Goal: Task Accomplishment & Management: Complete application form

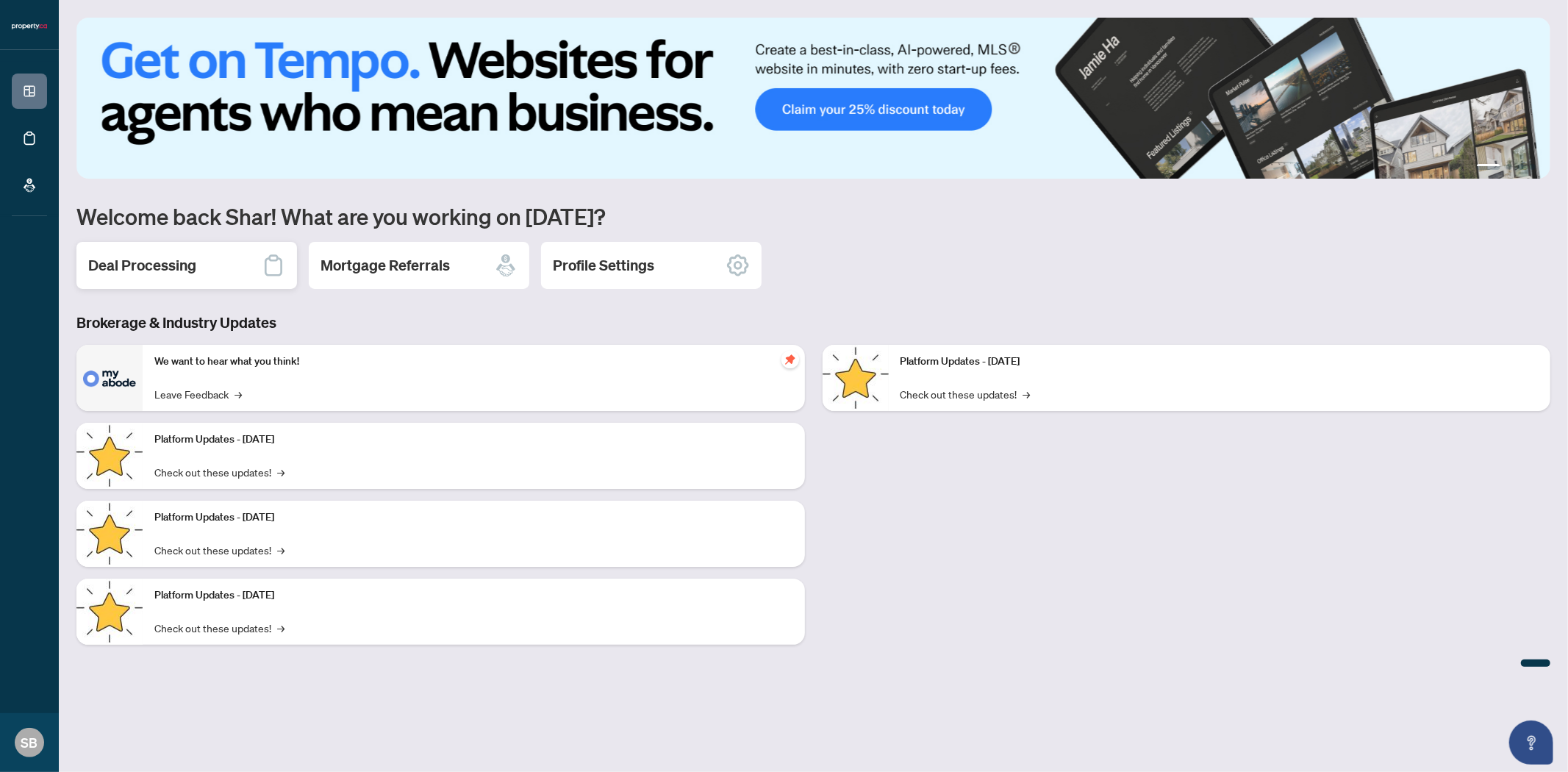
click at [153, 274] on h2 "Deal Processing" at bounding box center [141, 265] width 108 height 21
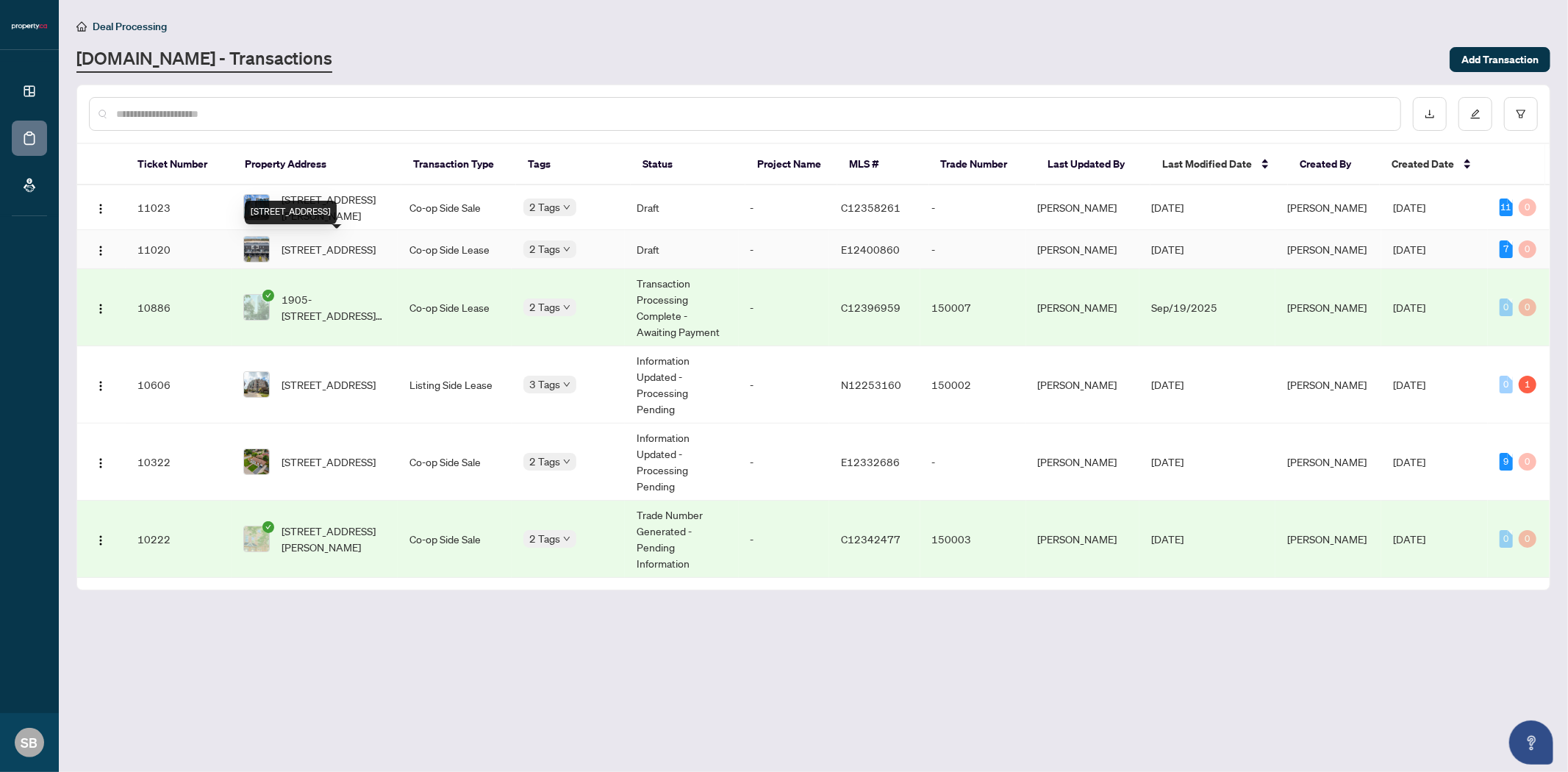
click at [313, 248] on span "[STREET_ADDRESS]" at bounding box center [328, 249] width 94 height 16
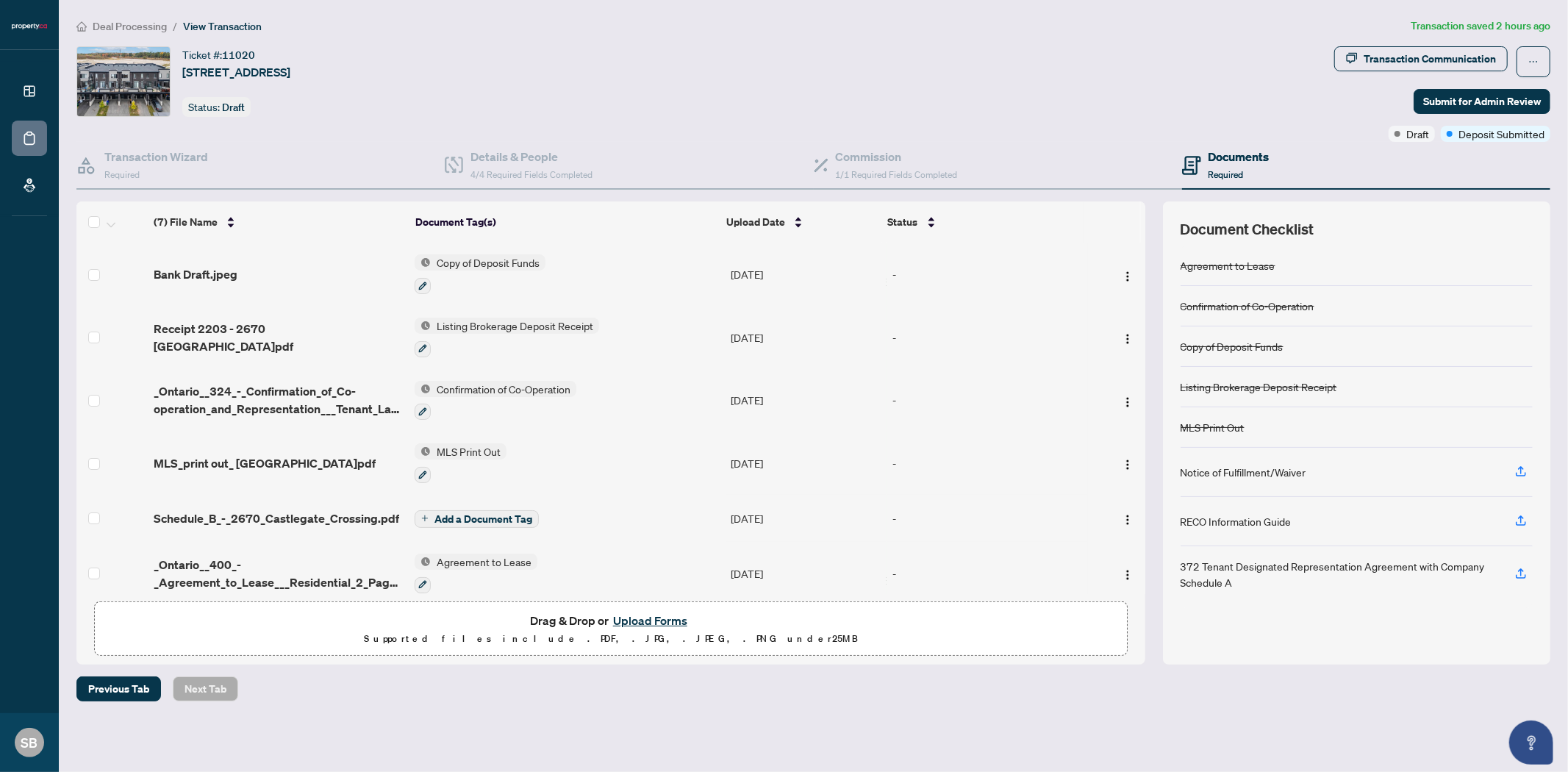
scroll to position [74, 0]
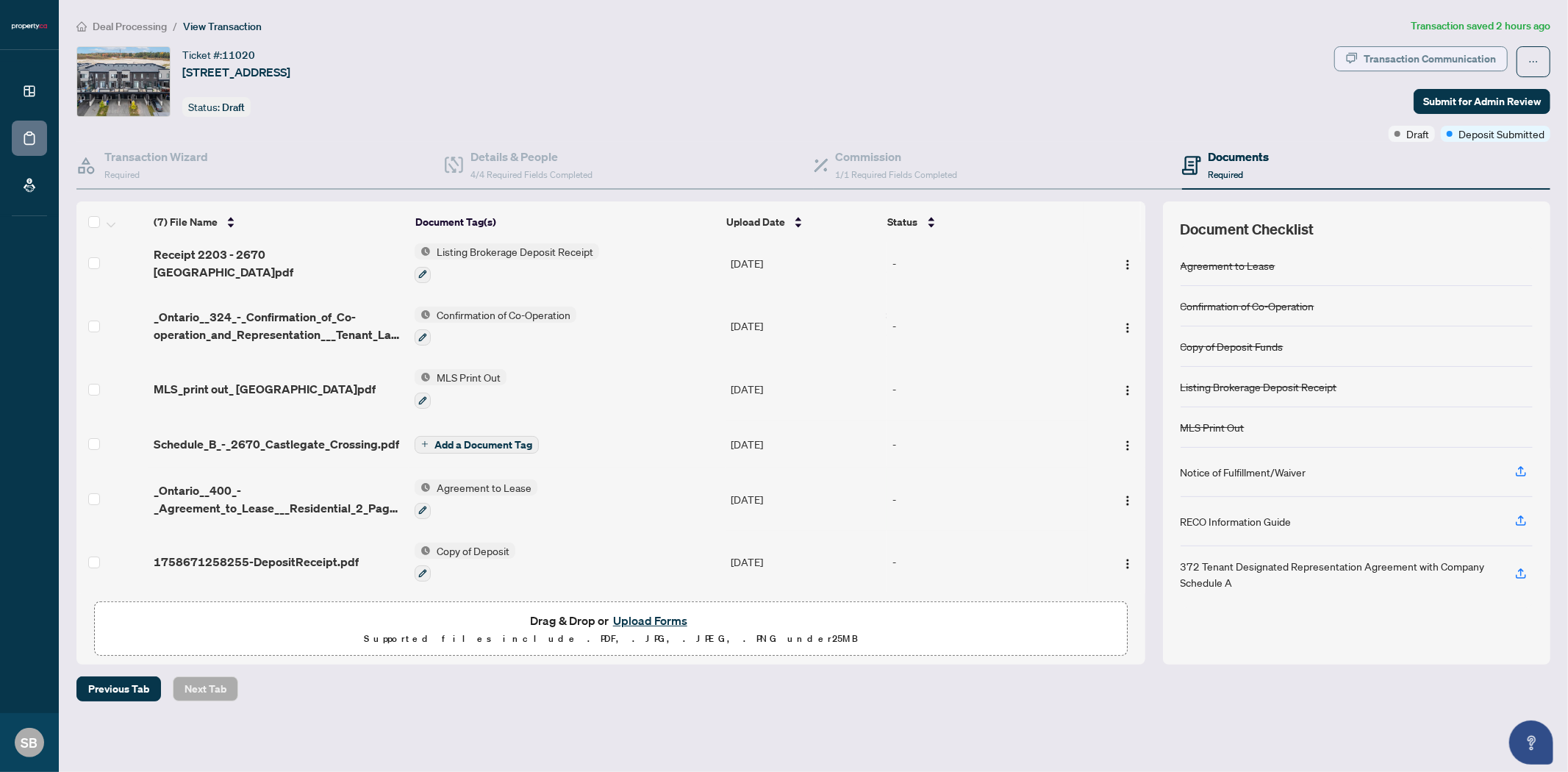
click at [1357, 52] on icon "button" at bounding box center [1351, 58] width 11 height 11
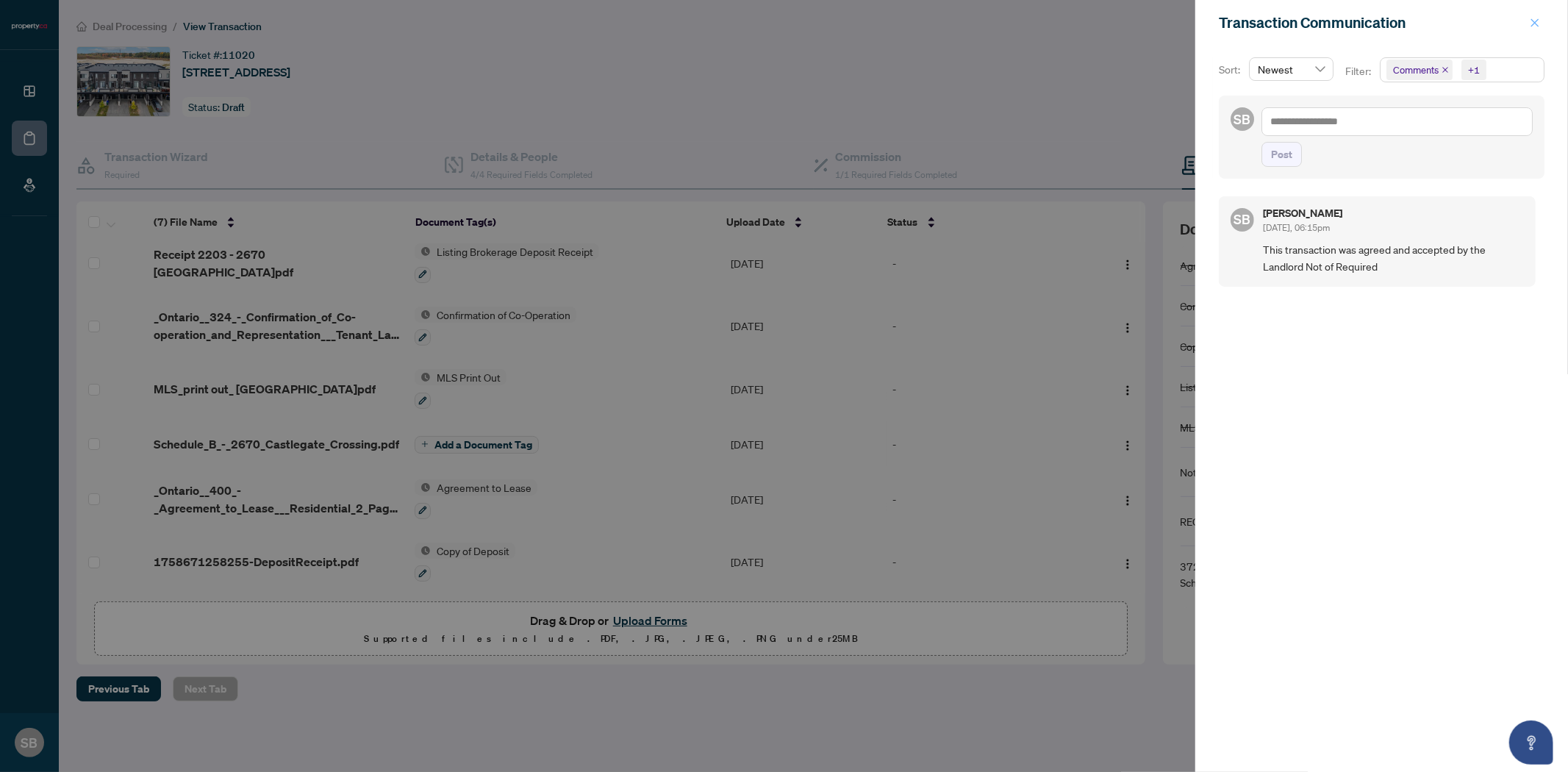
click at [1540, 22] on button "button" at bounding box center [1535, 23] width 19 height 17
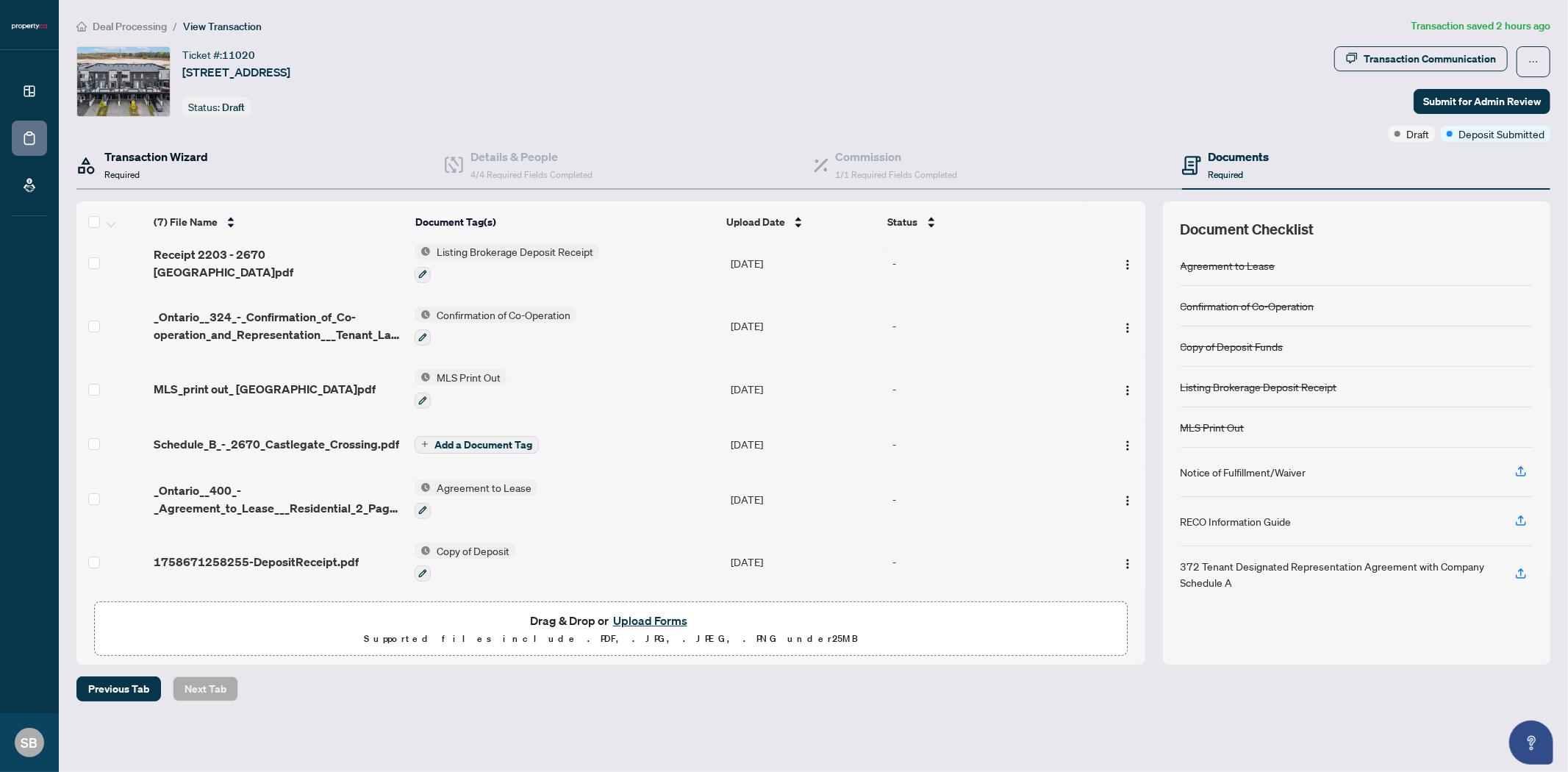
click at [160, 165] on h4 "Transaction Wizard" at bounding box center [155, 156] width 104 height 17
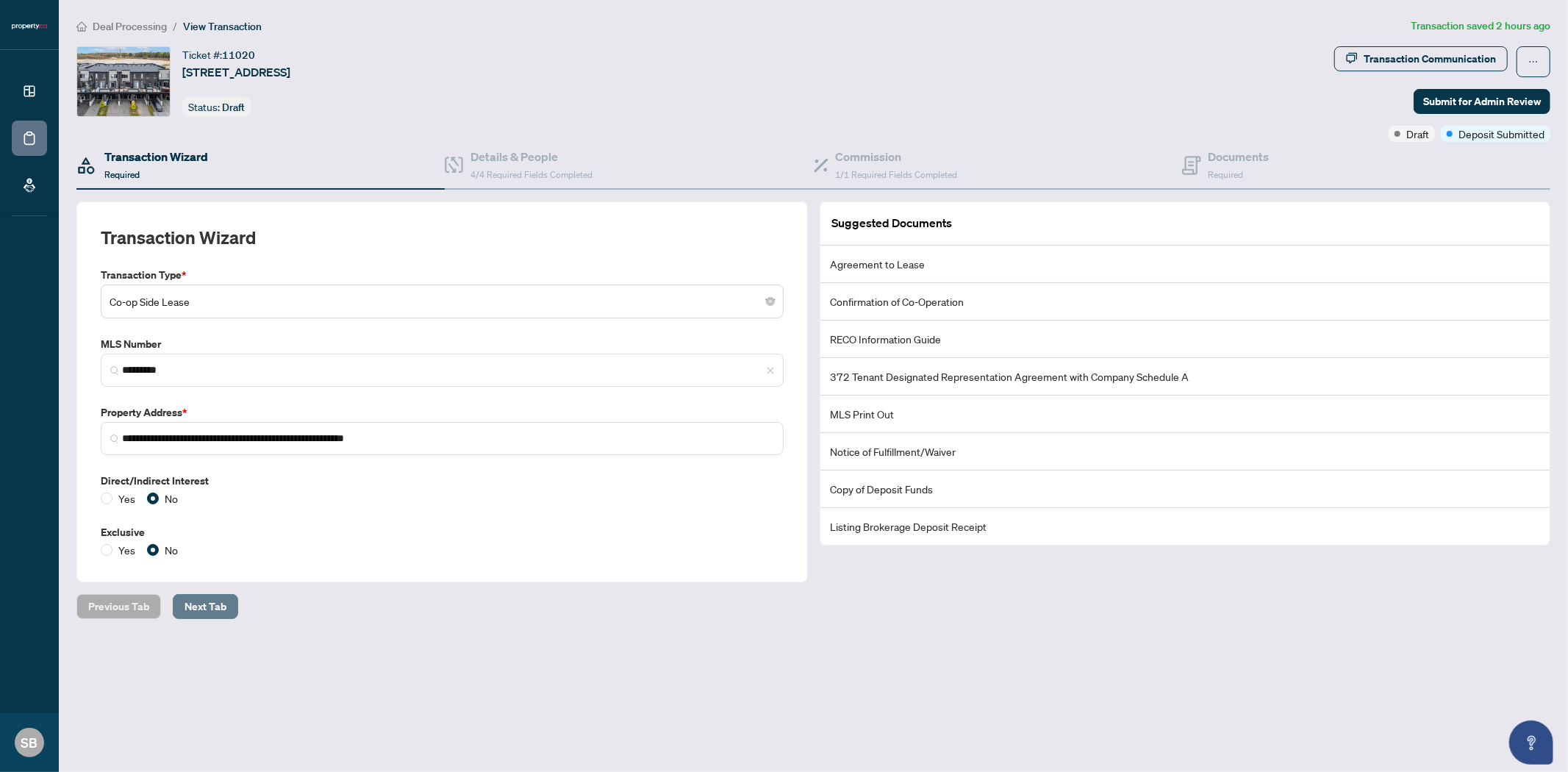
click at [194, 603] on span "Next Tab" at bounding box center [205, 606] width 42 height 24
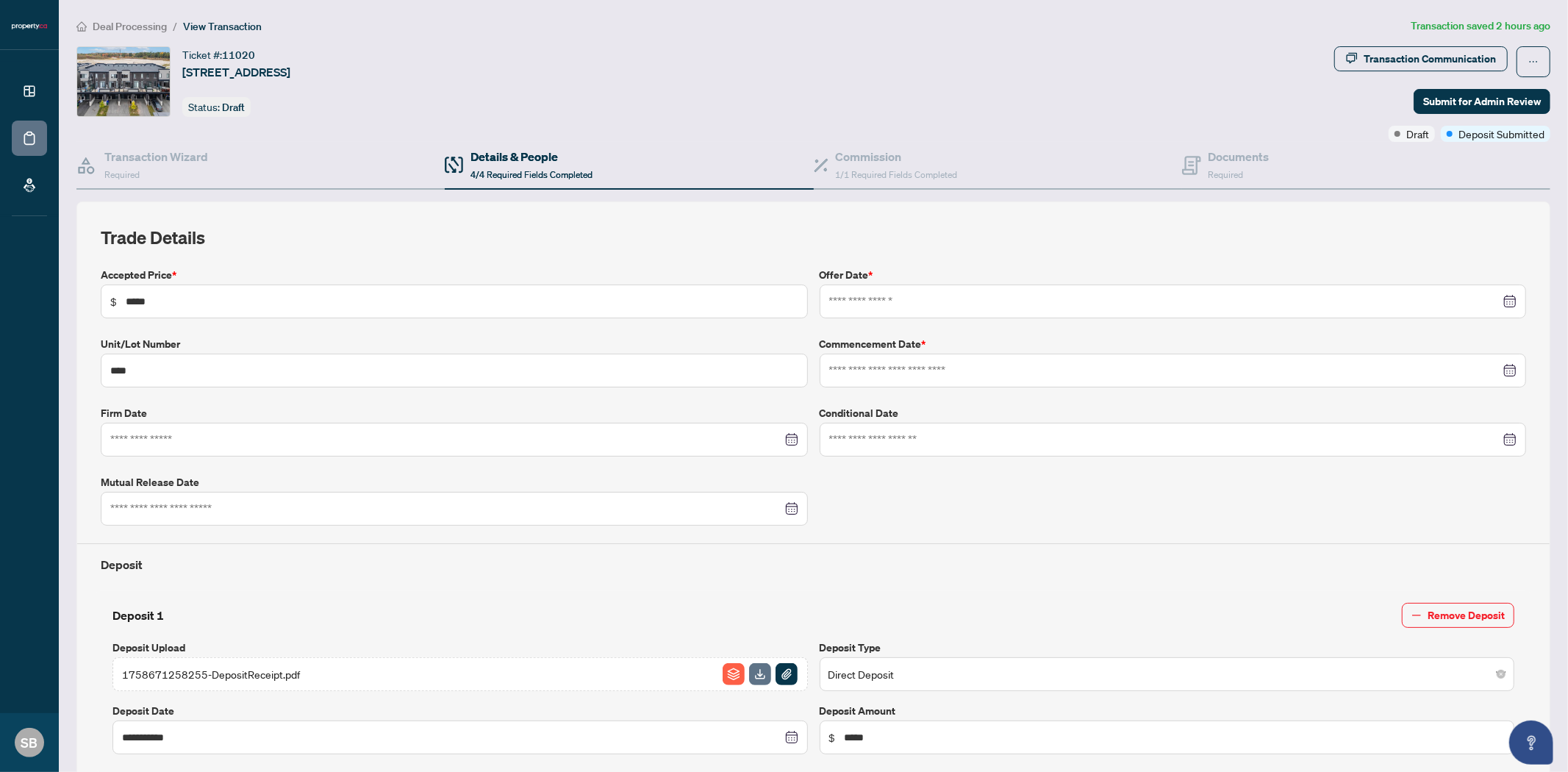
type input "**********"
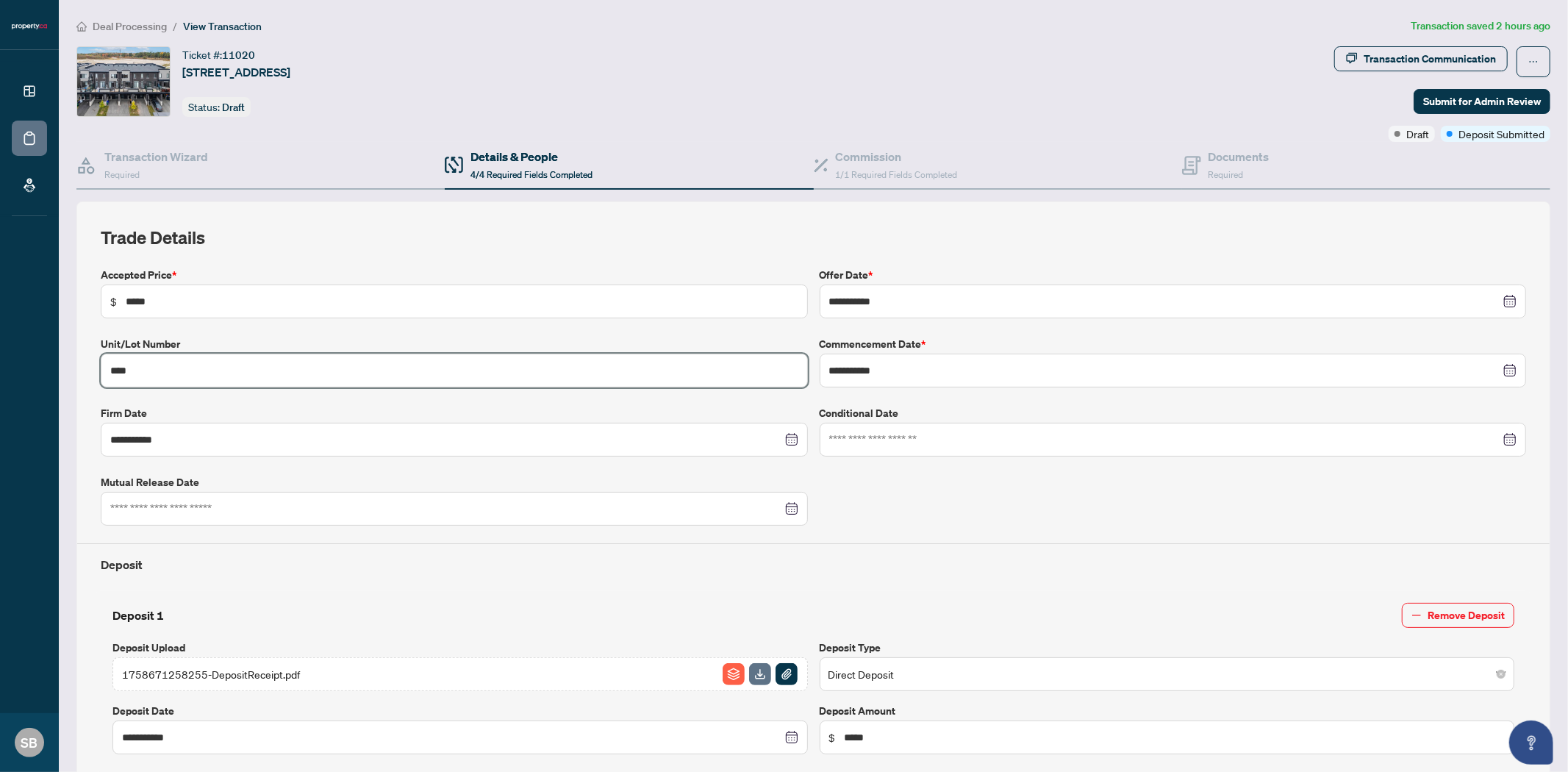
click at [158, 370] on input "****" at bounding box center [454, 370] width 707 height 33
type input "*"
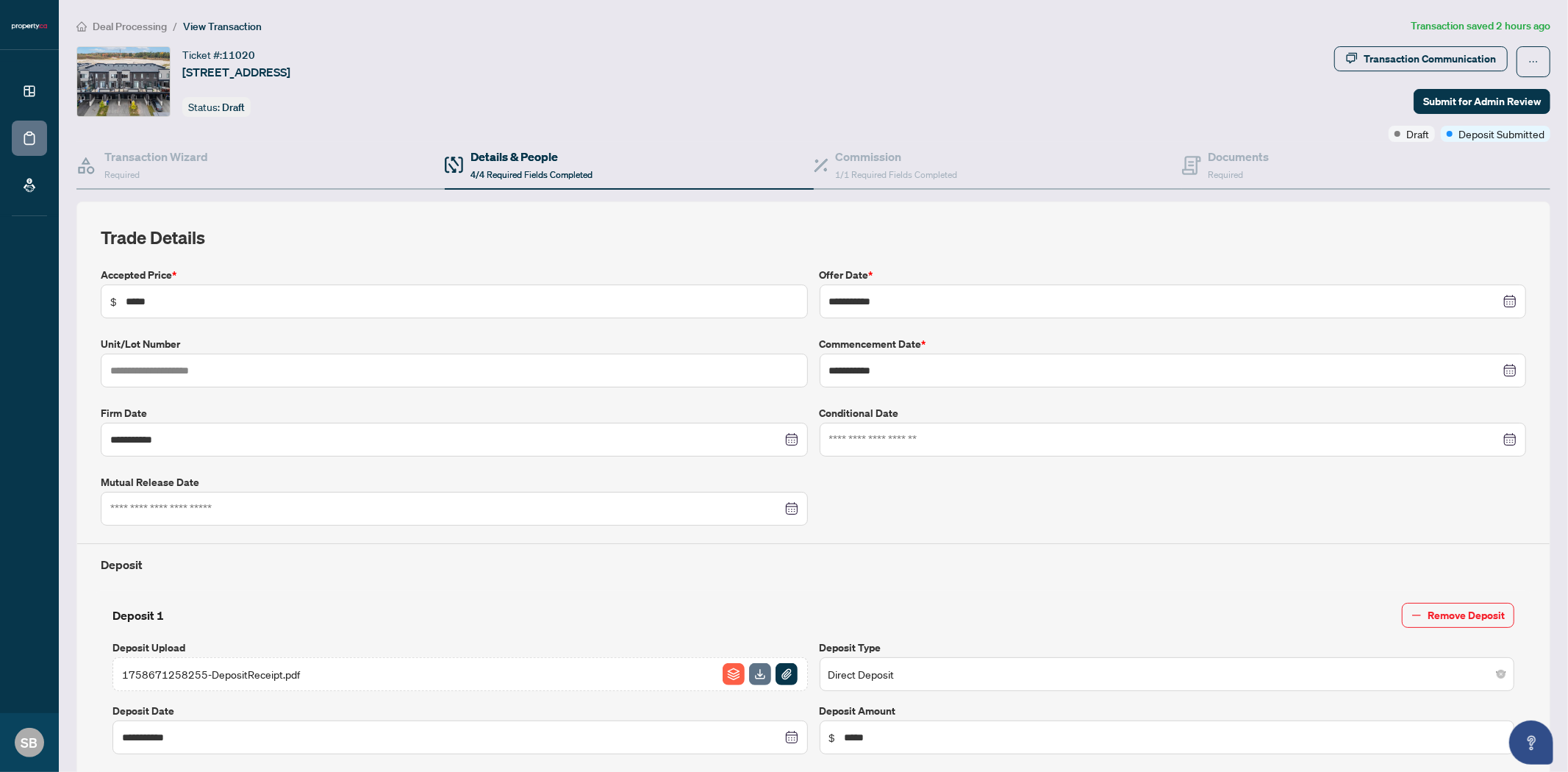
click at [220, 331] on div "**********" at bounding box center [813, 550] width 1437 height 566
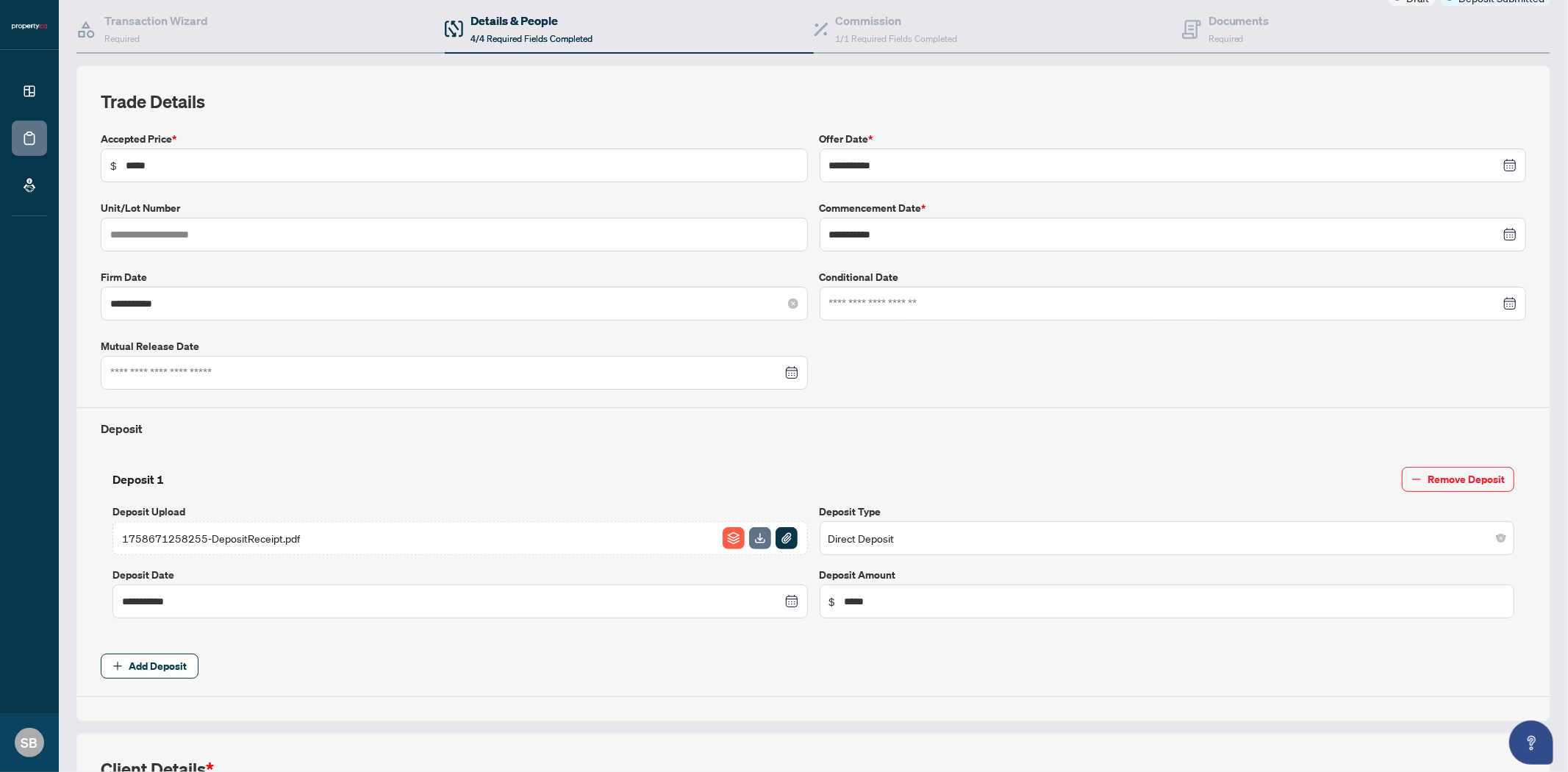
scroll to position [163, 0]
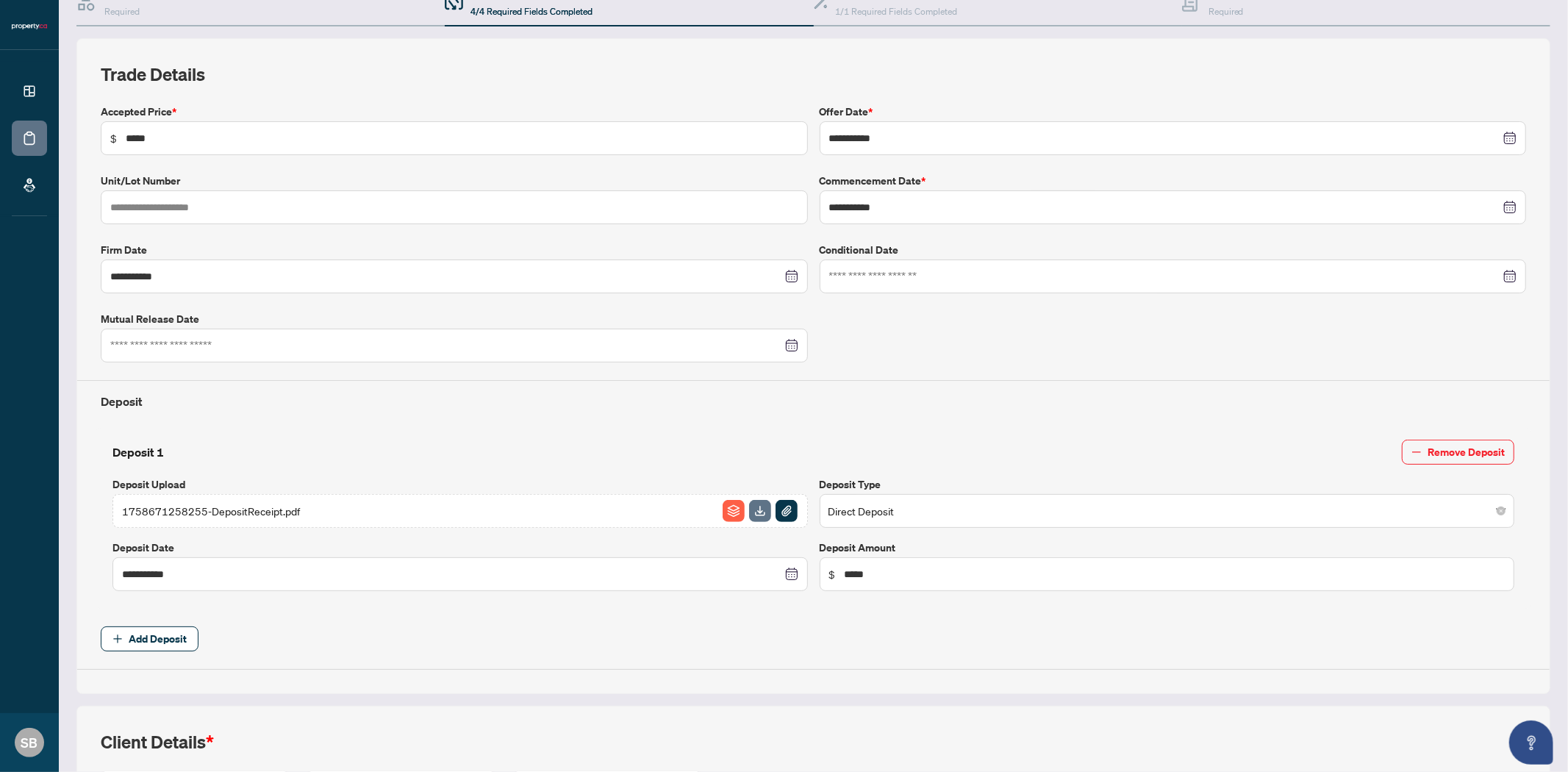
click at [952, 500] on span "Direct Deposit" at bounding box center [1166, 511] width 678 height 28
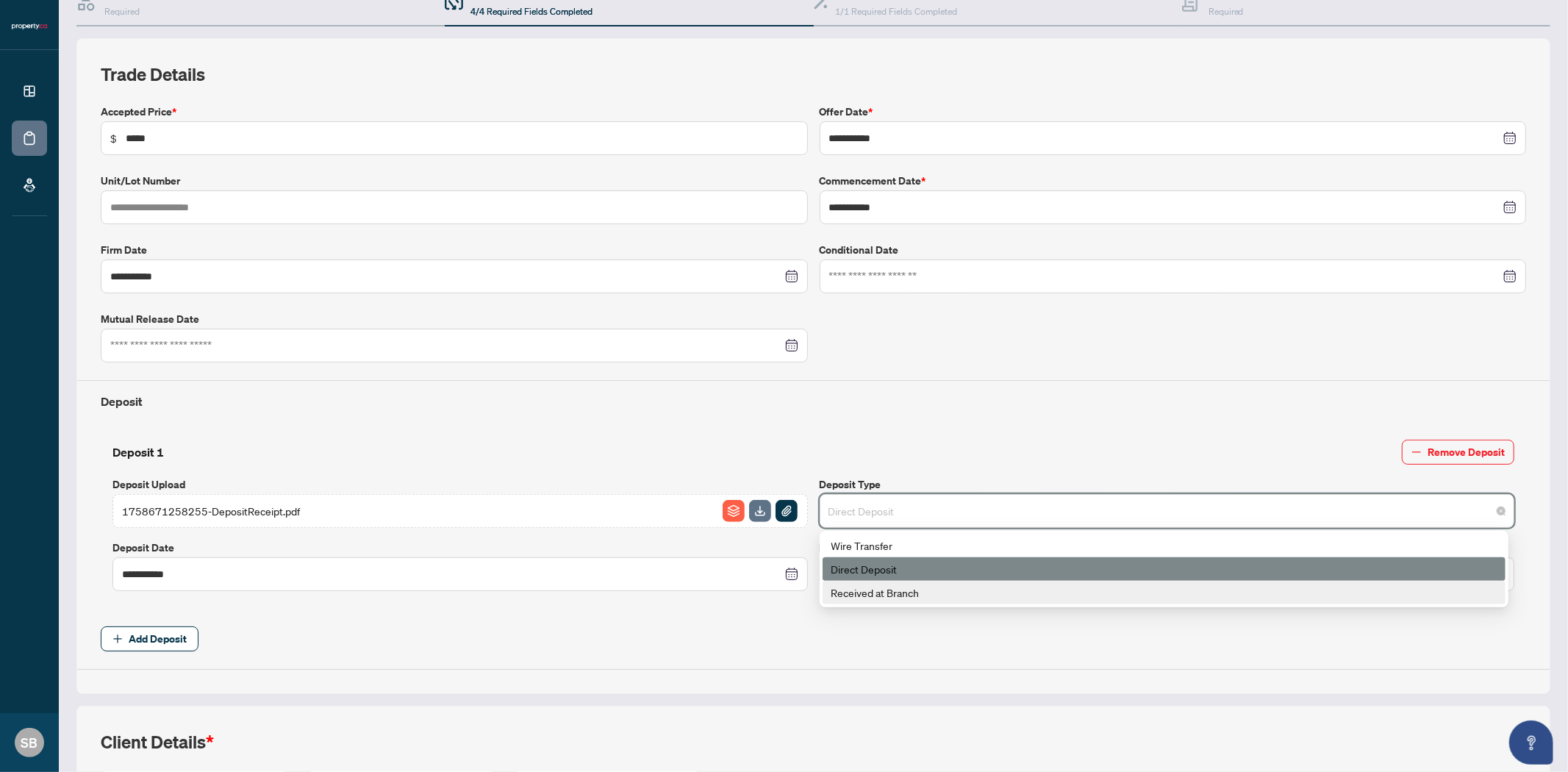
click at [947, 599] on div "Received at Branch" at bounding box center [1164, 593] width 665 height 16
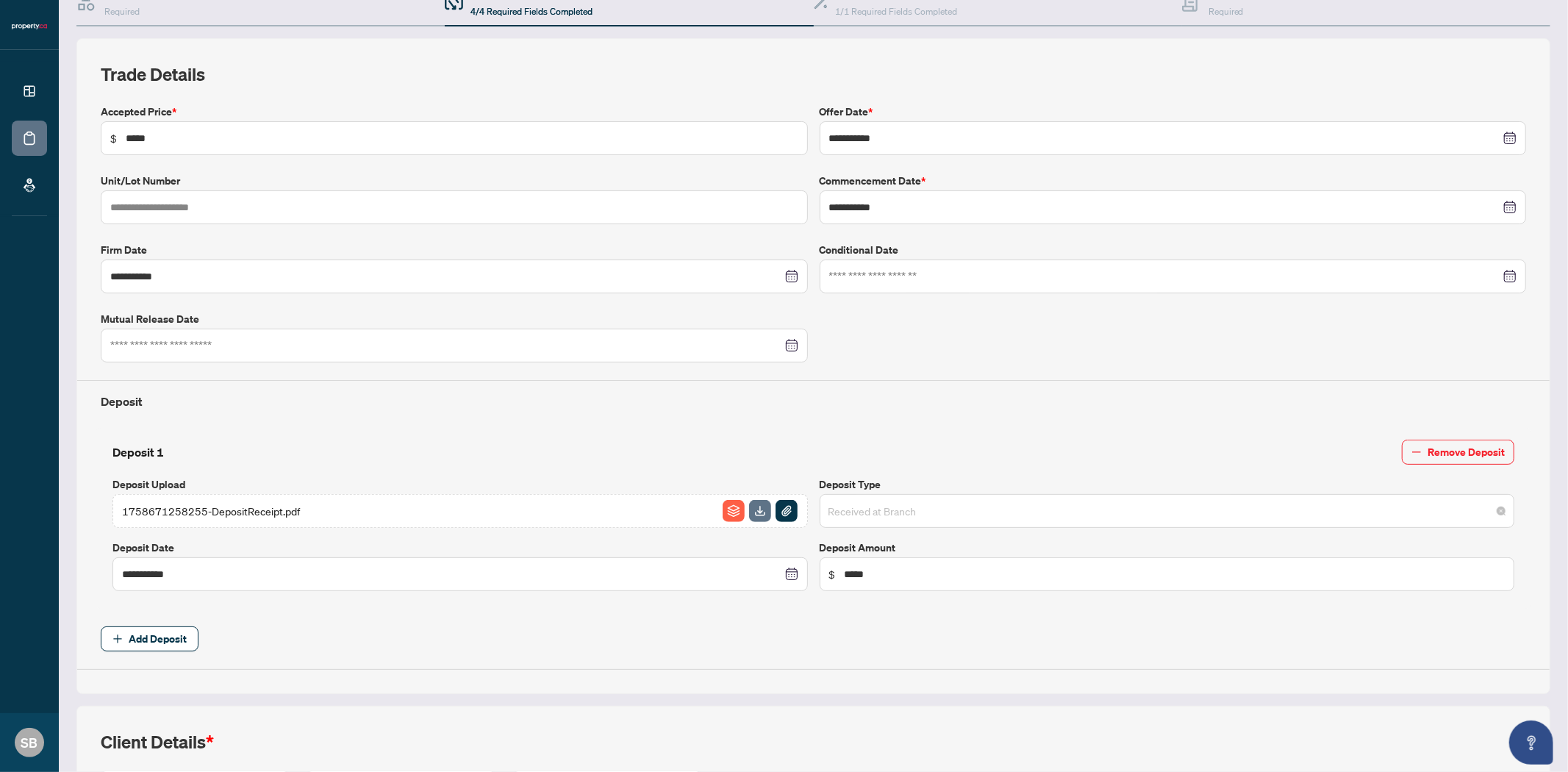
click at [938, 509] on span "Received at Branch" at bounding box center [1166, 511] width 678 height 28
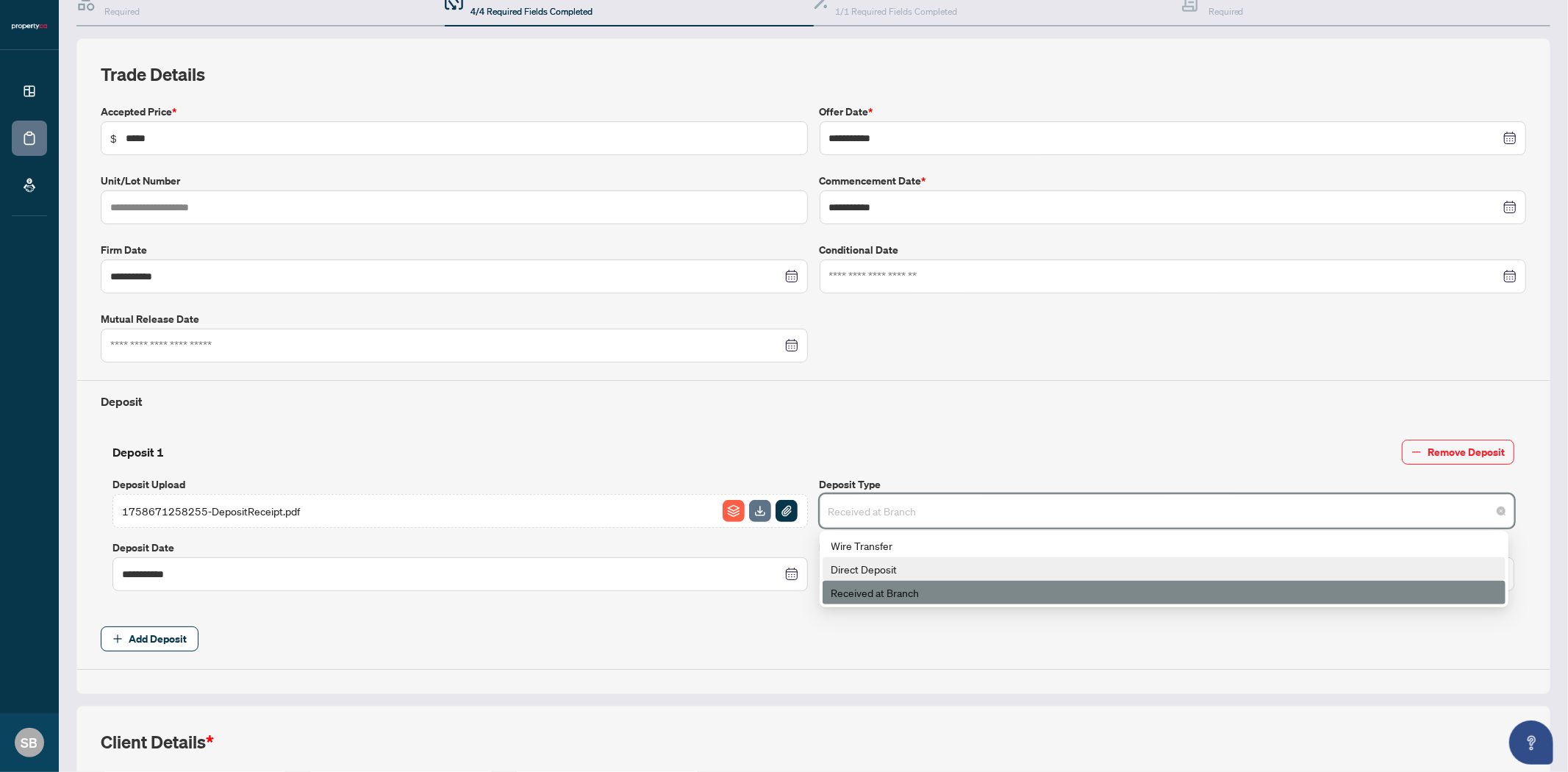
click at [894, 566] on div "Direct Deposit" at bounding box center [1164, 569] width 665 height 16
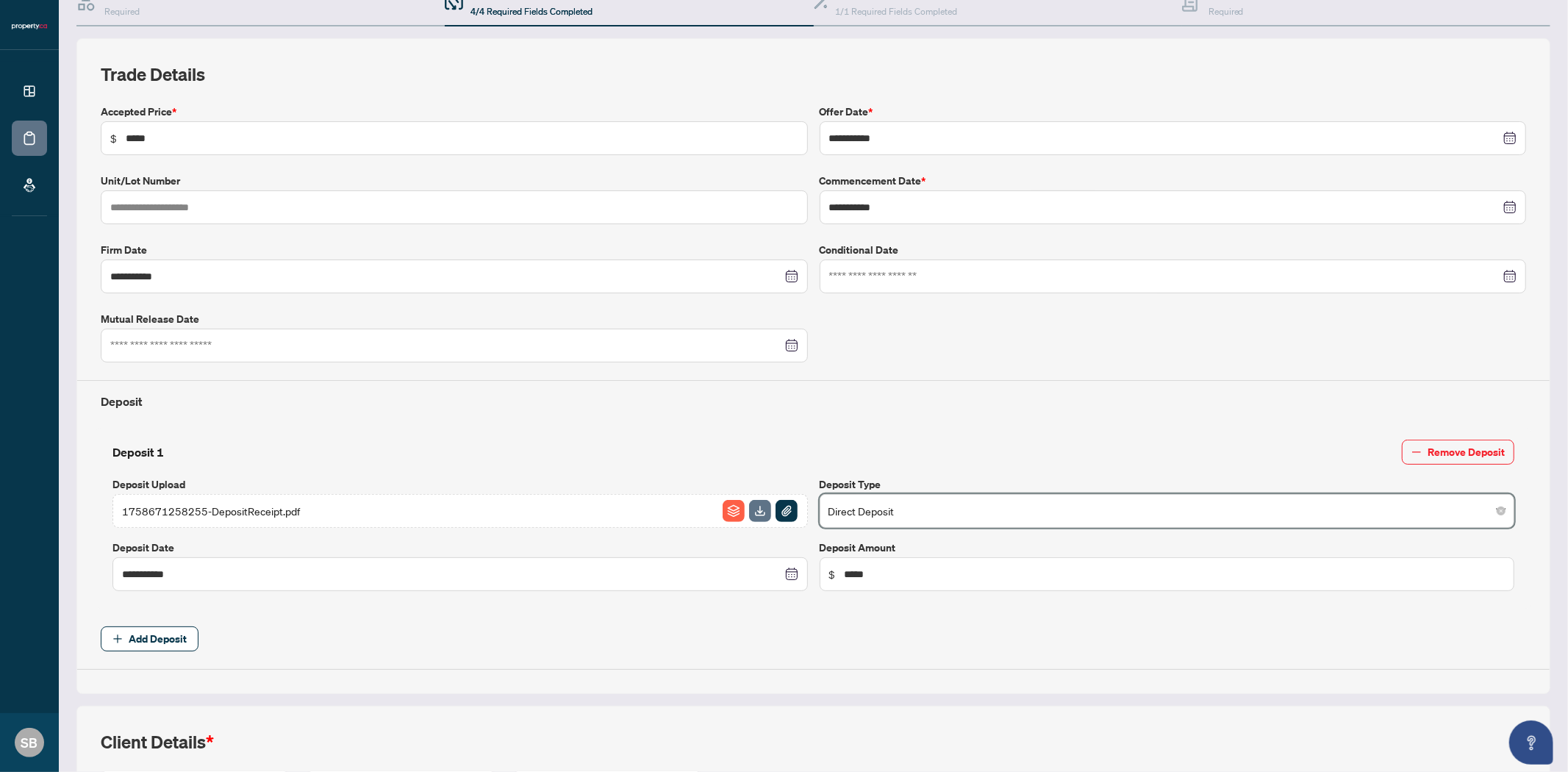
click at [468, 636] on span "Add Deposit" at bounding box center [814, 639] width 1425 height 25
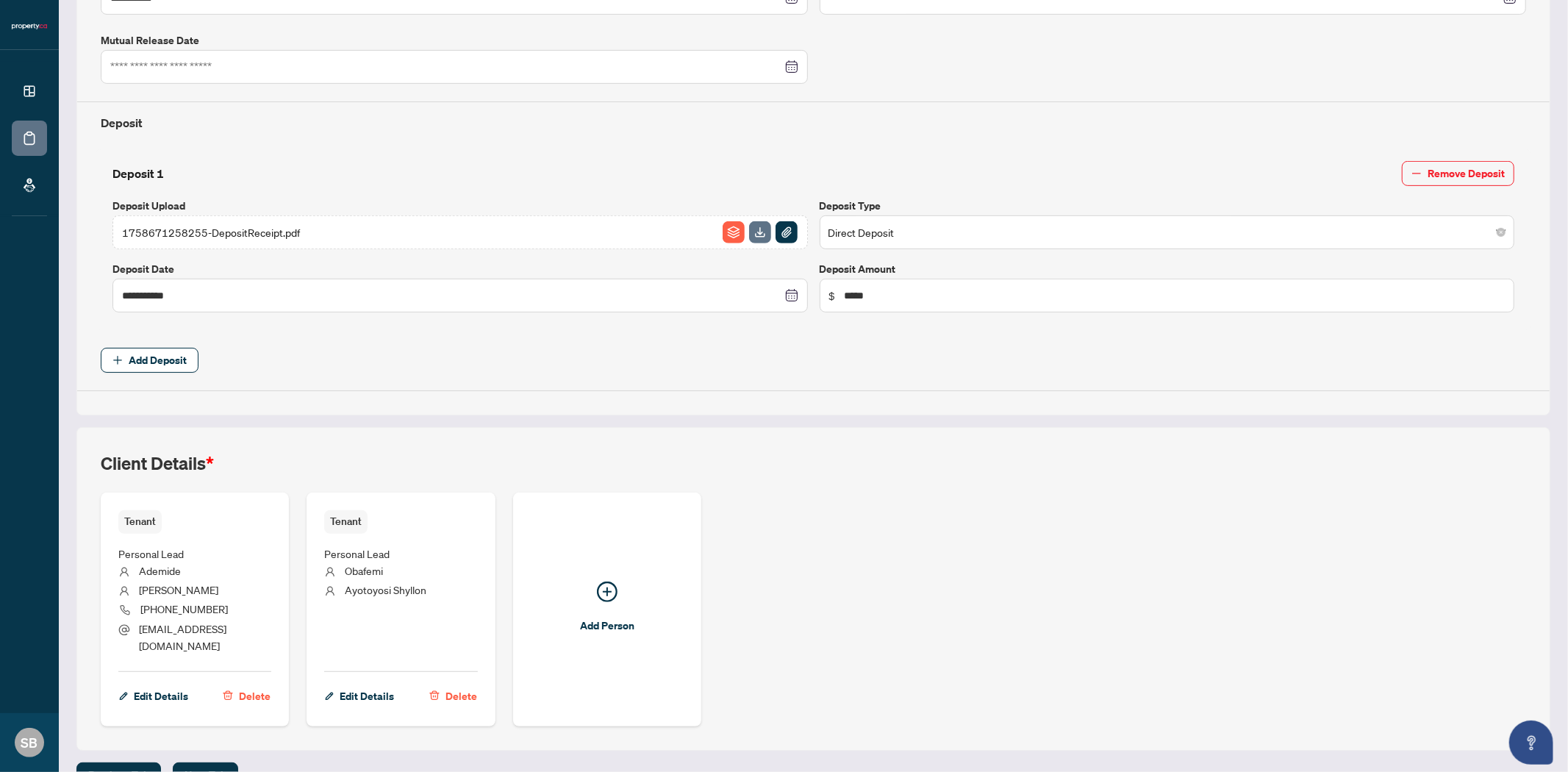
scroll to position [460, 0]
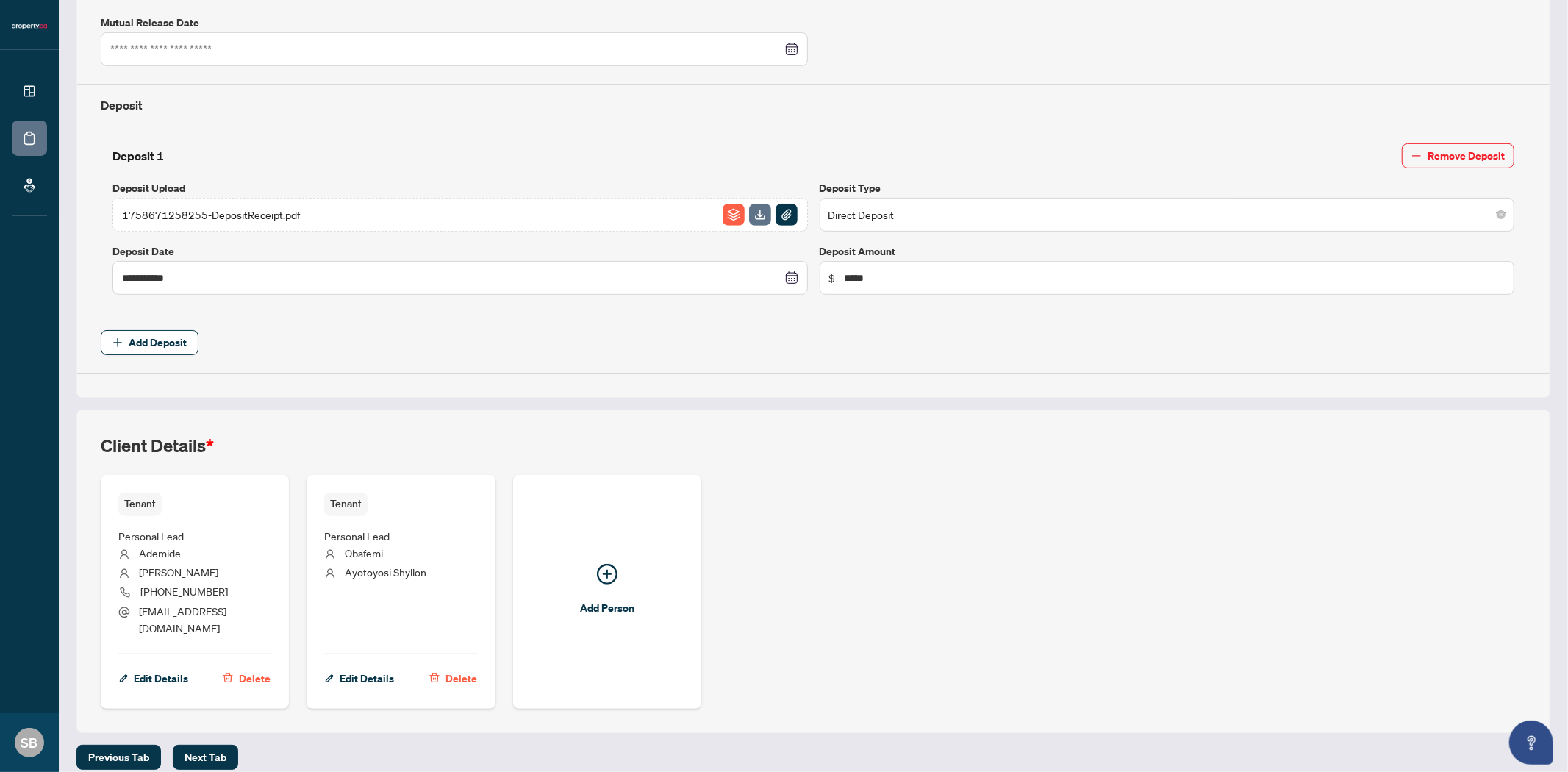
drag, startPoint x: 203, startPoint y: 741, endPoint x: 252, endPoint y: 716, distance: 55.0
click at [203, 745] on span "Next Tab" at bounding box center [205, 757] width 42 height 24
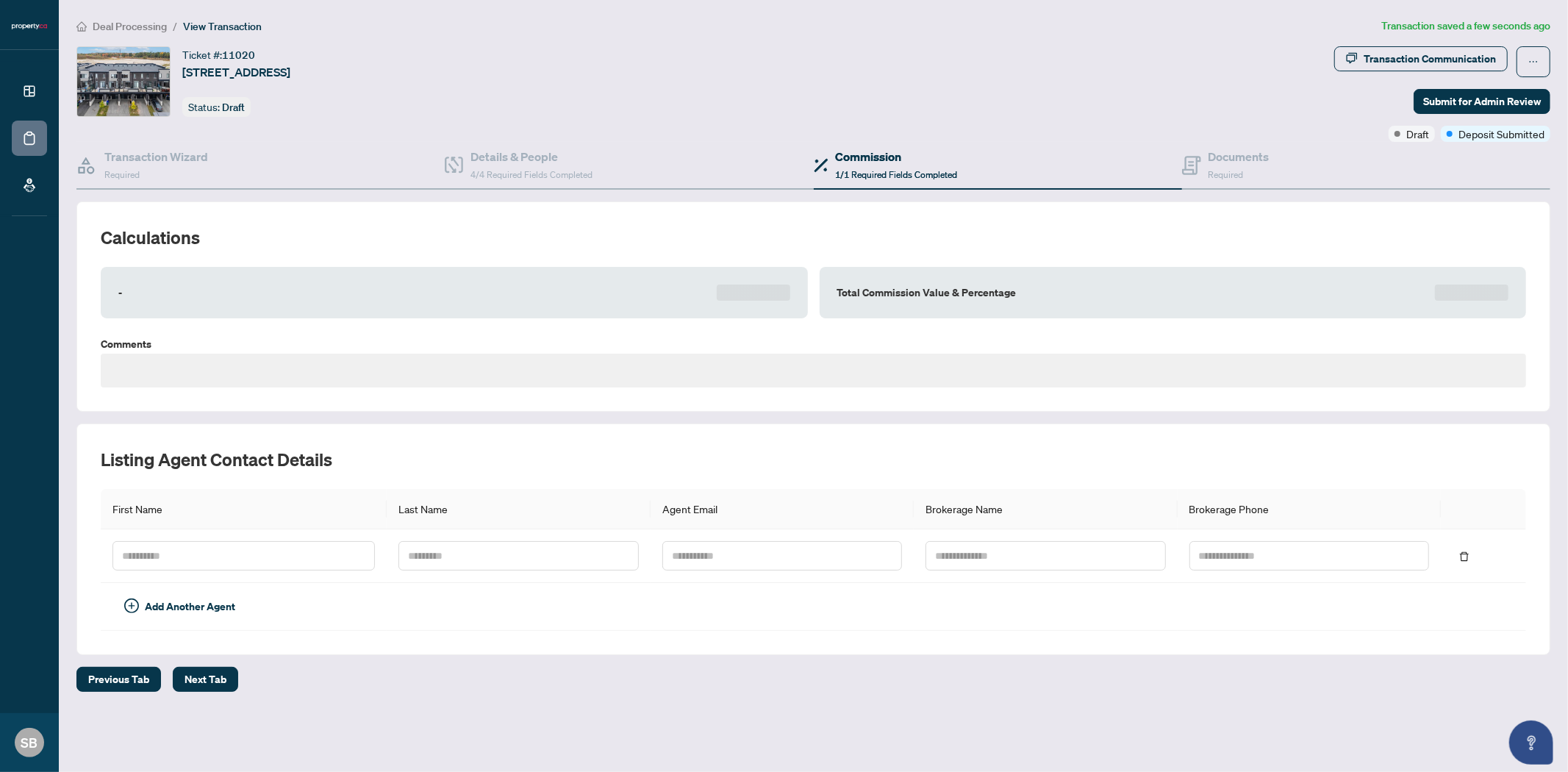
type textarea "**********"
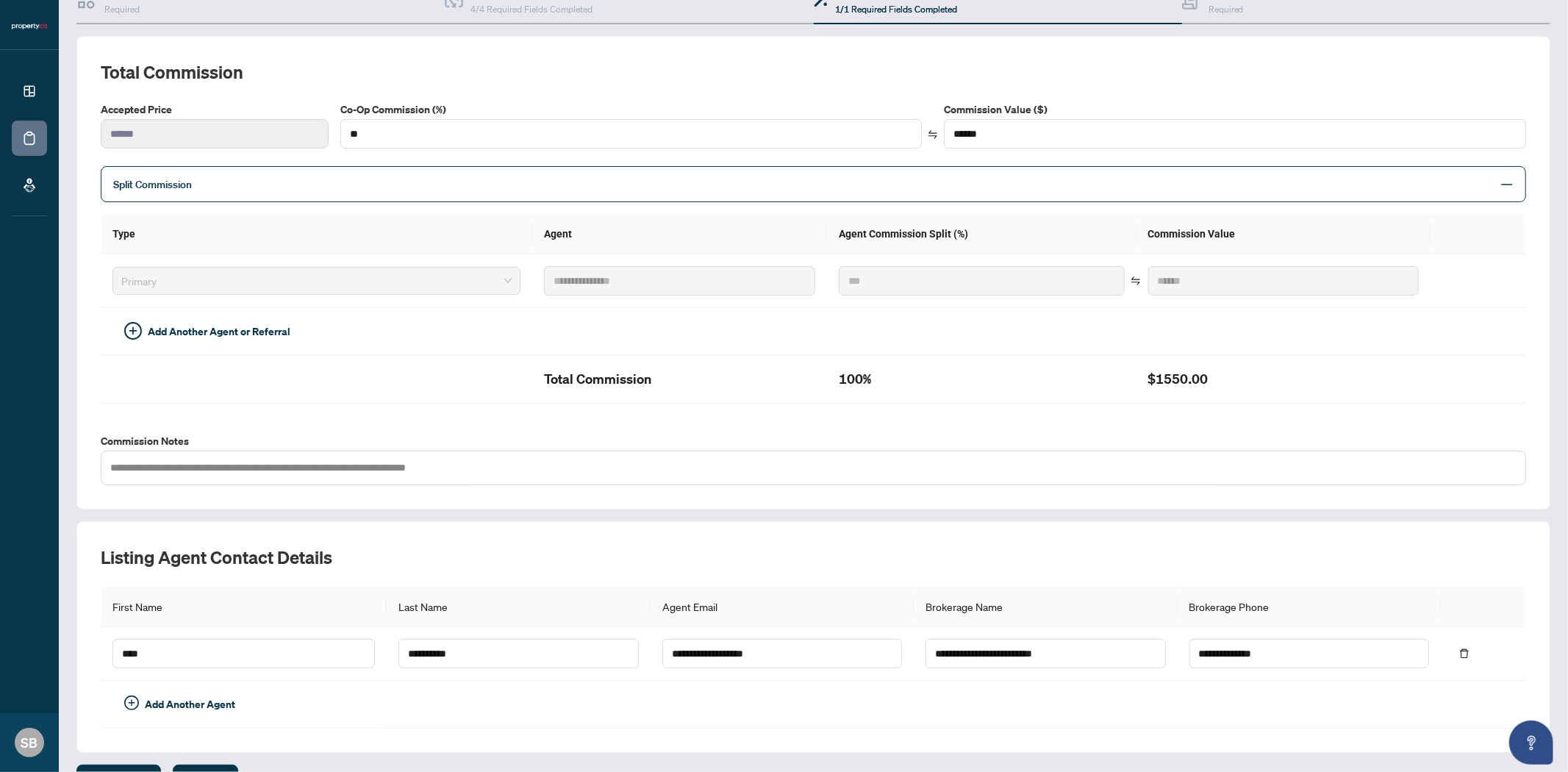
scroll to position [200, 0]
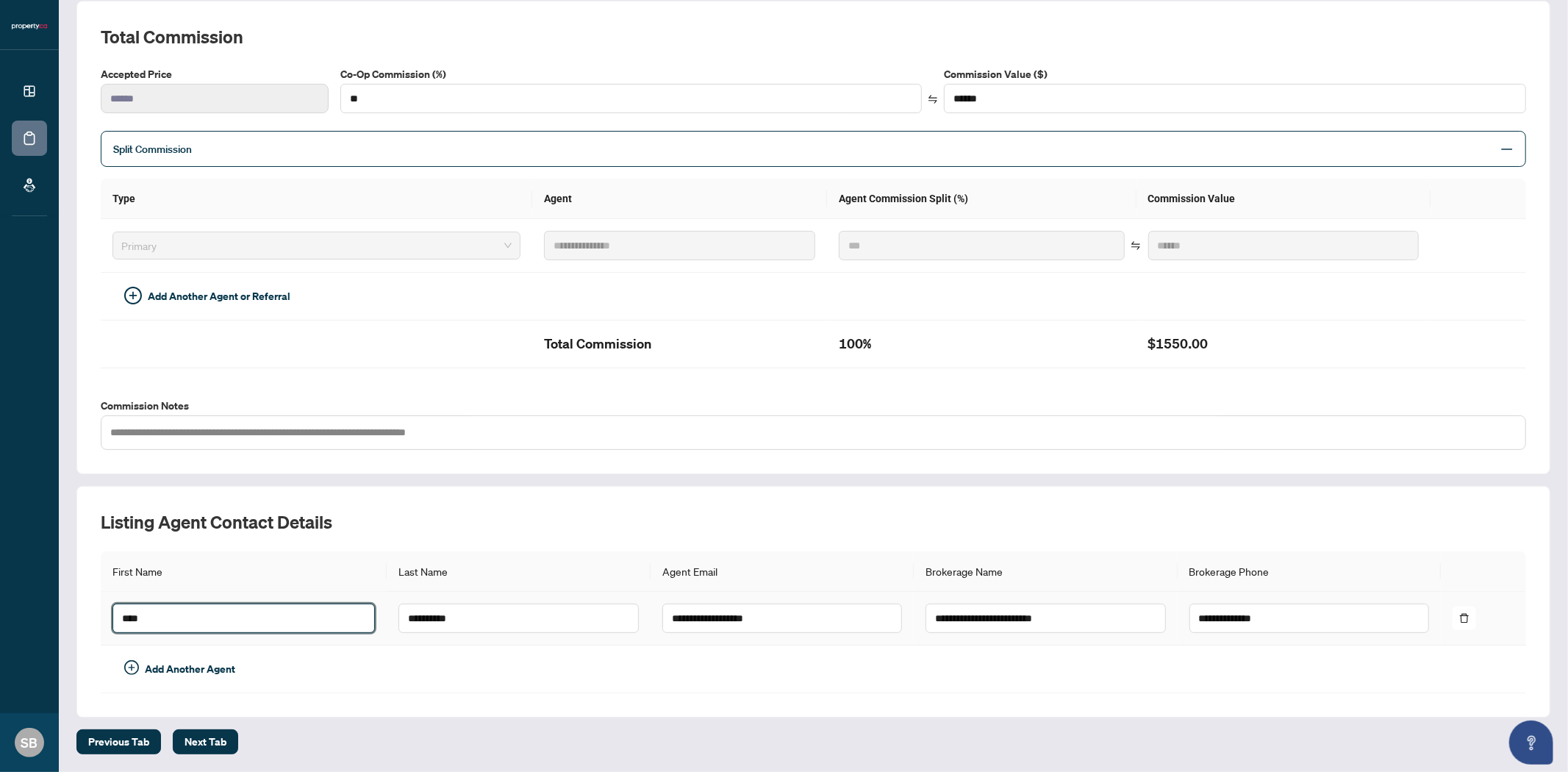
click at [168, 620] on input "****" at bounding box center [243, 618] width 262 height 30
type input "*"
type input "********"
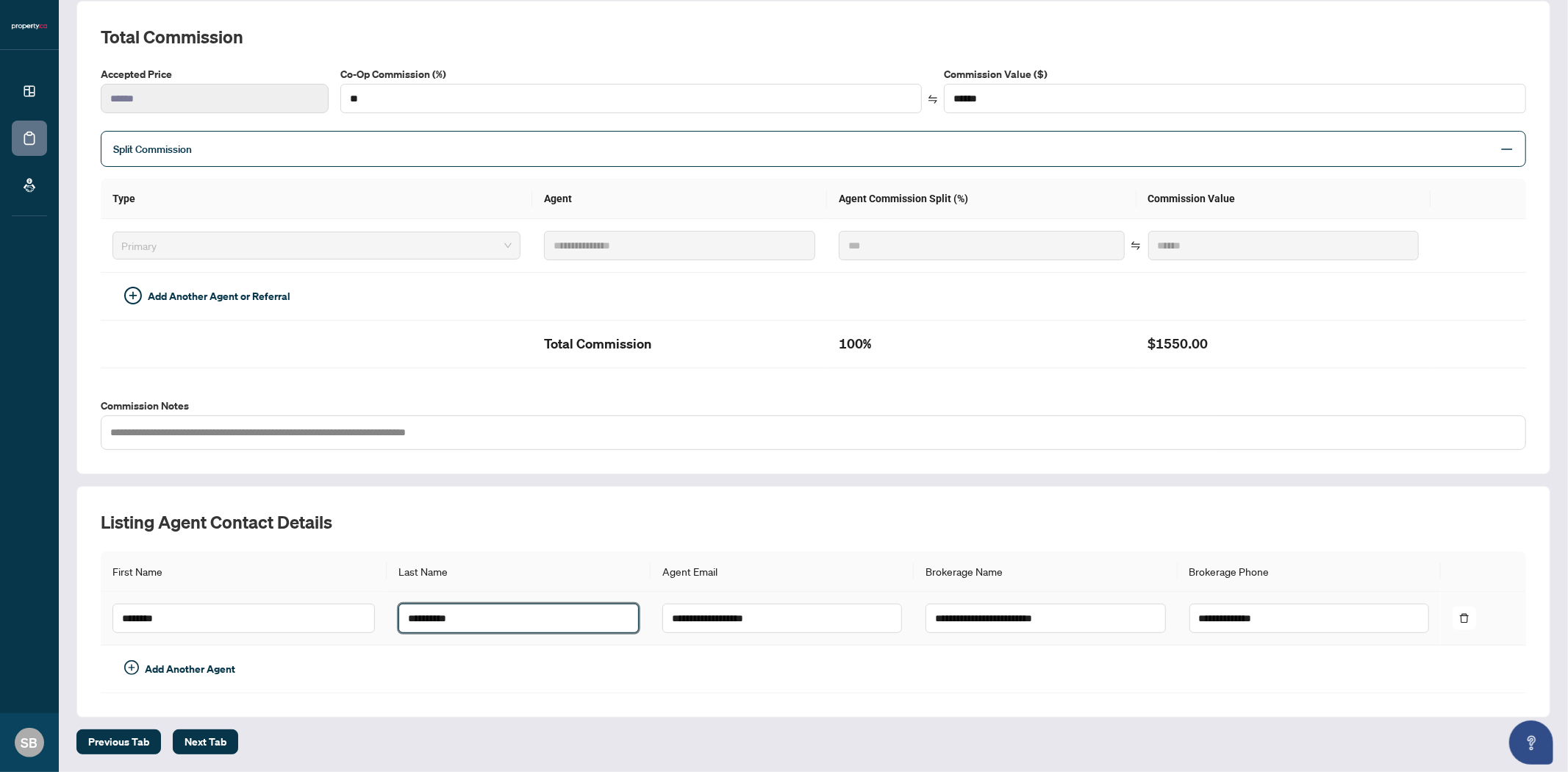
click at [418, 617] on input "**********" at bounding box center [518, 618] width 239 height 30
drag, startPoint x: 399, startPoint y: 618, endPoint x: 377, endPoint y: 614, distance: 22.4
click at [386, 614] on td "**********" at bounding box center [518, 618] width 263 height 53
type input "**********"
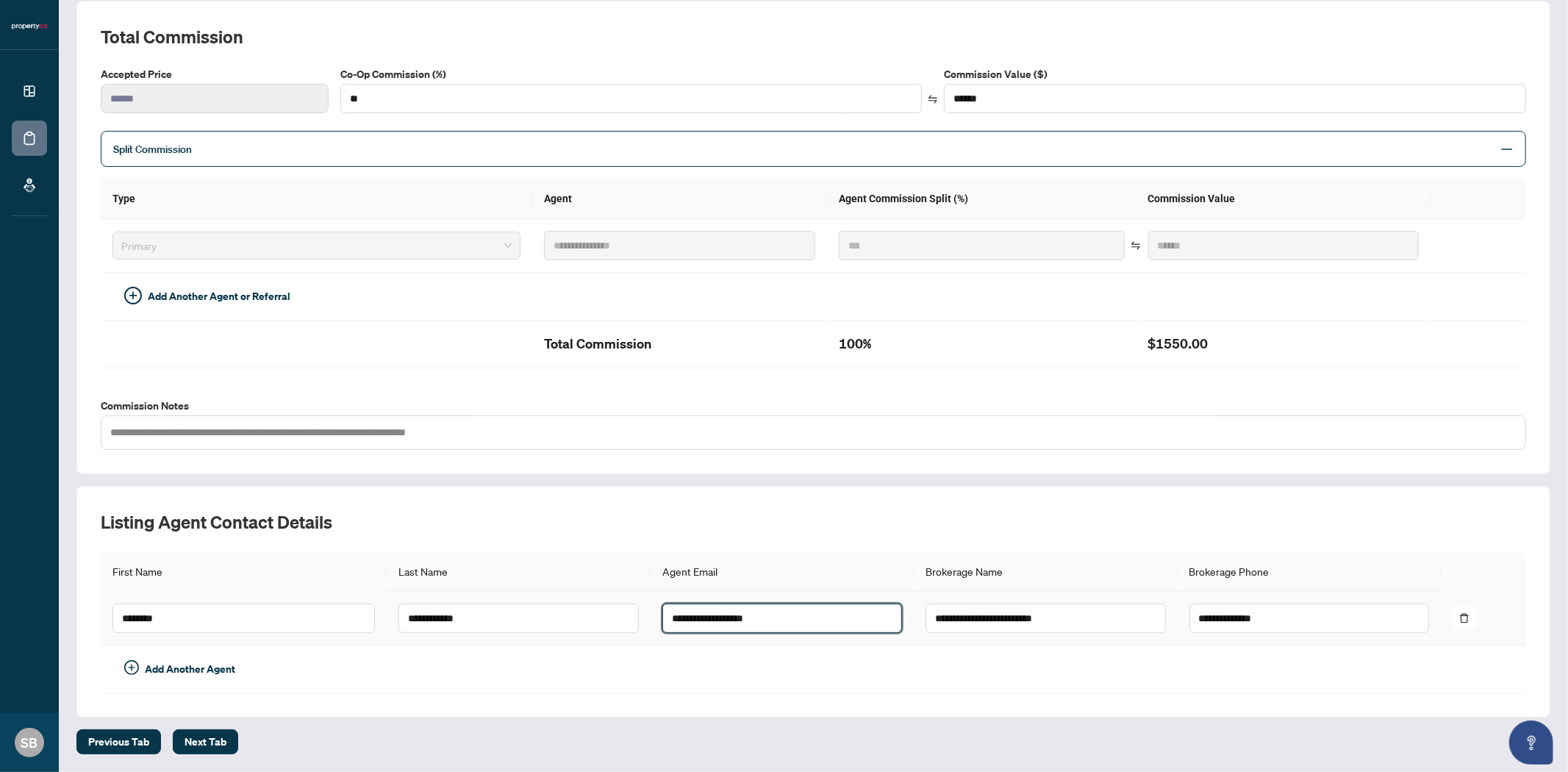
click at [708, 620] on input "**********" at bounding box center [781, 618] width 239 height 30
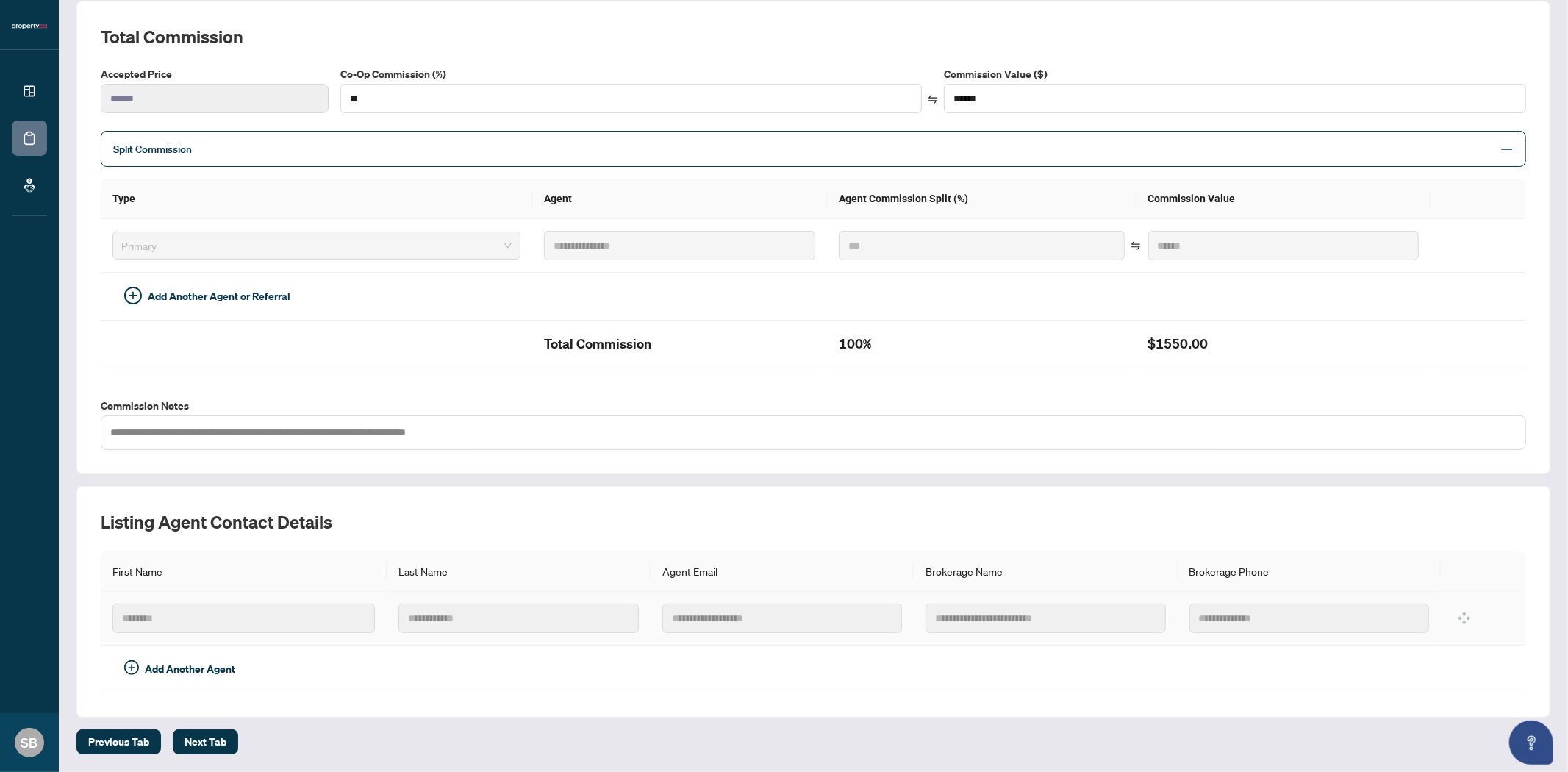
click at [724, 611] on input "**********" at bounding box center [781, 618] width 239 height 30
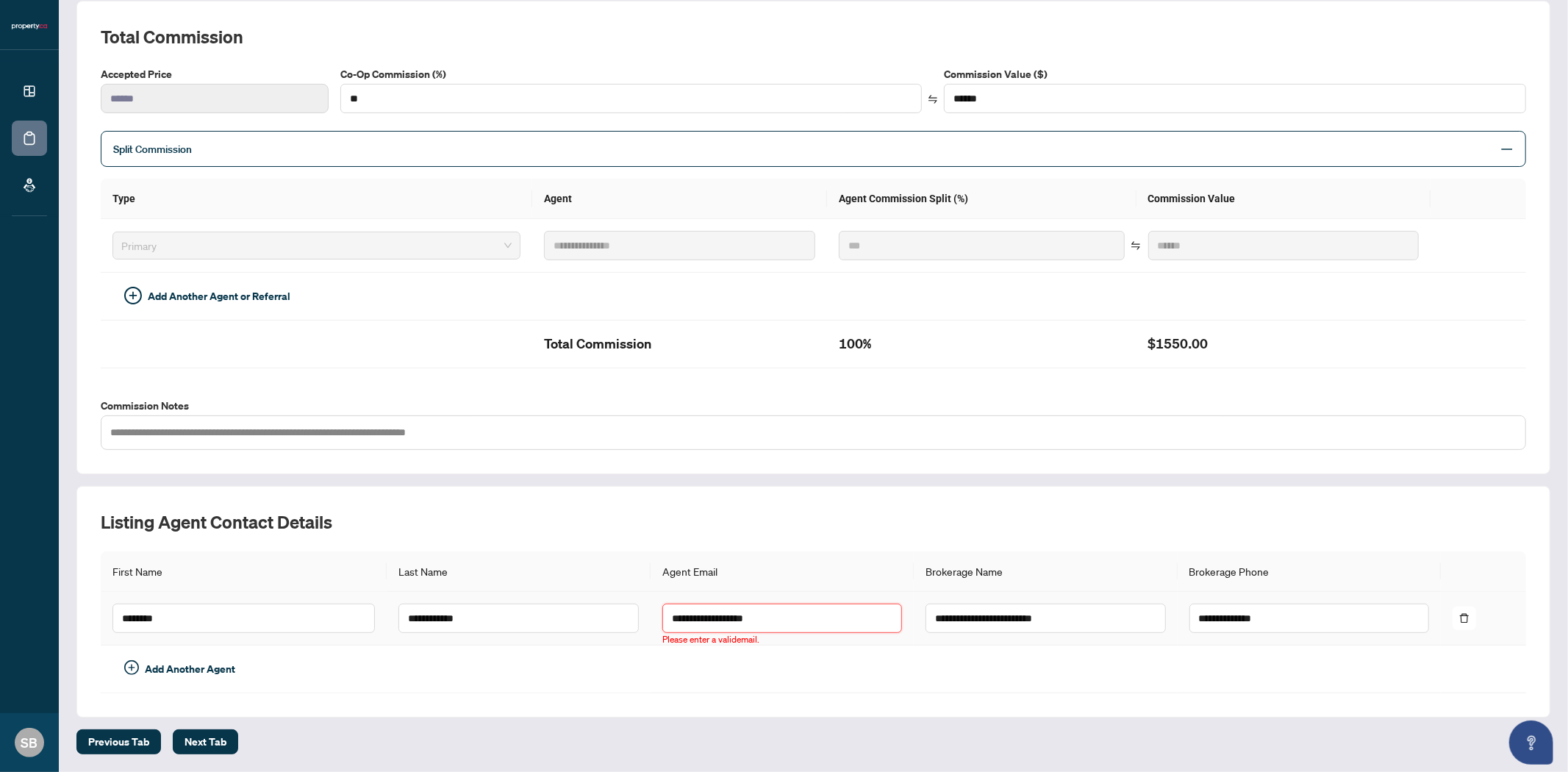
drag, startPoint x: 752, startPoint y: 616, endPoint x: 775, endPoint y: 620, distance: 23.3
click at [753, 616] on input "**********" at bounding box center [781, 618] width 239 height 30
type input "*"
click at [869, 695] on div "**********" at bounding box center [813, 601] width 1474 height 232
click at [216, 747] on button "Next Tab" at bounding box center [205, 741] width 66 height 25
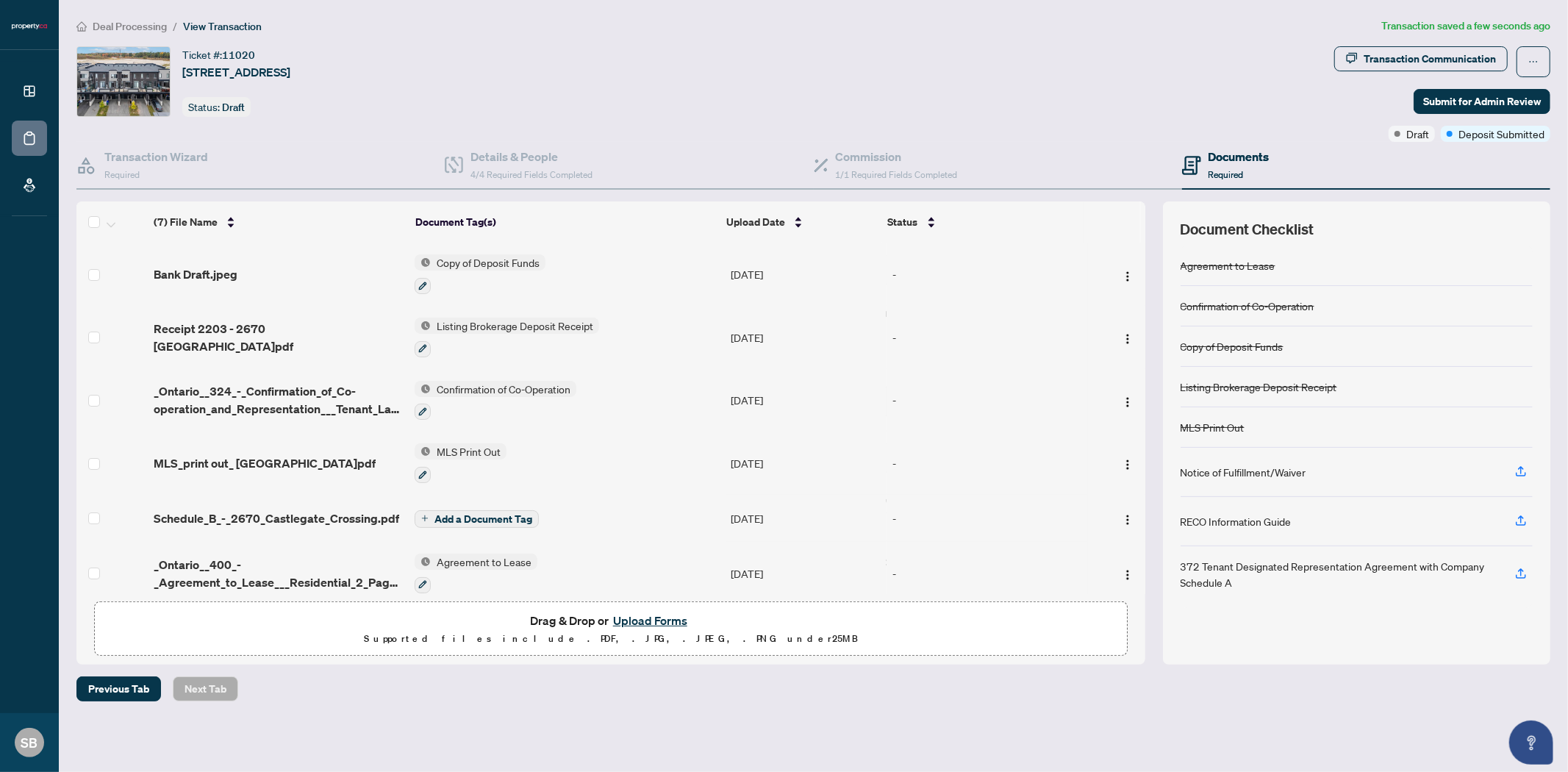
scroll to position [74, 0]
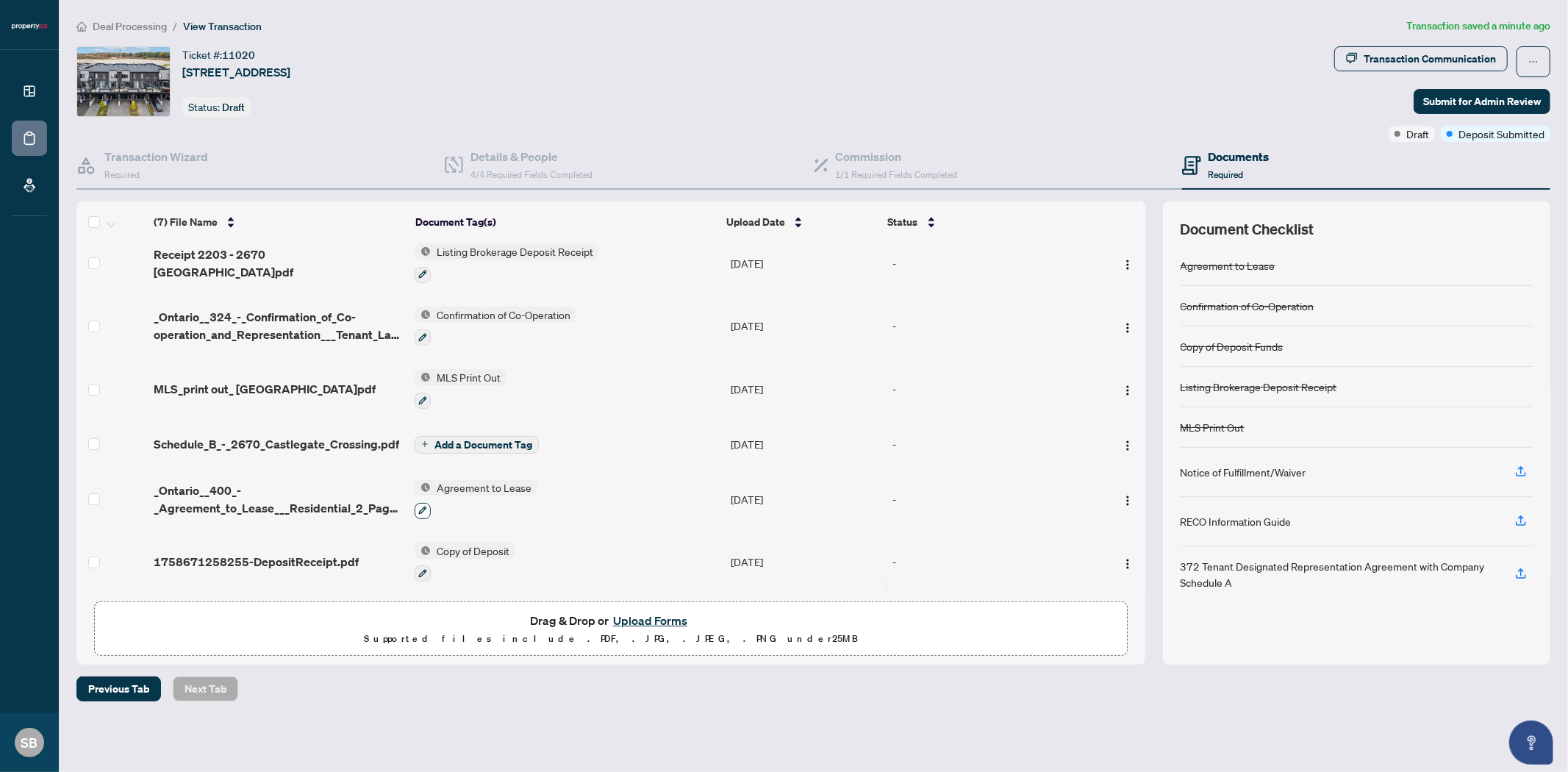
click at [428, 505] on button "button" at bounding box center [423, 511] width 16 height 16
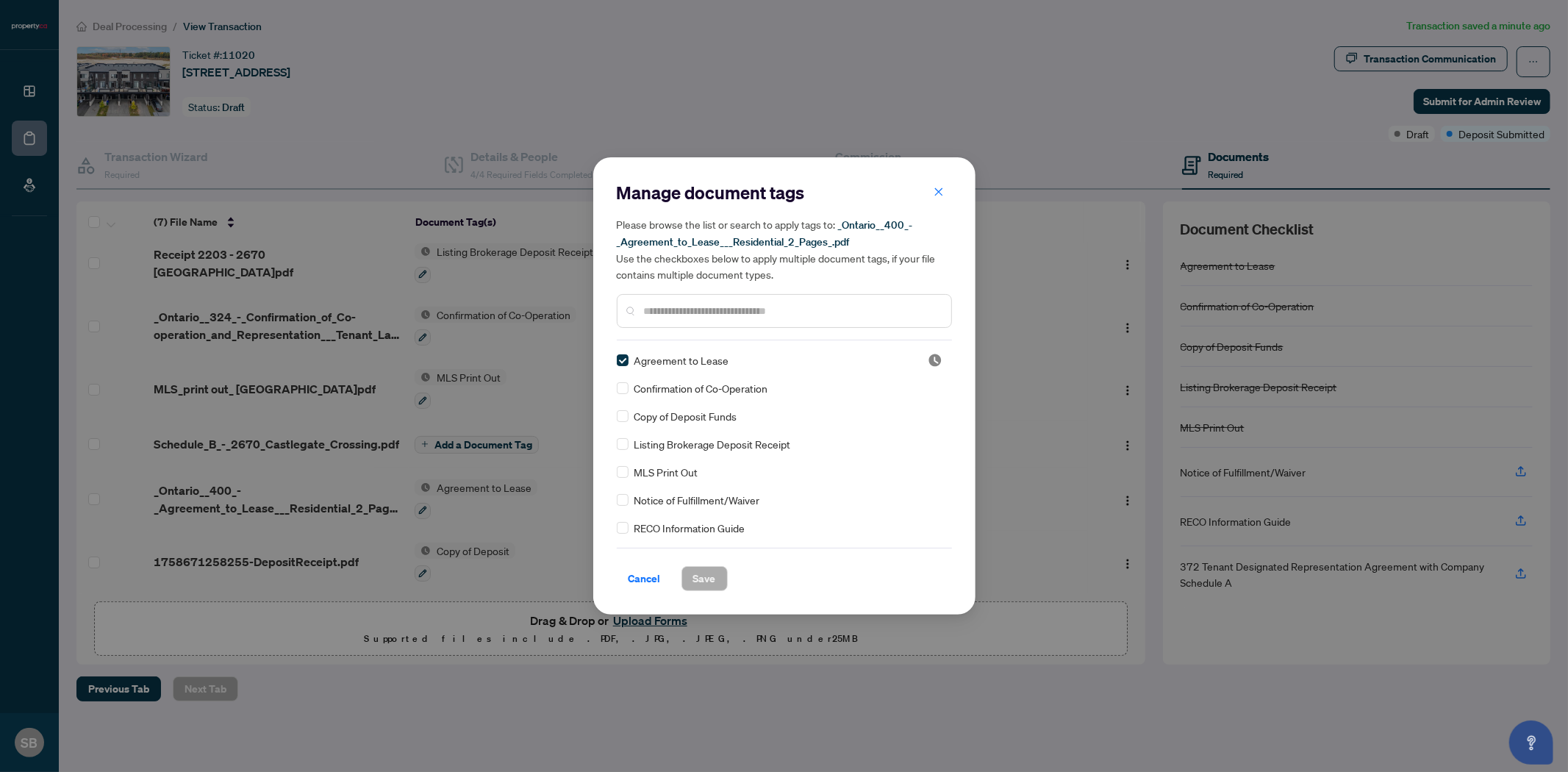
click at [684, 303] on input "text" at bounding box center [792, 310] width 296 height 16
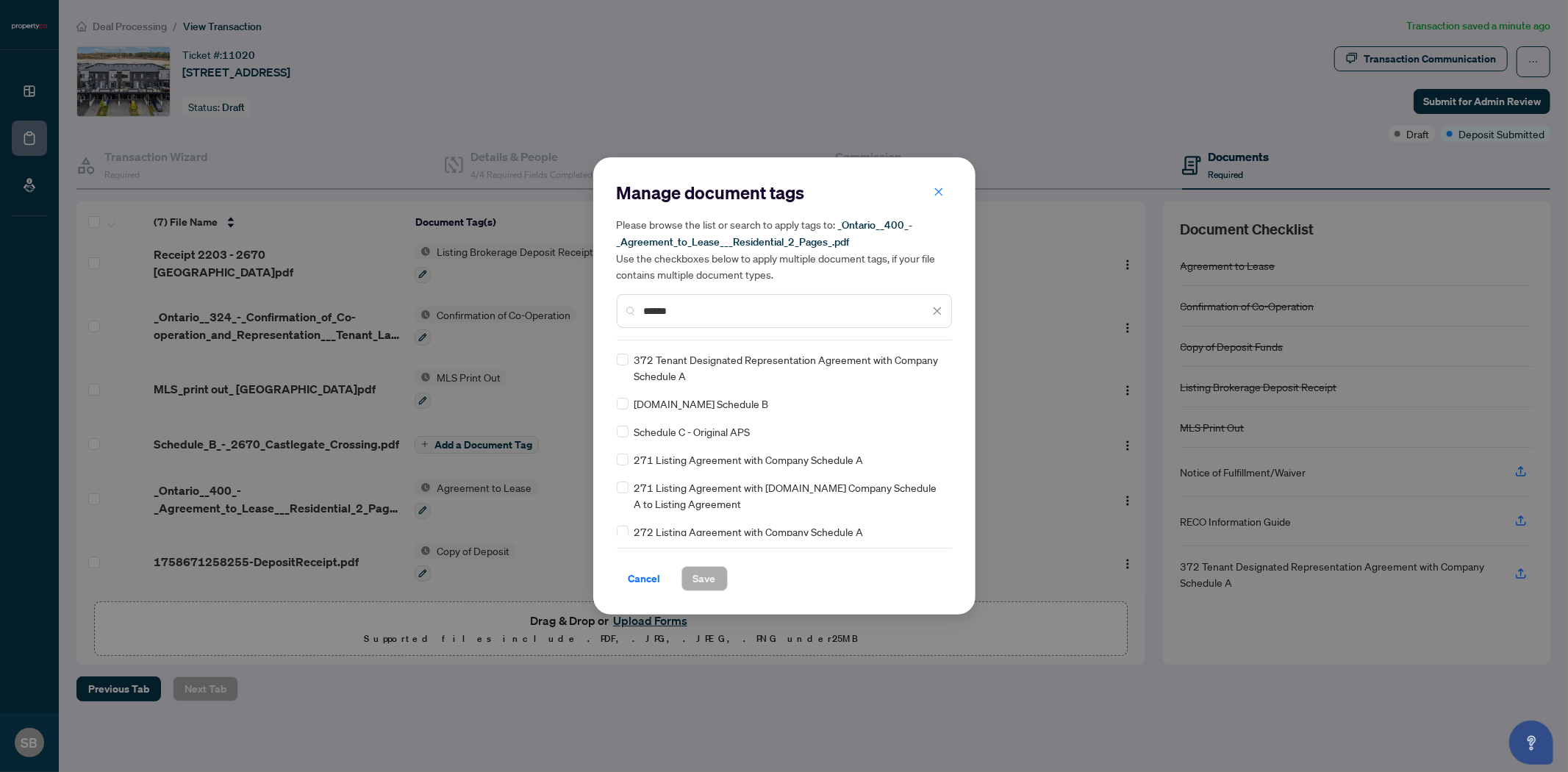
scroll to position [0, 0]
type input "******"
click at [709, 569] on span "Save" at bounding box center [705, 578] width 23 height 24
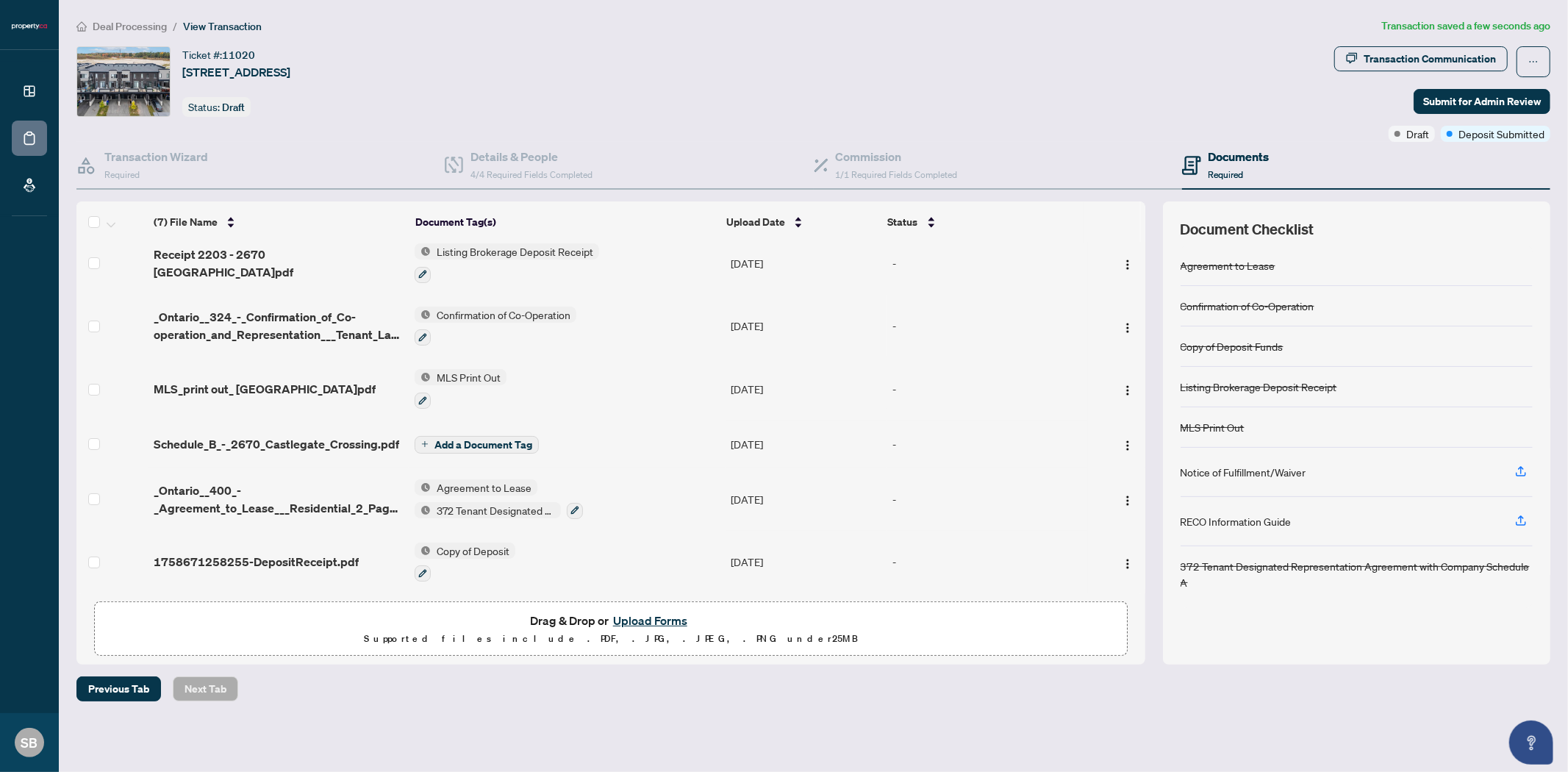
click at [442, 442] on span "Add a Document Tag" at bounding box center [483, 445] width 97 height 10
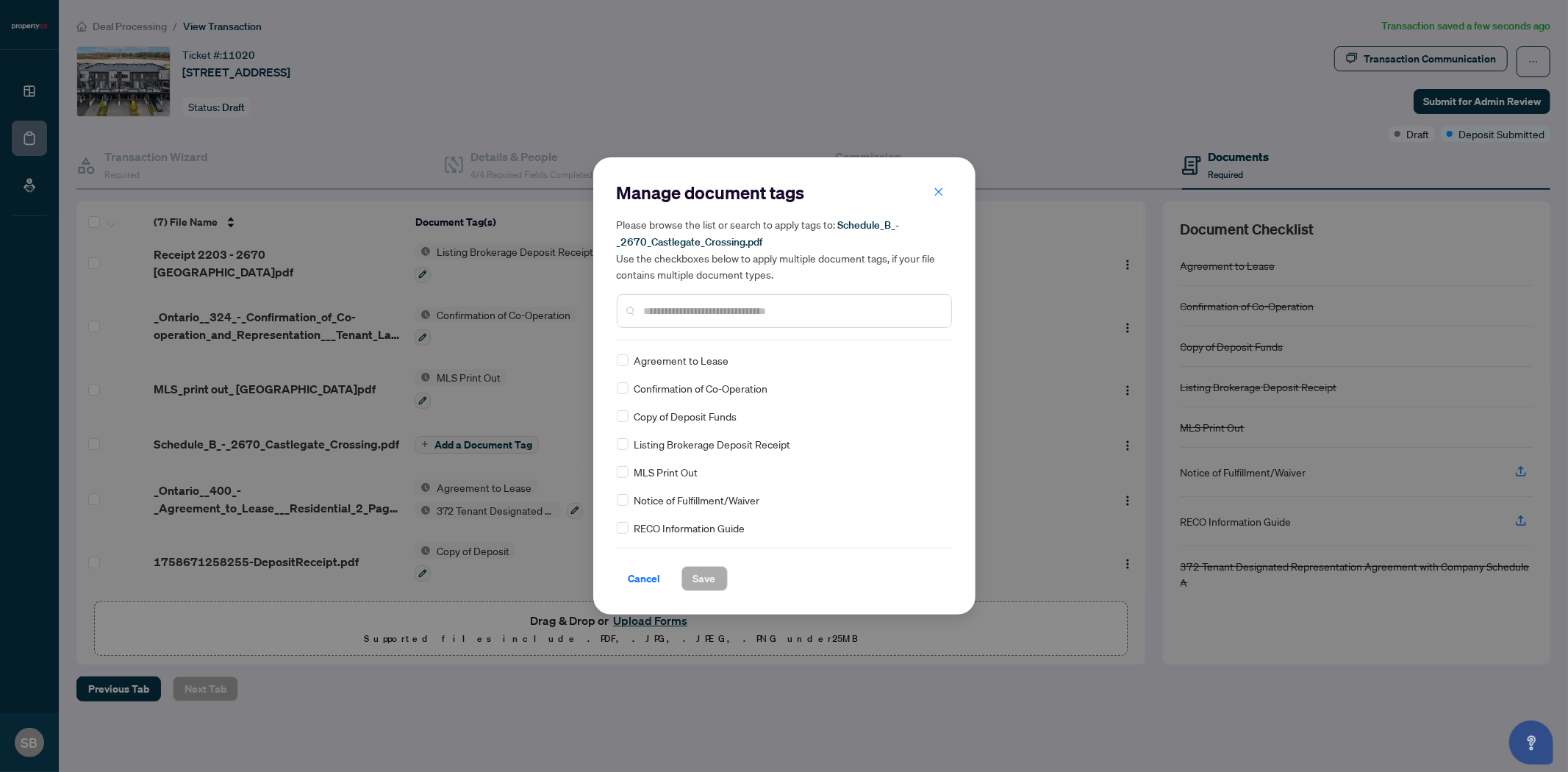
click at [693, 364] on span "Agreement to Lease" at bounding box center [681, 360] width 94 height 16
click at [695, 579] on span "Save" at bounding box center [705, 578] width 23 height 24
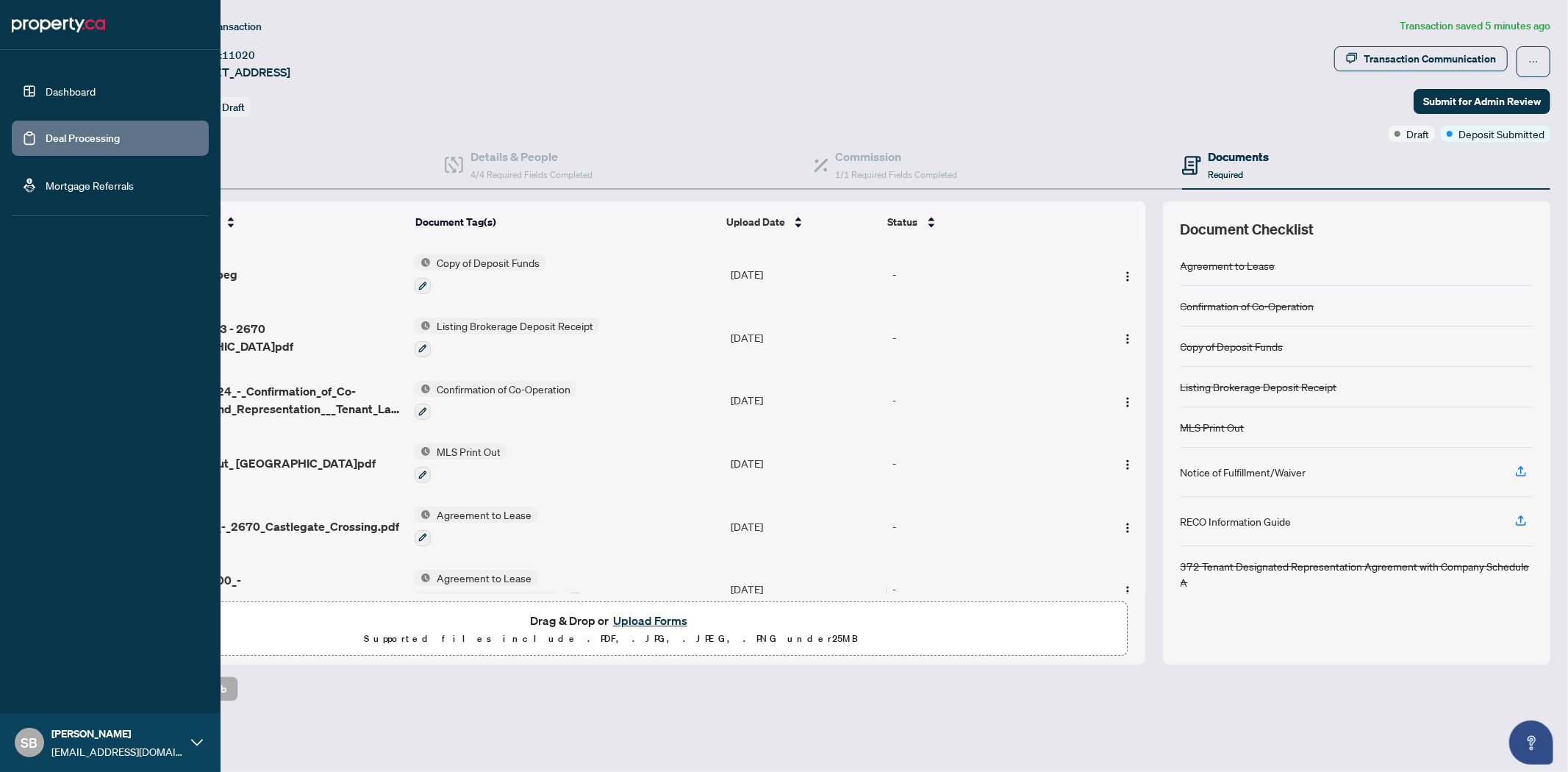
click at [87, 142] on link "Deal Processing" at bounding box center [83, 138] width 74 height 13
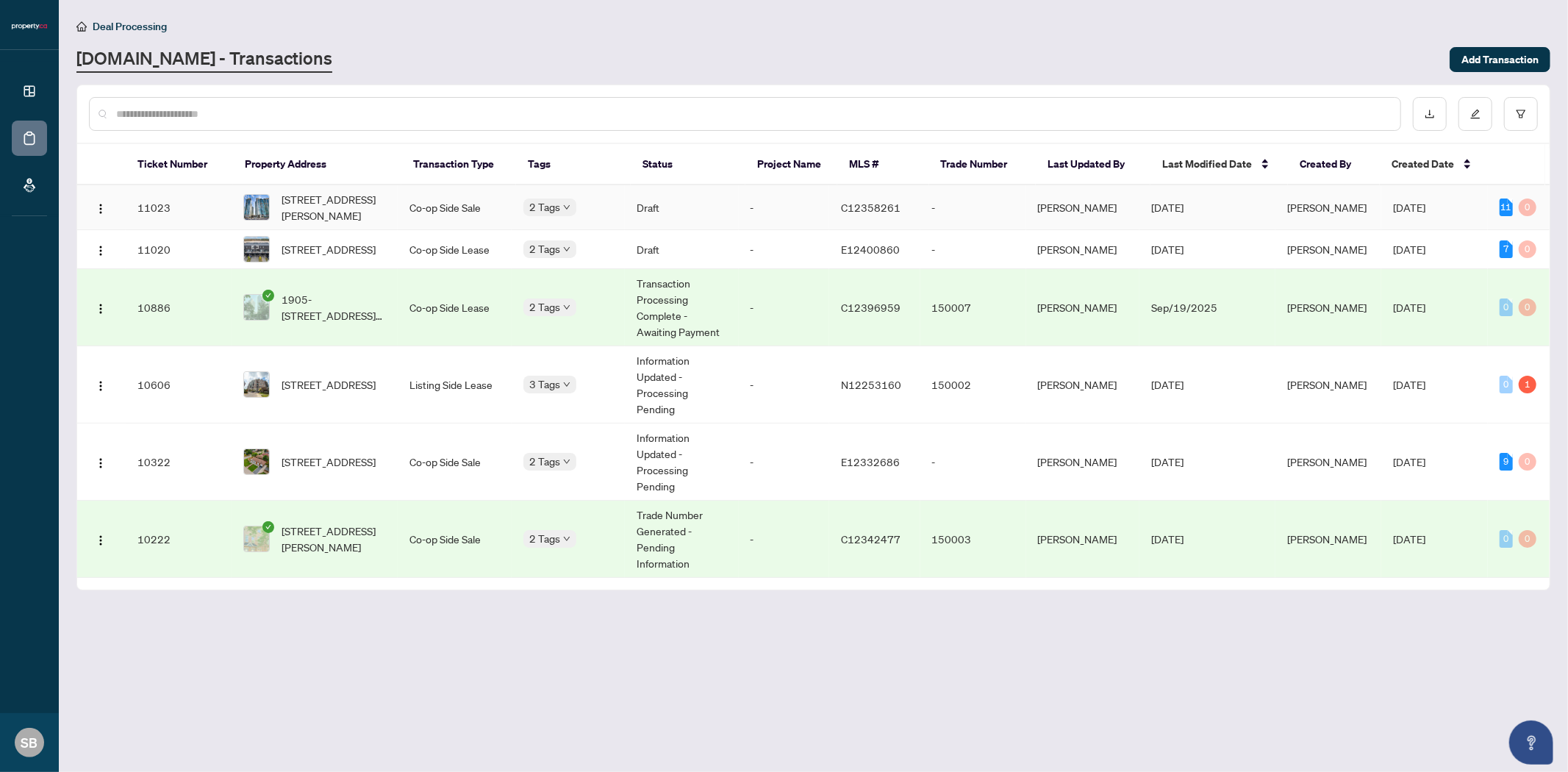
click at [732, 203] on td "Draft" at bounding box center [681, 207] width 113 height 45
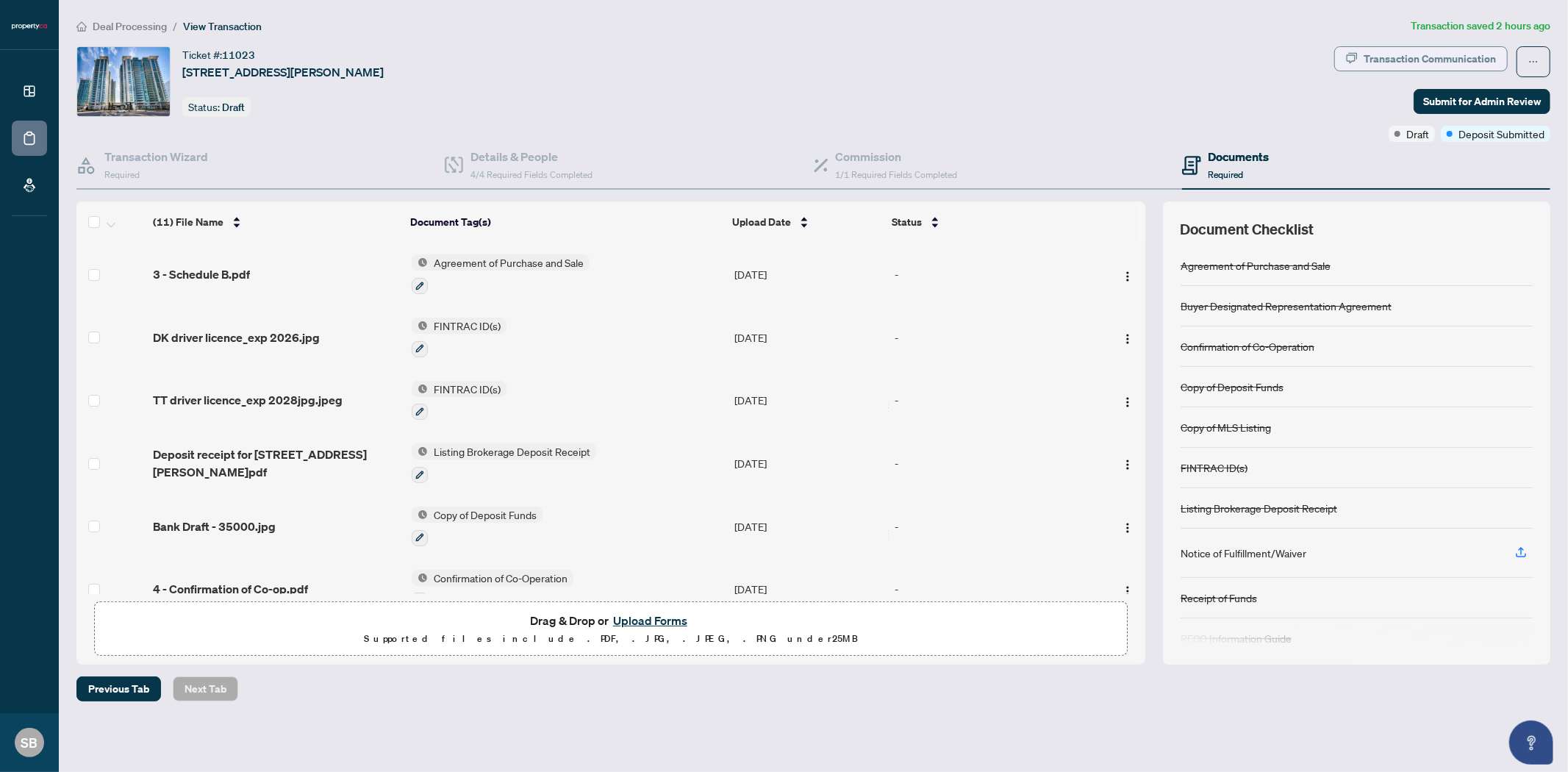
click at [1414, 65] on div "Transaction Communication" at bounding box center [1429, 58] width 133 height 24
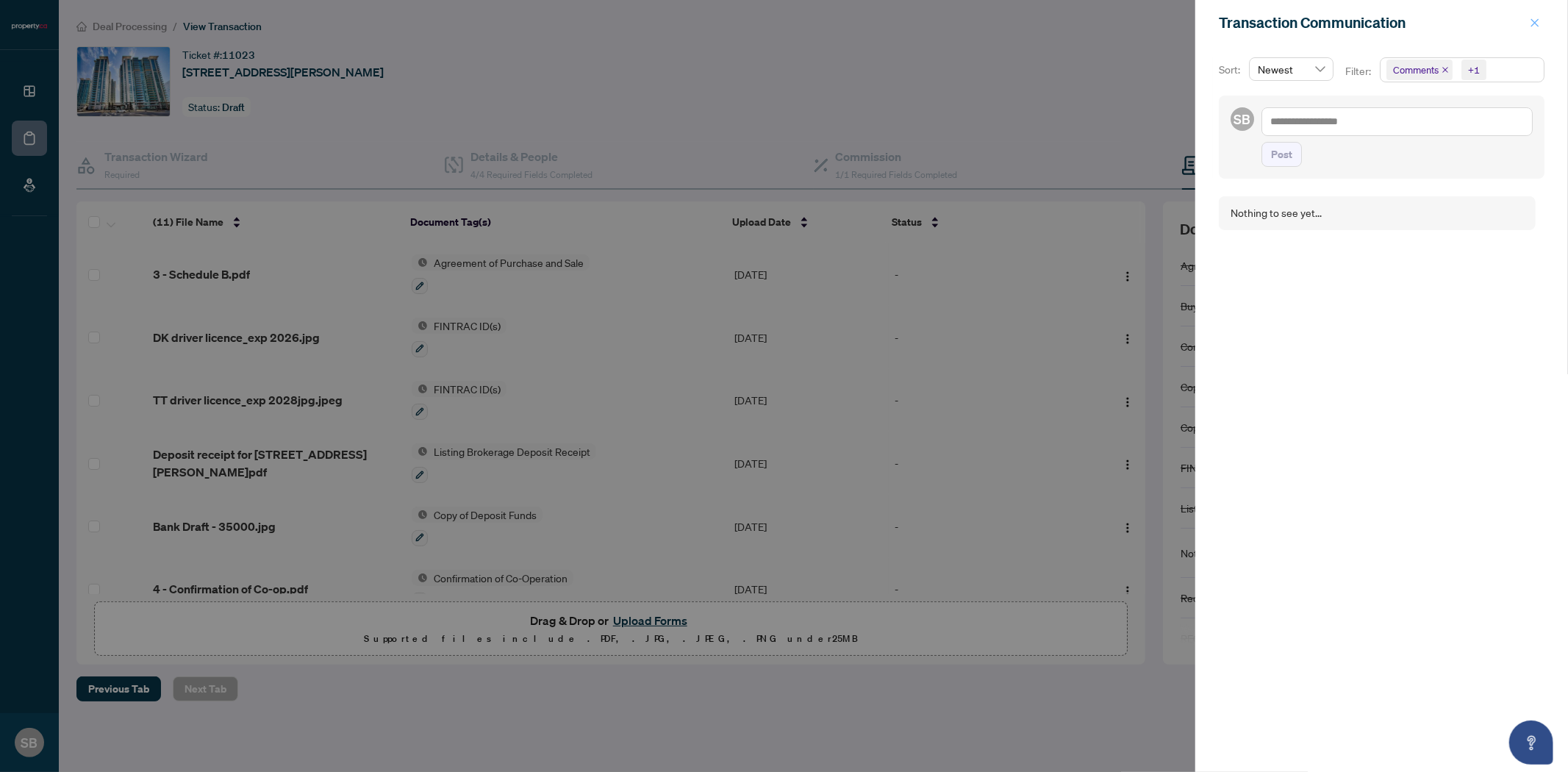
click at [1533, 28] on span "button" at bounding box center [1535, 23] width 10 height 24
click at [1533, 28] on div "Transaction Communication" at bounding box center [1381, 23] width 373 height 46
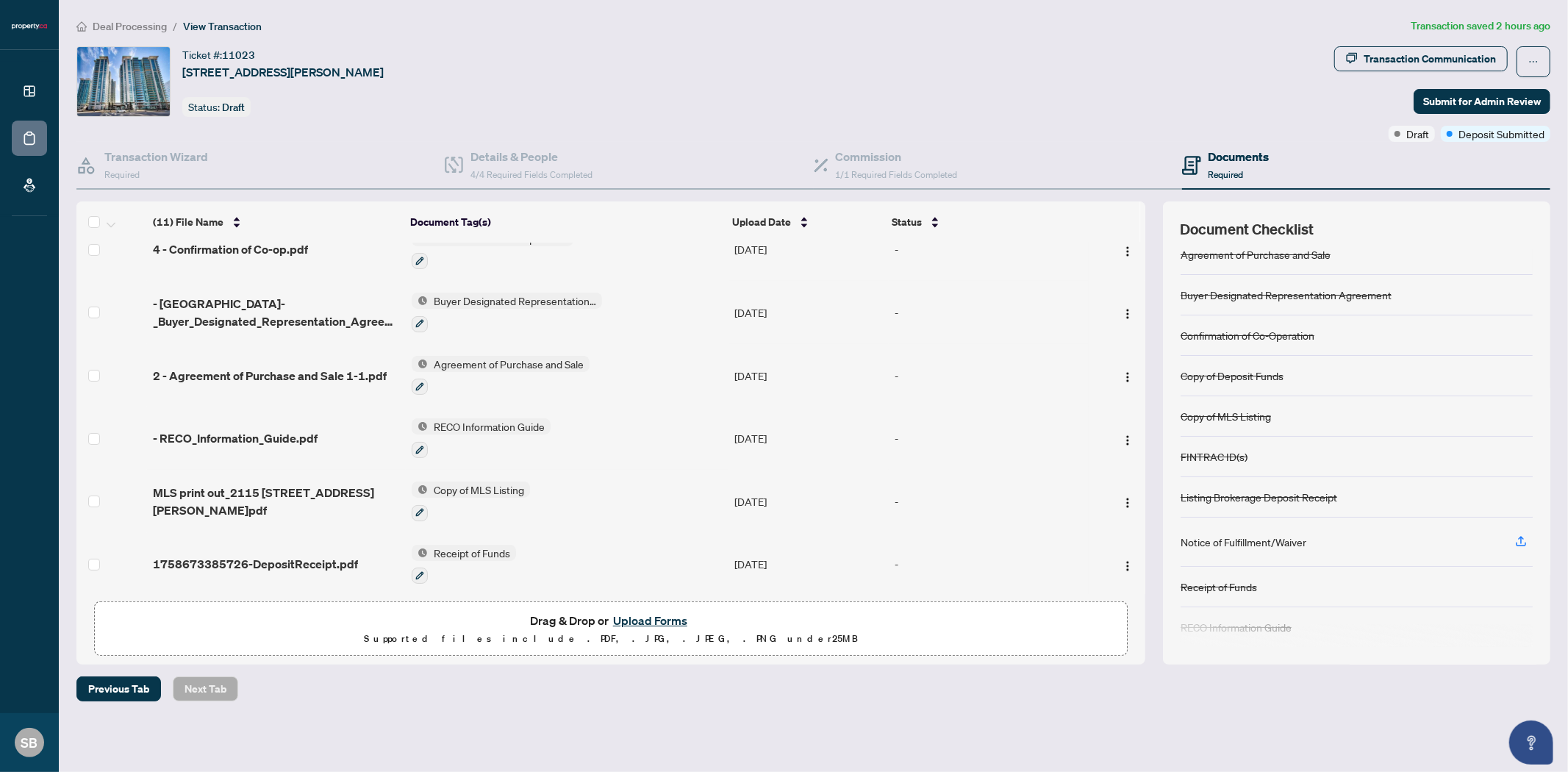
scroll to position [17, 0]
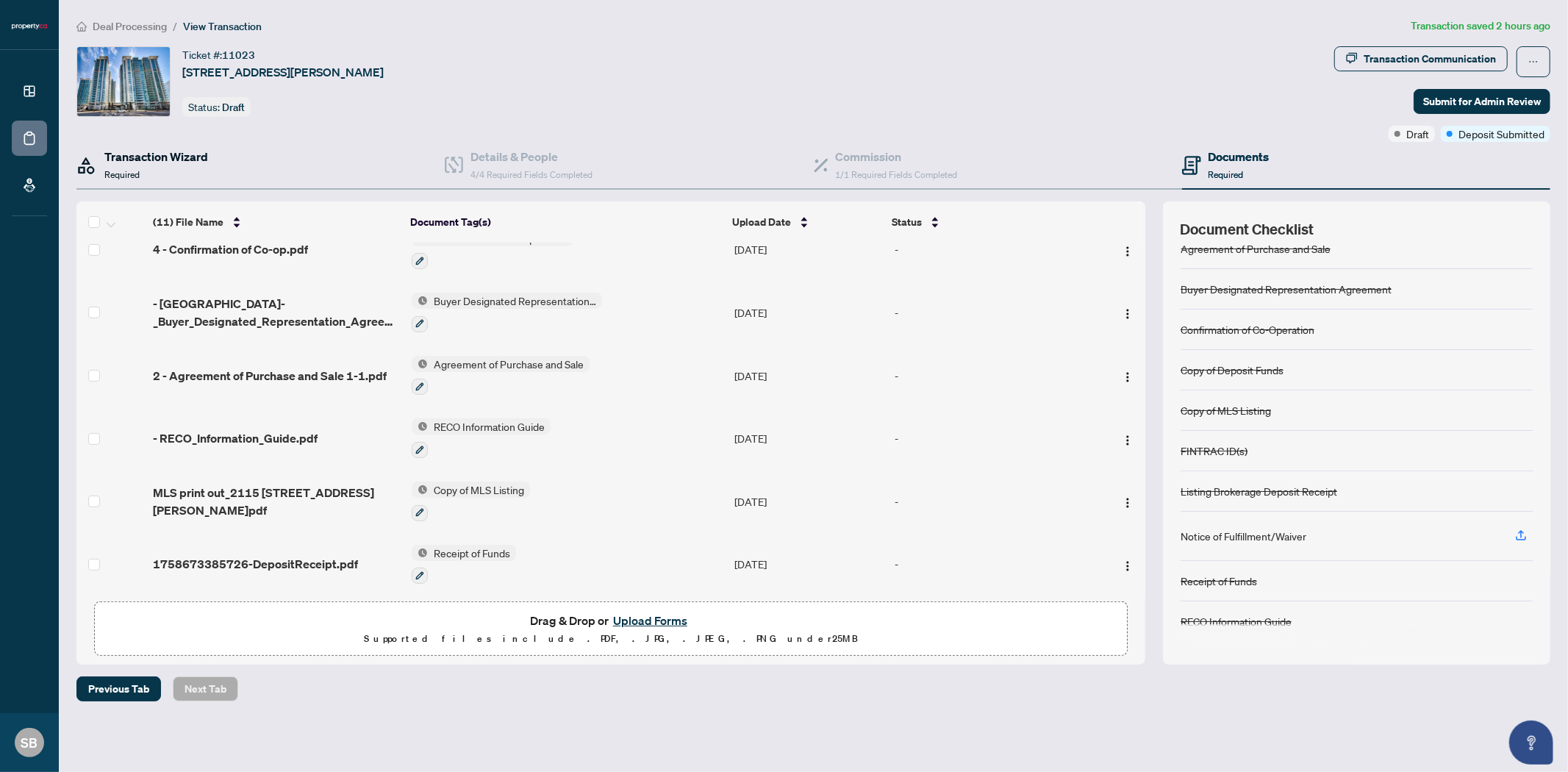
click at [188, 159] on h4 "Transaction Wizard" at bounding box center [155, 156] width 104 height 17
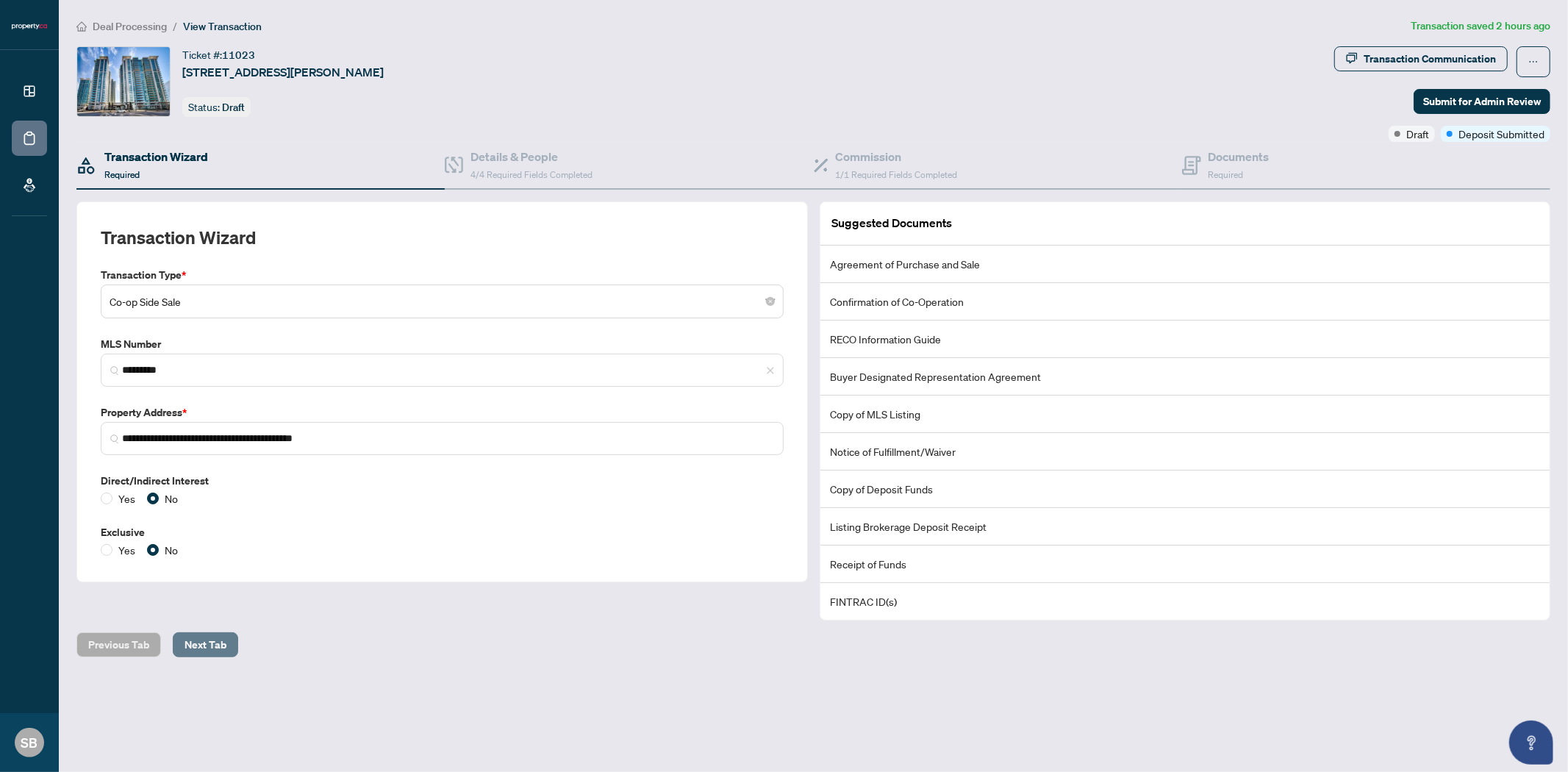
click at [200, 651] on span "Next Tab" at bounding box center [205, 644] width 42 height 24
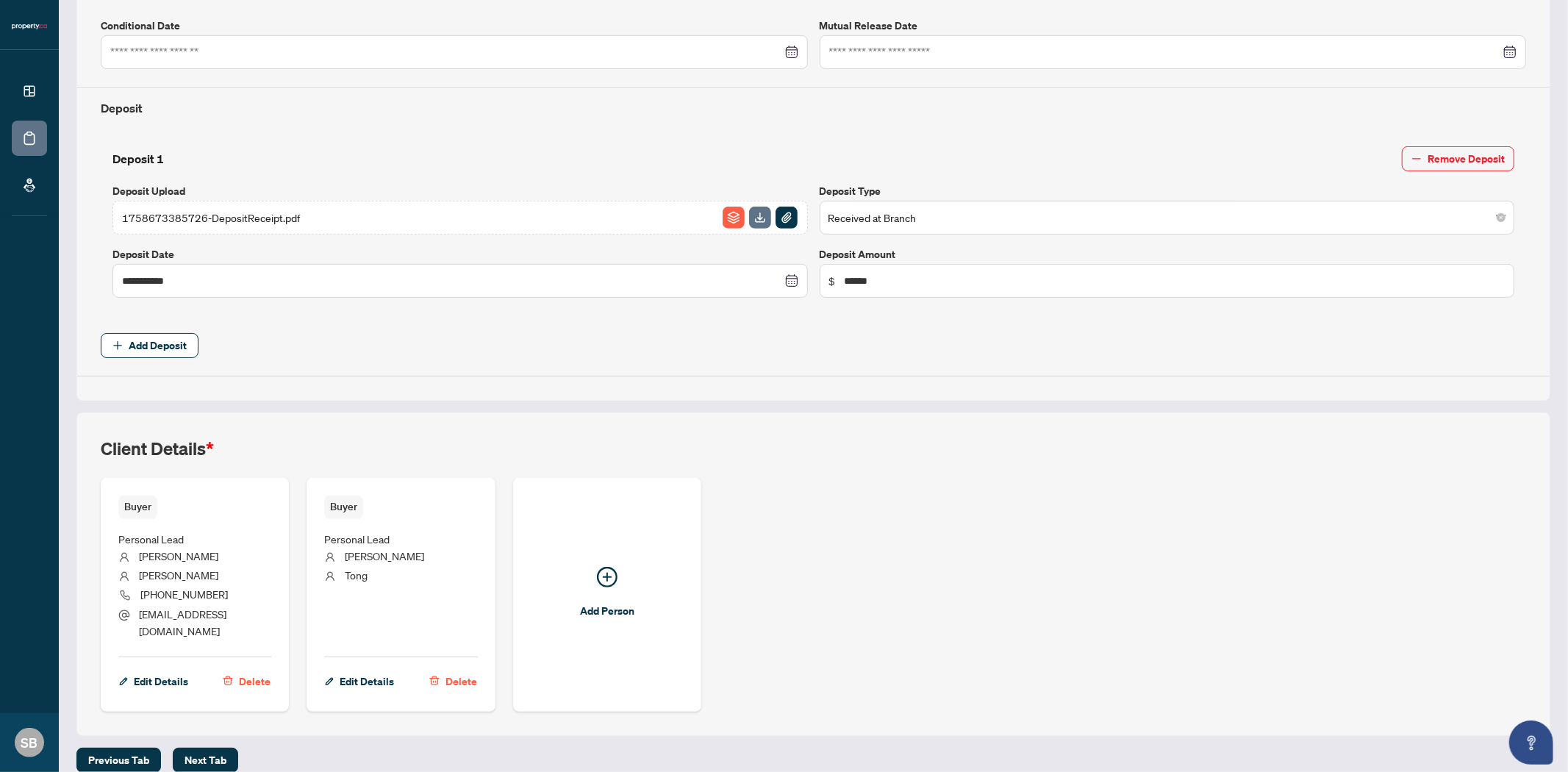
scroll to position [460, 0]
click at [210, 746] on span "Next Tab" at bounding box center [205, 757] width 42 height 24
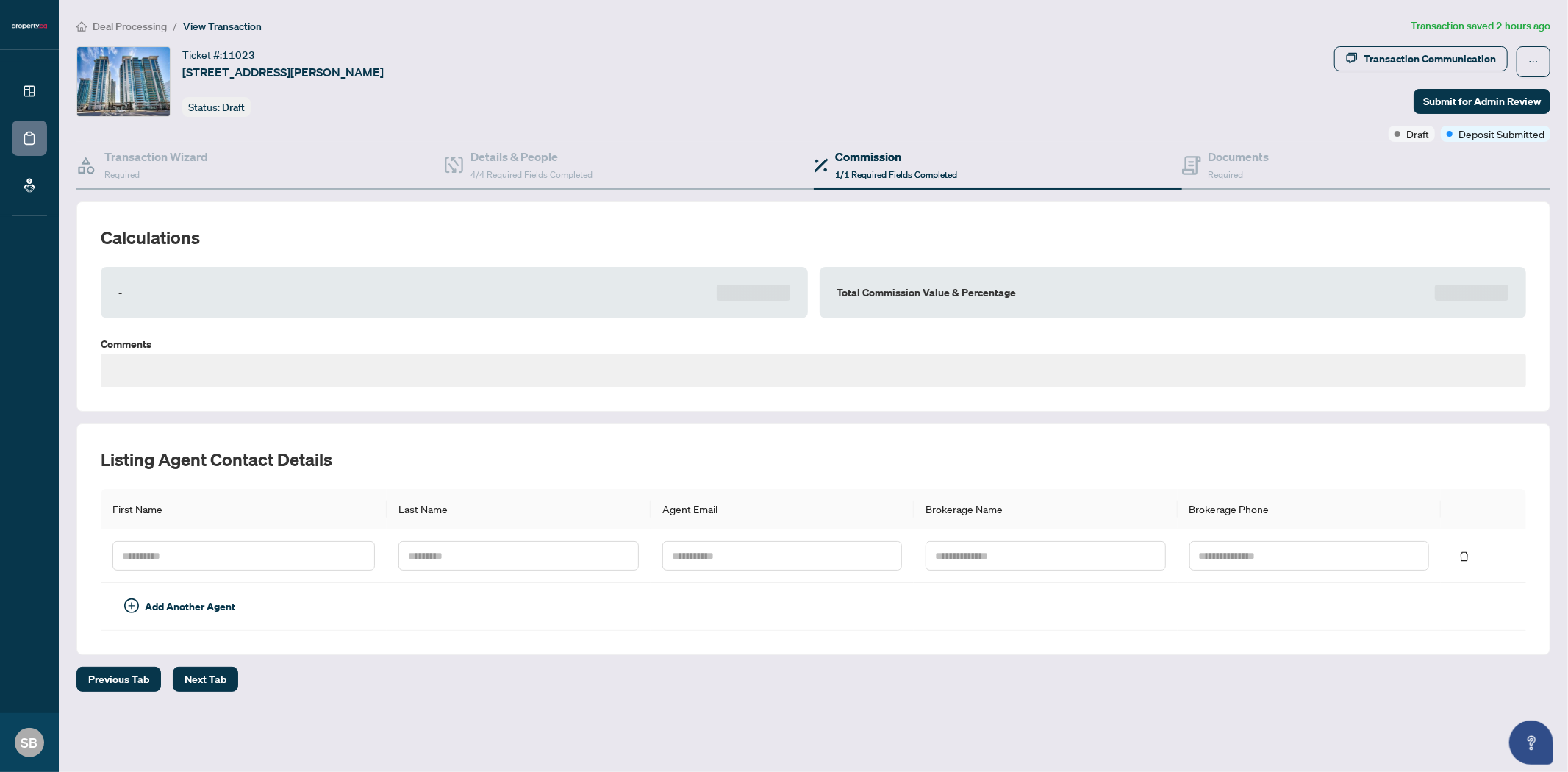
type textarea "**********"
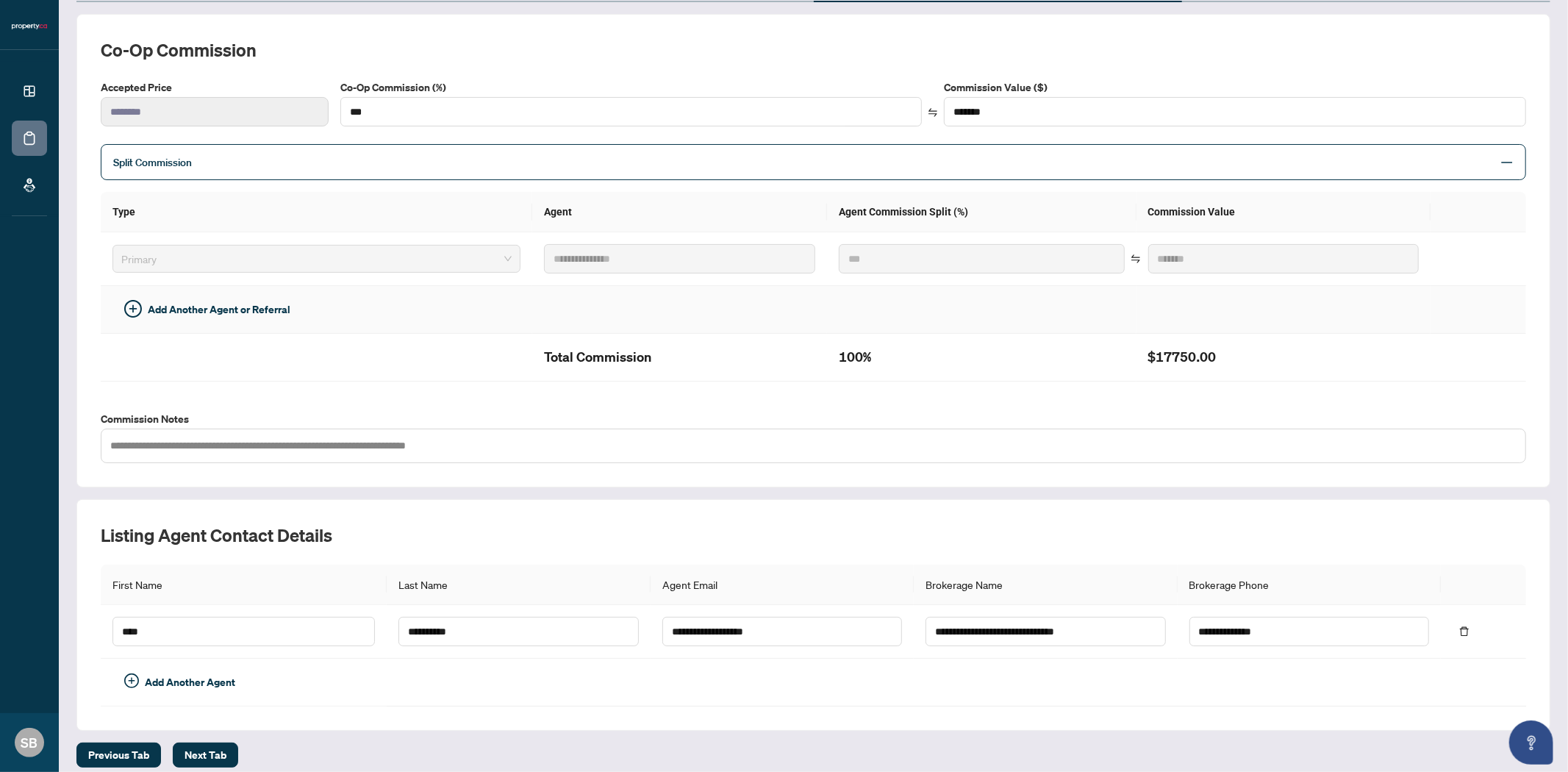
scroll to position [200, 0]
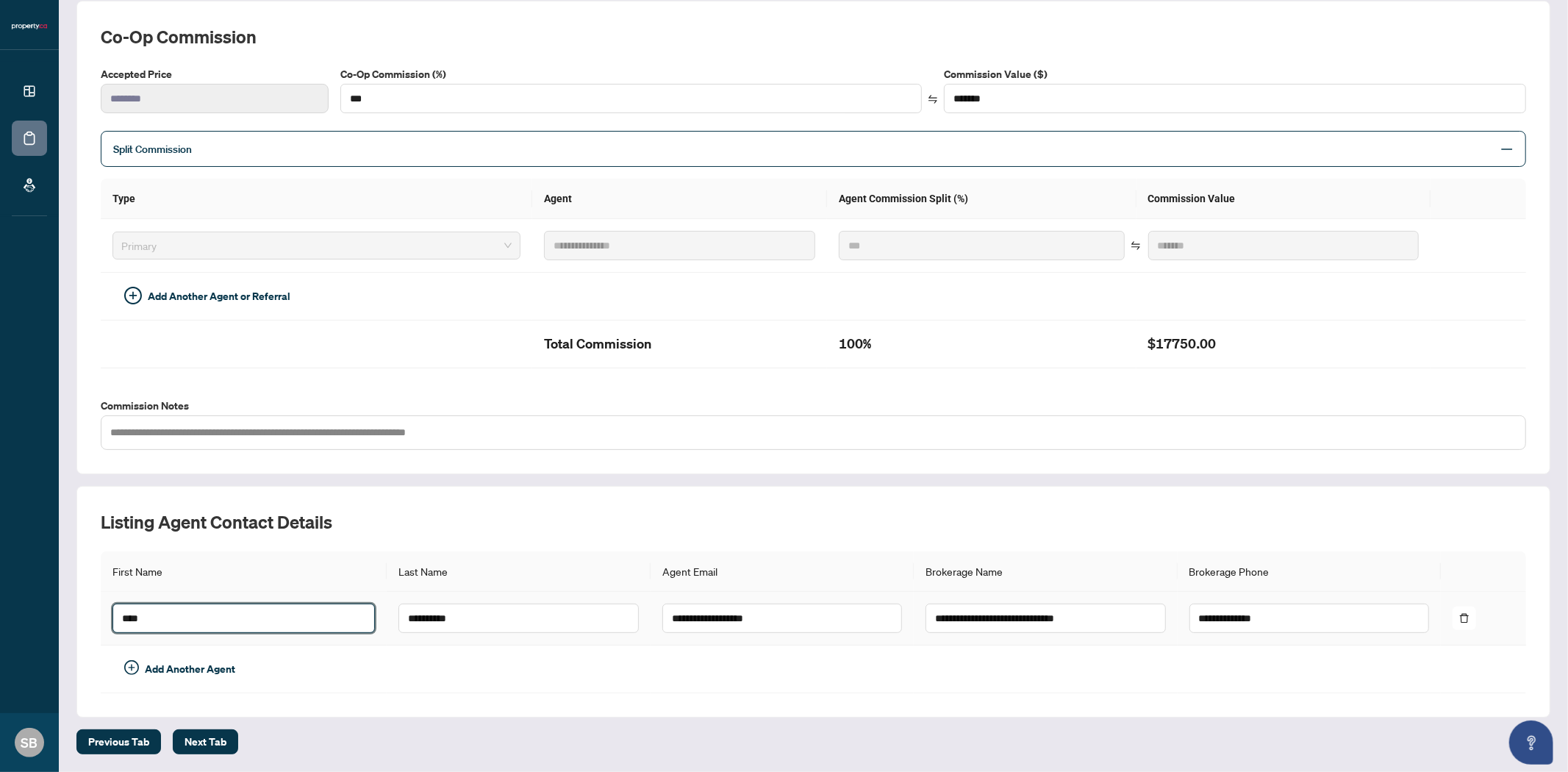
click at [206, 623] on input "****" at bounding box center [243, 618] width 262 height 30
drag, startPoint x: 177, startPoint y: 618, endPoint x: 116, endPoint y: 606, distance: 62.2
click at [116, 606] on input "****" at bounding box center [243, 618] width 262 height 30
type input "*"
type input "****"
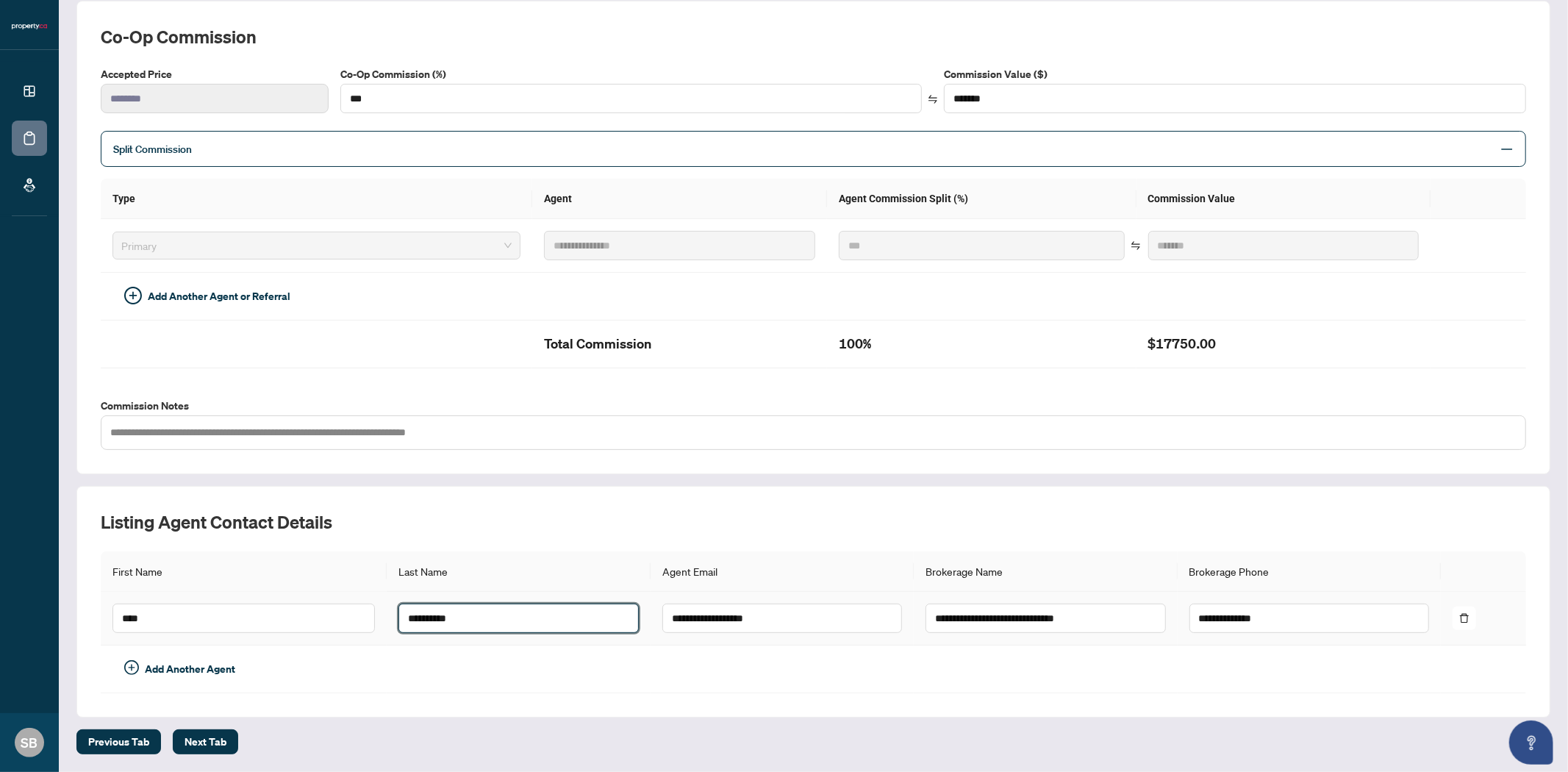
click at [501, 620] on input "**********" at bounding box center [518, 618] width 239 height 30
click at [490, 616] on input "**********" at bounding box center [518, 618] width 239 height 30
type input "*"
type input "***"
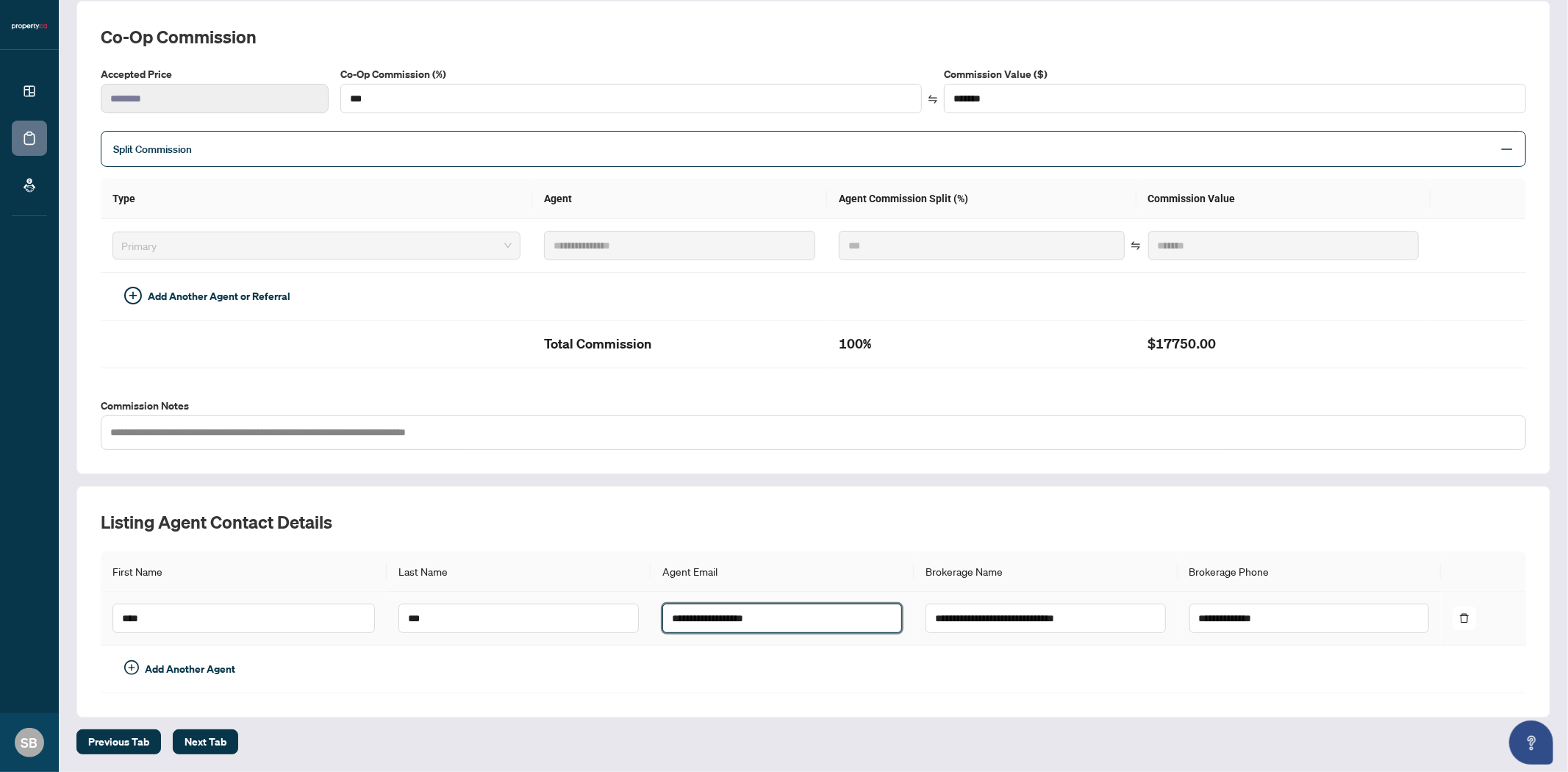
click at [737, 614] on input "**********" at bounding box center [781, 618] width 239 height 30
click at [739, 611] on input "**********" at bounding box center [781, 618] width 239 height 30
click at [787, 614] on input "**********" at bounding box center [781, 618] width 239 height 30
type input "*"
click at [207, 736] on span "Next Tab" at bounding box center [205, 741] width 42 height 24
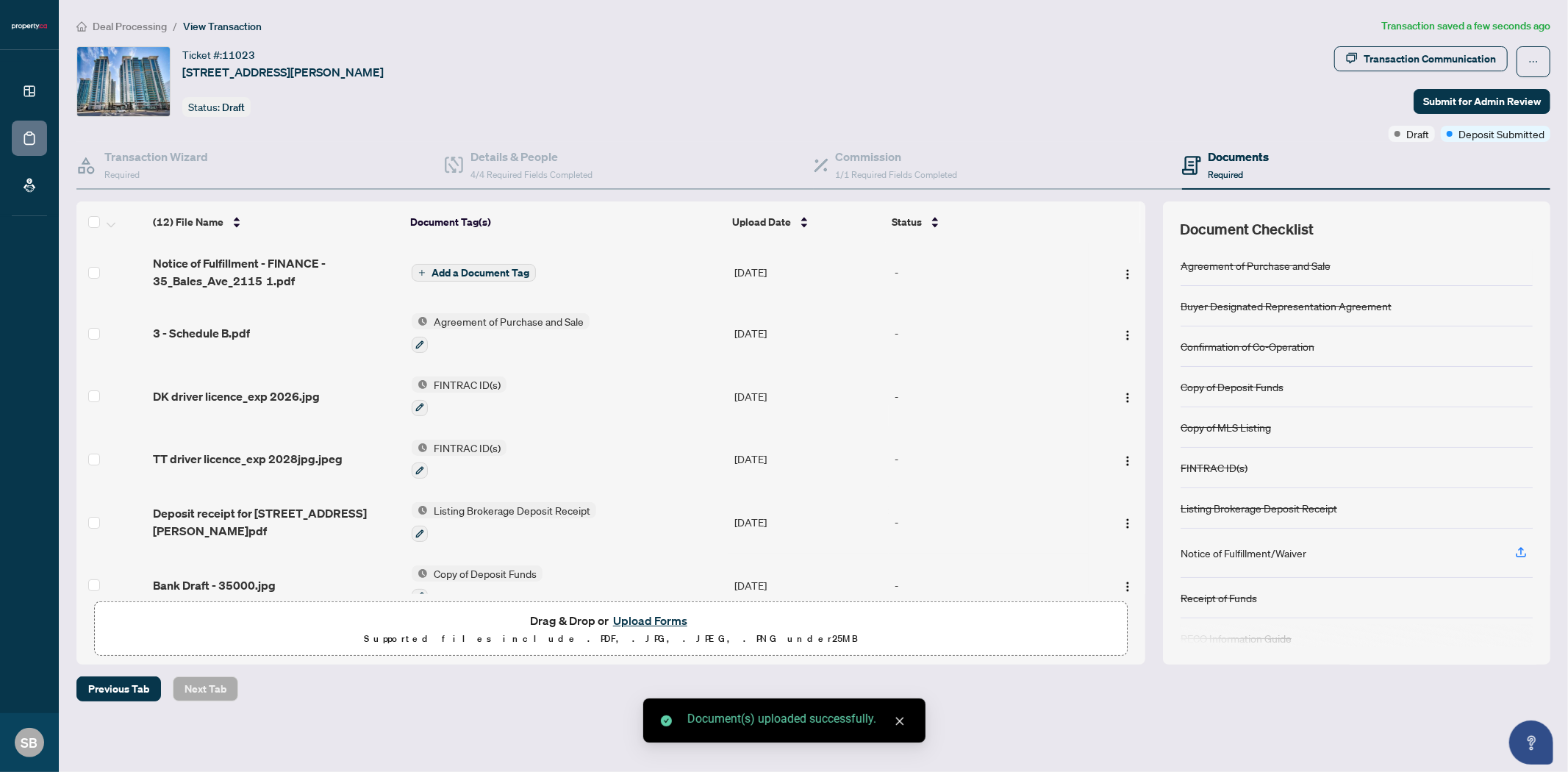
click at [442, 274] on span "Add a Document Tag" at bounding box center [480, 273] width 97 height 10
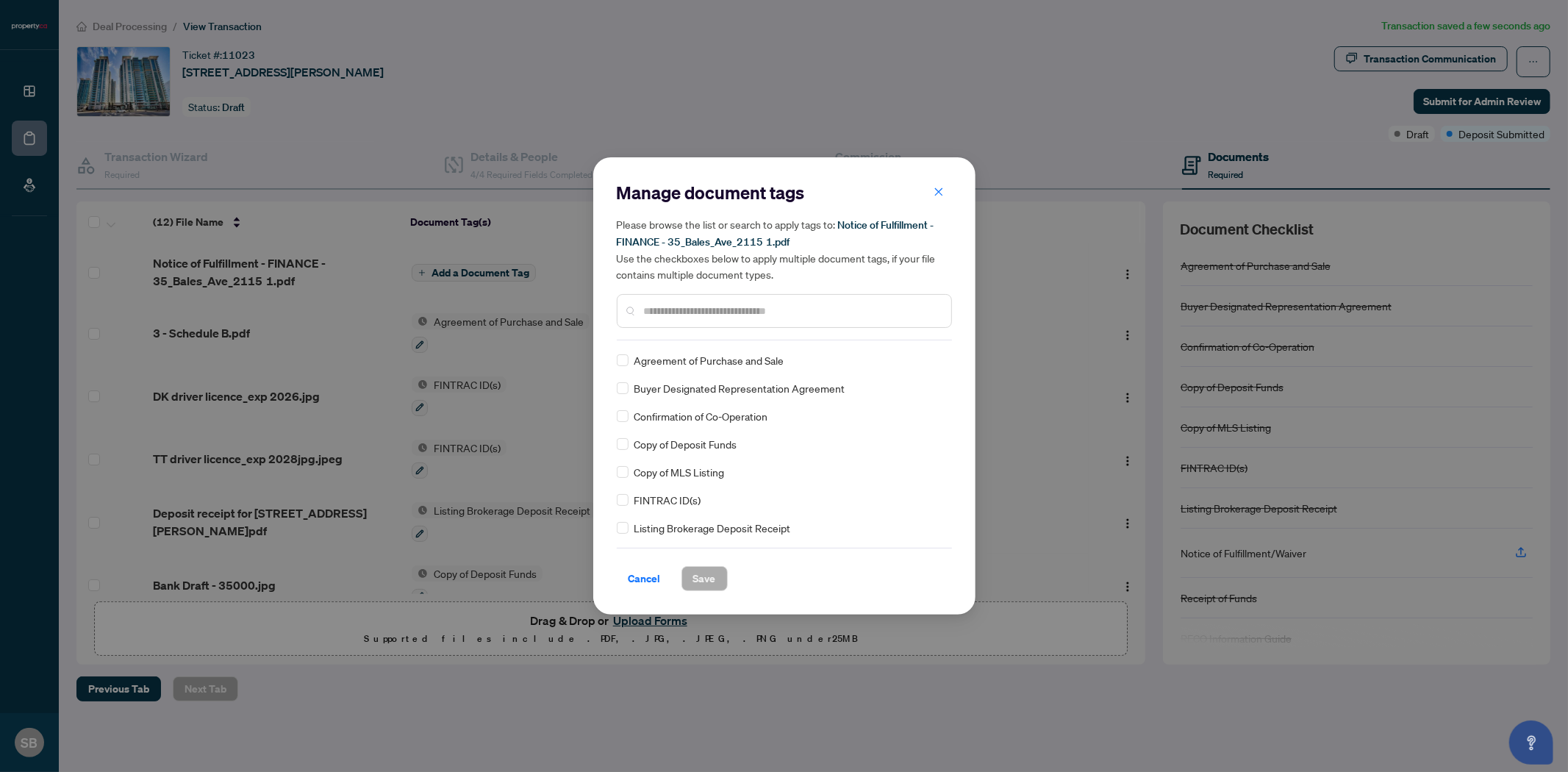
click at [715, 313] on input "text" at bounding box center [792, 310] width 296 height 16
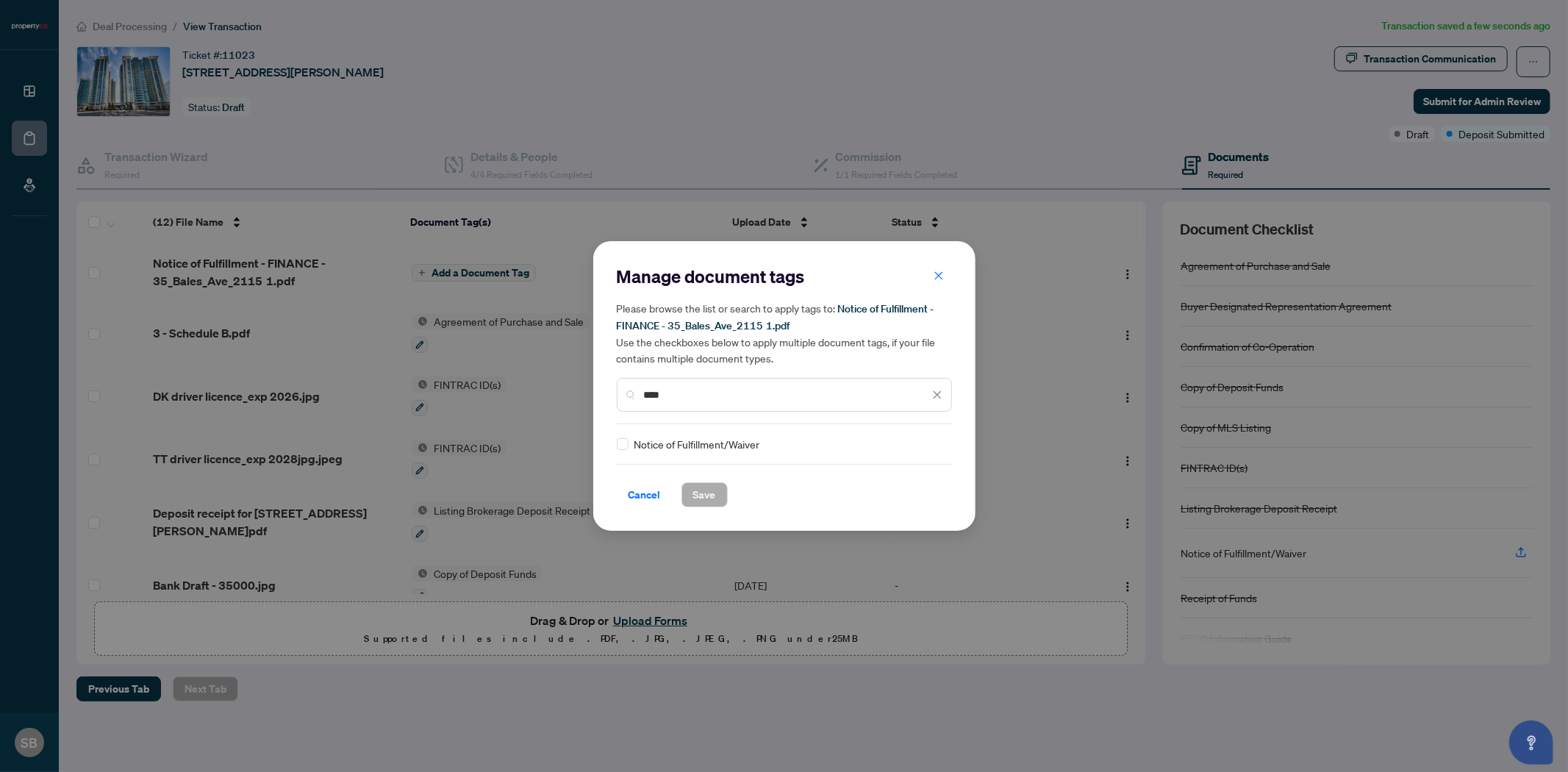
type input "****"
click at [700, 493] on span "Save" at bounding box center [705, 494] width 23 height 24
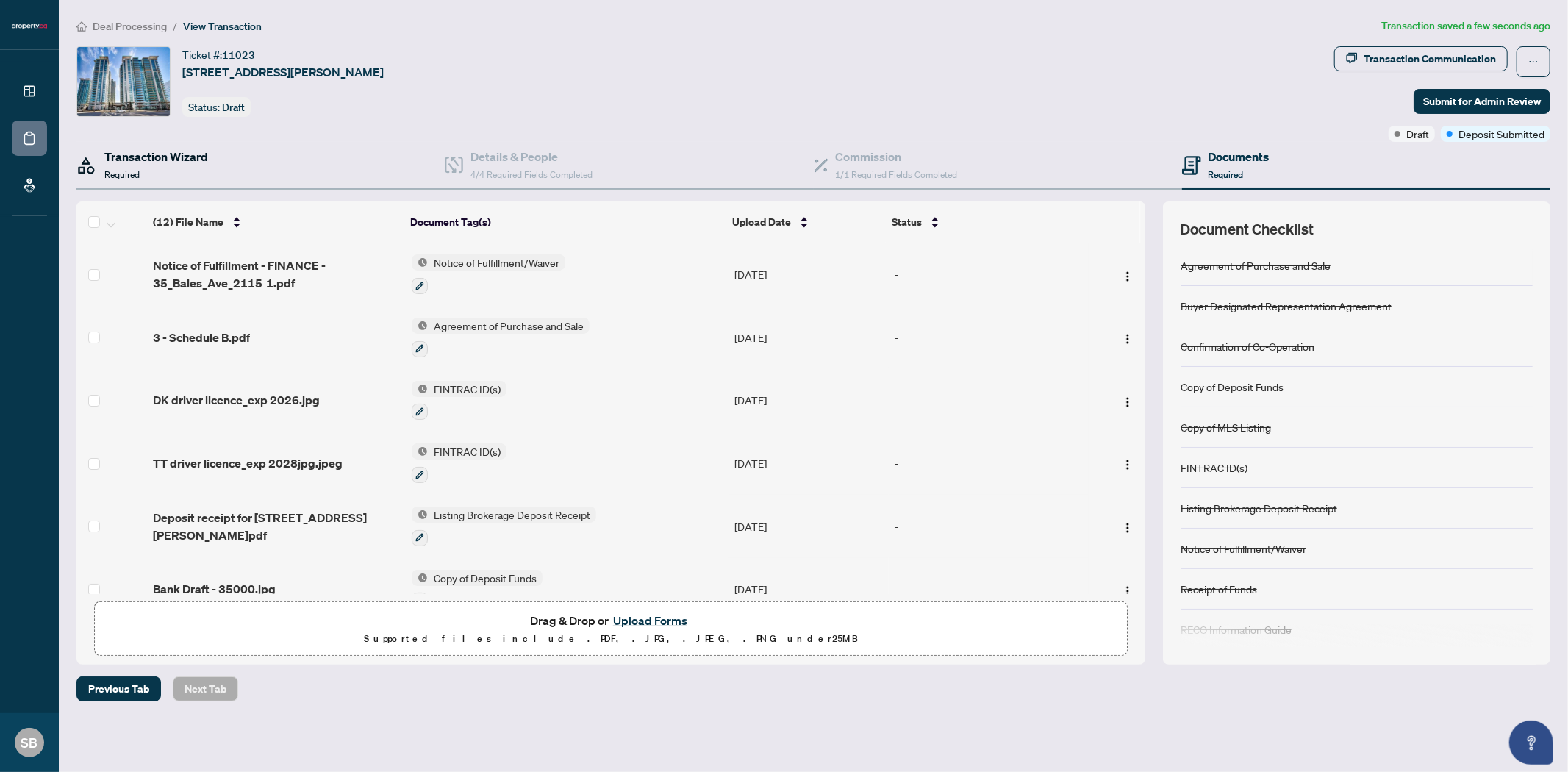
click at [158, 152] on h4 "Transaction Wizard" at bounding box center [155, 156] width 104 height 17
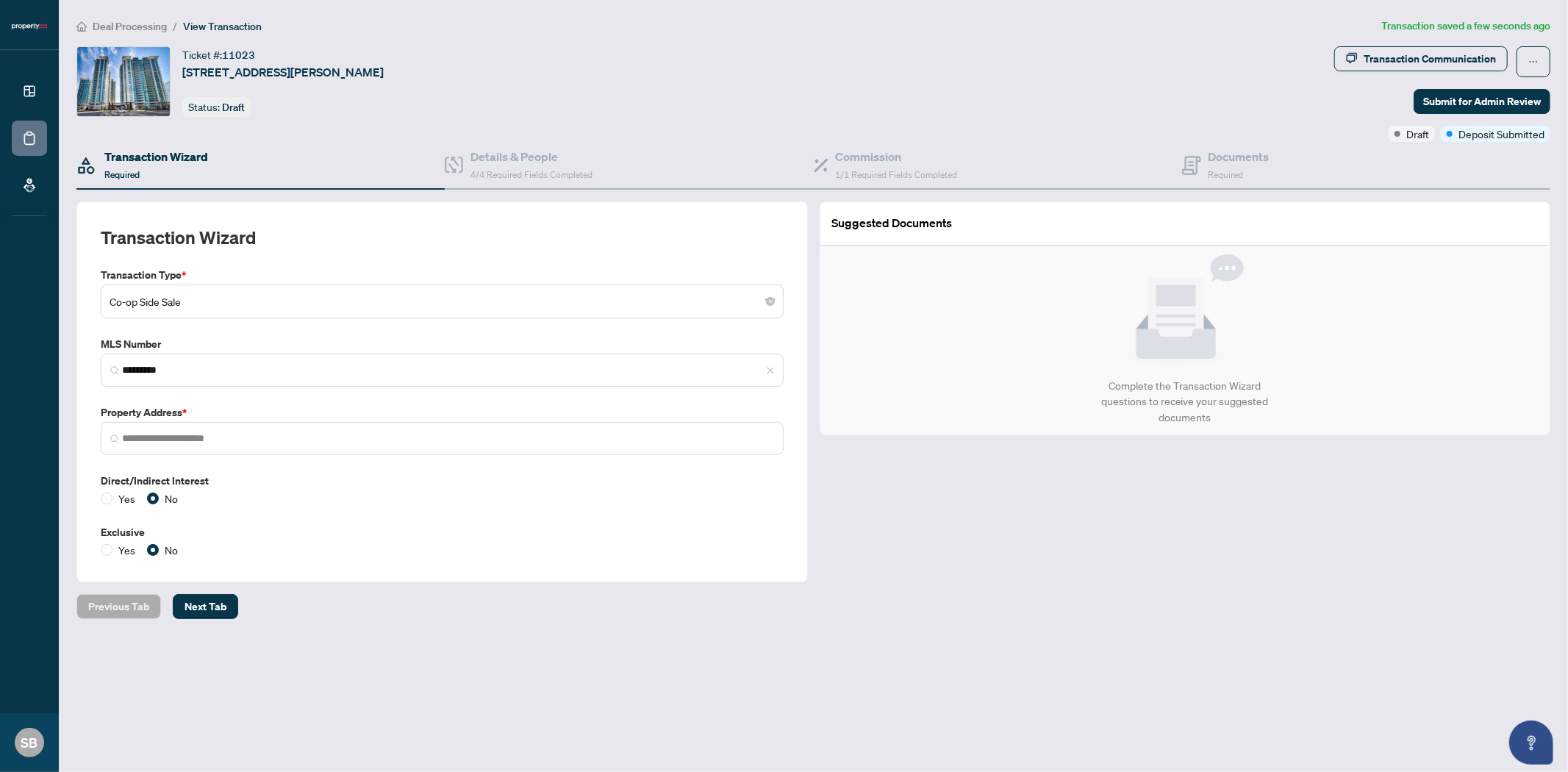
type input "**********"
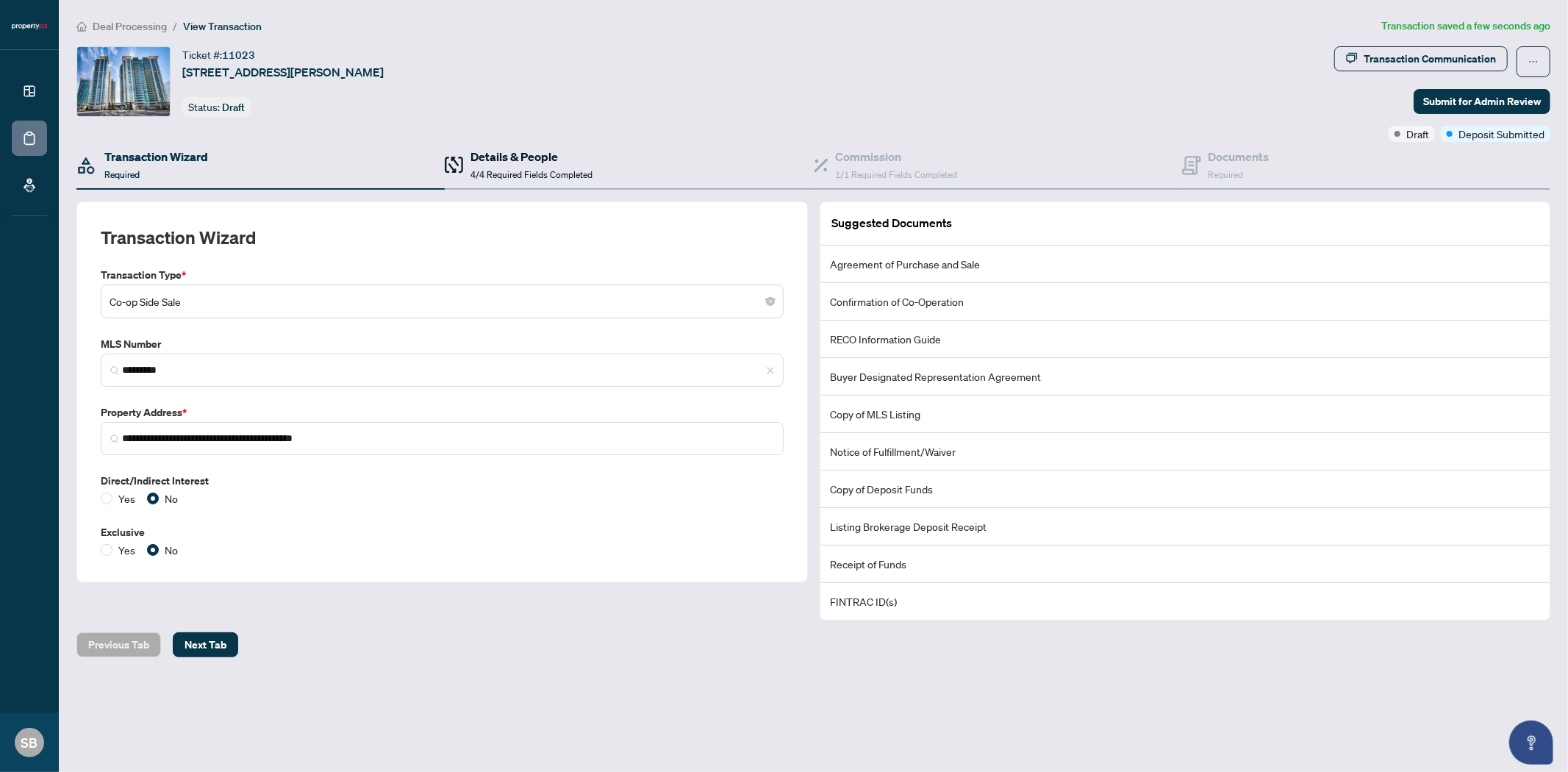
click at [492, 158] on h4 "Details & People" at bounding box center [531, 156] width 122 height 17
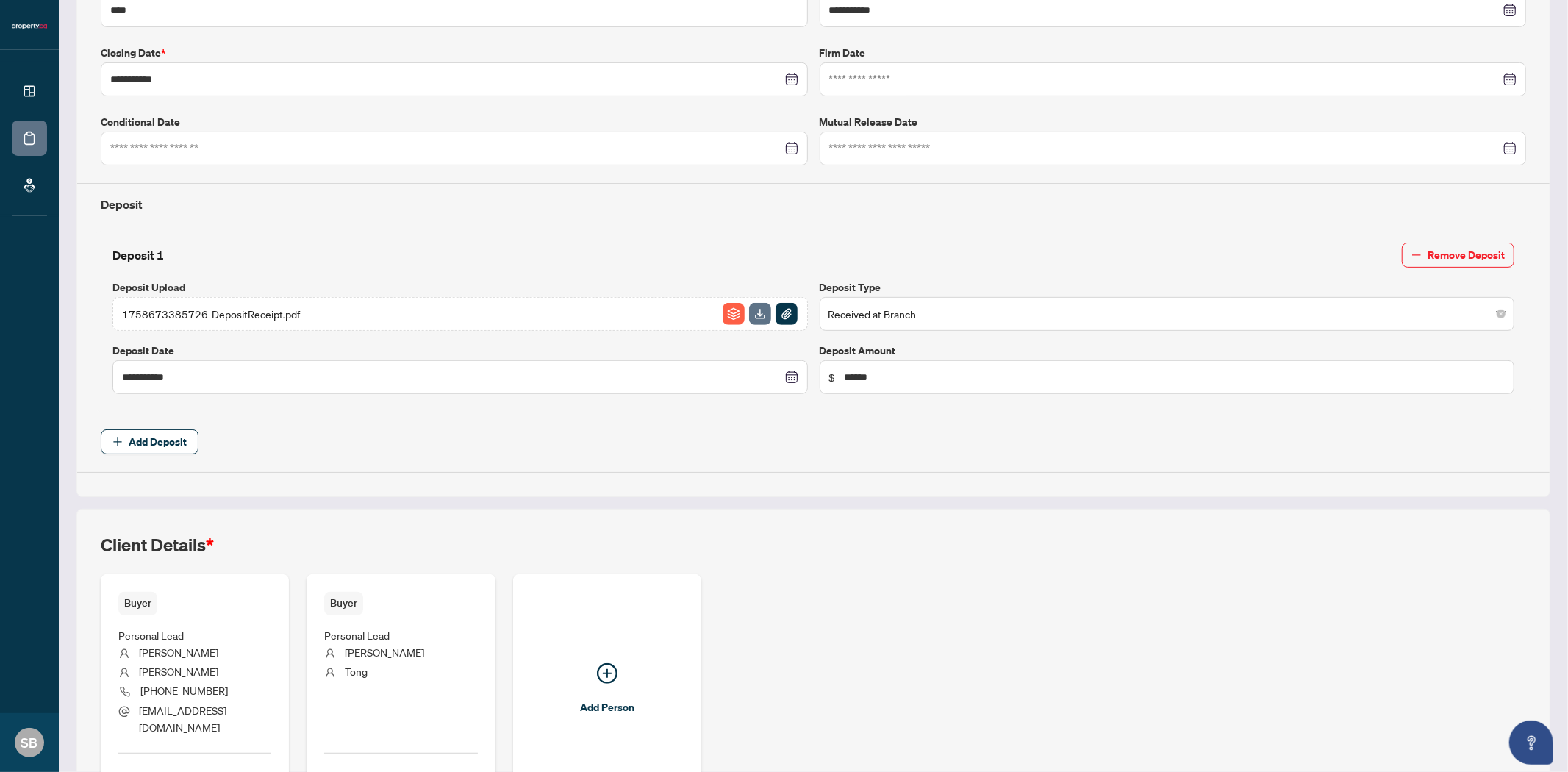
scroll to position [460, 0]
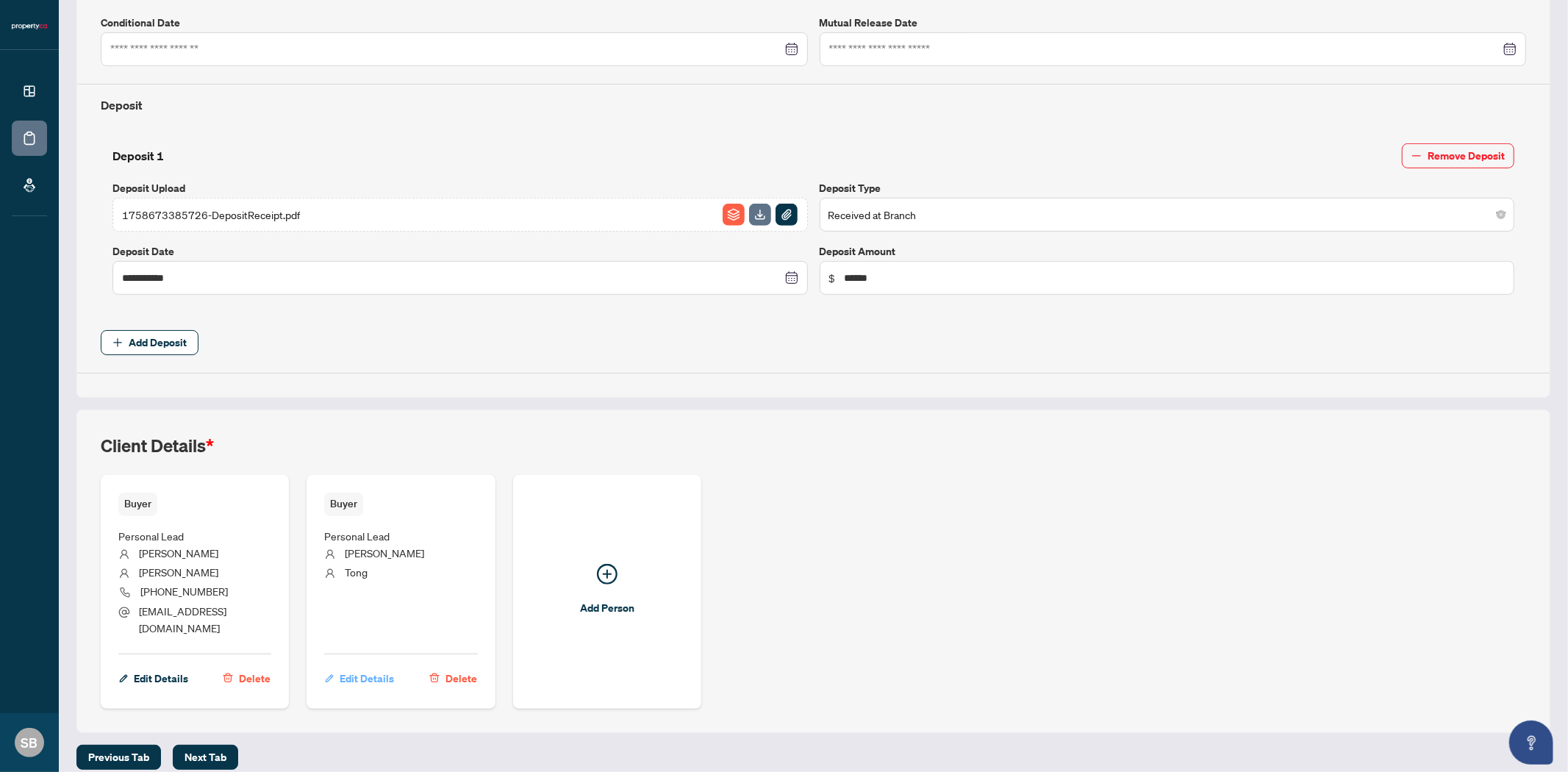
click at [370, 667] on span "Edit Details" at bounding box center [366, 678] width 54 height 24
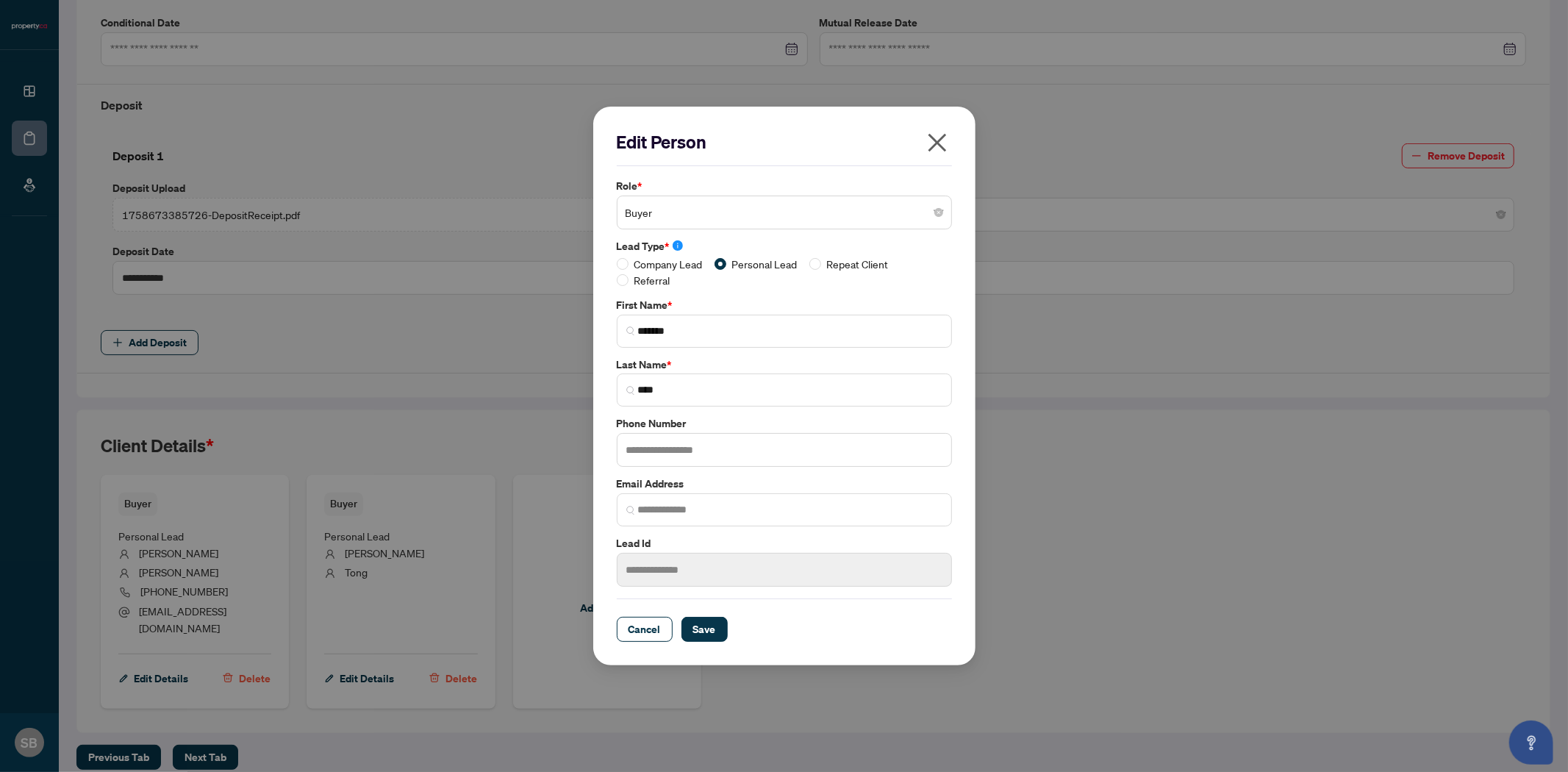
click at [934, 130] on button "button" at bounding box center [937, 145] width 30 height 31
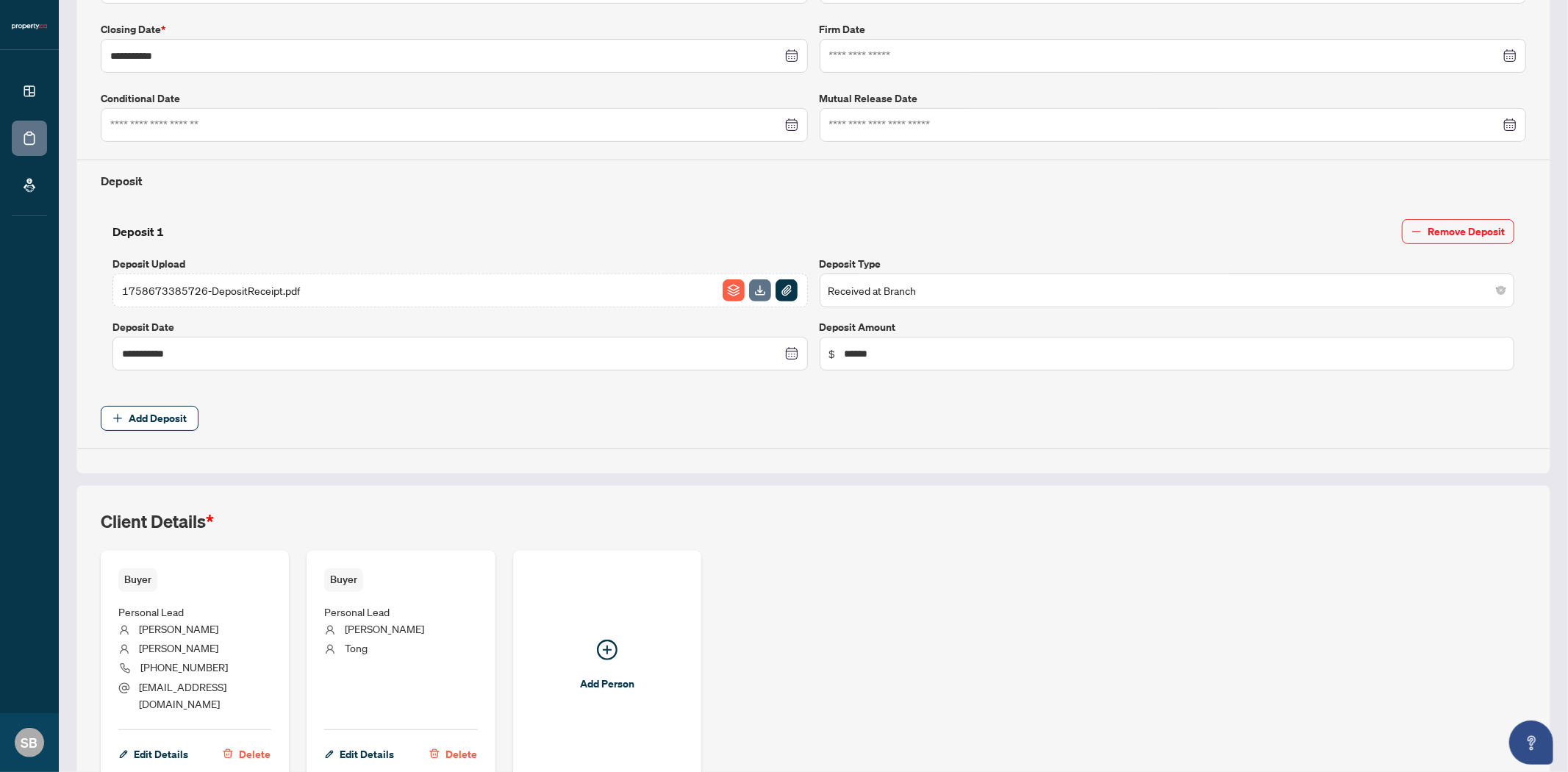
scroll to position [381, 0]
click at [178, 628] on li "[PERSON_NAME]" at bounding box center [195, 633] width 153 height 19
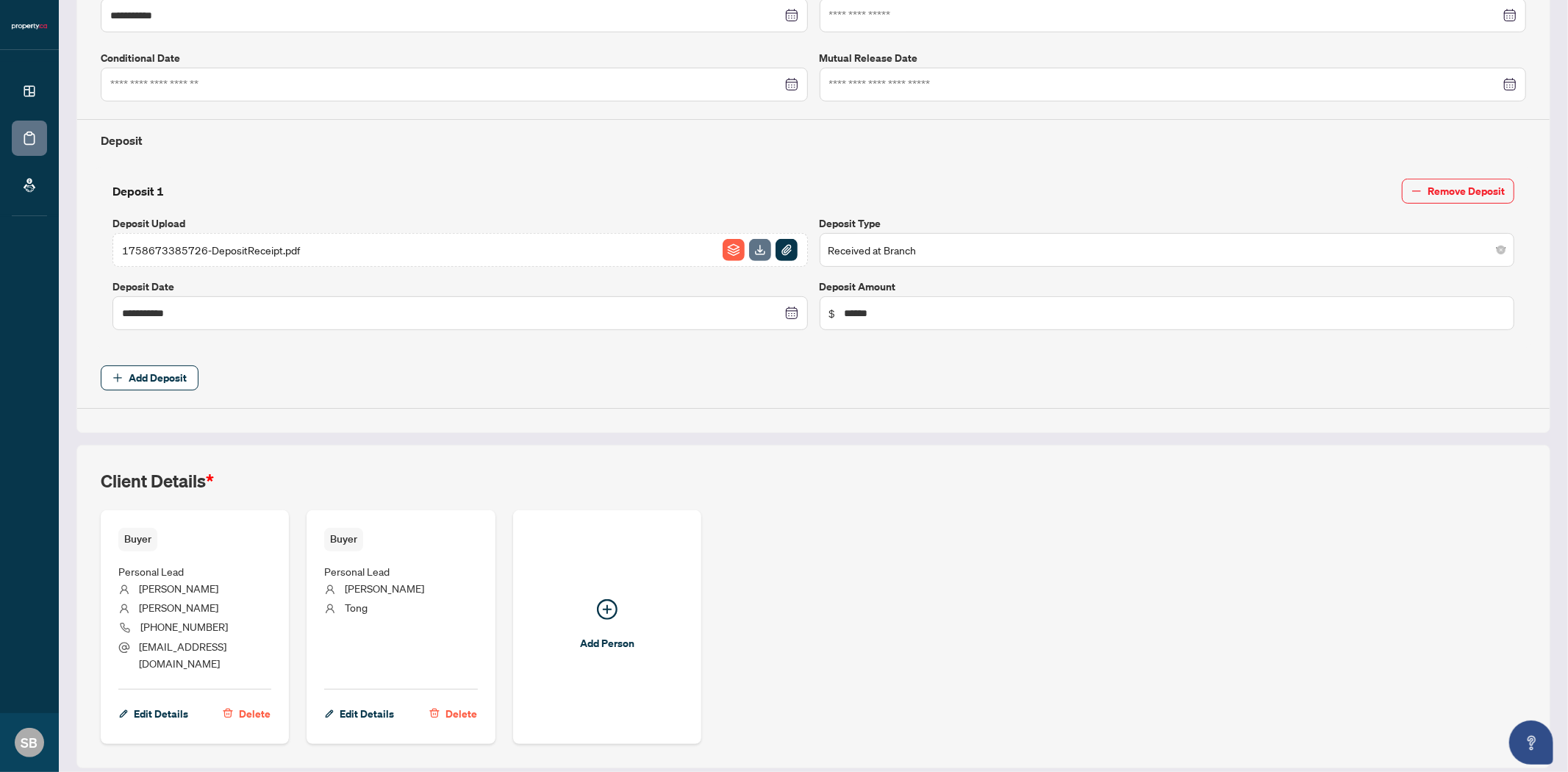
scroll to position [460, 0]
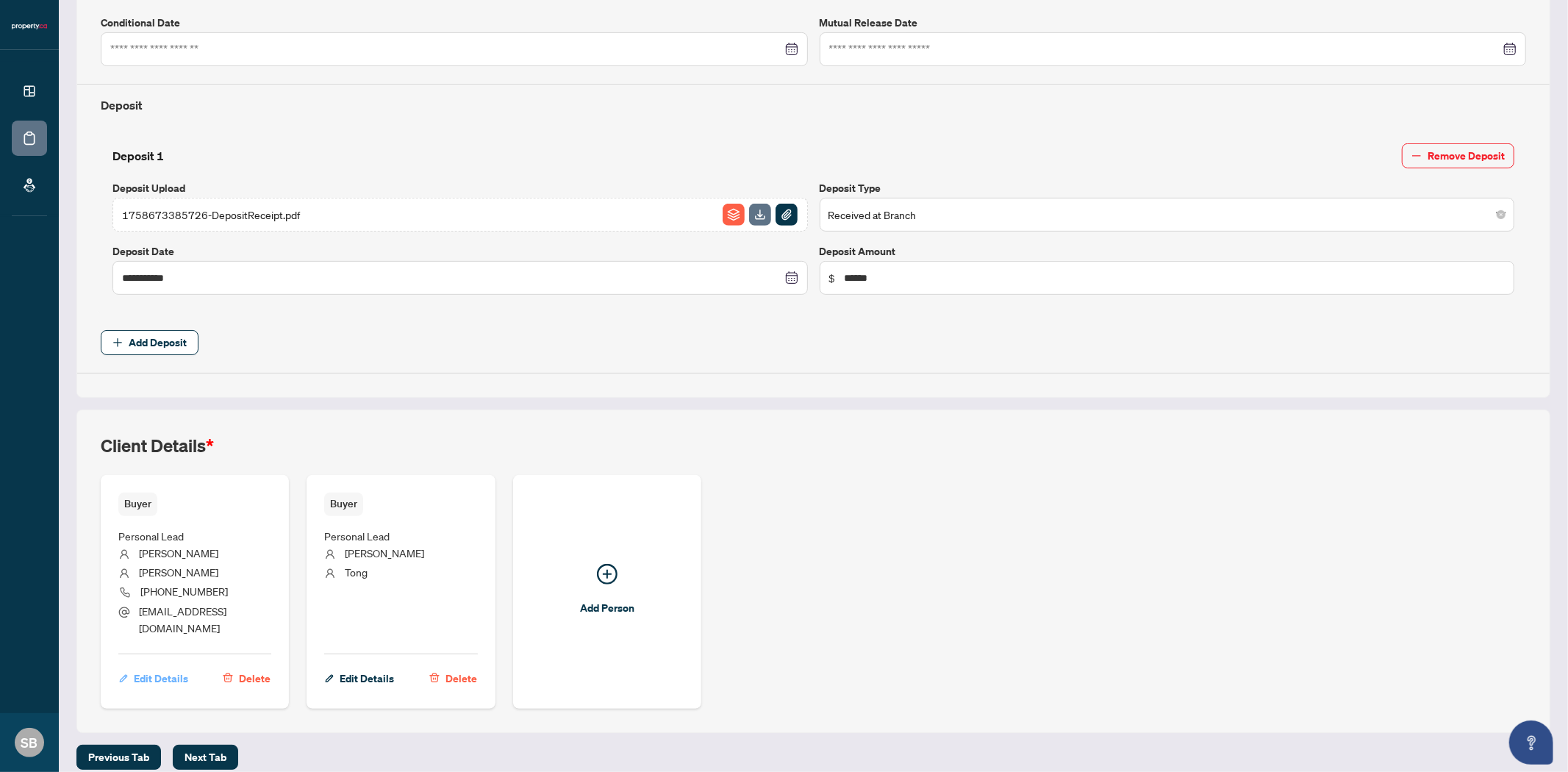
click at [159, 667] on span "Edit Details" at bounding box center [160, 678] width 54 height 24
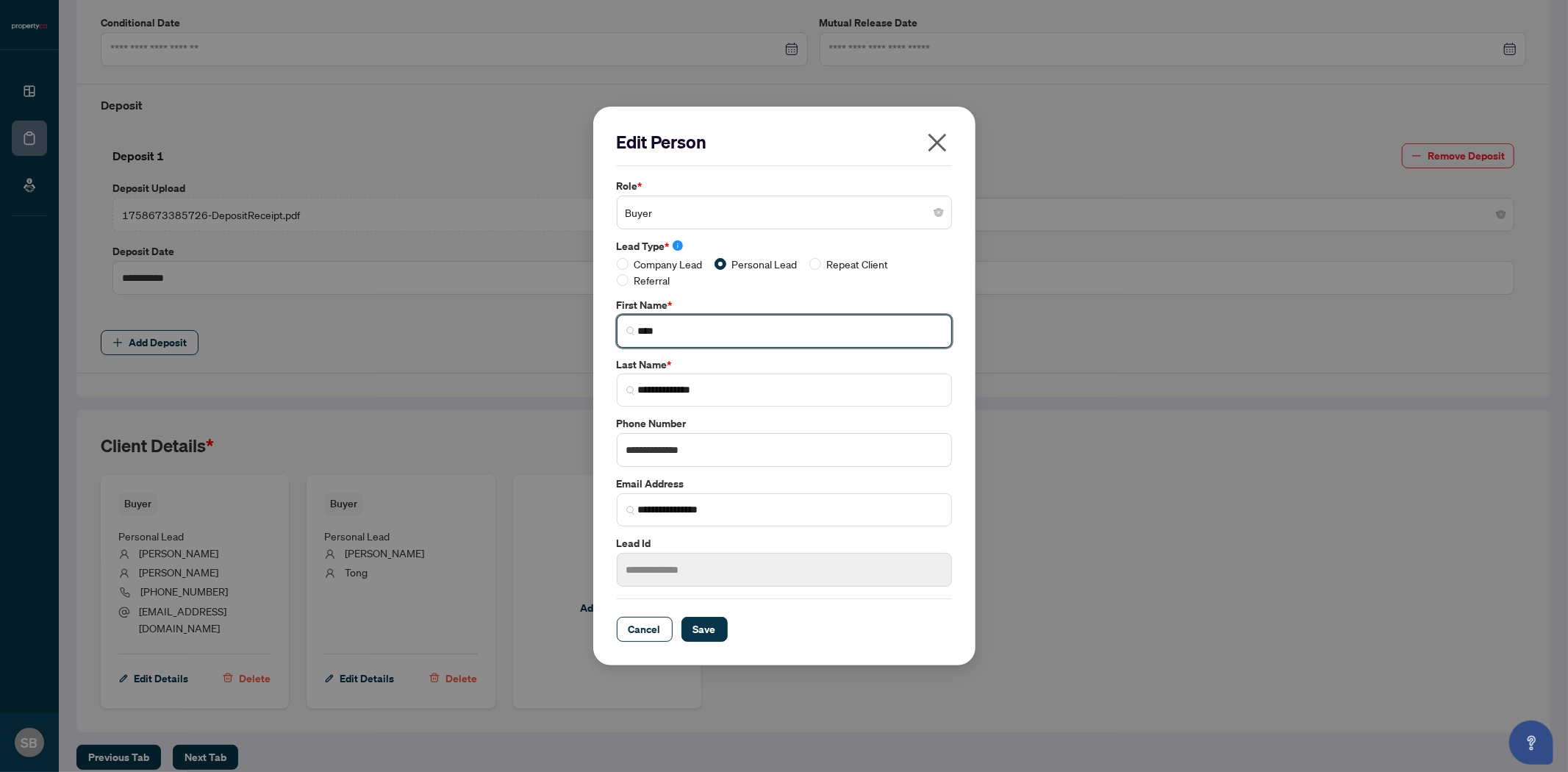
click at [684, 328] on input "****" at bounding box center [790, 331] width 304 height 15
type input "**********"
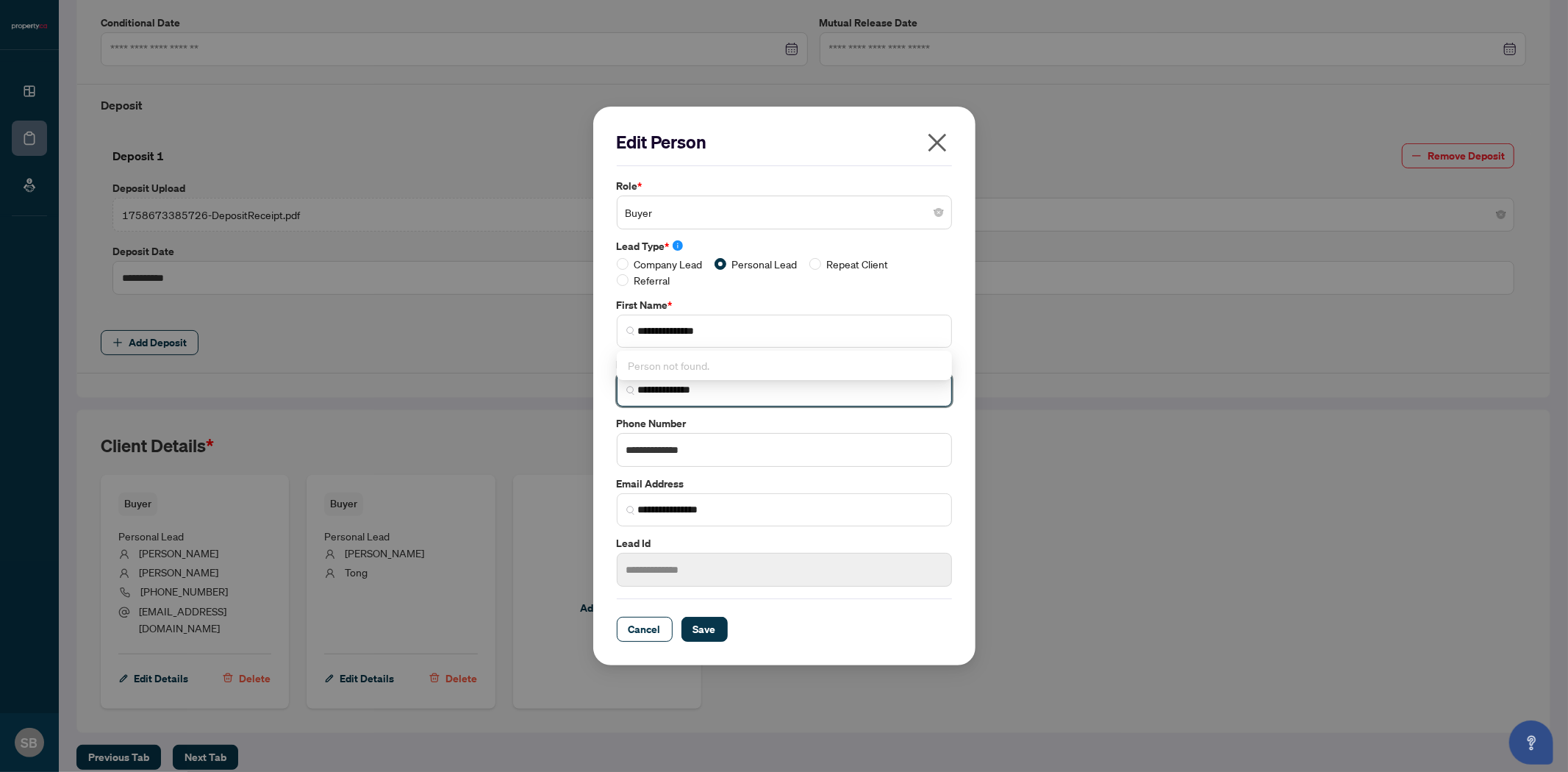
click at [714, 394] on input "**********" at bounding box center [790, 390] width 304 height 15
type input "*"
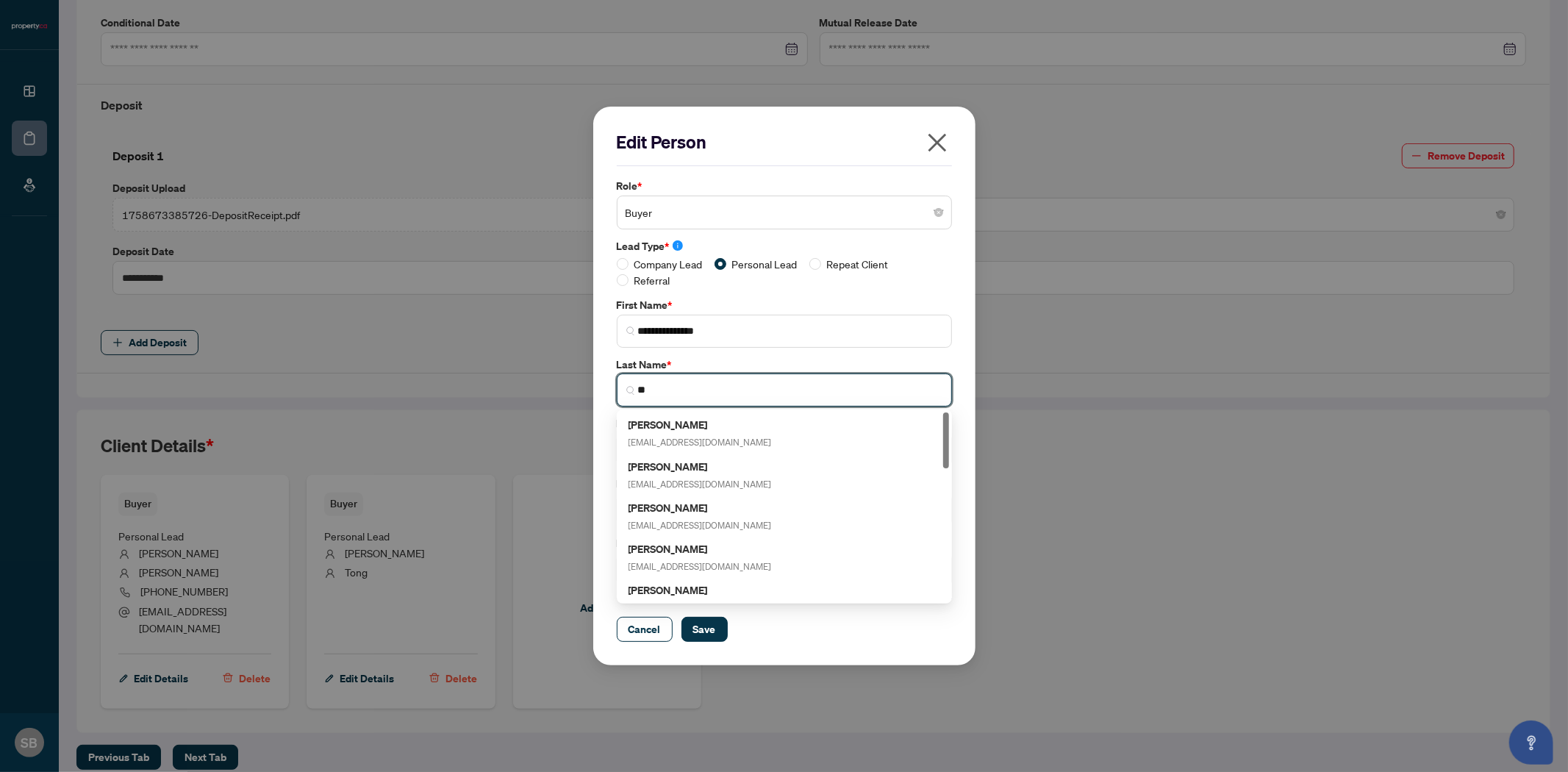
type input "*"
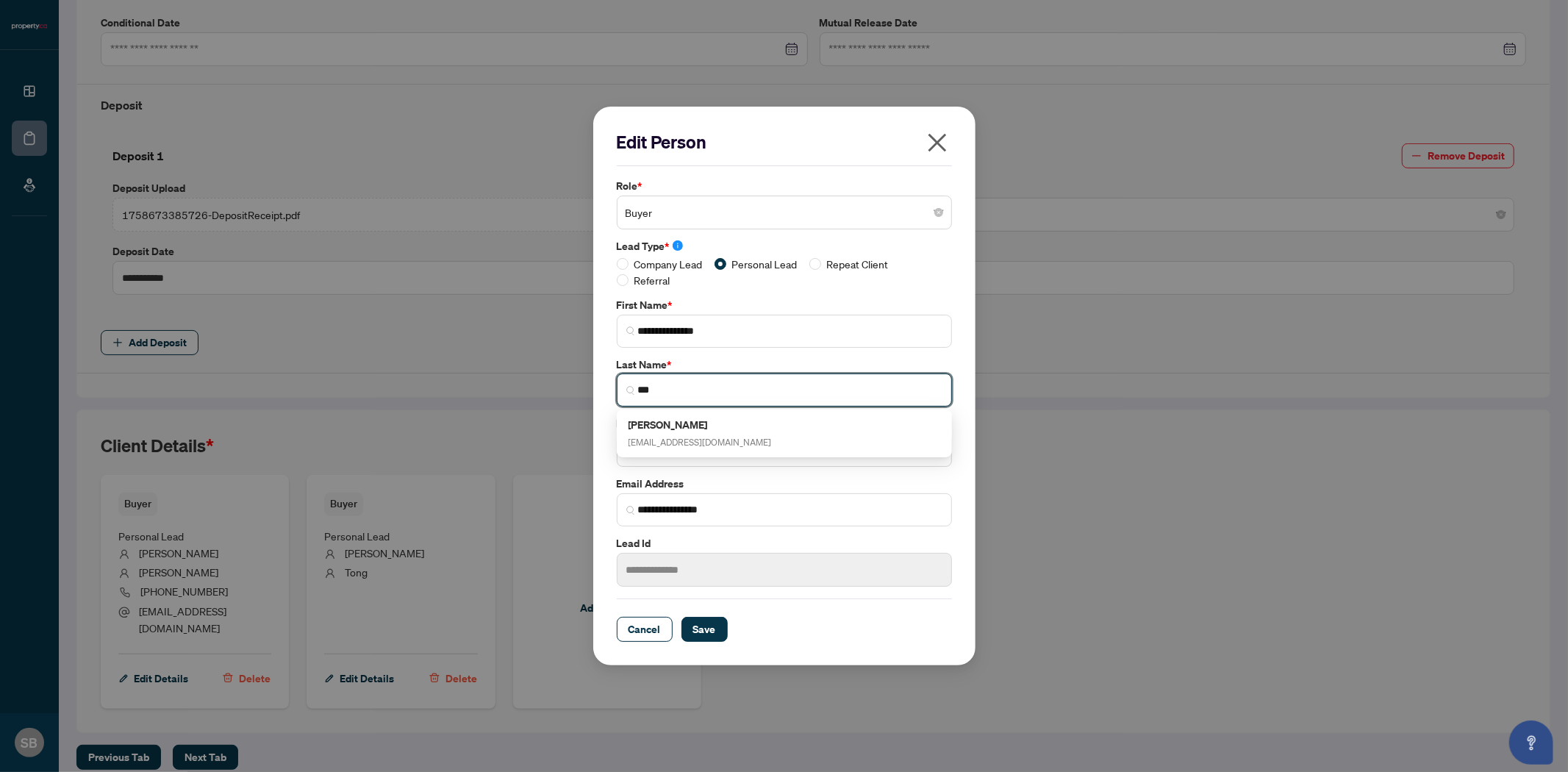
type input "***"
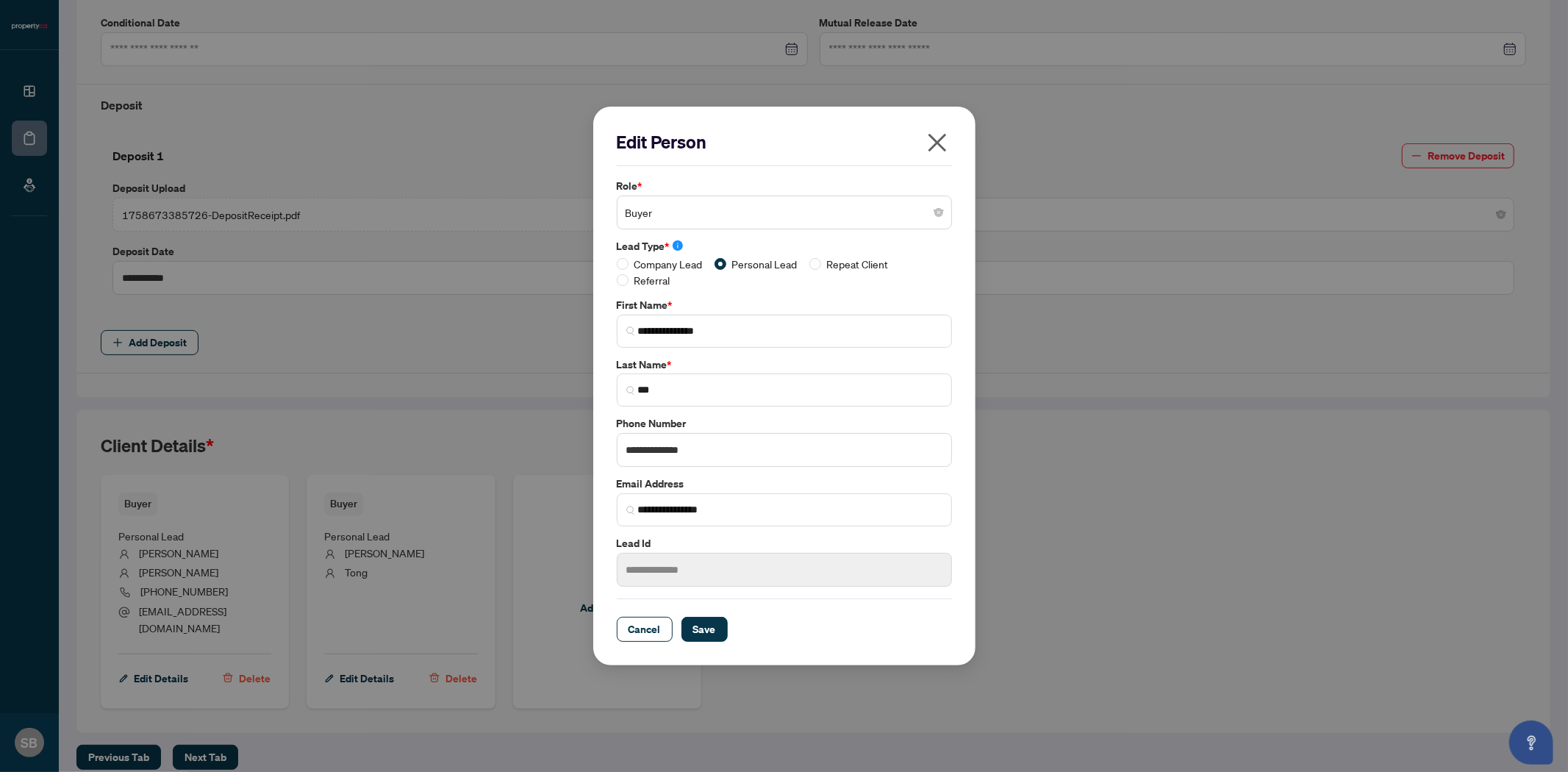
click at [963, 365] on div "**********" at bounding box center [784, 386] width 382 height 559
click at [703, 626] on span "Save" at bounding box center [705, 629] width 23 height 24
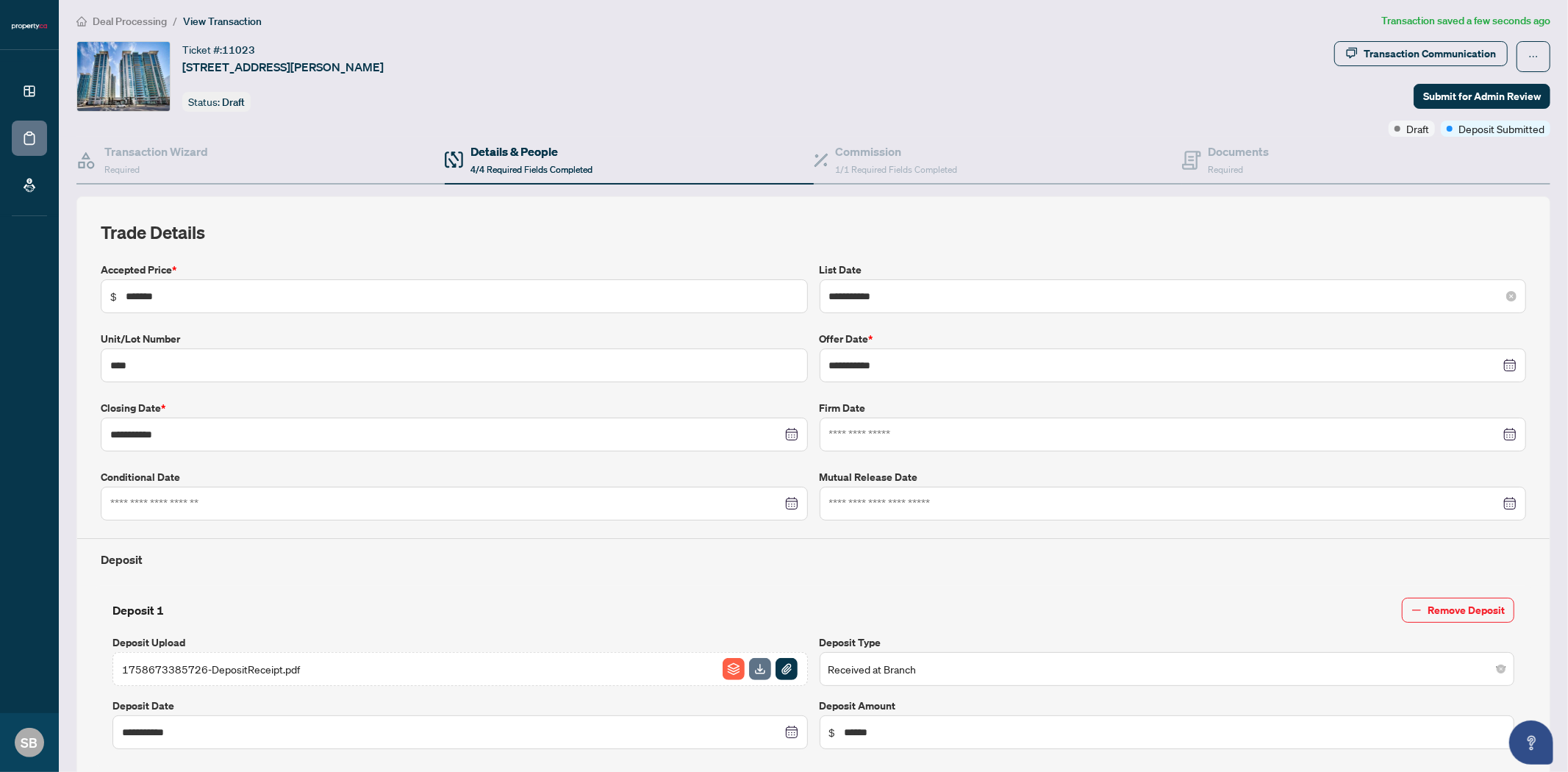
scroll to position [0, 0]
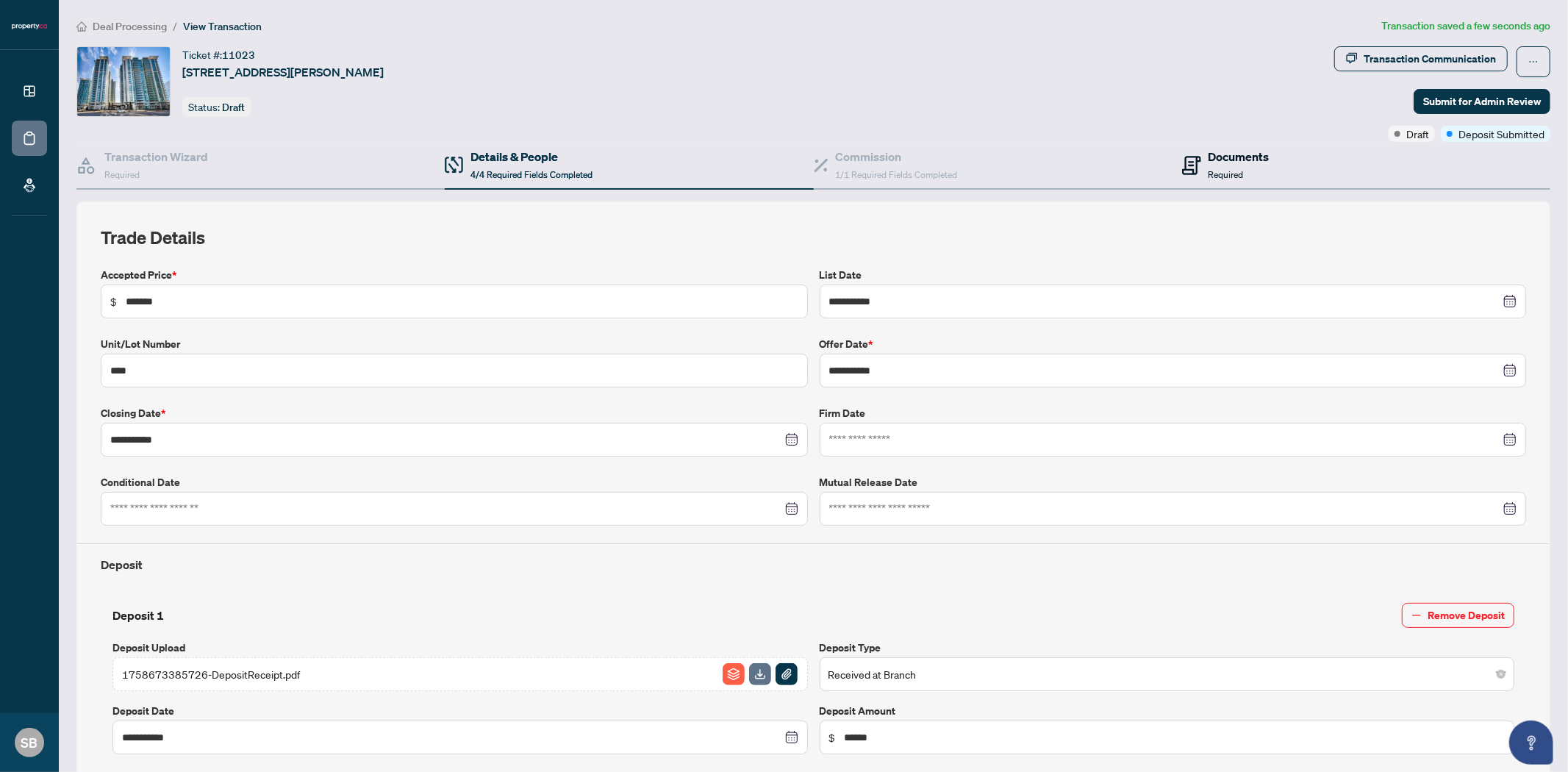
click at [1208, 162] on h4 "Documents" at bounding box center [1239, 156] width 61 height 17
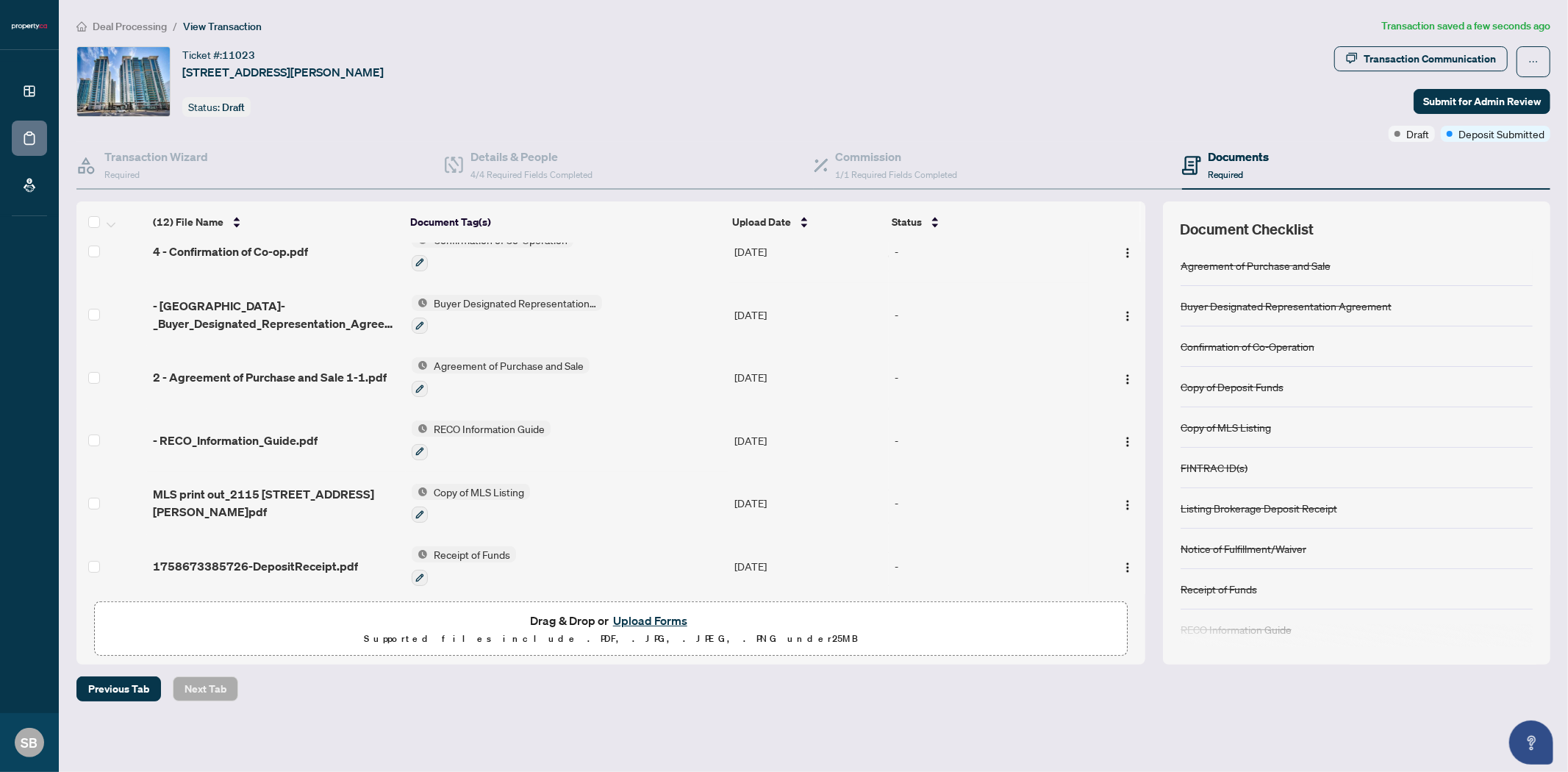
scroll to position [402, 0]
click at [218, 303] on span "- [GEOGRAPHIC_DATA]-_Buyer_Designated_Representation_Agreement_-_Authority_for_…" at bounding box center [276, 314] width 247 height 35
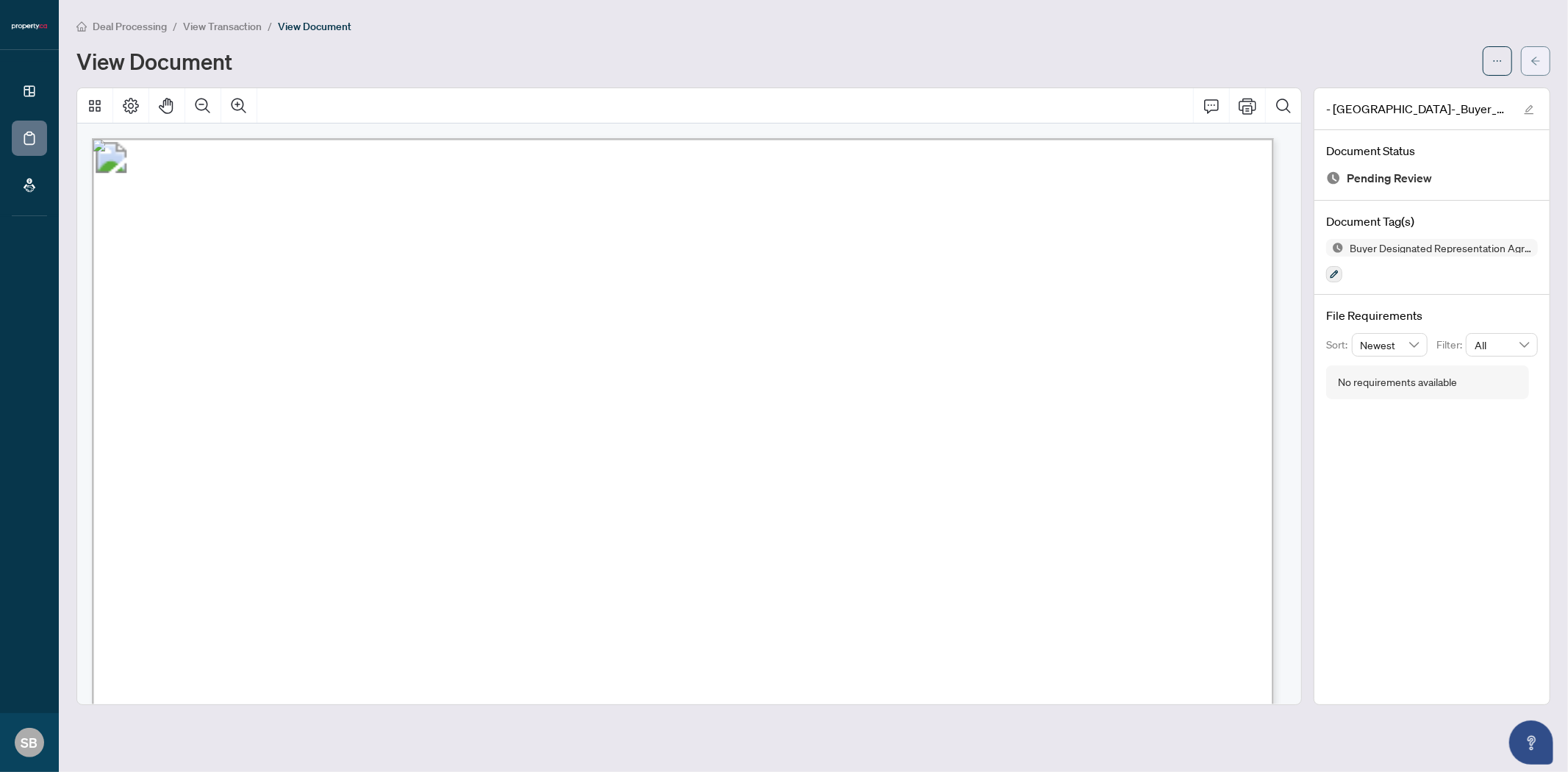
click at [1530, 68] on span "button" at bounding box center [1535, 61] width 10 height 24
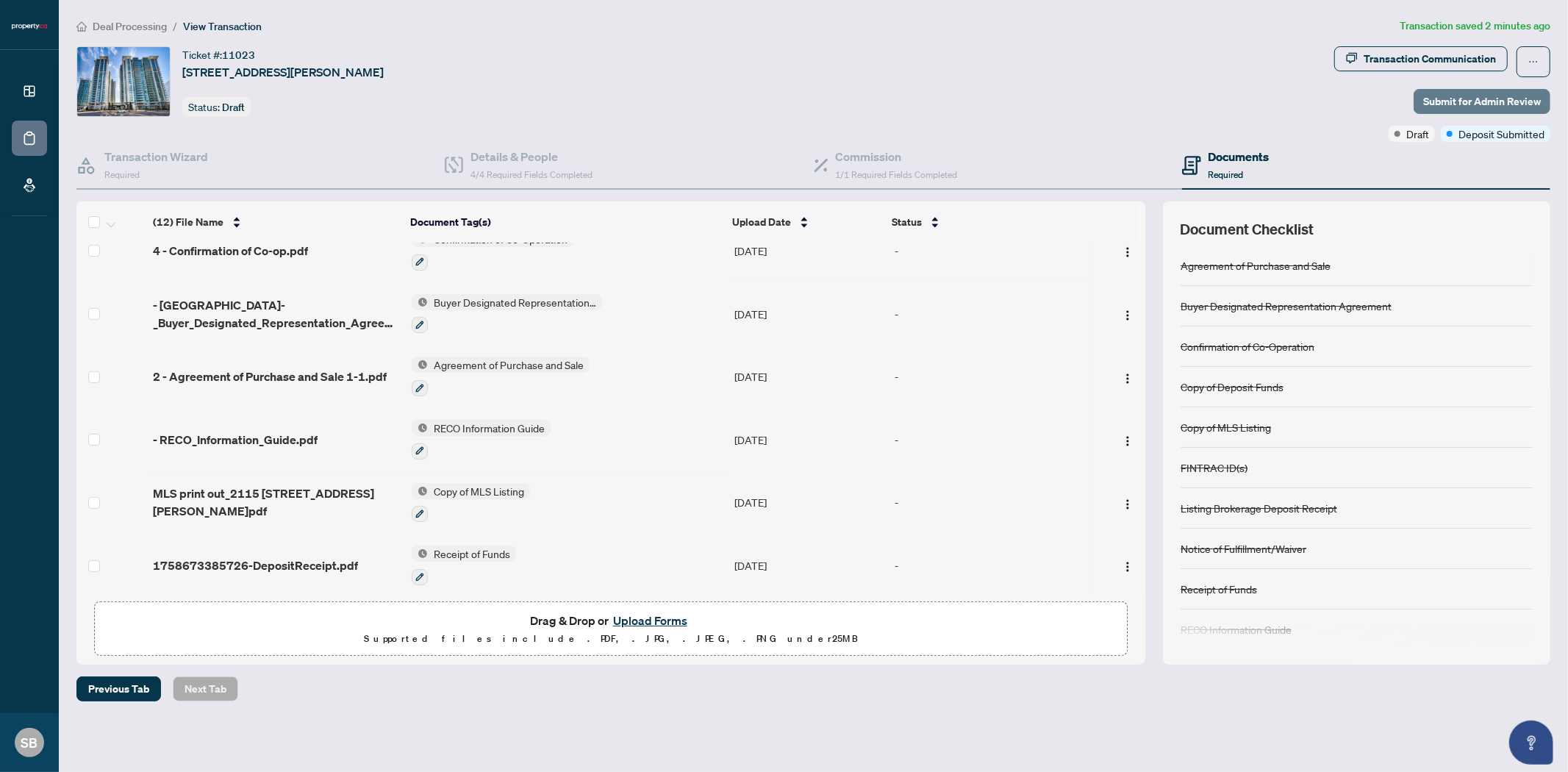
click at [1454, 96] on span "Submit for Admin Review" at bounding box center [1481, 101] width 117 height 24
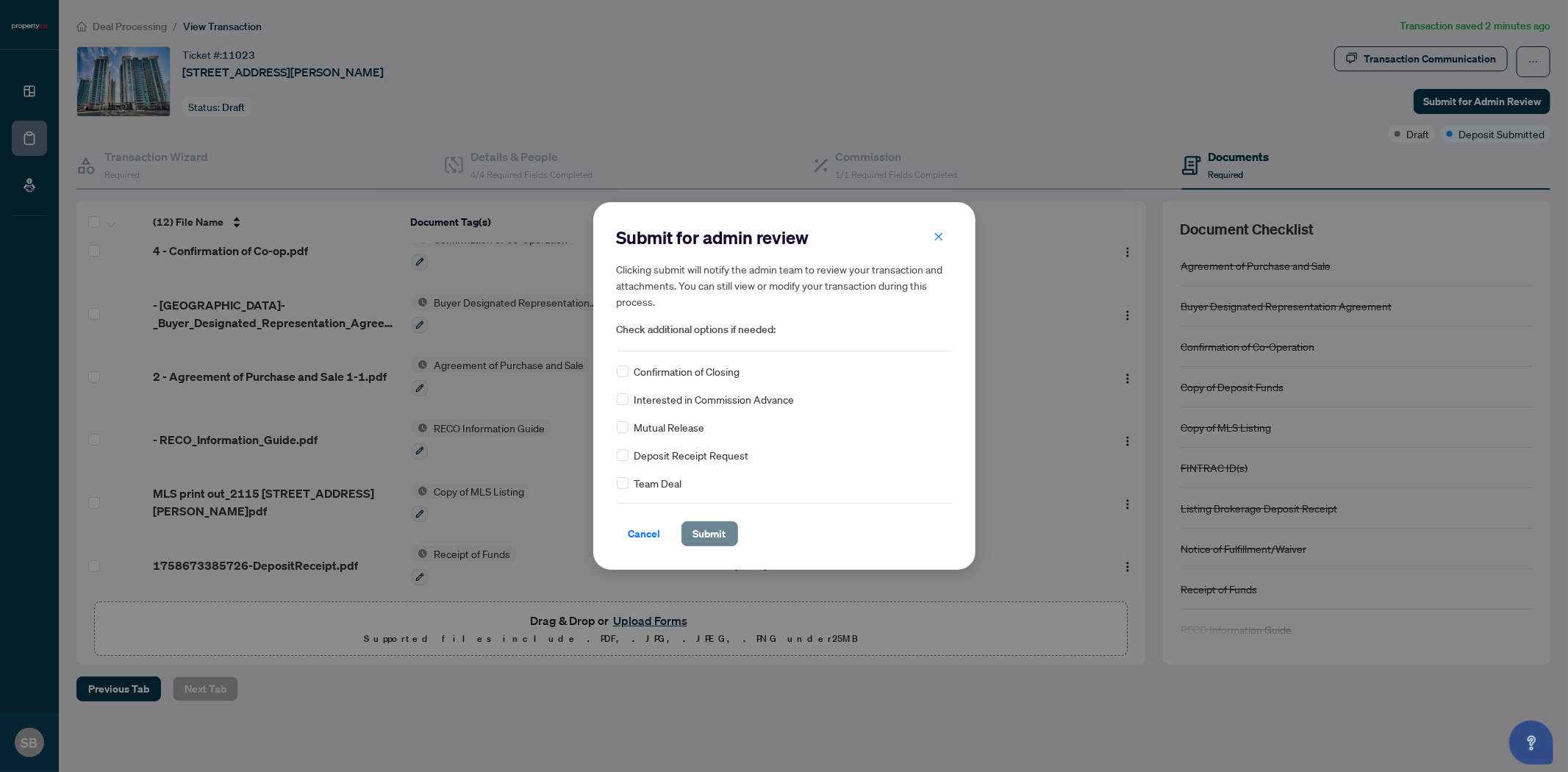
click at [712, 527] on span "Submit" at bounding box center [710, 533] width 33 height 24
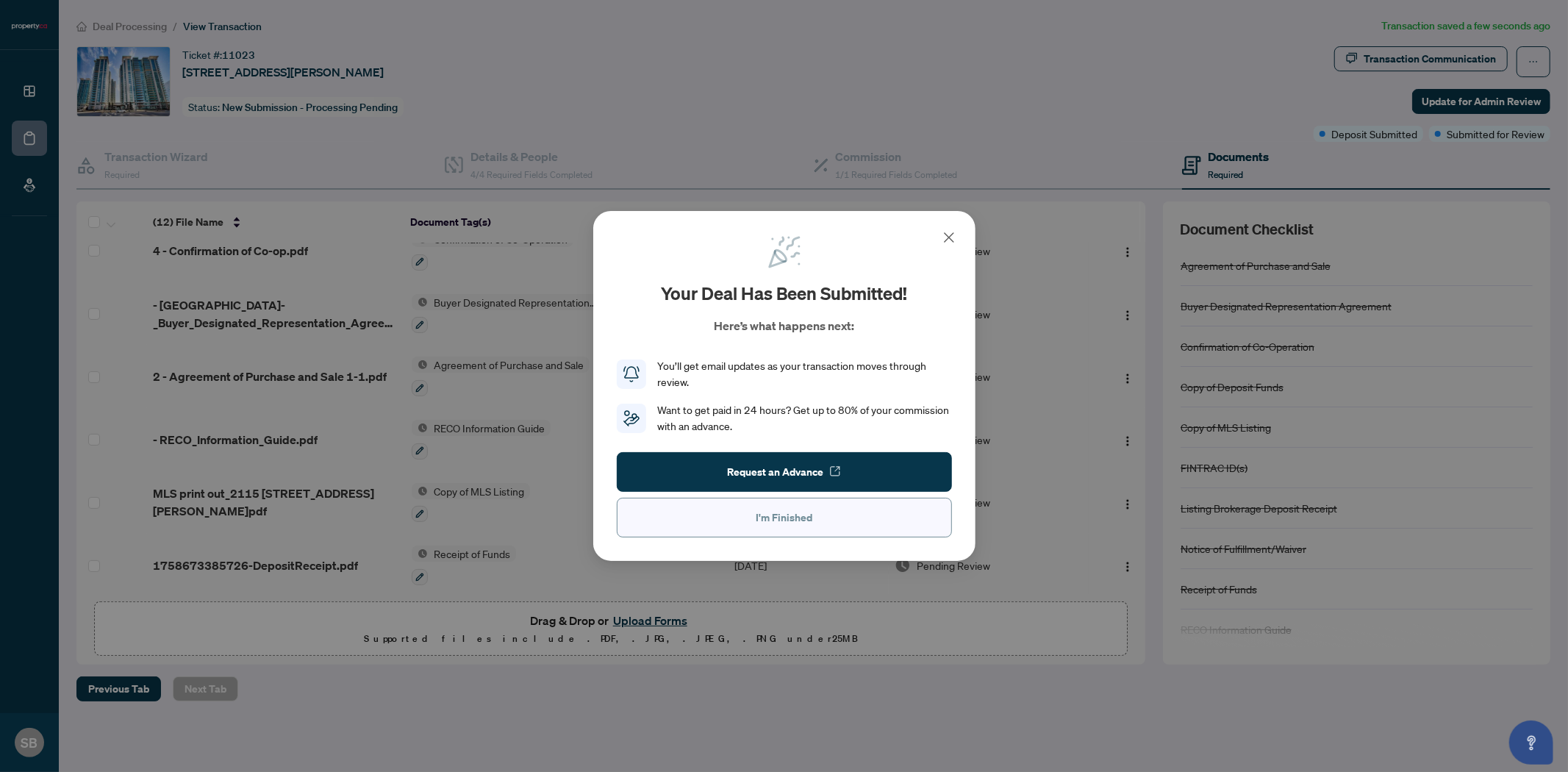
click at [835, 518] on button "I'm Finished" at bounding box center [784, 518] width 335 height 40
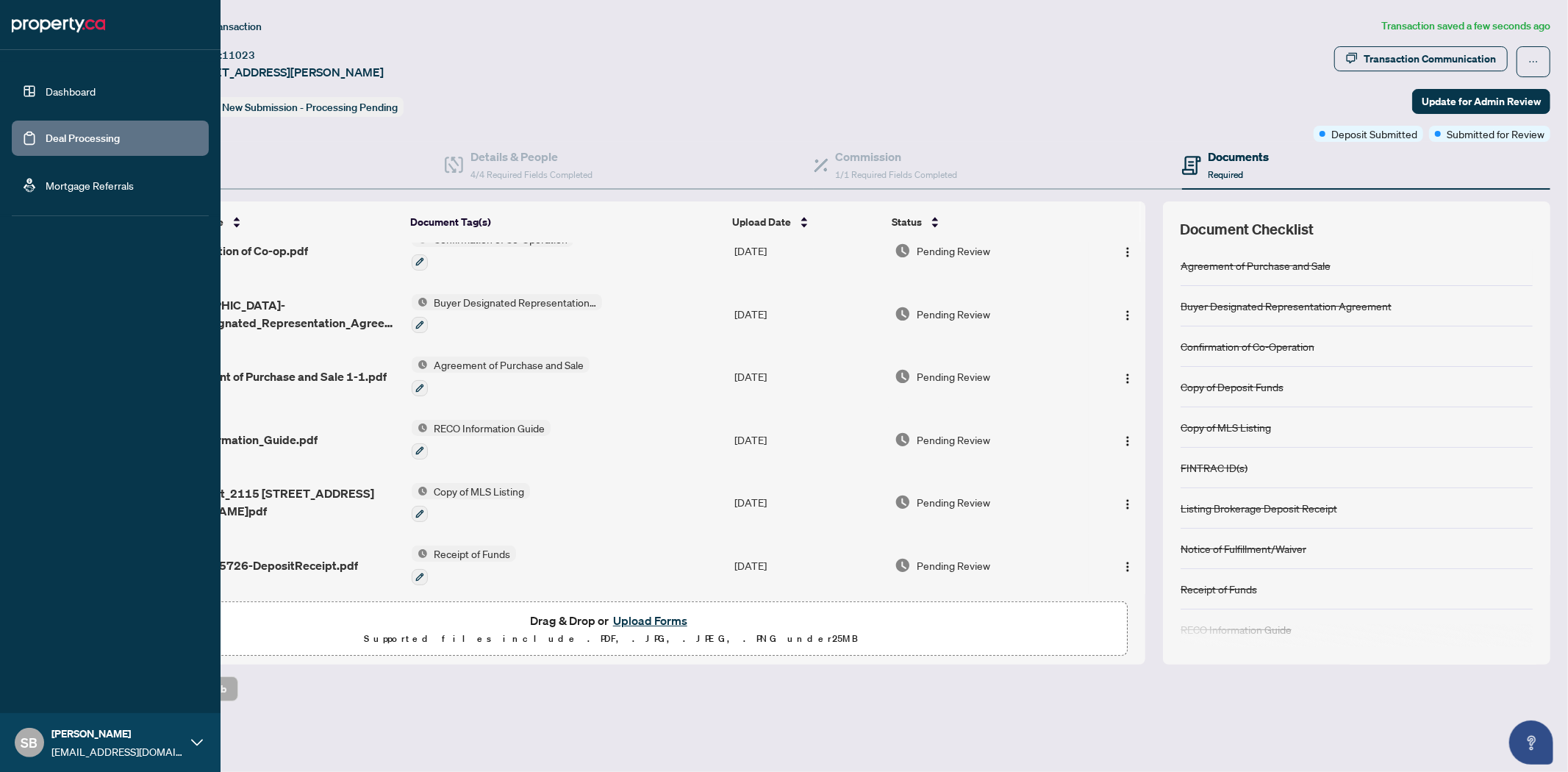
click at [46, 137] on link "Deal Processing" at bounding box center [83, 138] width 74 height 13
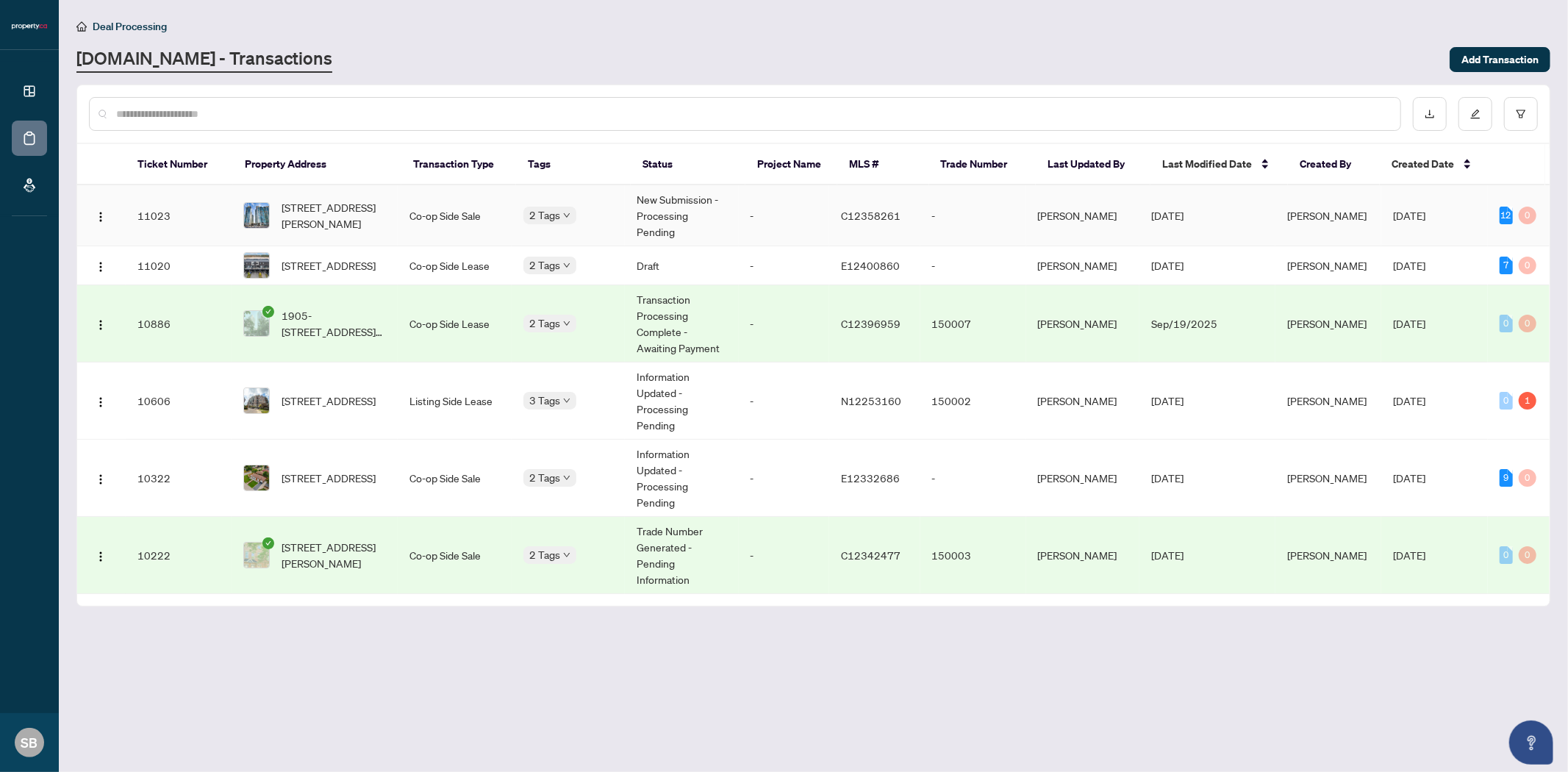
click at [444, 202] on td "Co-op Side Sale" at bounding box center [454, 216] width 113 height 61
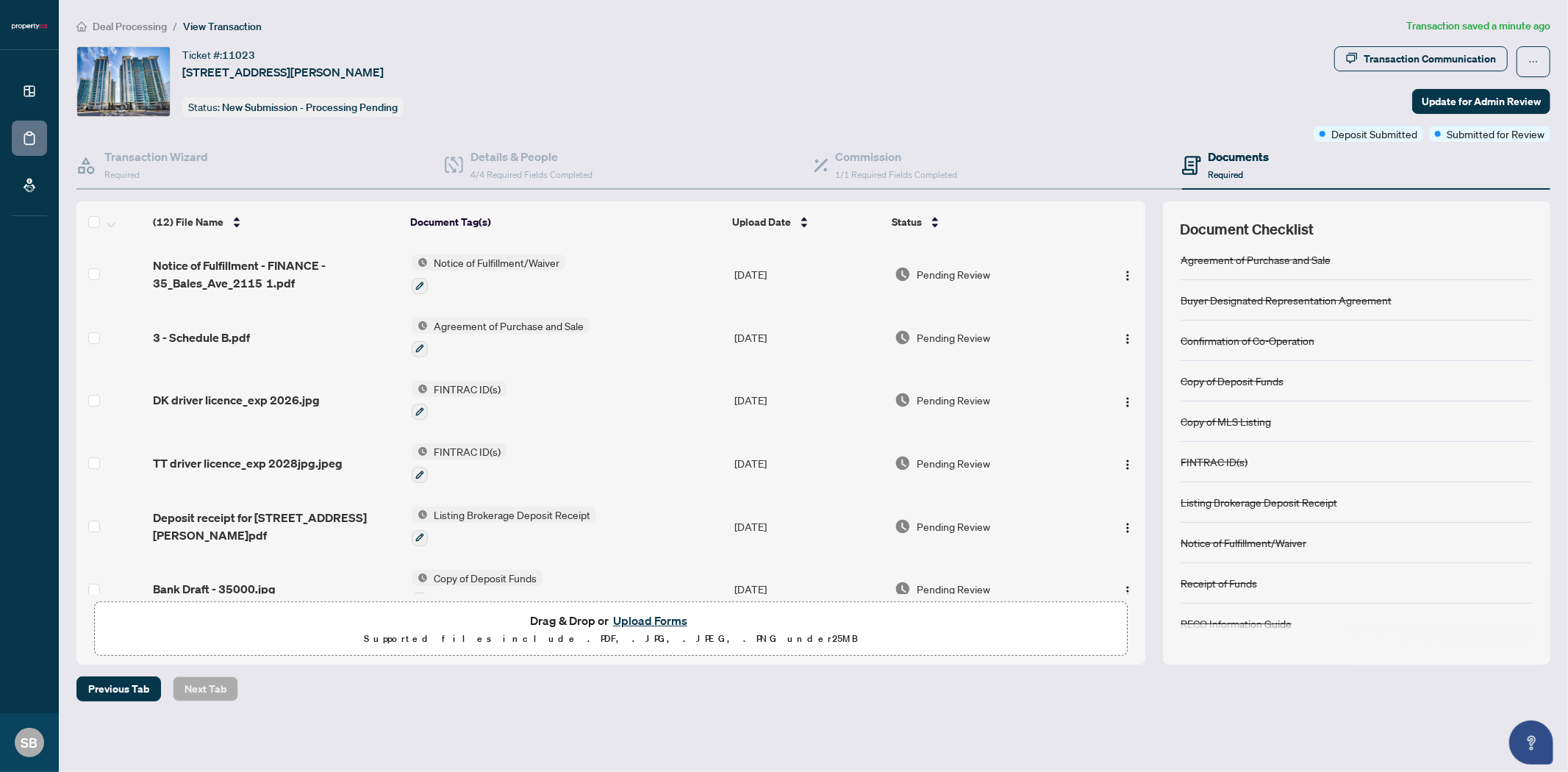
scroll to position [8, 0]
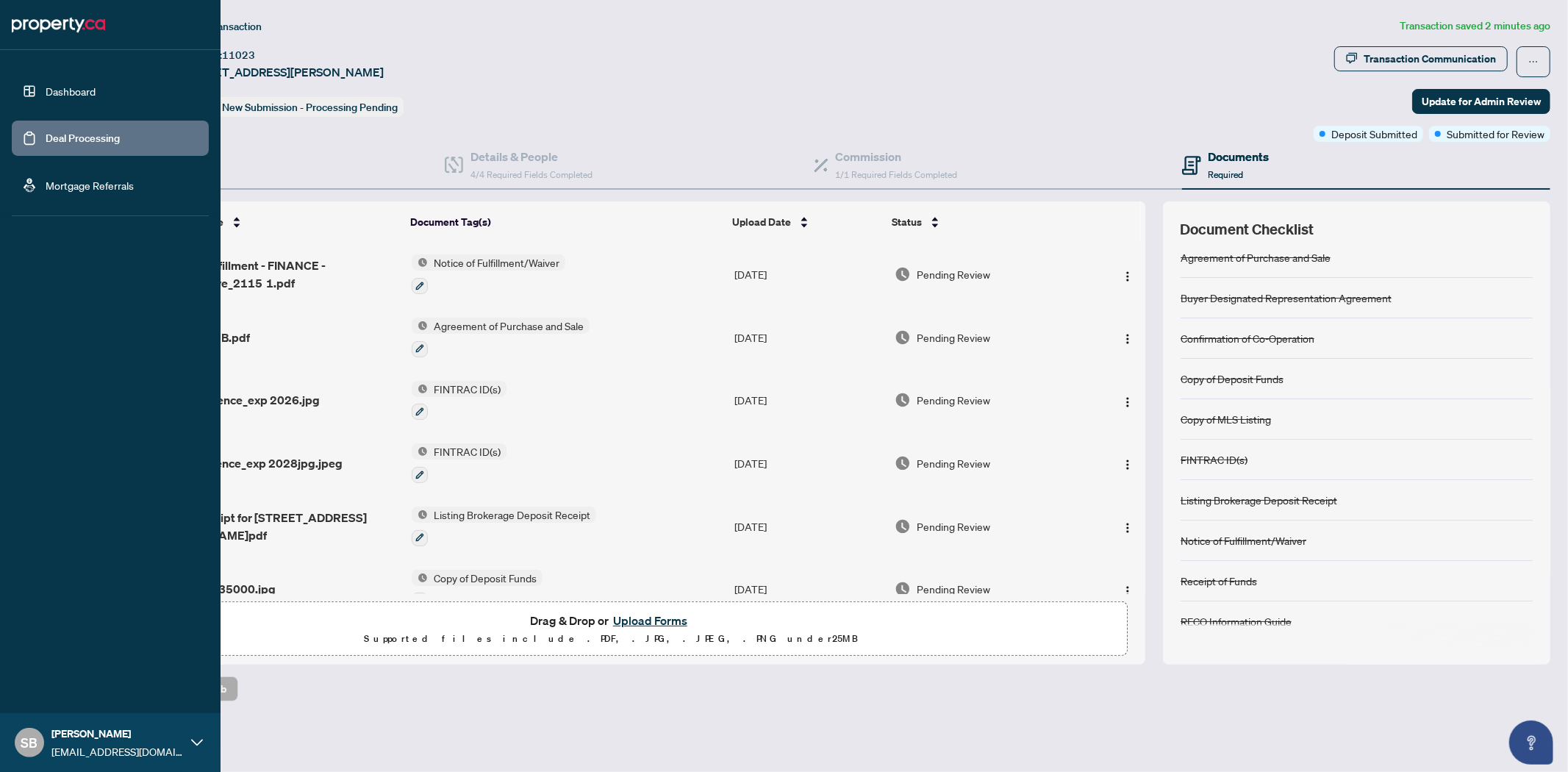
click at [89, 142] on link "Deal Processing" at bounding box center [83, 138] width 74 height 13
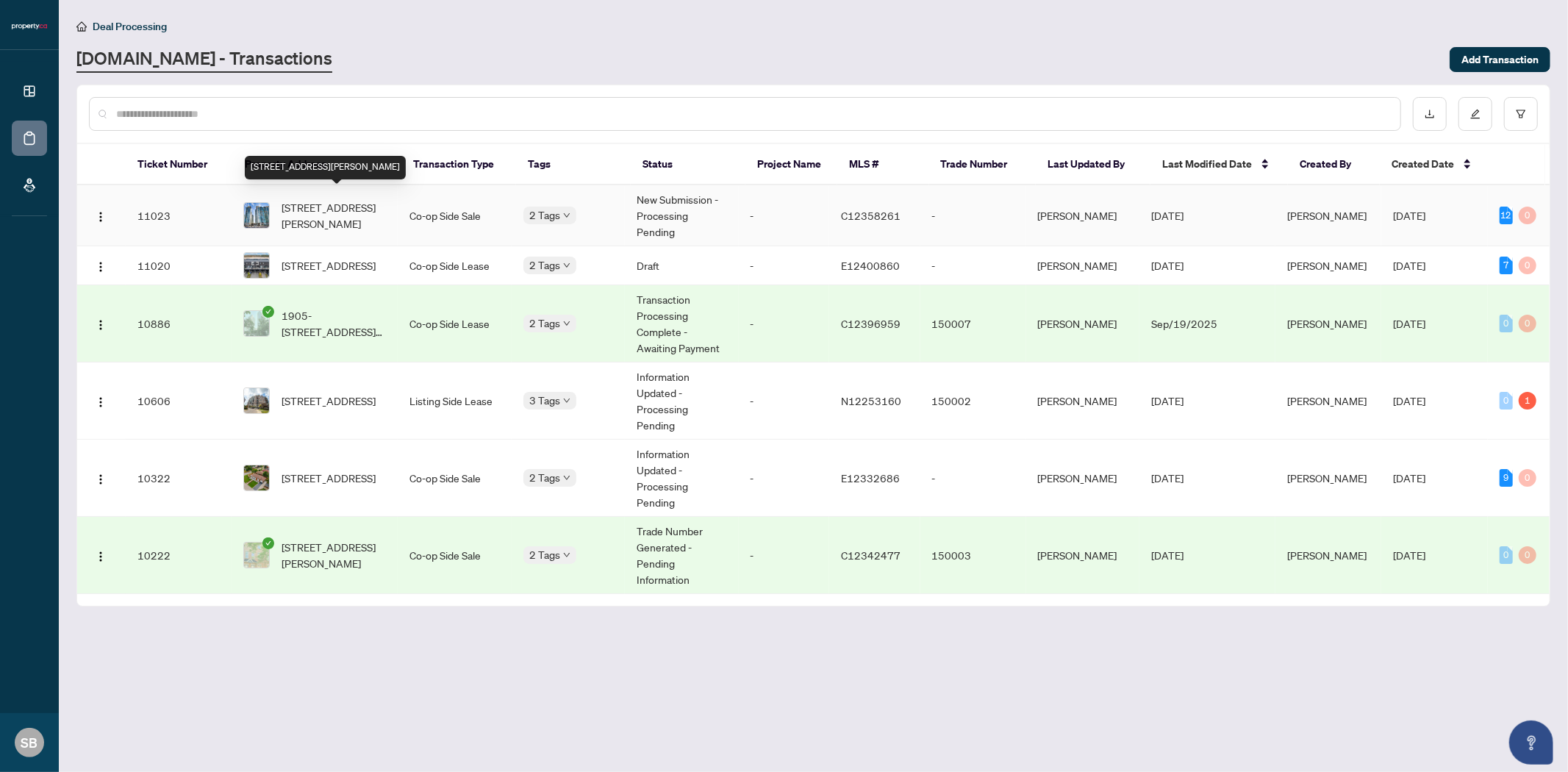
click at [328, 200] on span "[STREET_ADDRESS][PERSON_NAME]" at bounding box center [333, 216] width 104 height 32
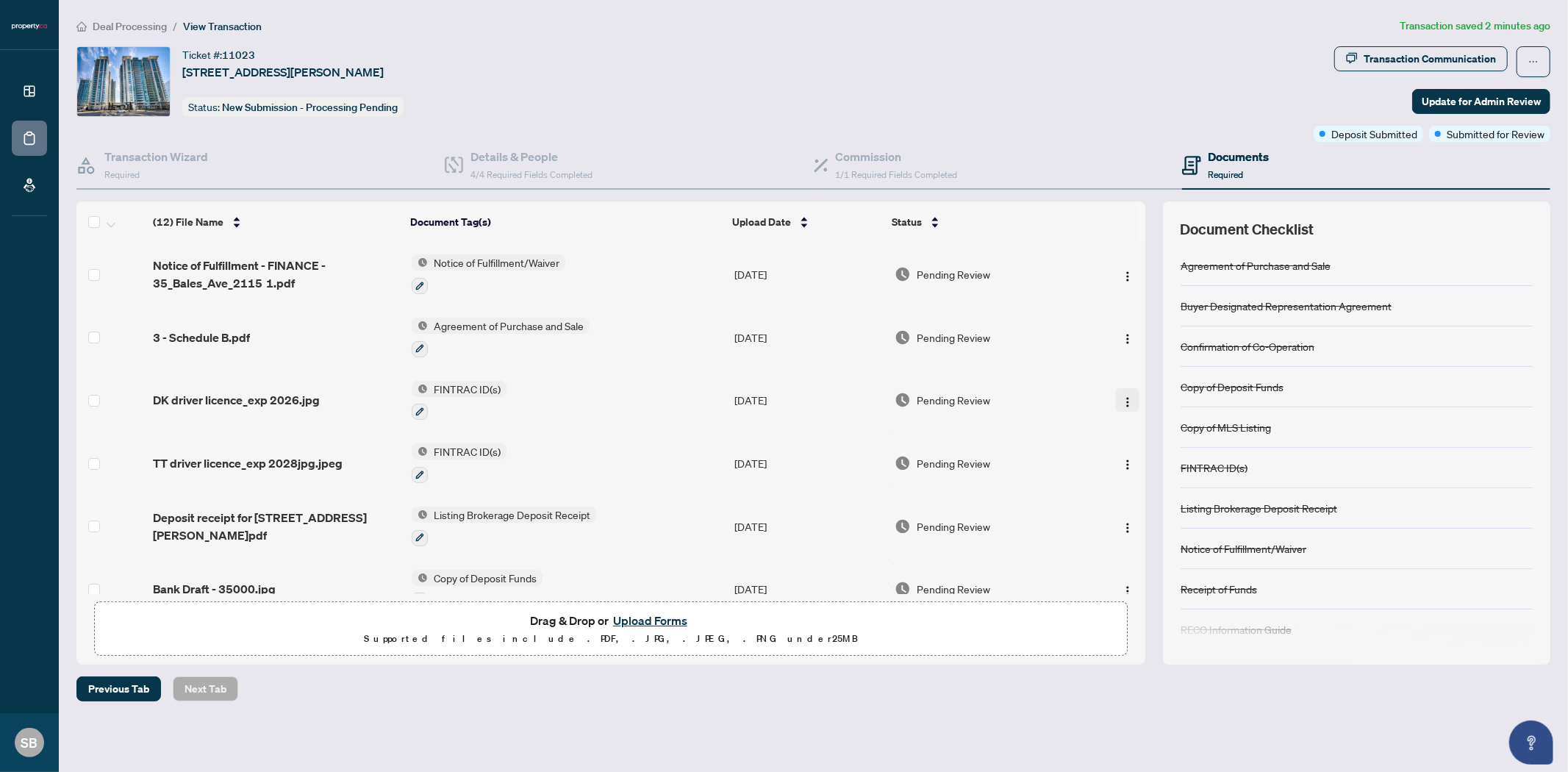
click at [1122, 400] on img "button" at bounding box center [1127, 402] width 11 height 11
click at [1165, 567] on span "Archive" at bounding box center [1192, 568] width 140 height 16
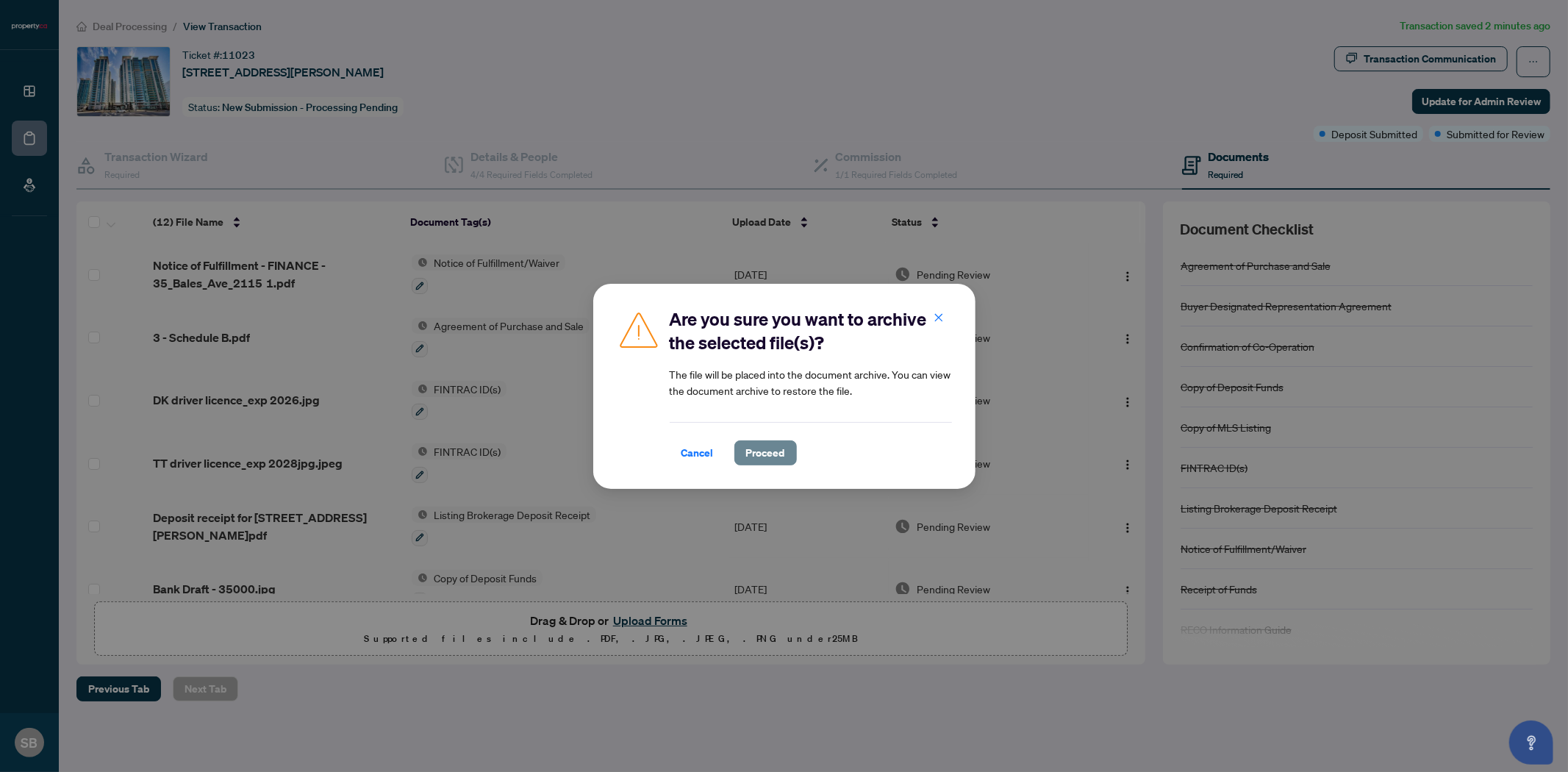
click at [760, 456] on span "Proceed" at bounding box center [765, 452] width 39 height 24
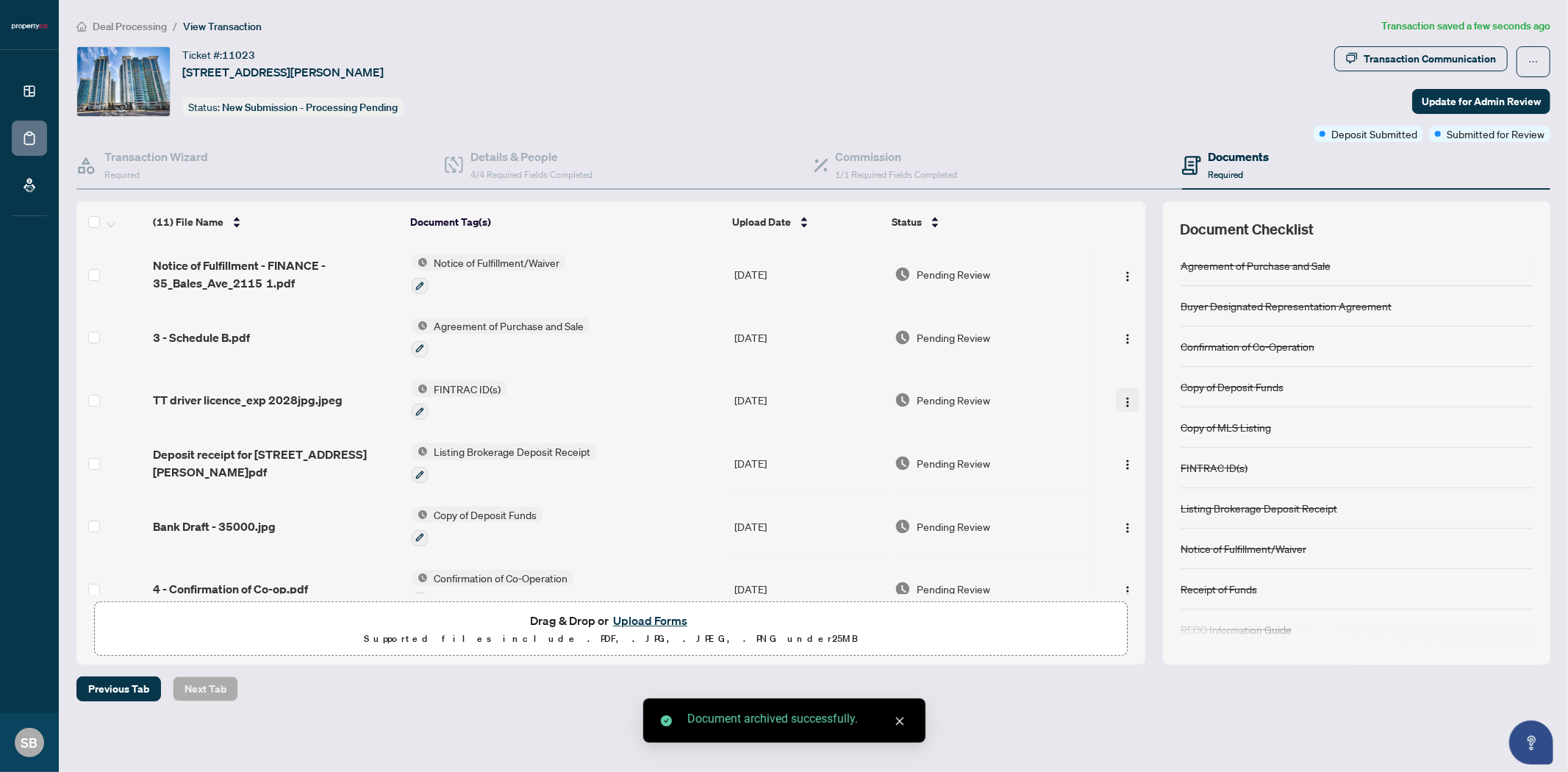
click at [1122, 399] on img "button" at bounding box center [1127, 402] width 11 height 11
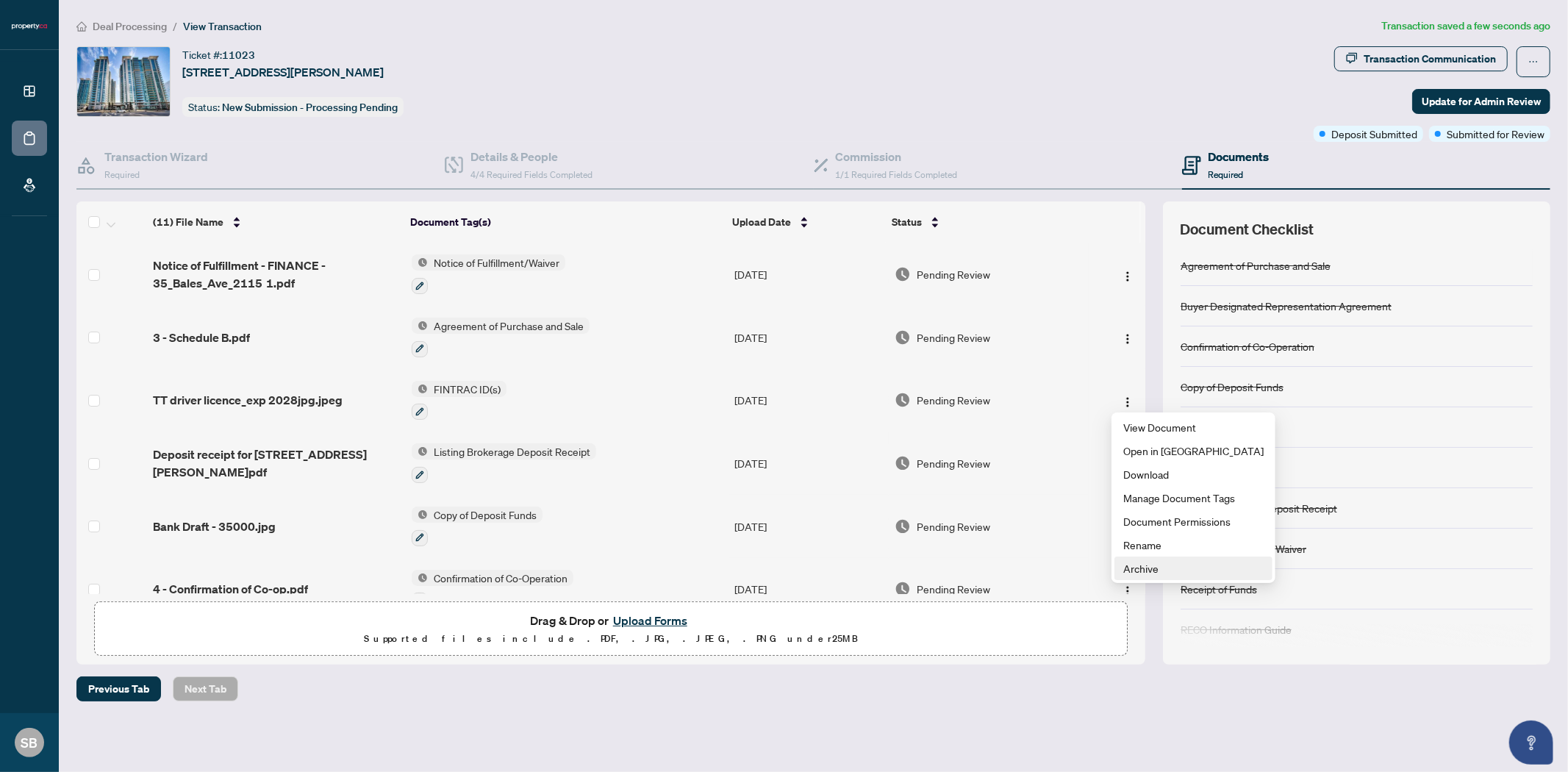
click at [1165, 571] on span "Archive" at bounding box center [1192, 568] width 140 height 16
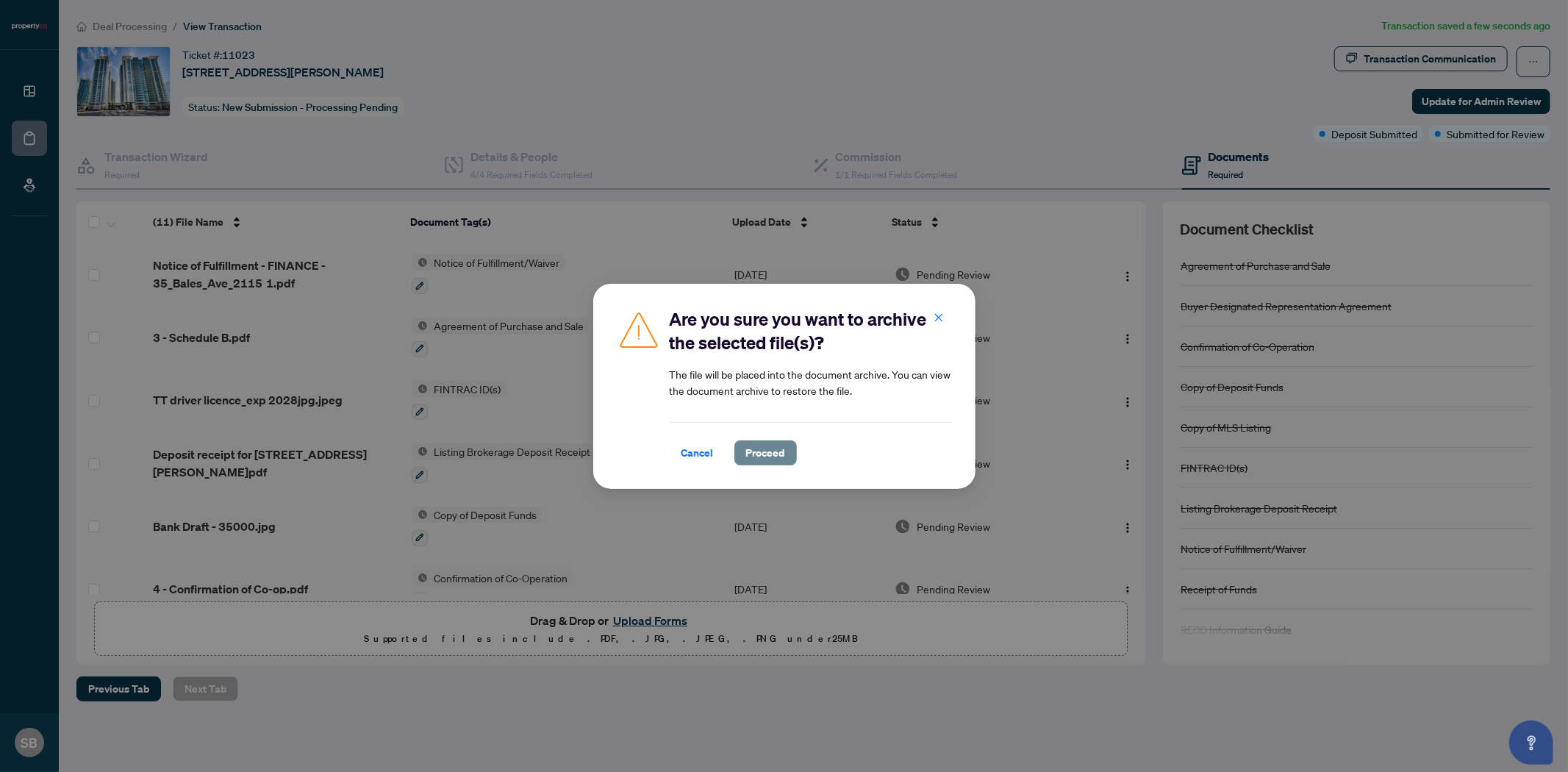
click at [752, 452] on span "Proceed" at bounding box center [765, 452] width 39 height 24
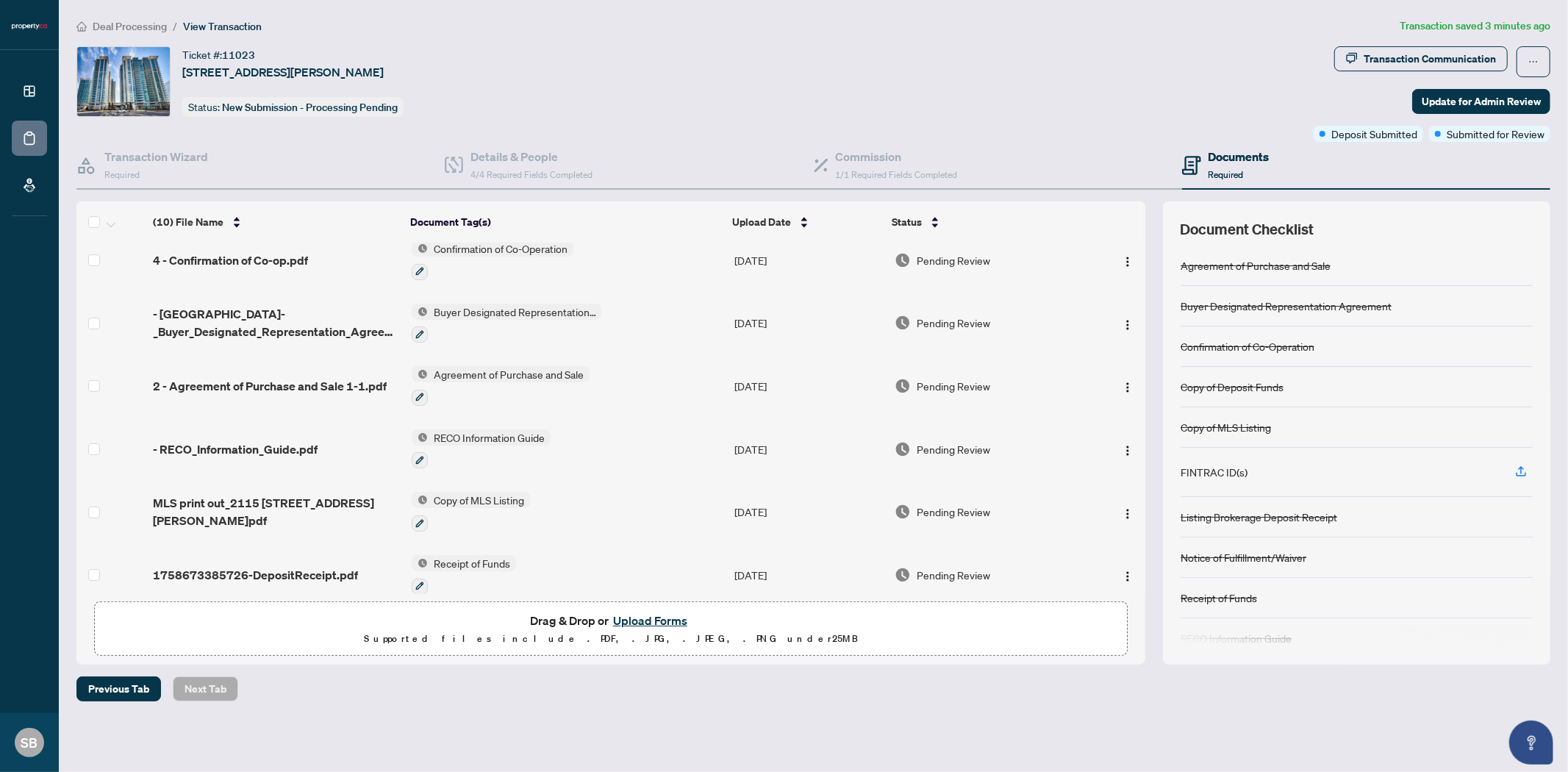
scroll to position [277, 0]
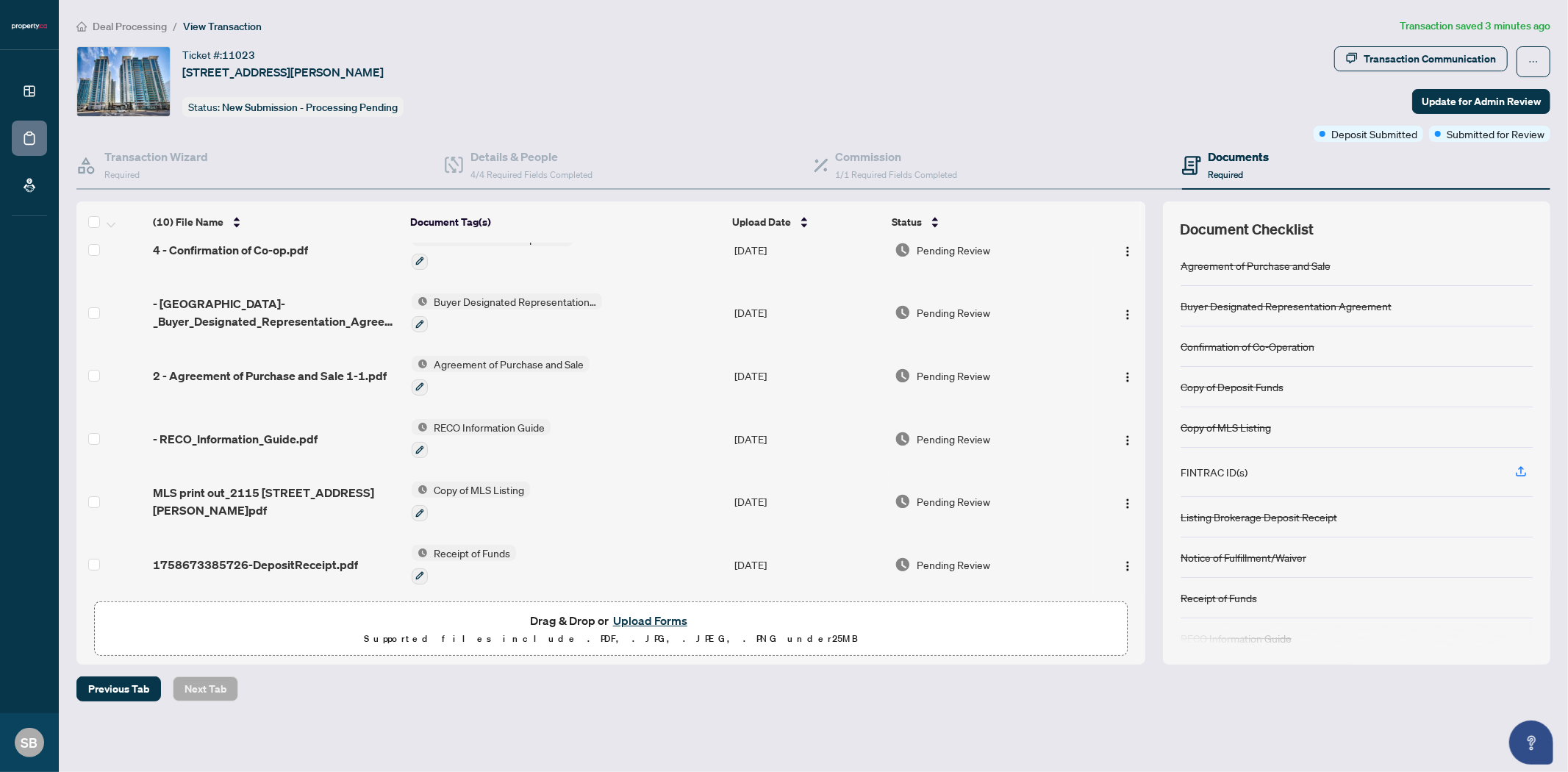
click at [211, 561] on span "1758673385726-DepositReceipt.pdf" at bounding box center [255, 565] width 205 height 17
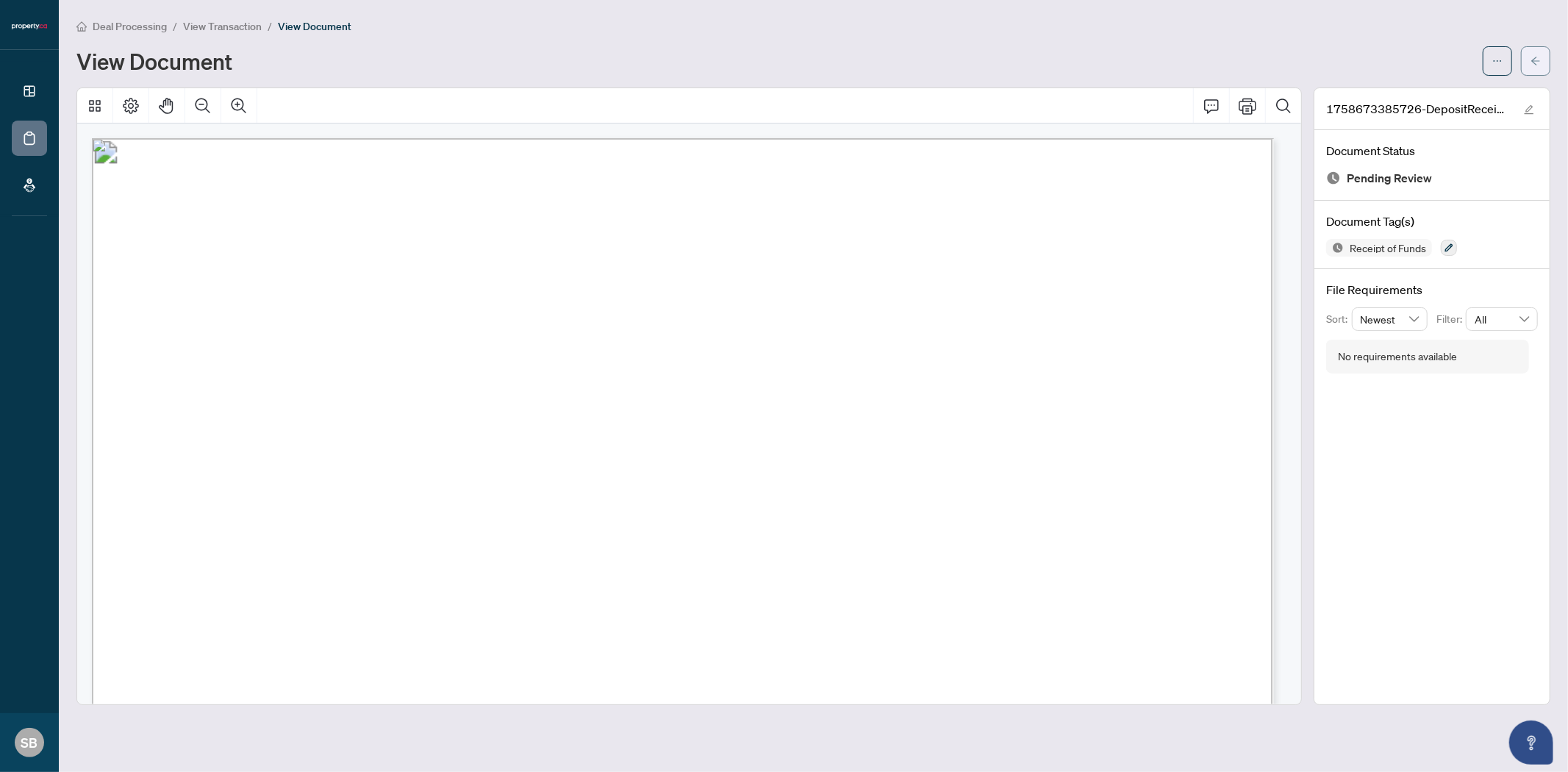
click at [1546, 59] on button "button" at bounding box center [1535, 61] width 30 height 30
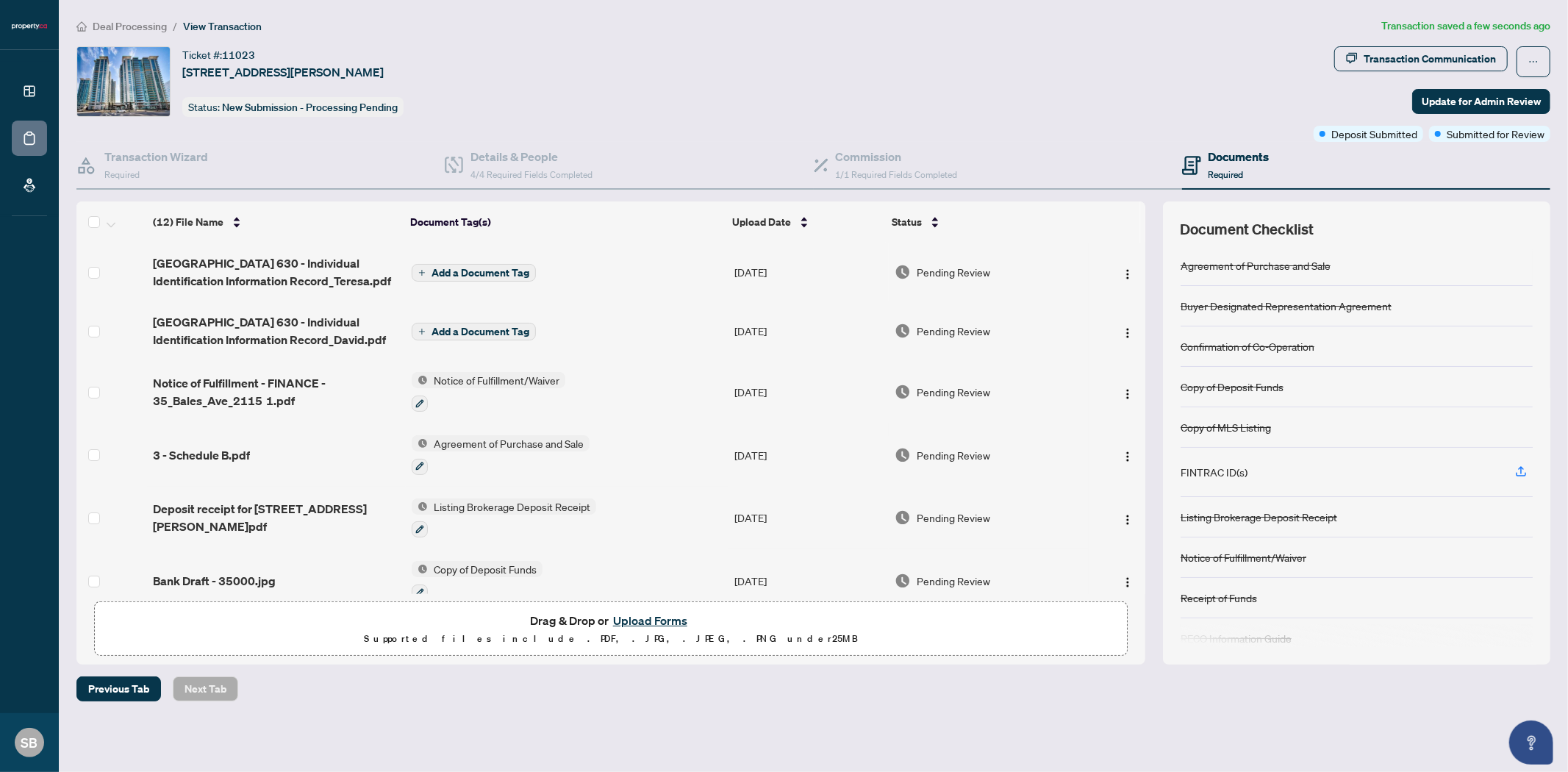
click at [454, 268] on span "Add a Document Tag" at bounding box center [480, 273] width 97 height 10
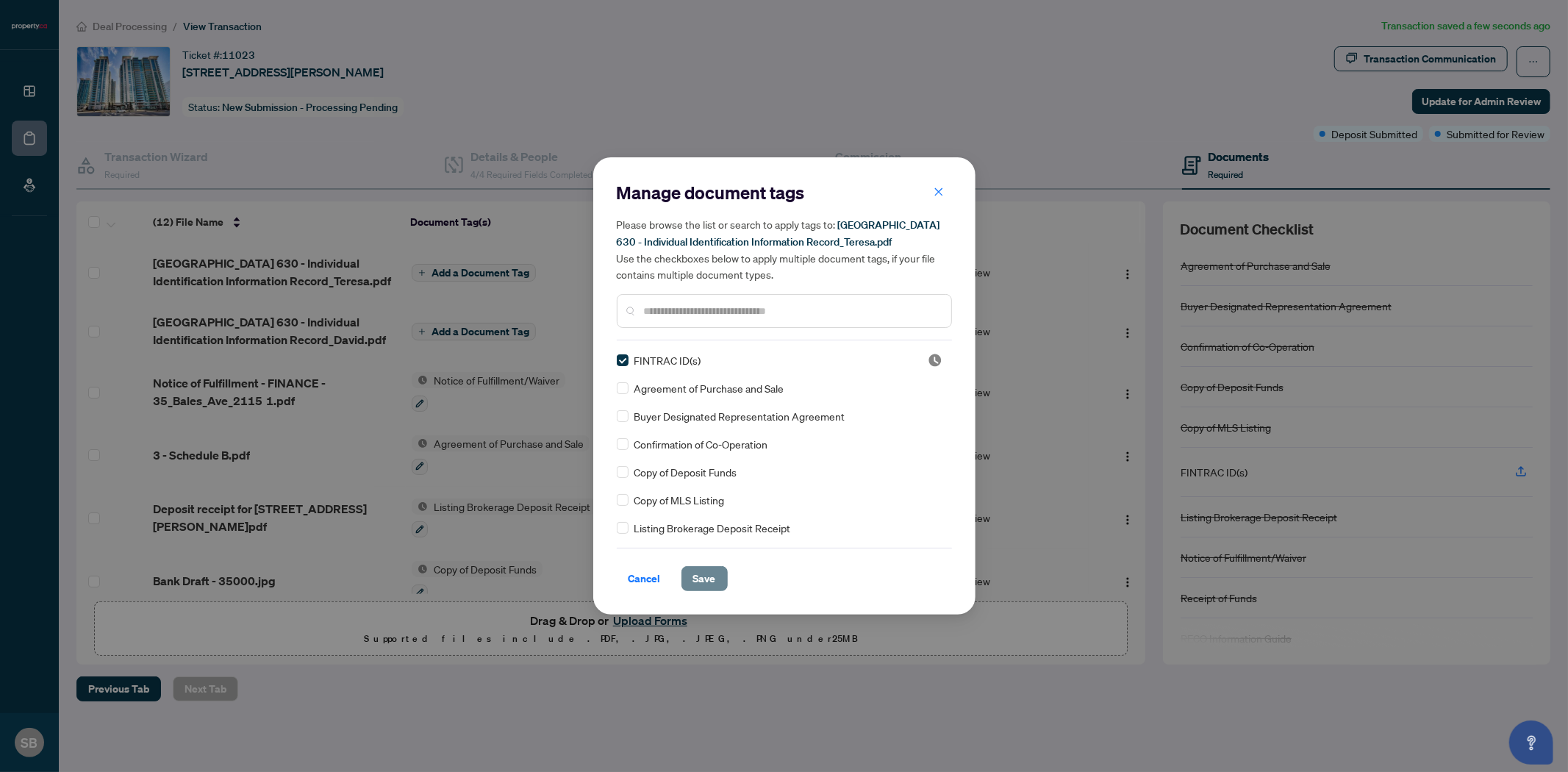
click at [693, 574] on span "Save" at bounding box center [705, 578] width 23 height 24
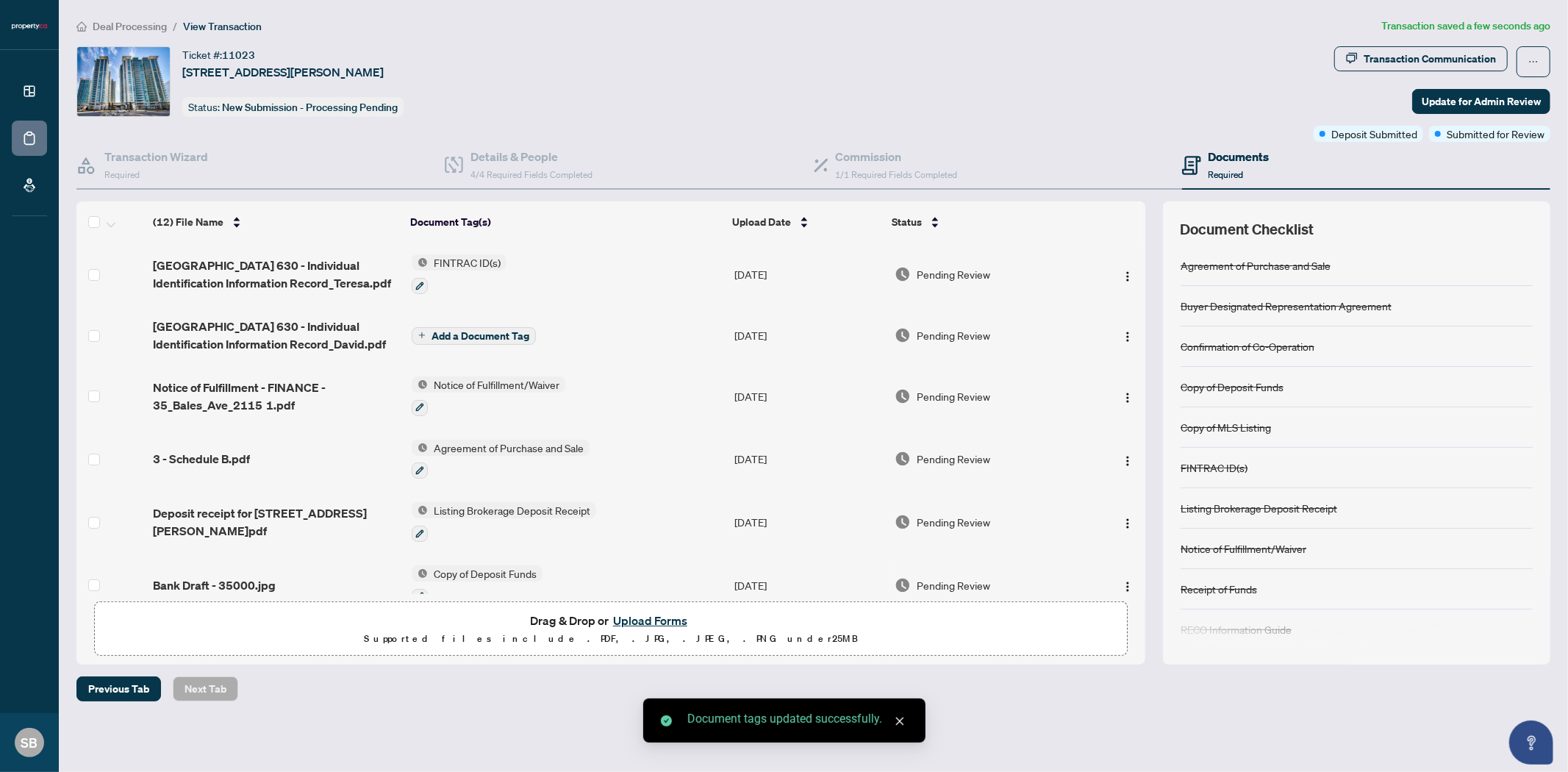
click at [480, 333] on span "Add a Document Tag" at bounding box center [480, 336] width 97 height 10
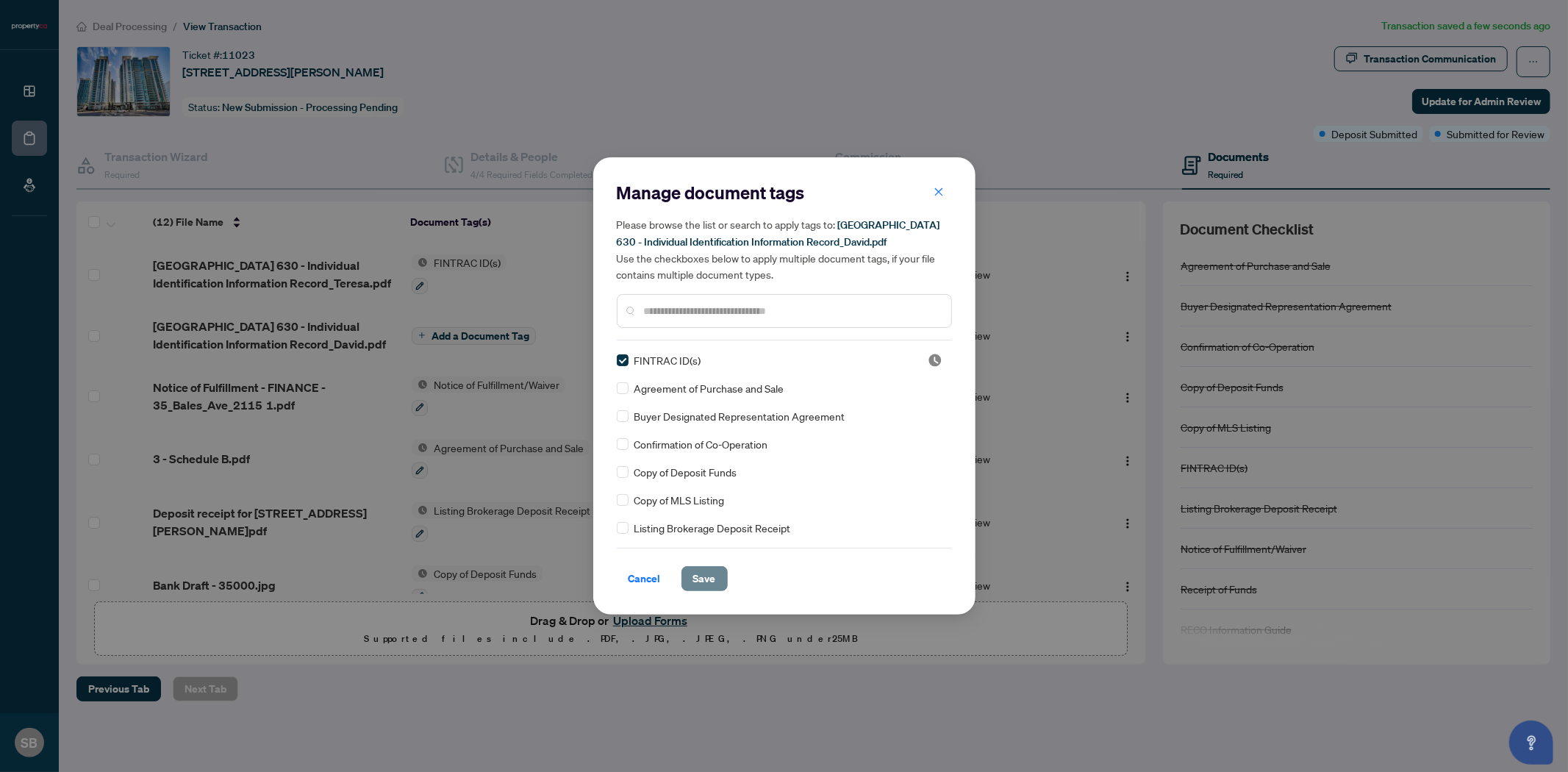
click at [708, 579] on span "Save" at bounding box center [705, 578] width 23 height 24
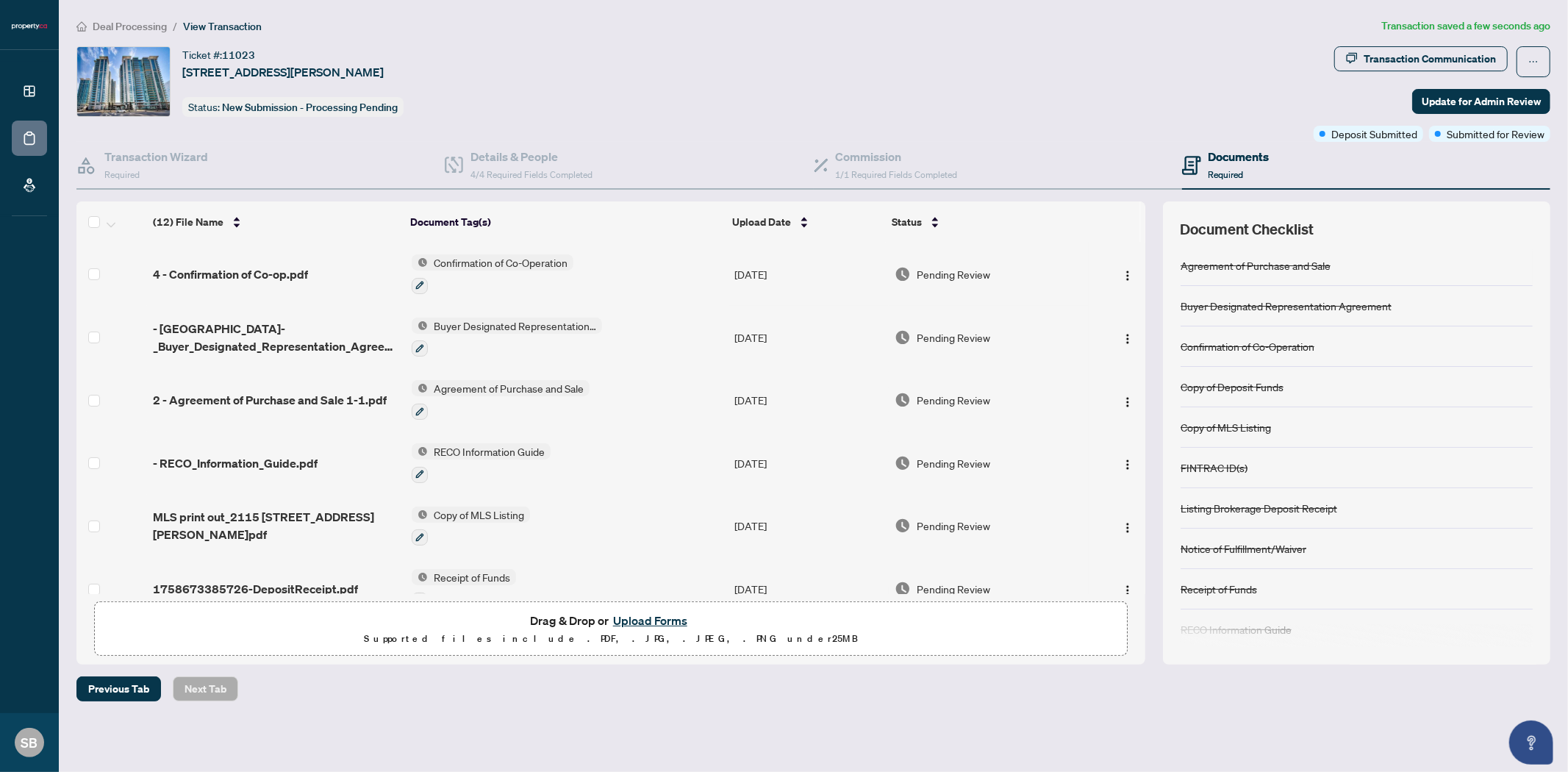
scroll to position [402, 0]
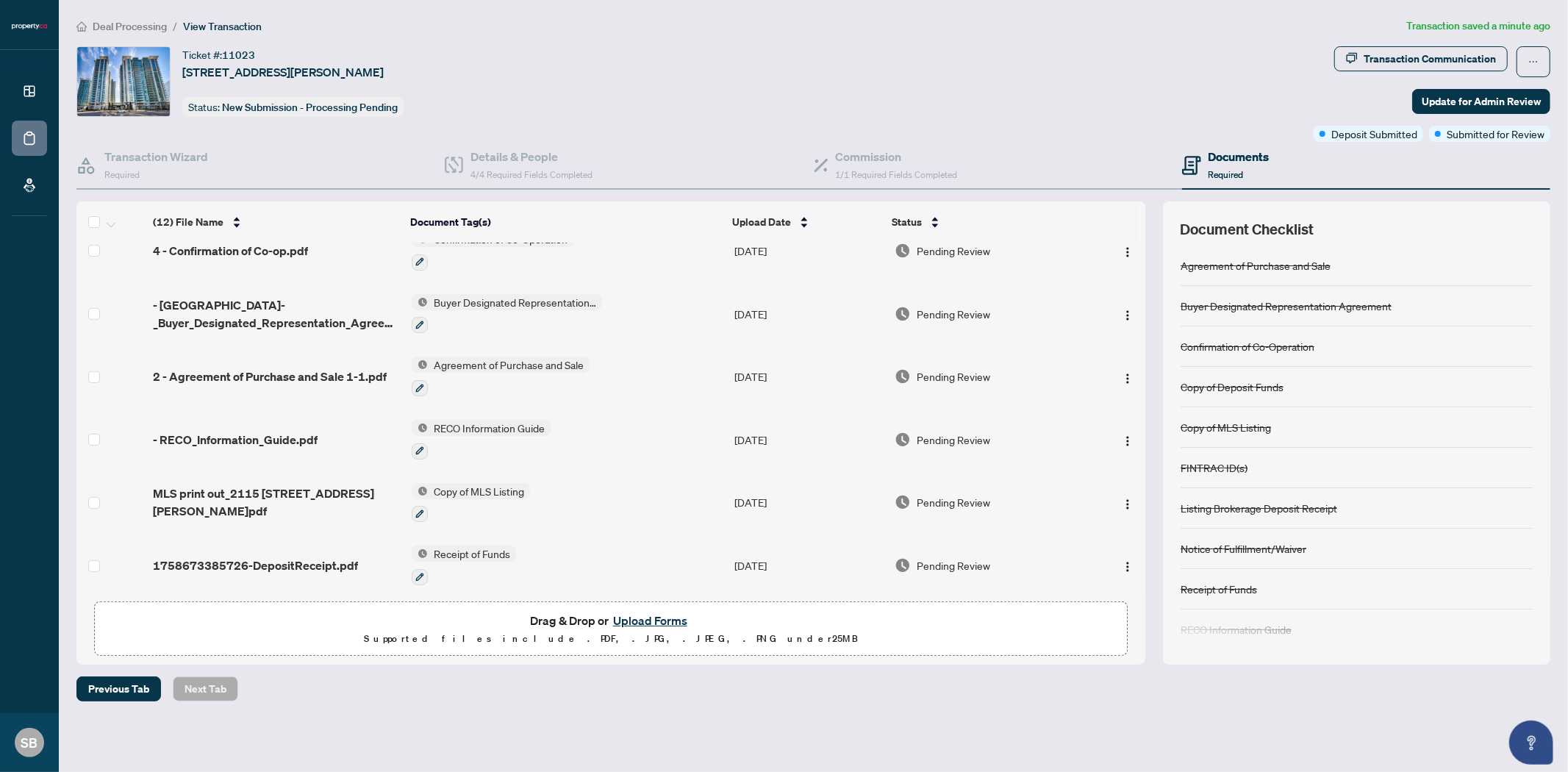
click at [485, 546] on span "Receipt of Funds" at bounding box center [471, 553] width 88 height 16
click at [423, 569] on button "button" at bounding box center [420, 576] width 16 height 16
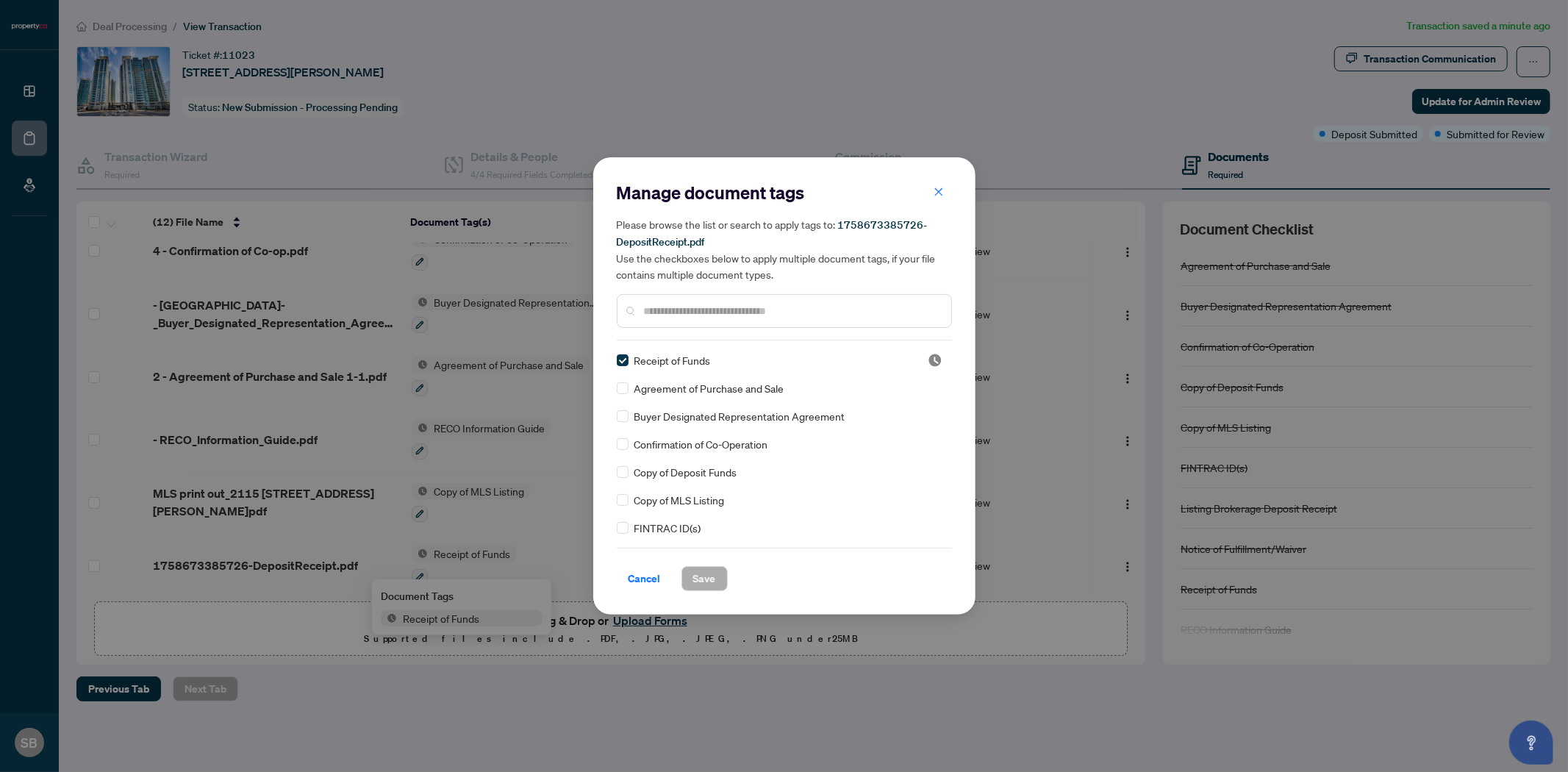
click at [679, 322] on div at bounding box center [784, 310] width 335 height 33
click at [680, 314] on input "text" at bounding box center [792, 310] width 296 height 16
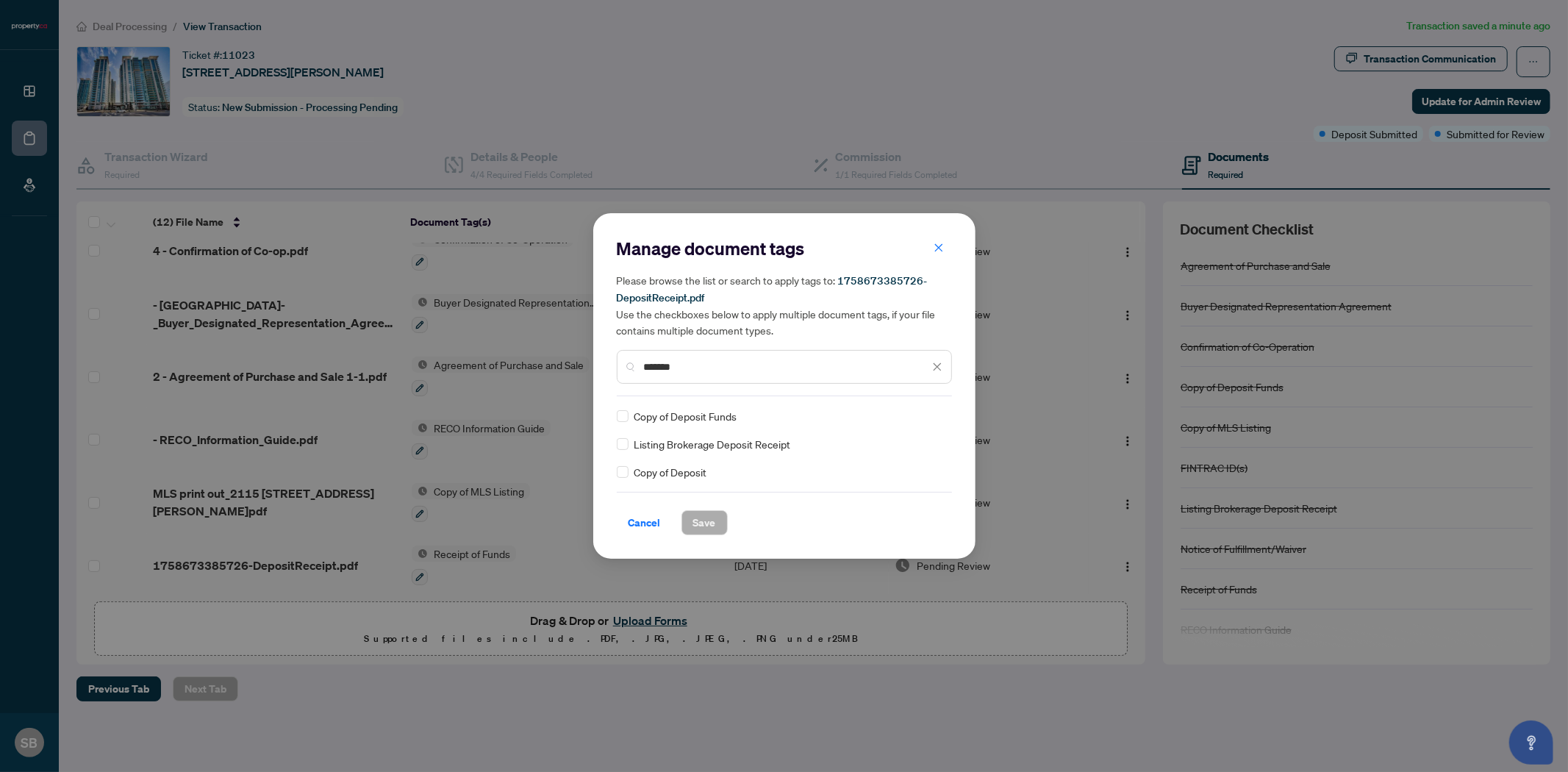
type input "*******"
click at [713, 528] on button "Save" at bounding box center [704, 523] width 47 height 25
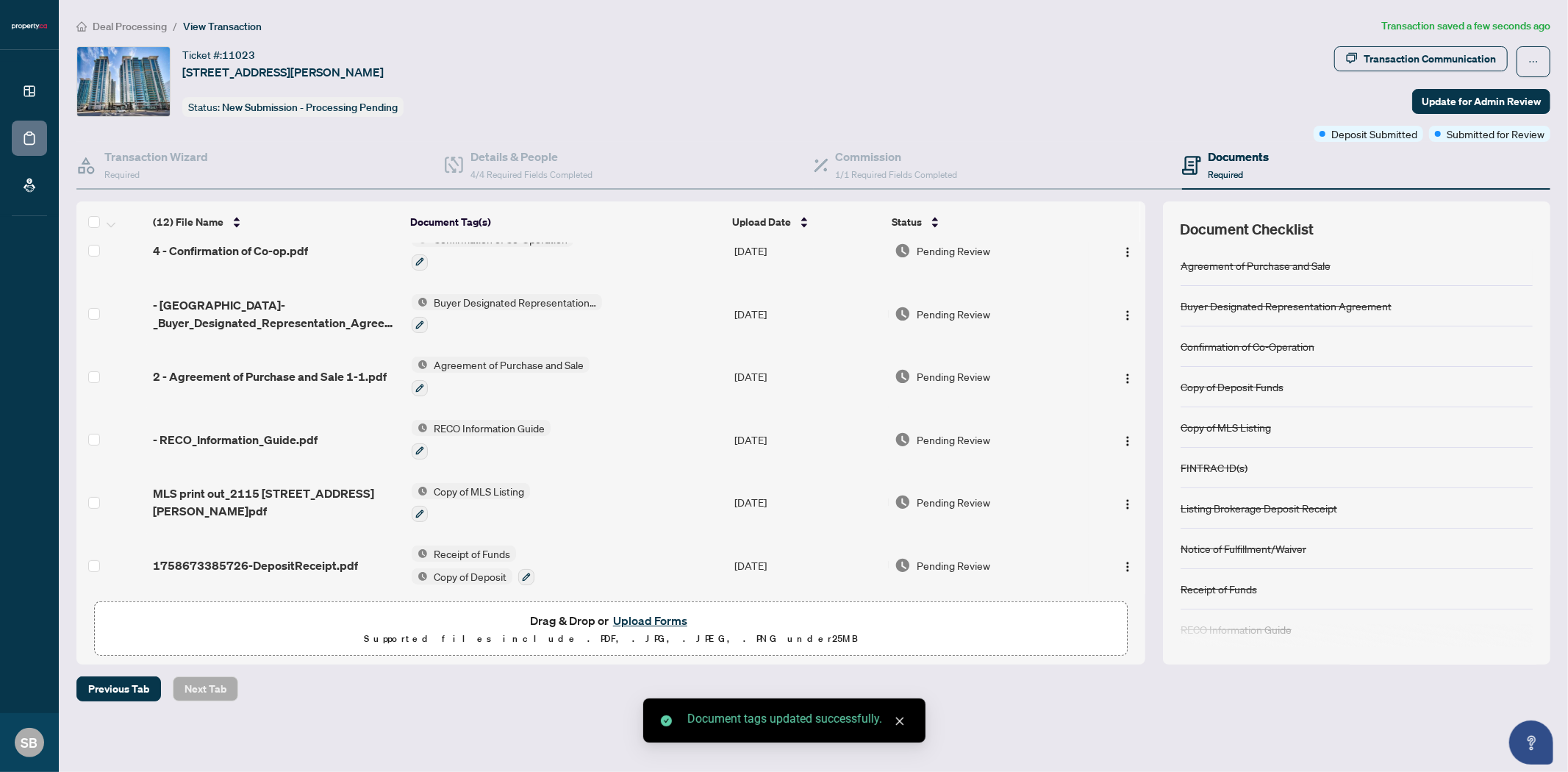
click at [490, 546] on span "Receipt of Funds" at bounding box center [471, 553] width 88 height 16
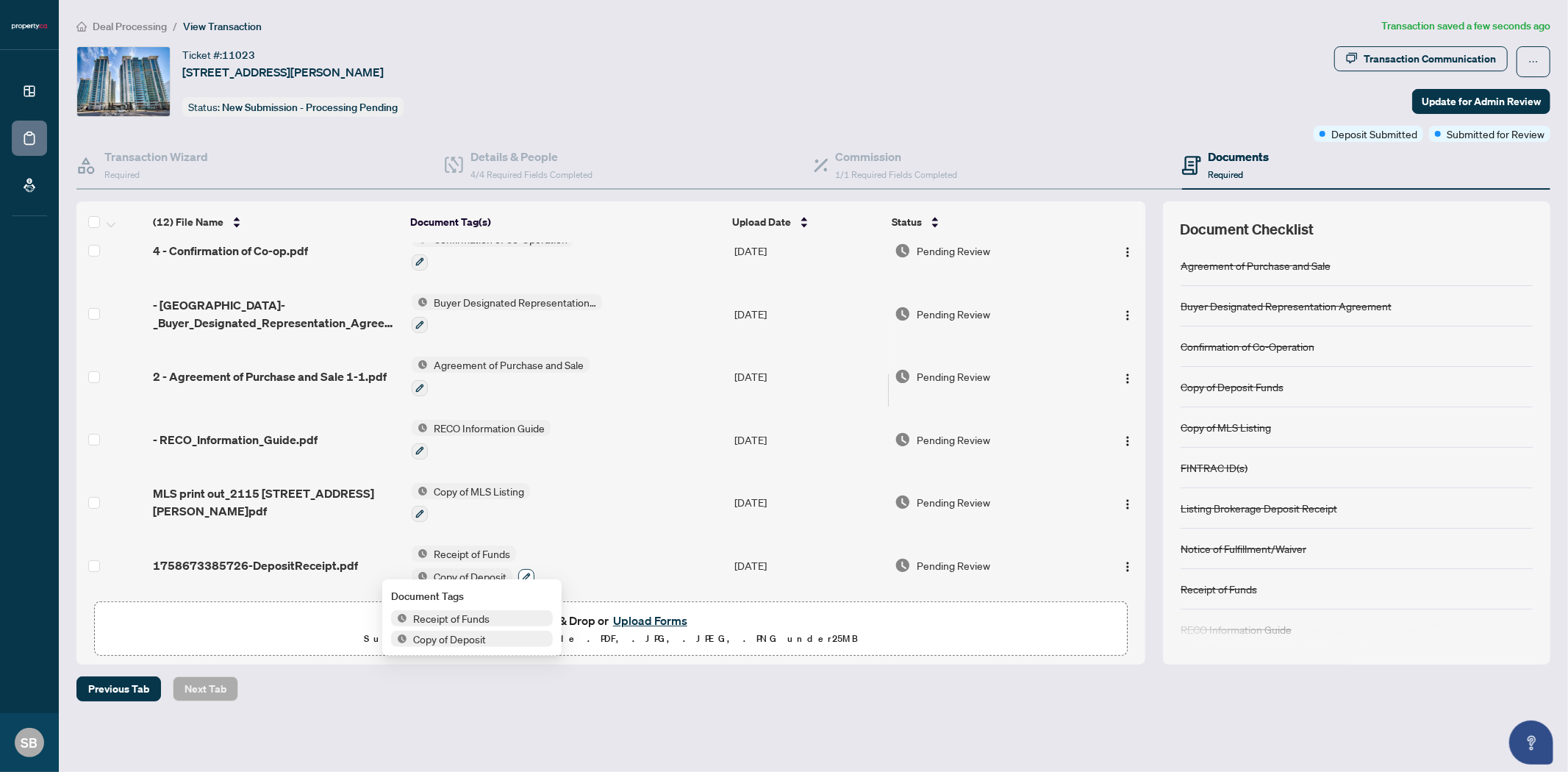
click at [530, 572] on button "button" at bounding box center [526, 576] width 16 height 16
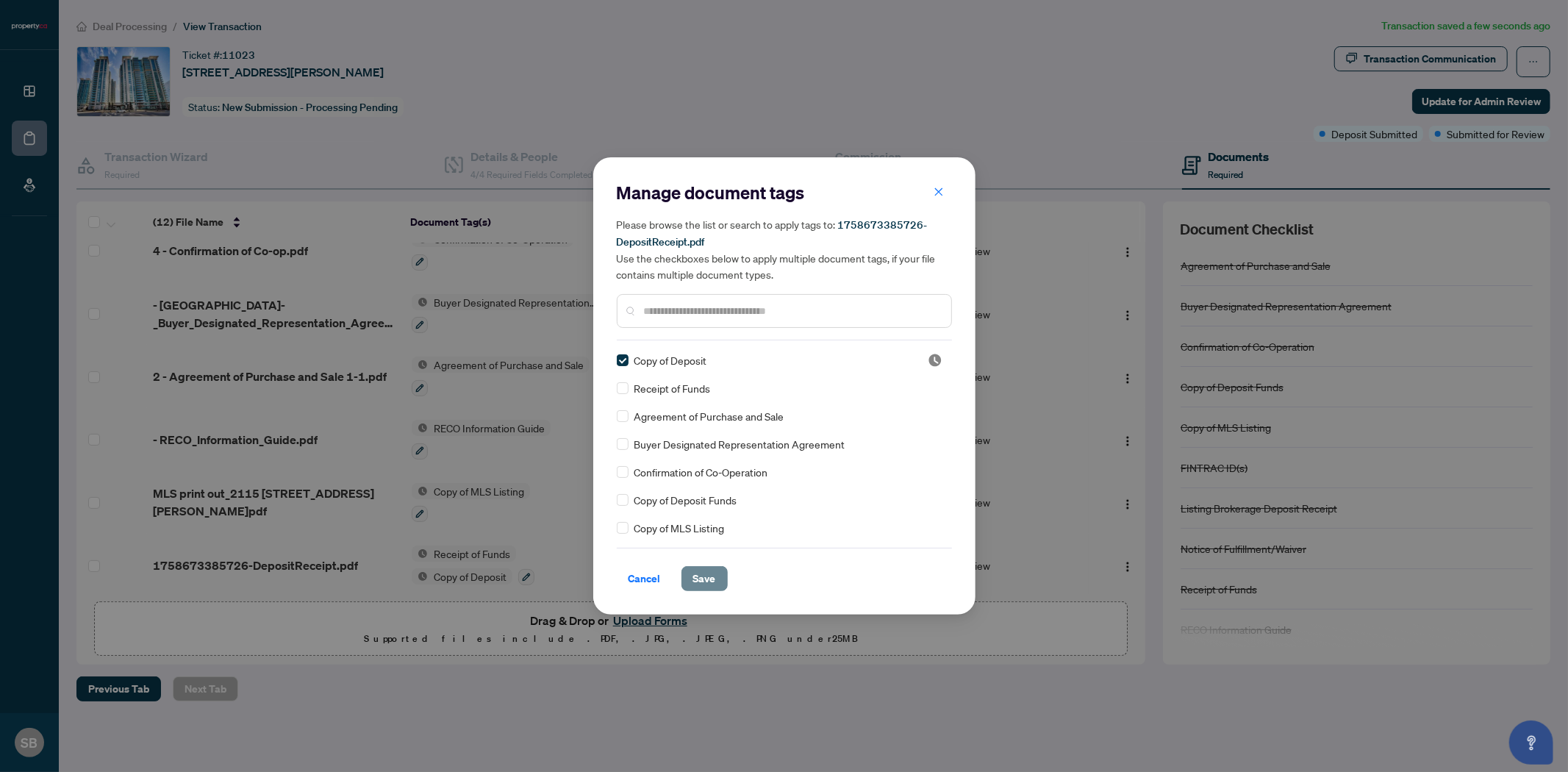
click at [702, 572] on span "Save" at bounding box center [705, 578] width 23 height 24
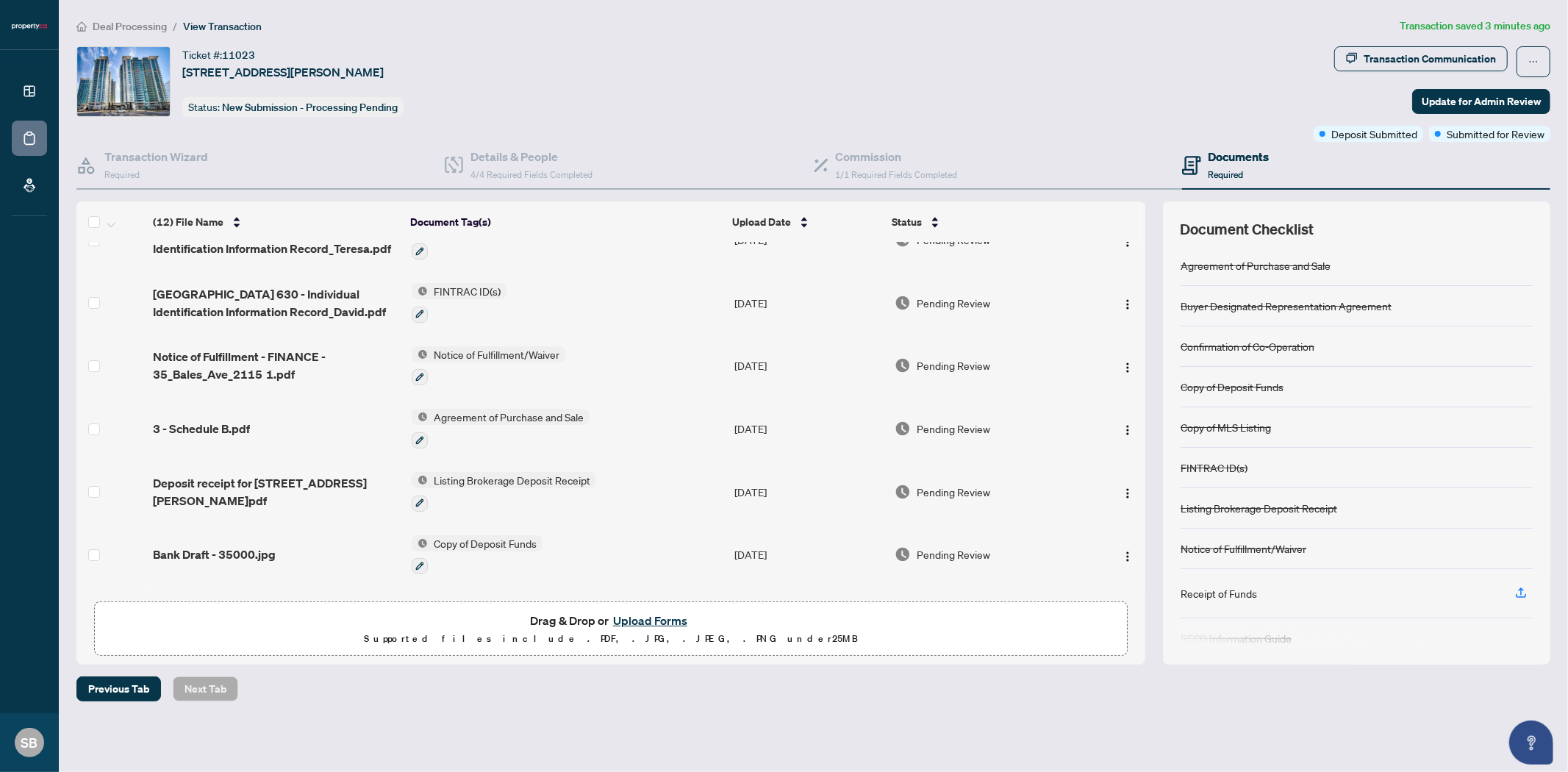
scroll to position [0, 0]
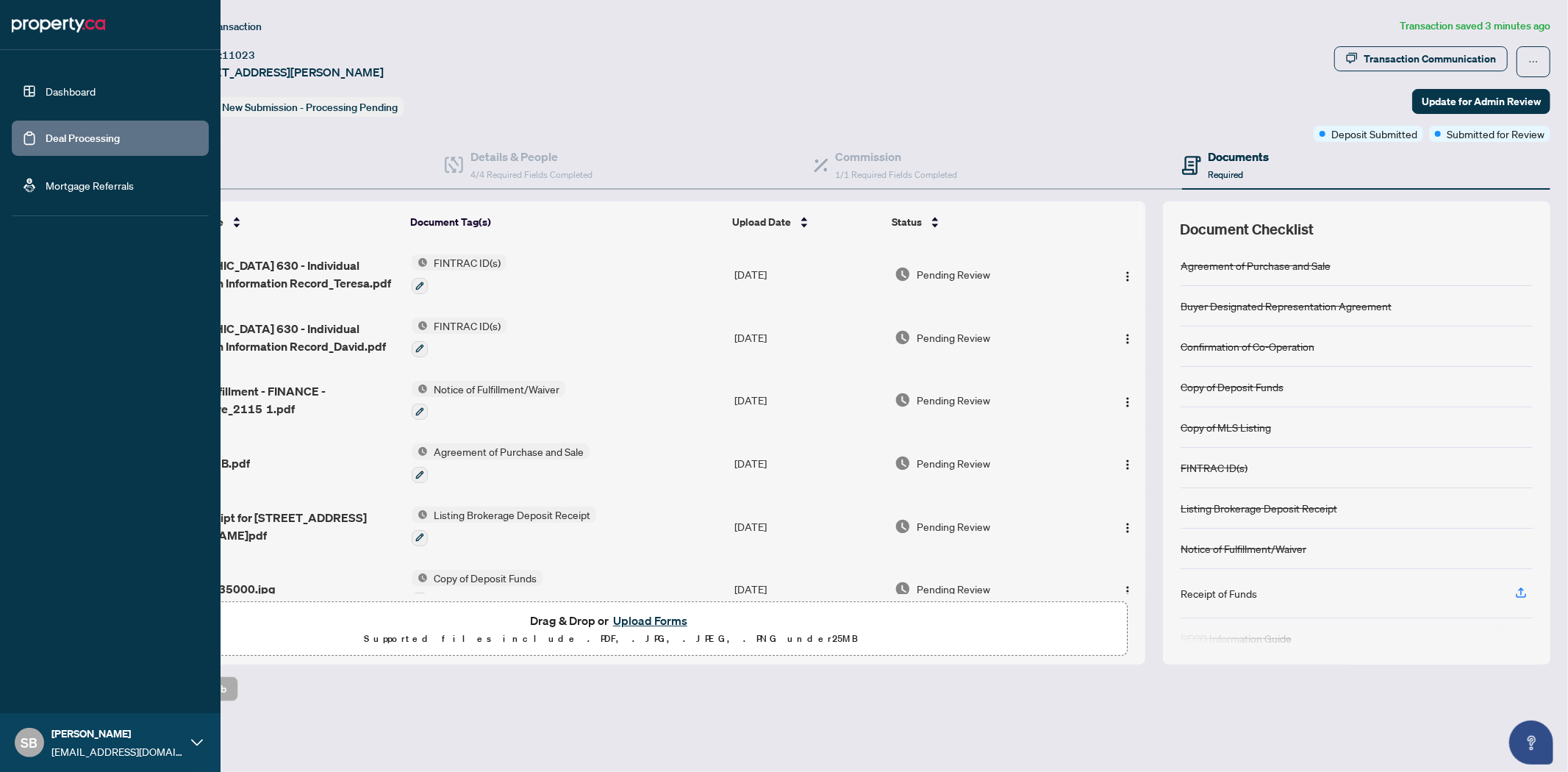
click at [46, 142] on link "Deal Processing" at bounding box center [83, 138] width 74 height 13
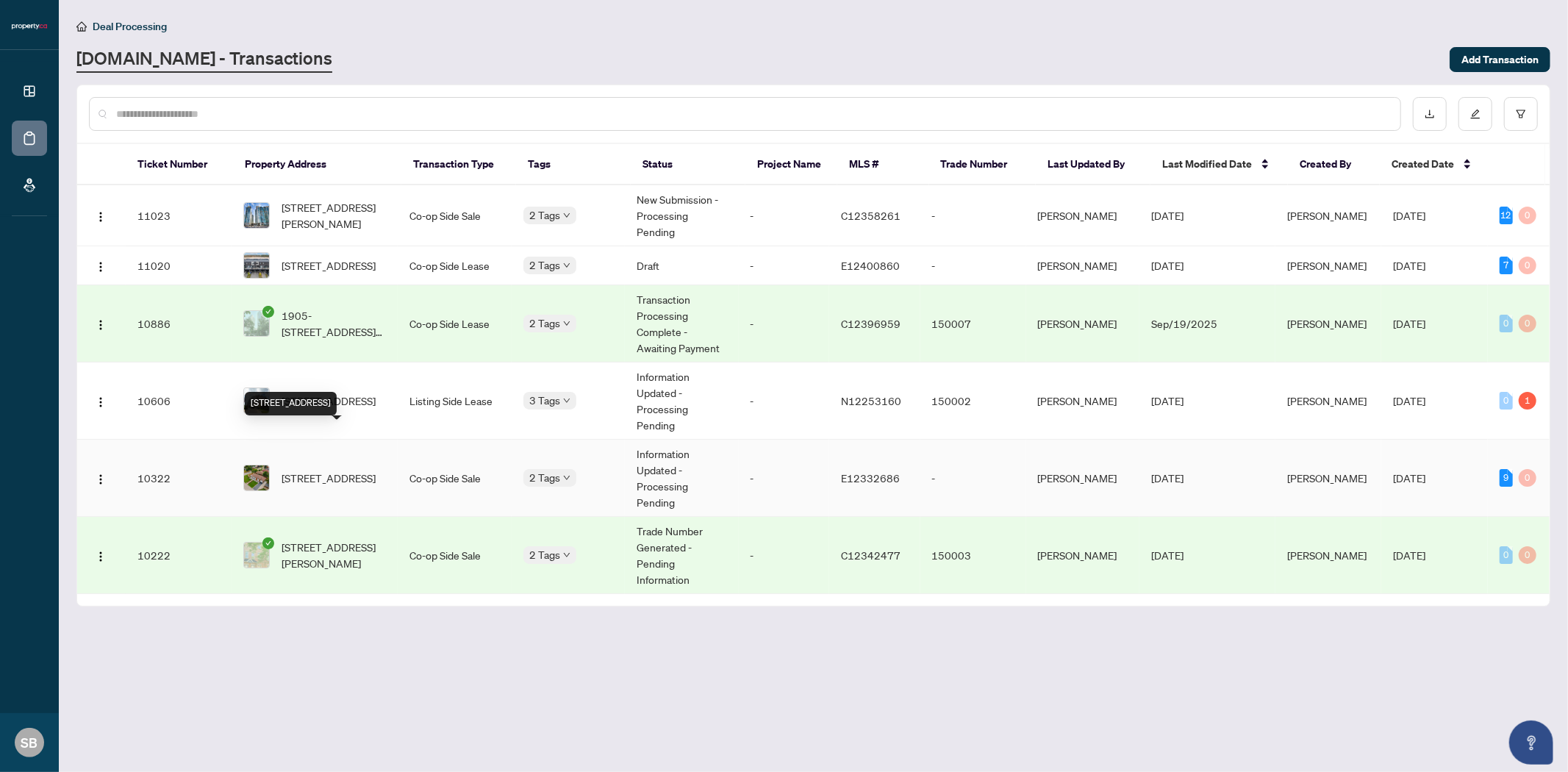
click at [314, 469] on span "[STREET_ADDRESS]" at bounding box center [328, 477] width 94 height 16
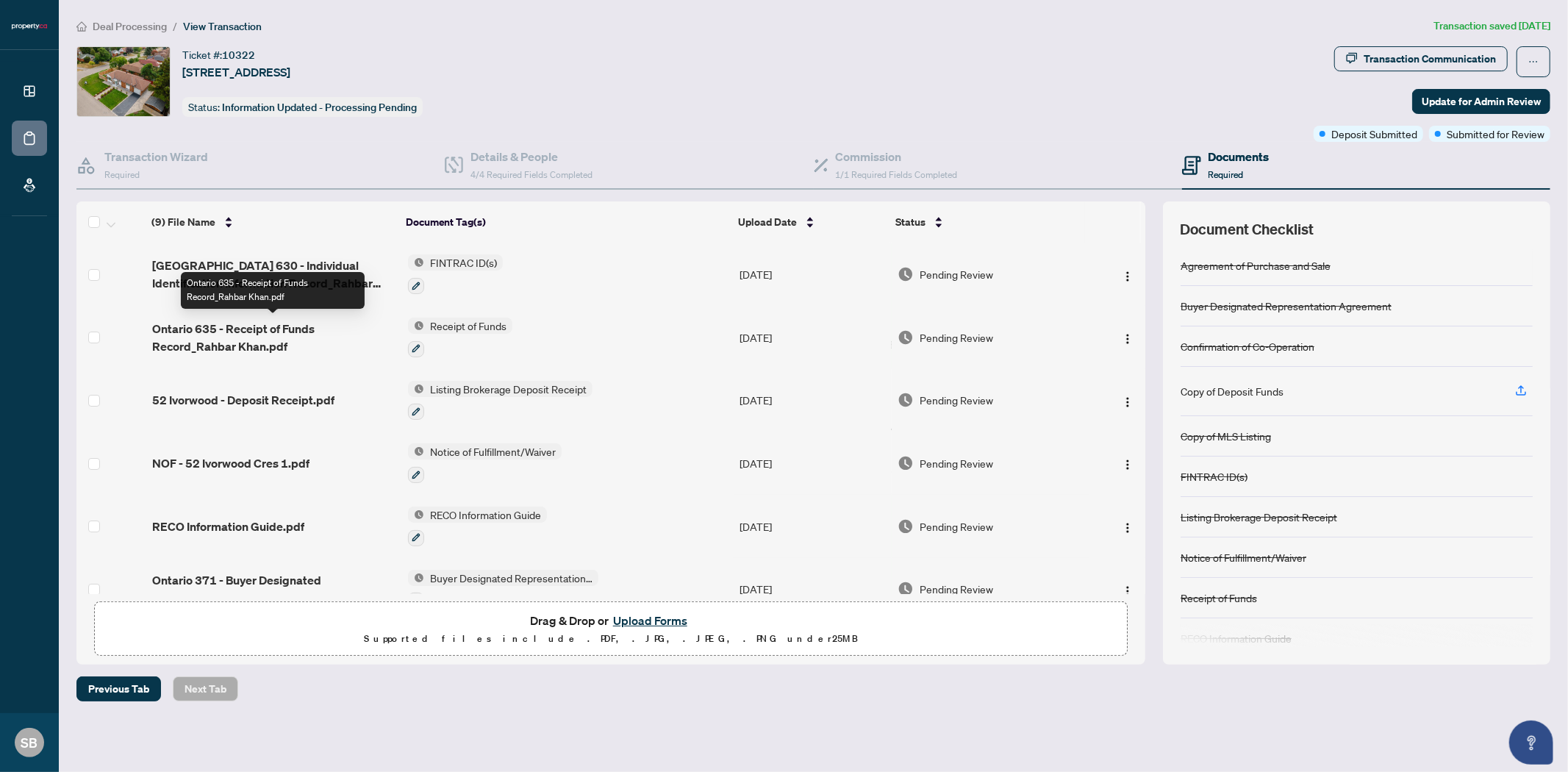
click at [291, 332] on span "Ontario 635 - Receipt of Funds Record_Rahbar Khan.pdf" at bounding box center [275, 337] width 244 height 35
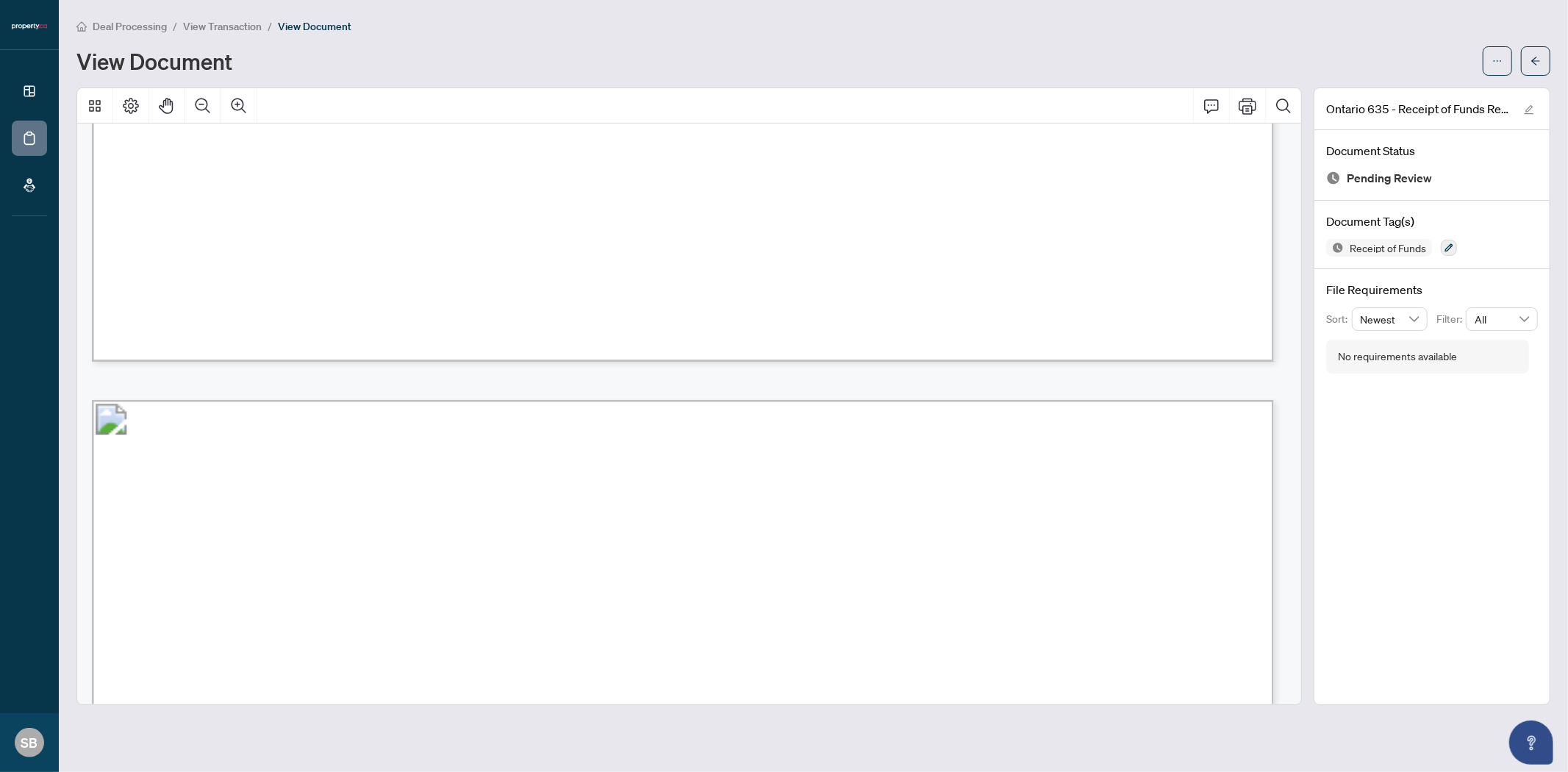
scroll to position [1634, 0]
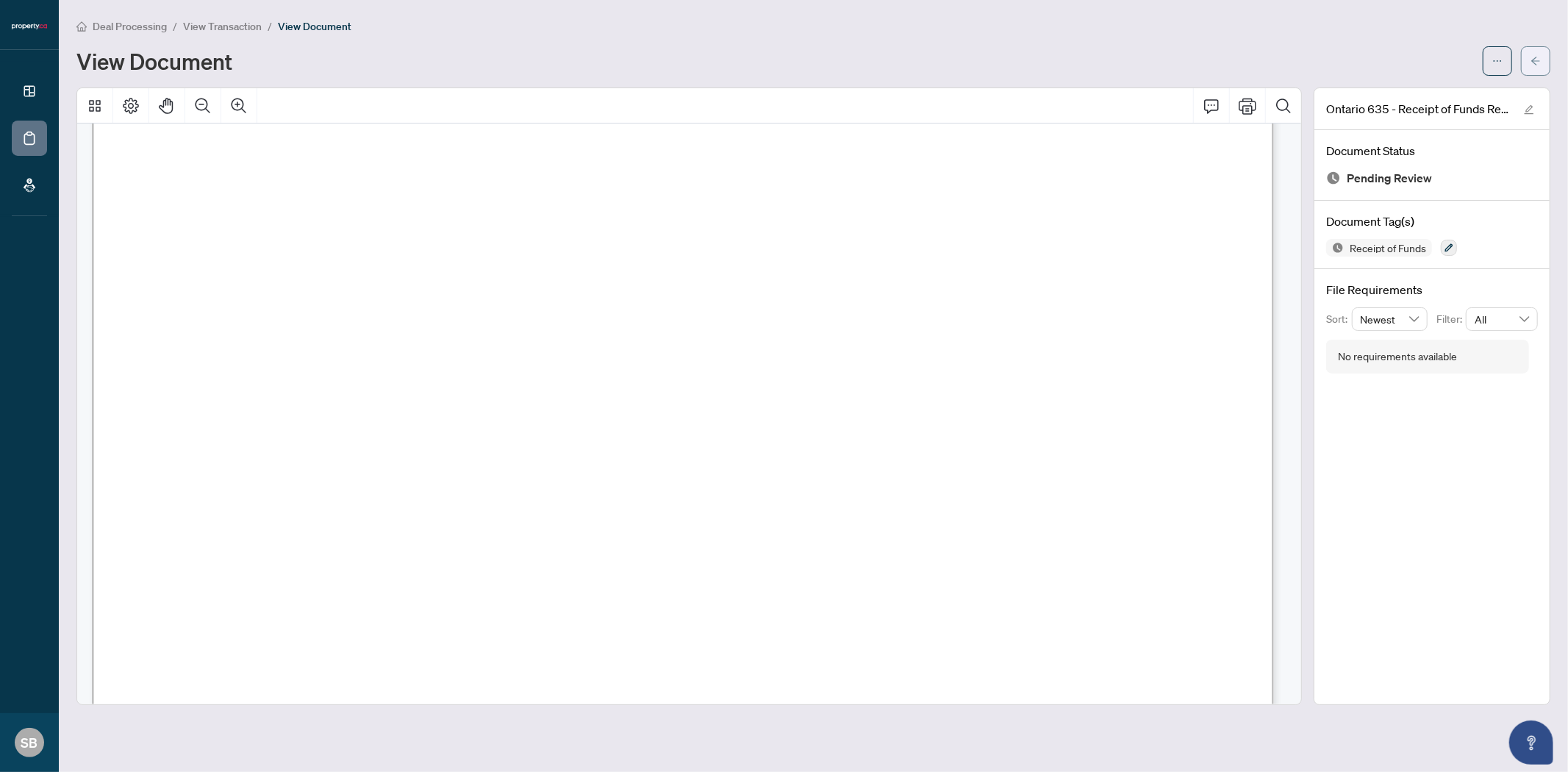
click at [1538, 59] on icon "arrow-left" at bounding box center [1535, 60] width 9 height 8
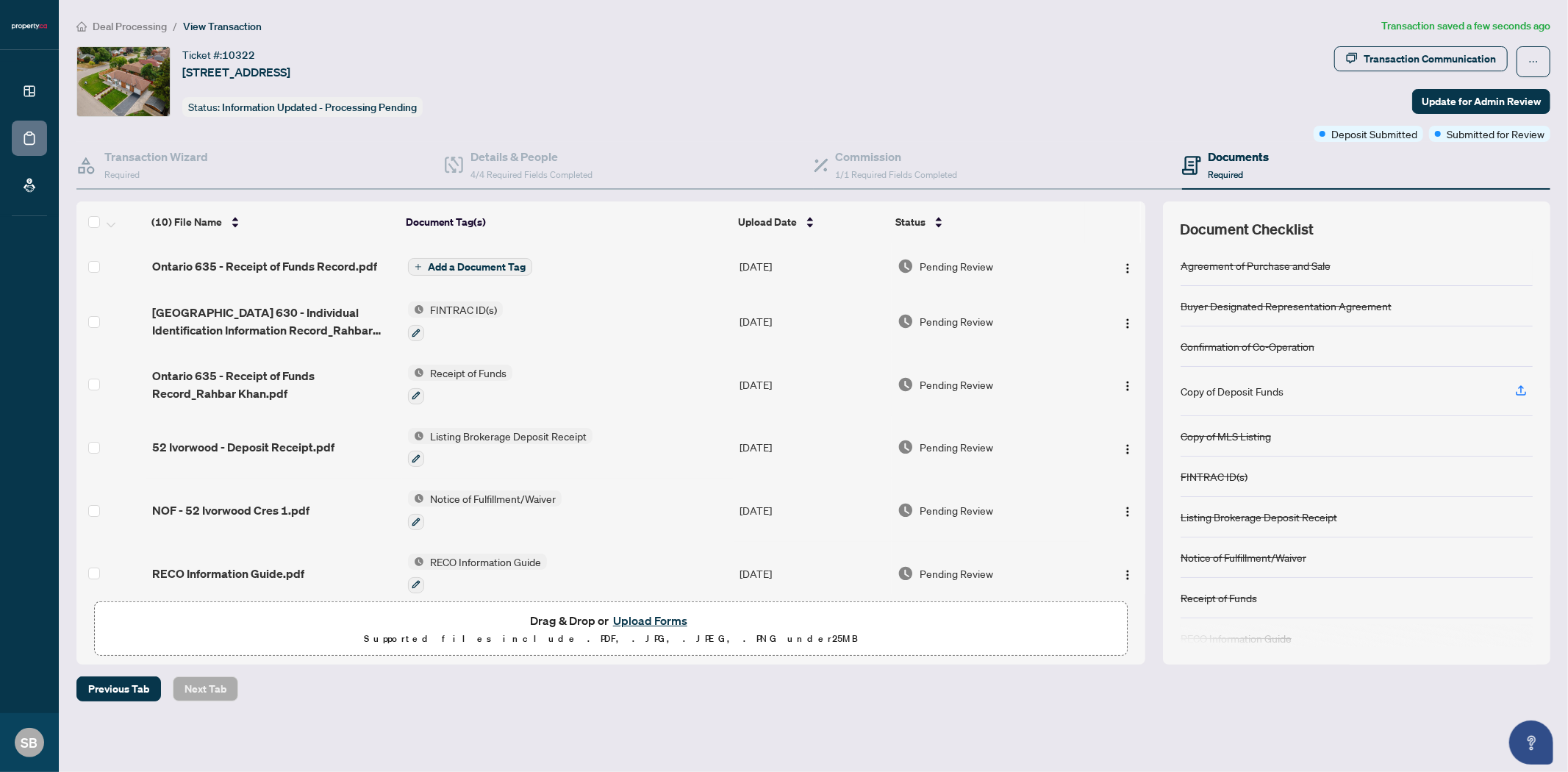
scroll to position [57, 0]
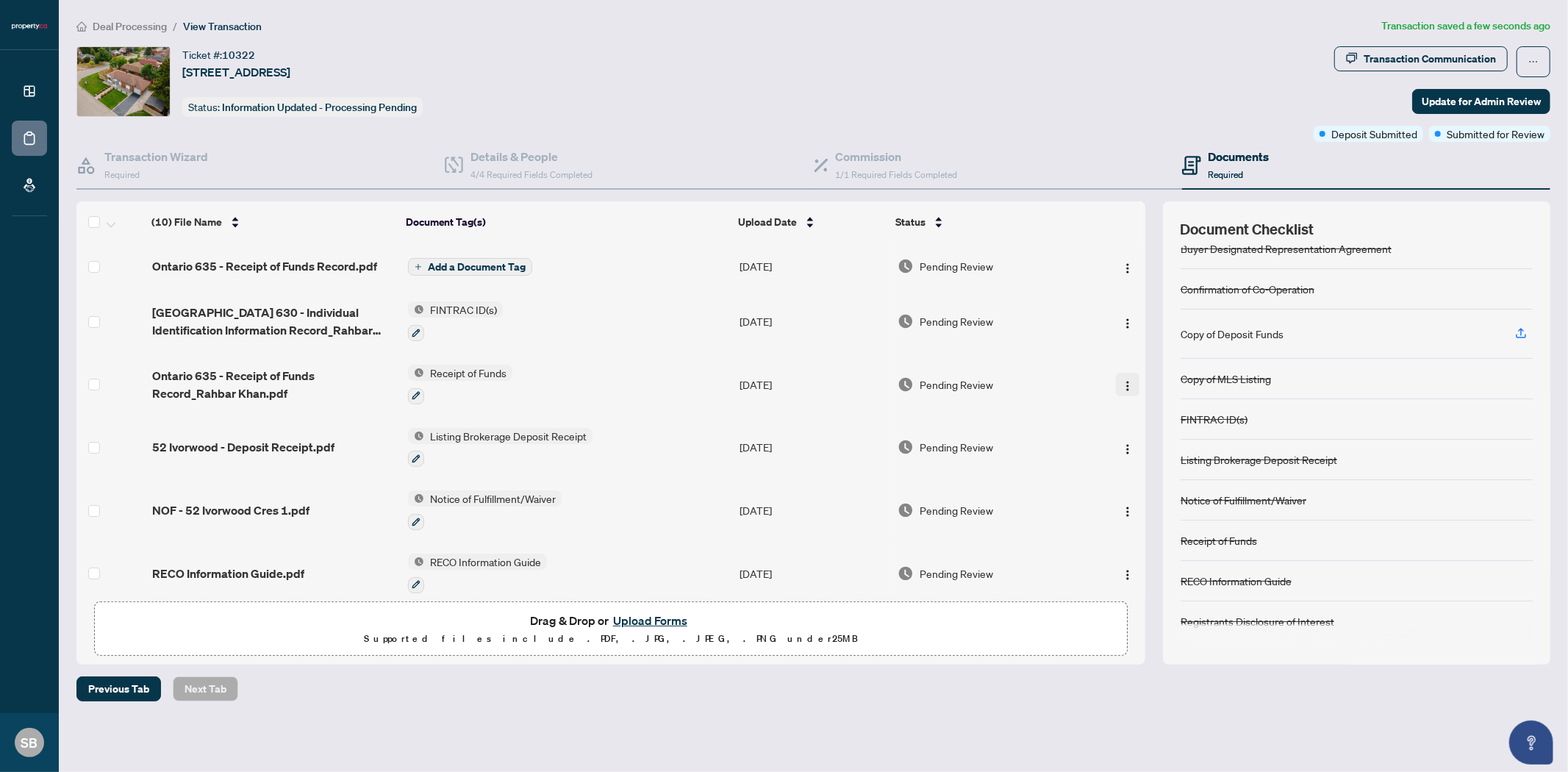
click at [1126, 380] on img "button" at bounding box center [1127, 386] width 11 height 11
click at [1156, 556] on span "Archive" at bounding box center [1192, 553] width 140 height 16
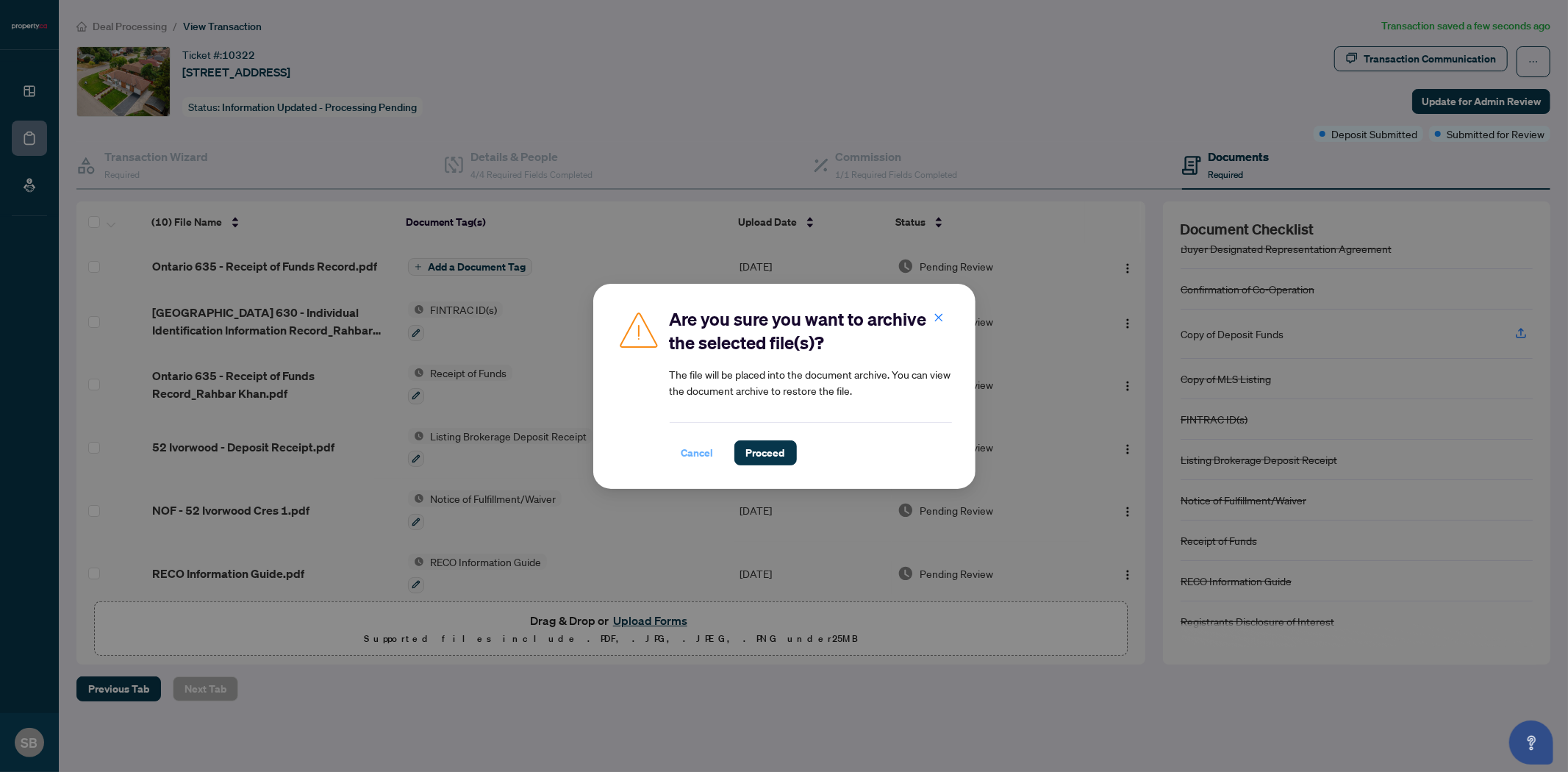
click at [702, 451] on span "Cancel" at bounding box center [697, 452] width 32 height 24
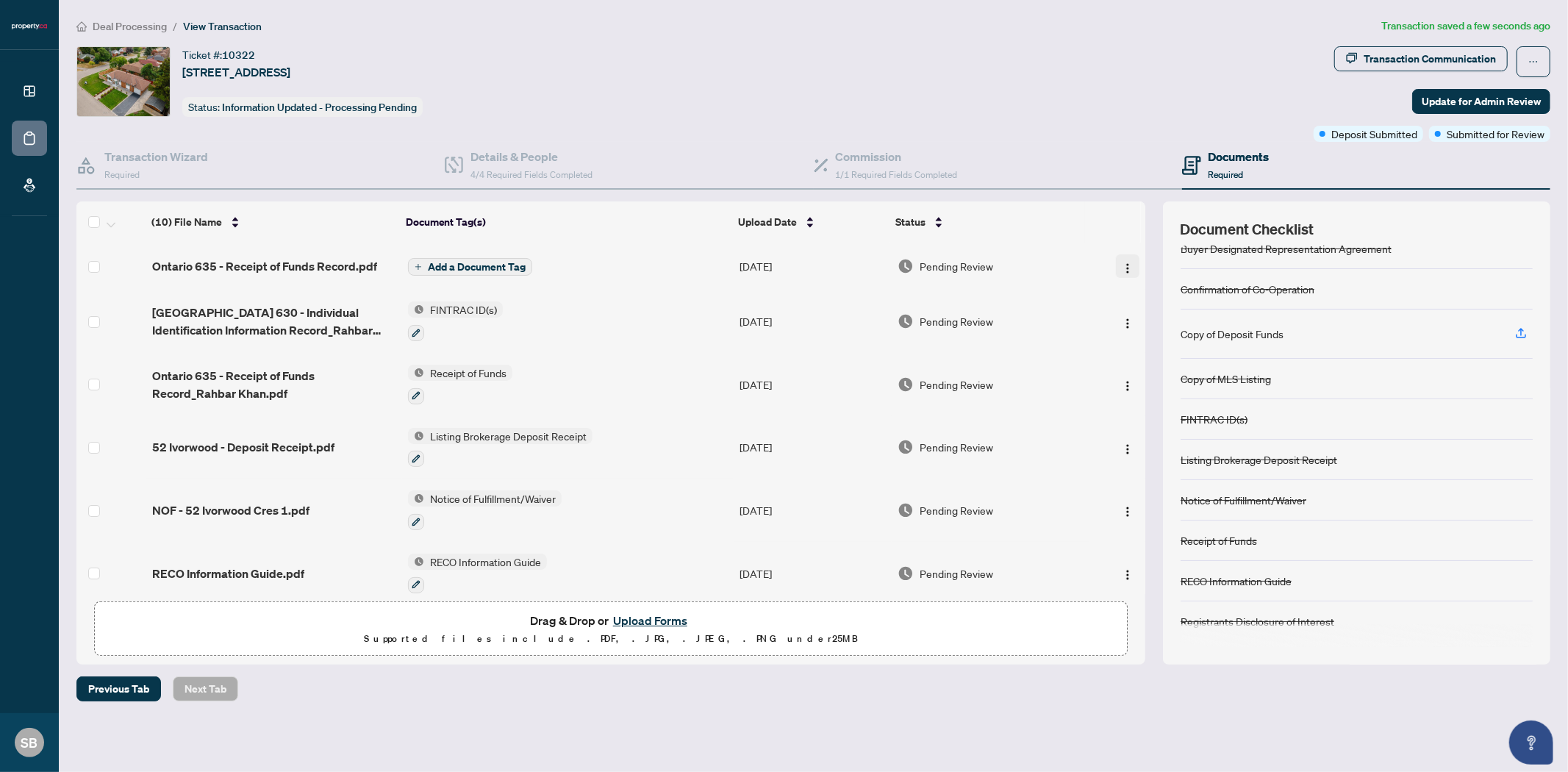
click at [1122, 268] on img "button" at bounding box center [1127, 268] width 11 height 11
click at [1172, 437] on span "Archive" at bounding box center [1192, 435] width 140 height 16
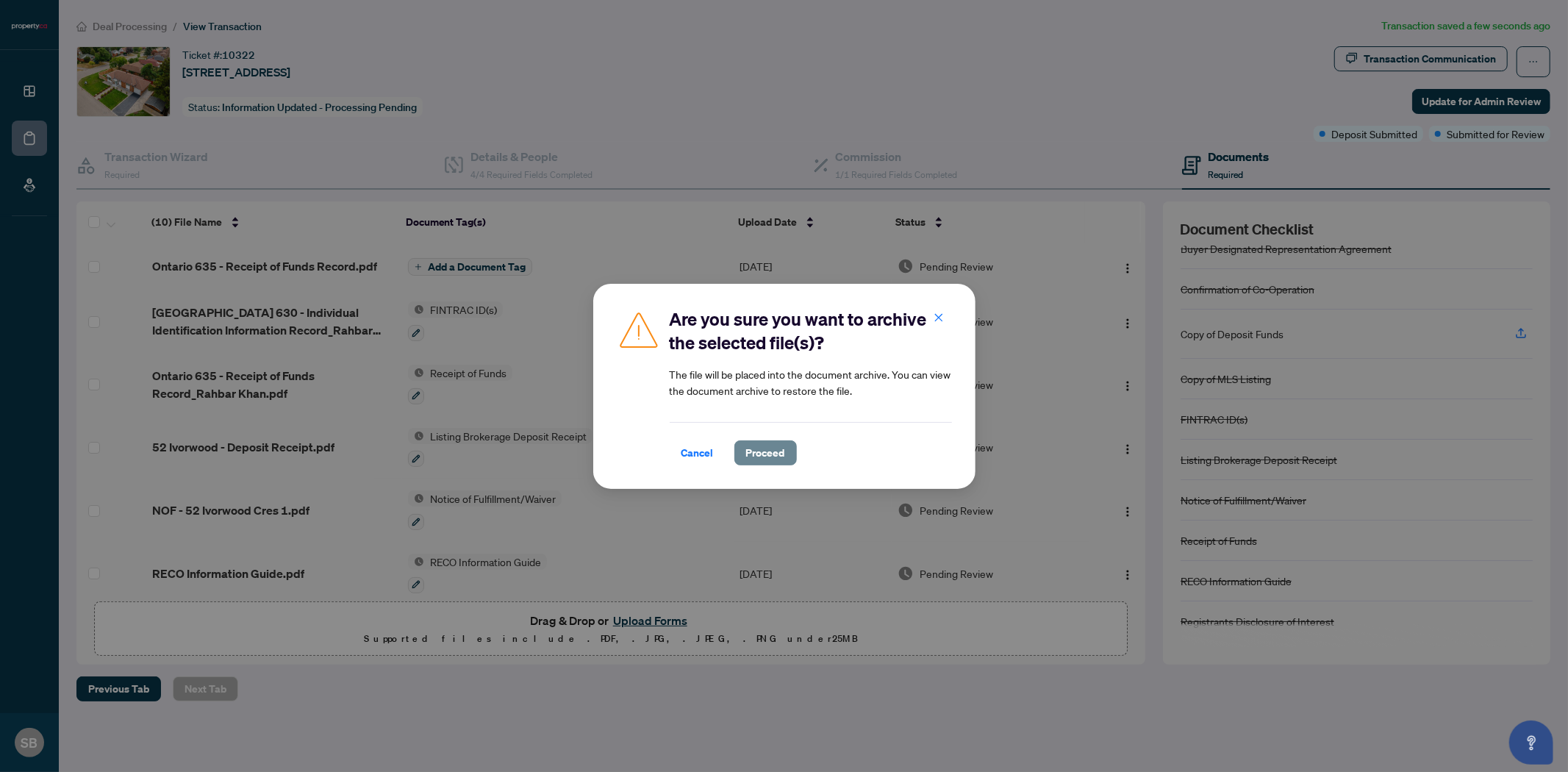
click at [764, 448] on span "Proceed" at bounding box center [765, 452] width 39 height 24
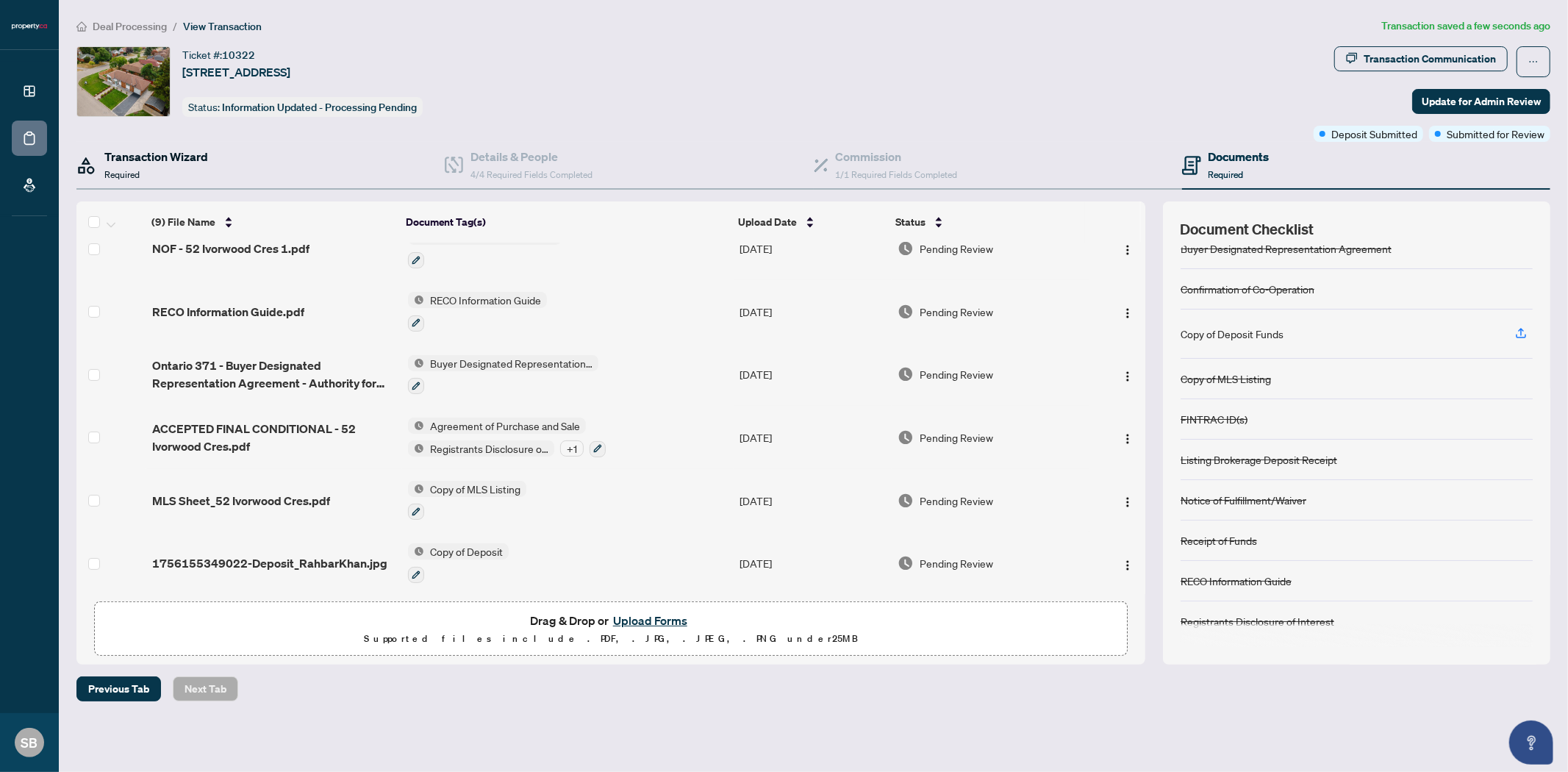
click at [194, 166] on div "Transaction Wizard Required" at bounding box center [155, 165] width 104 height 34
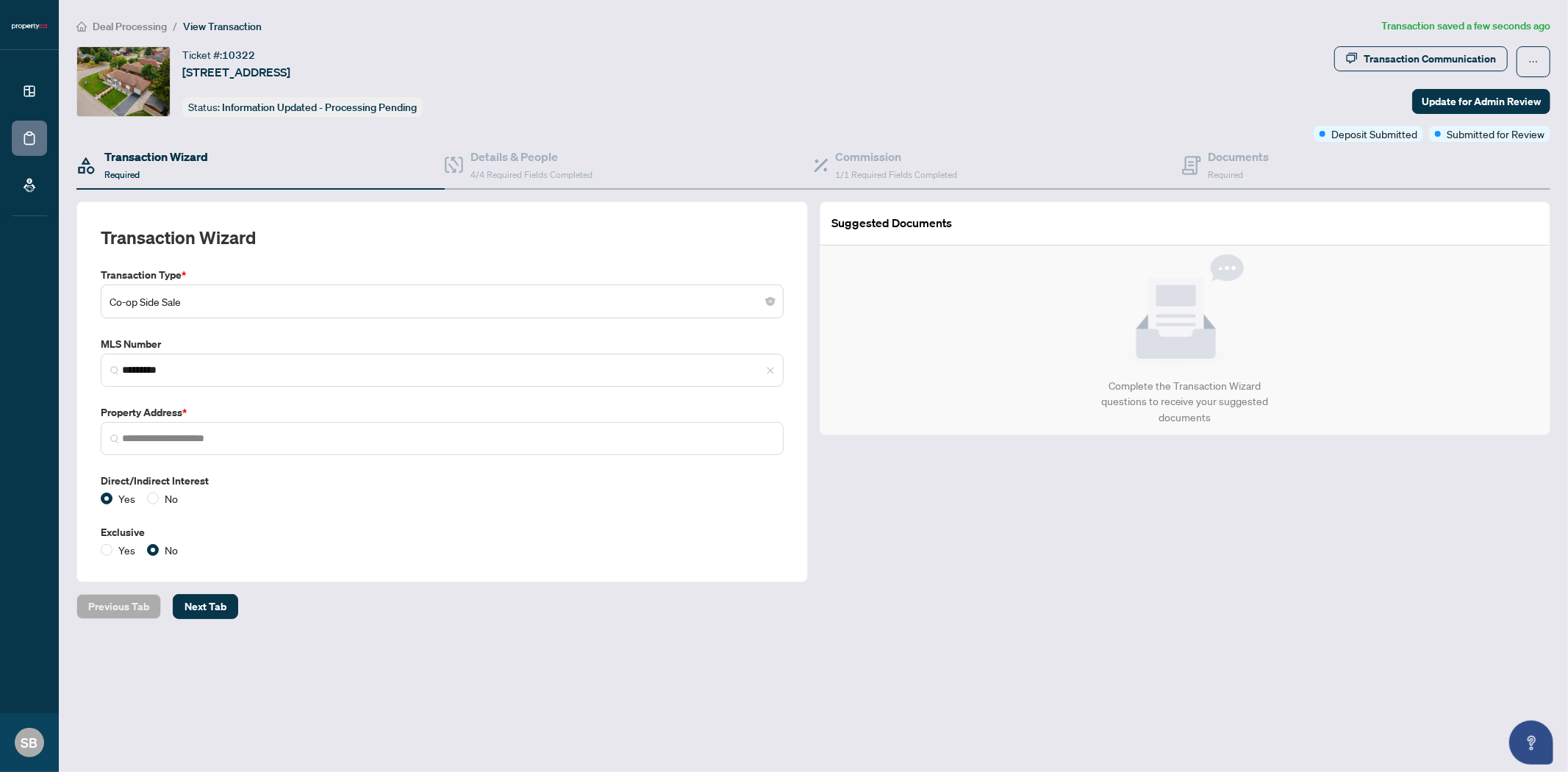
type input "**********"
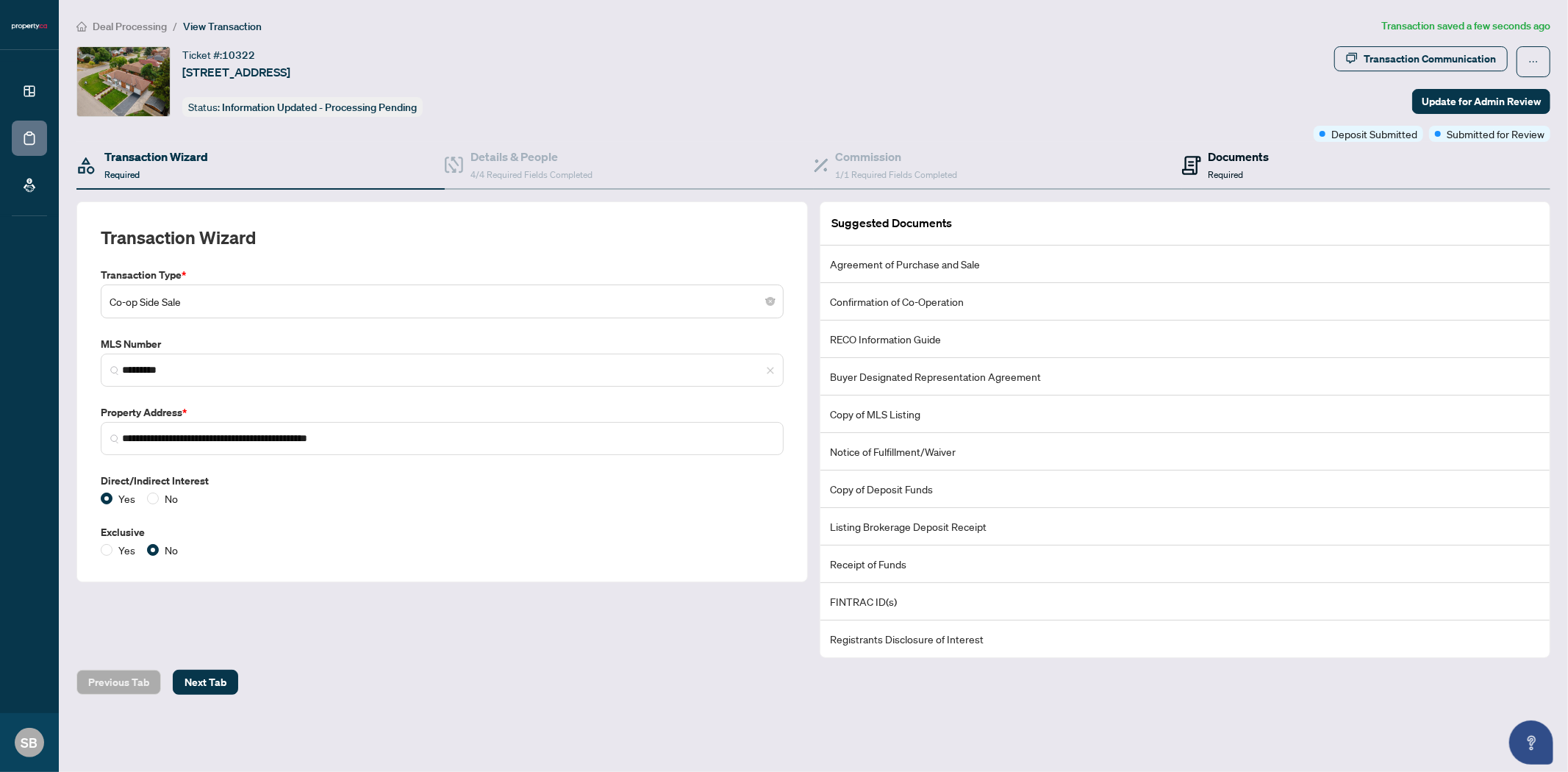
click at [1213, 166] on div "Documents Required" at bounding box center [1239, 165] width 61 height 34
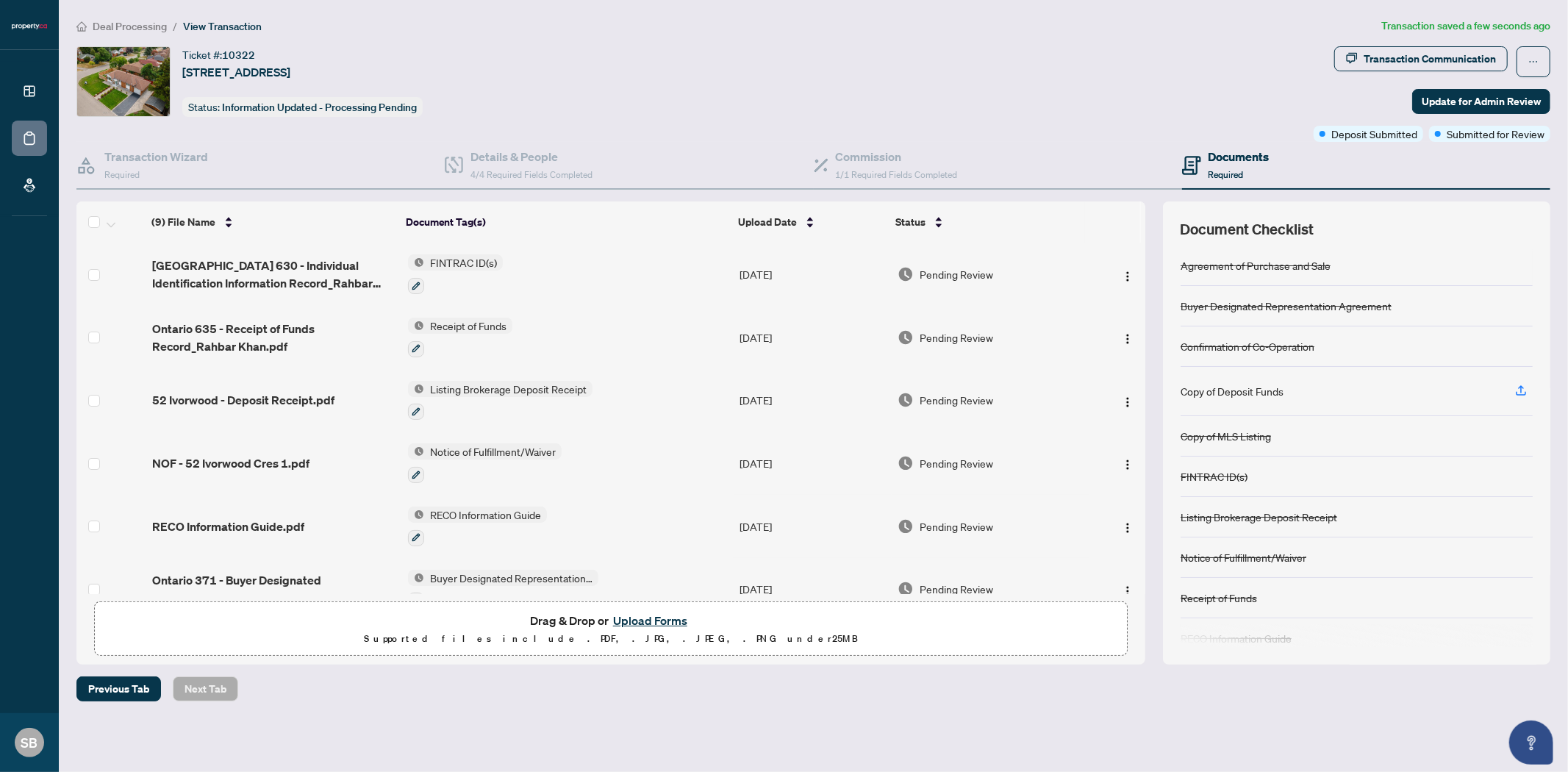
scroll to position [57, 0]
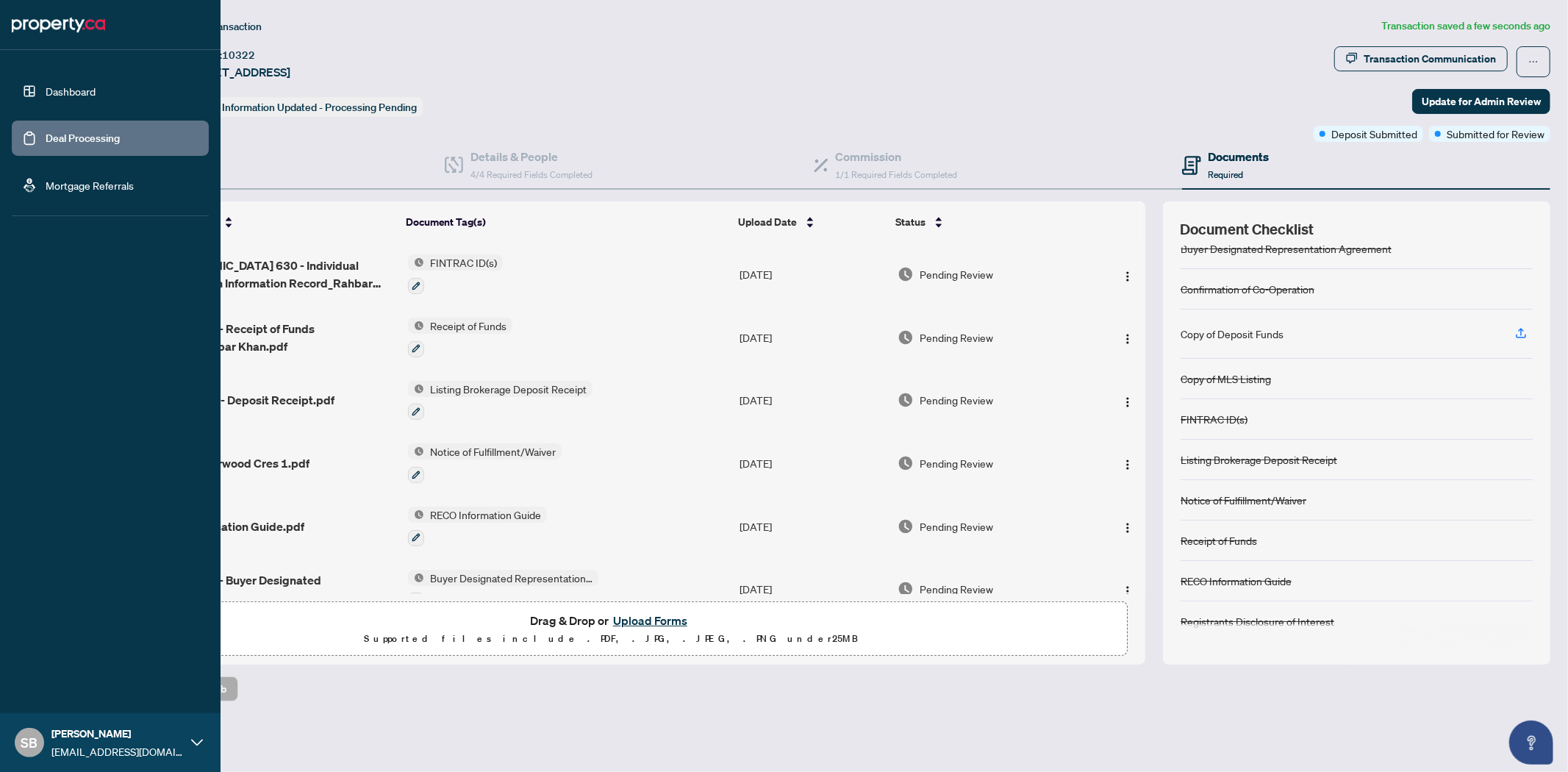
click at [113, 138] on link "Deal Processing" at bounding box center [83, 138] width 74 height 13
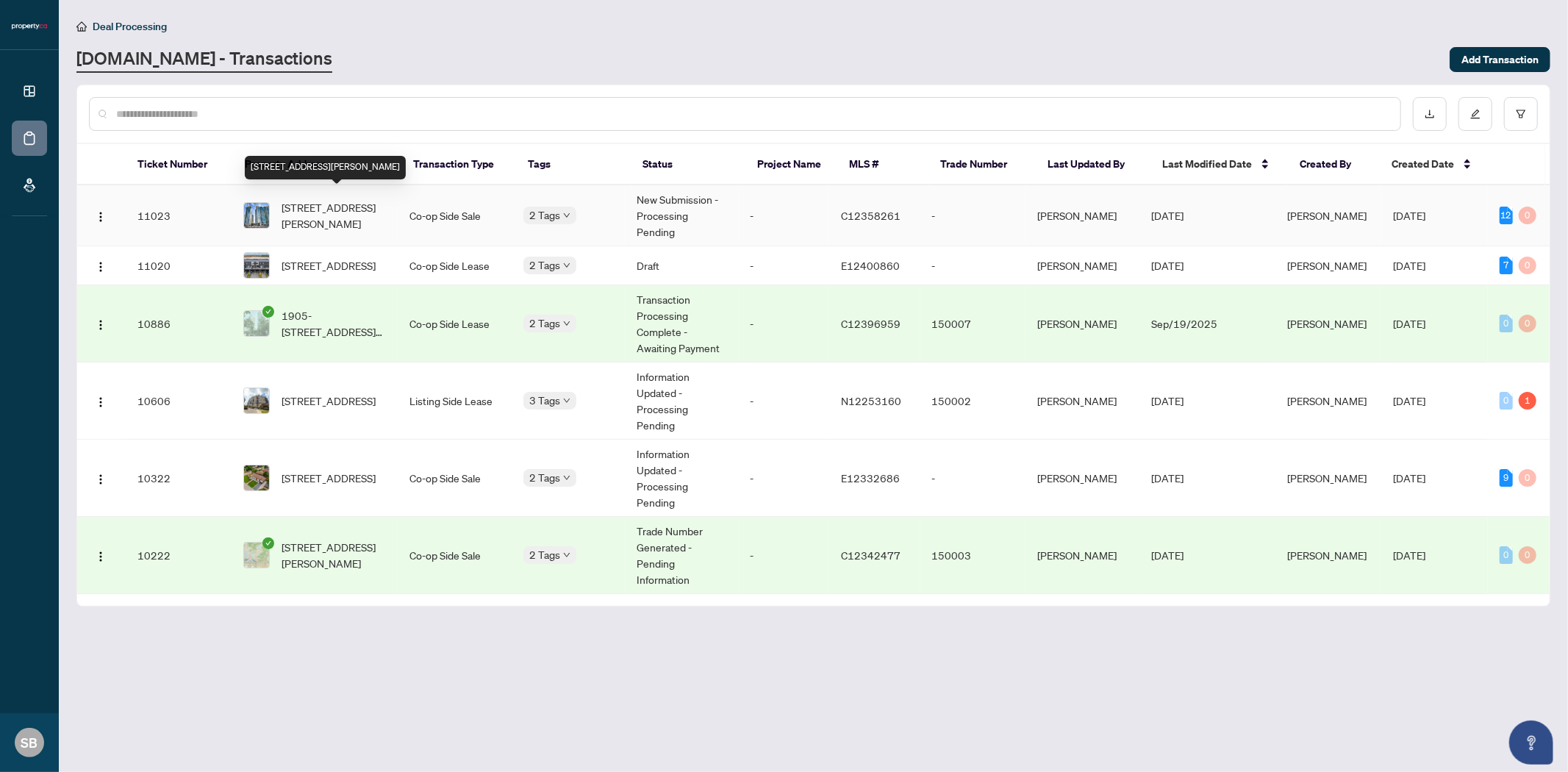
click at [338, 199] on span "[STREET_ADDRESS][PERSON_NAME]" at bounding box center [333, 216] width 104 height 32
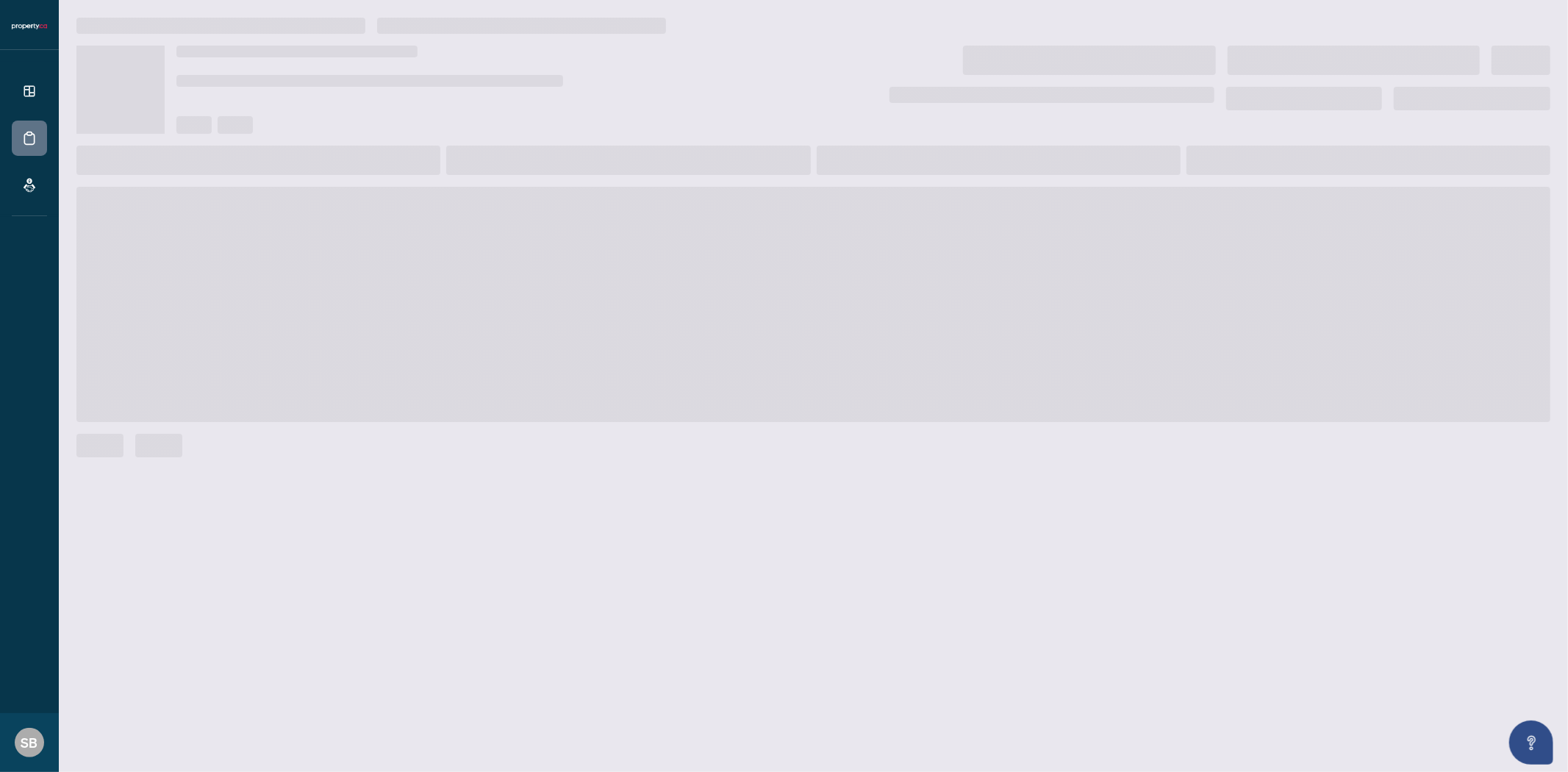
click at [338, 199] on span at bounding box center [813, 304] width 1474 height 236
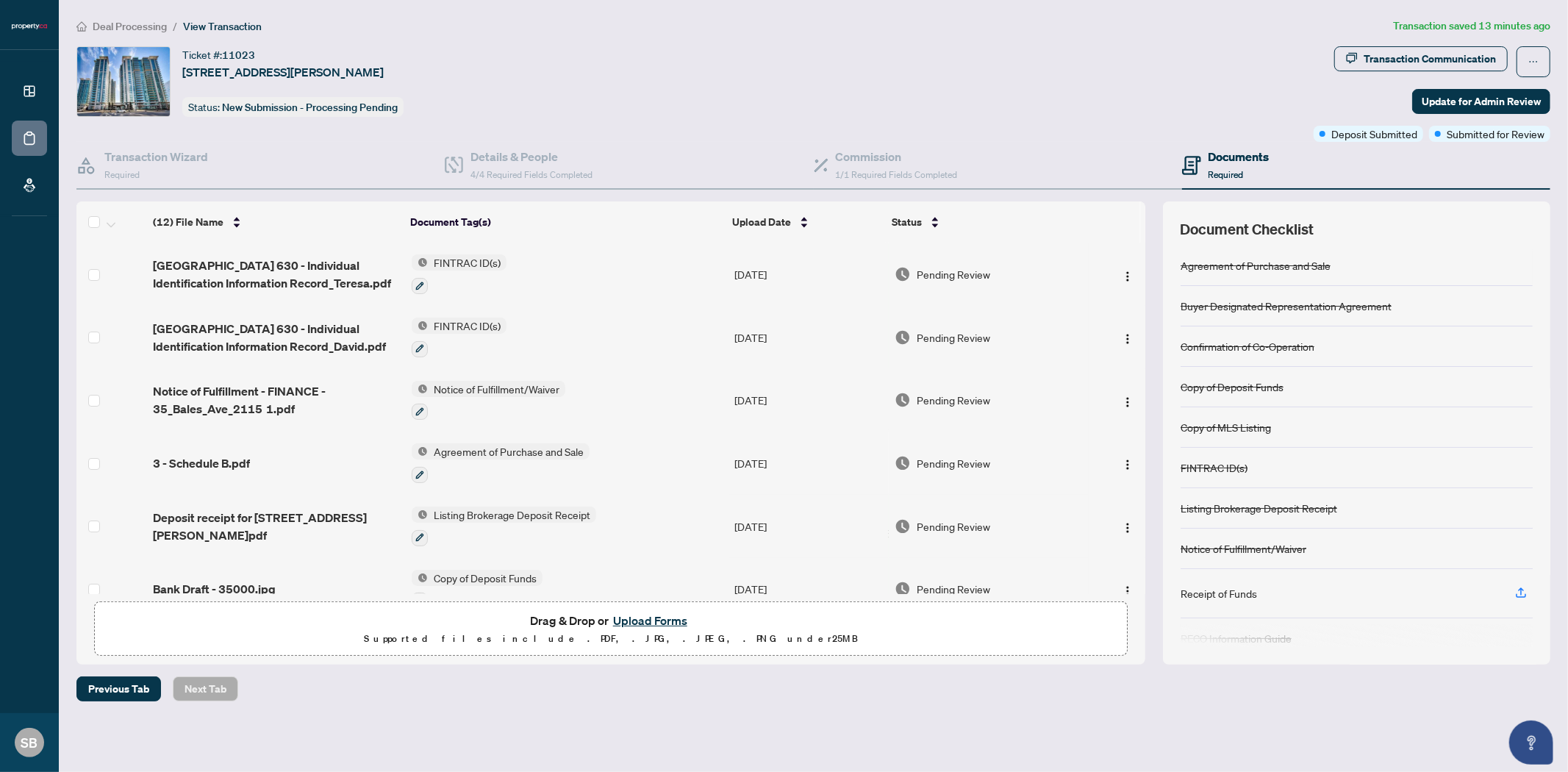
scroll to position [17, 0]
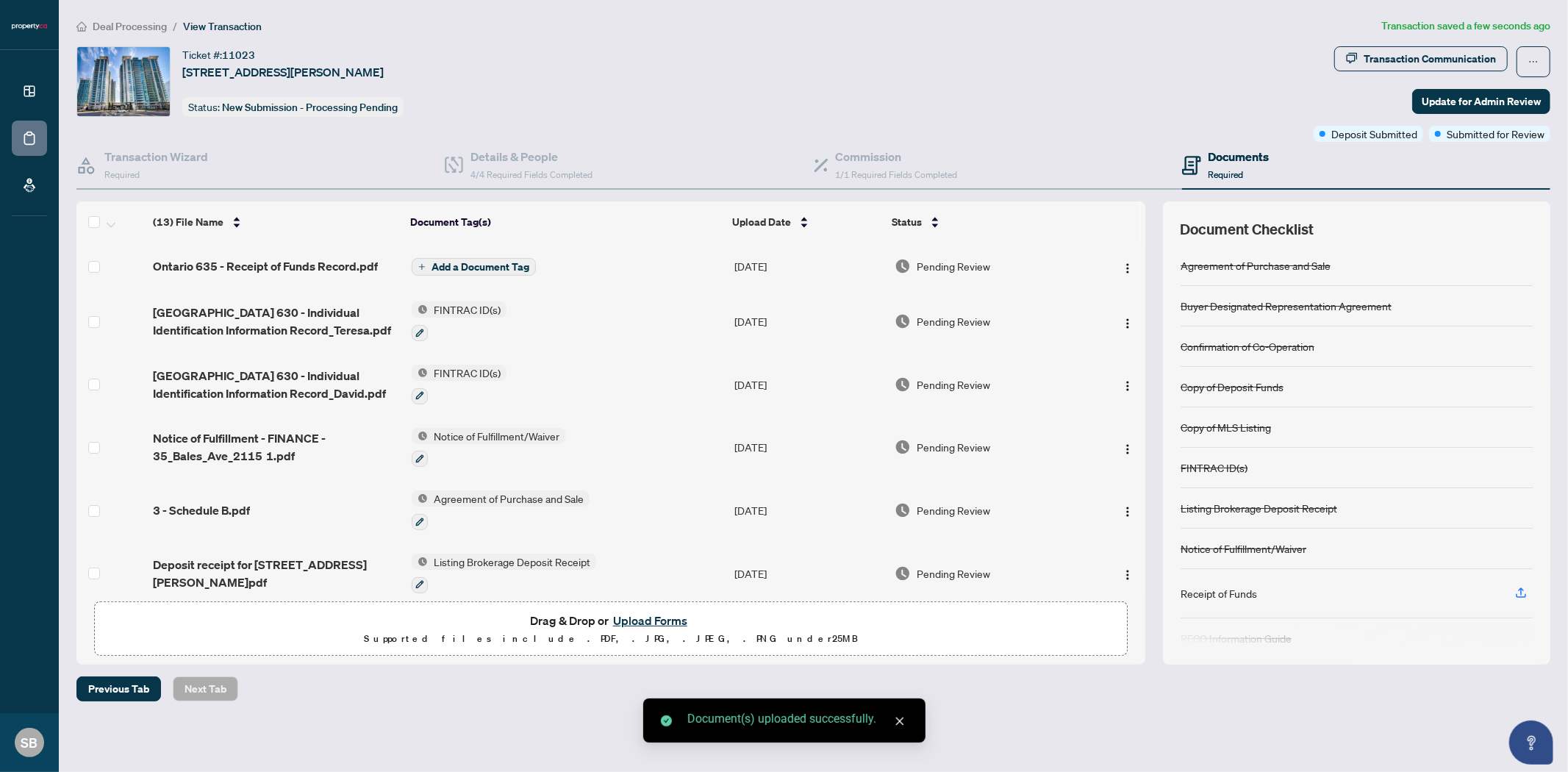
click at [454, 263] on span "Add a Document Tag" at bounding box center [480, 266] width 97 height 10
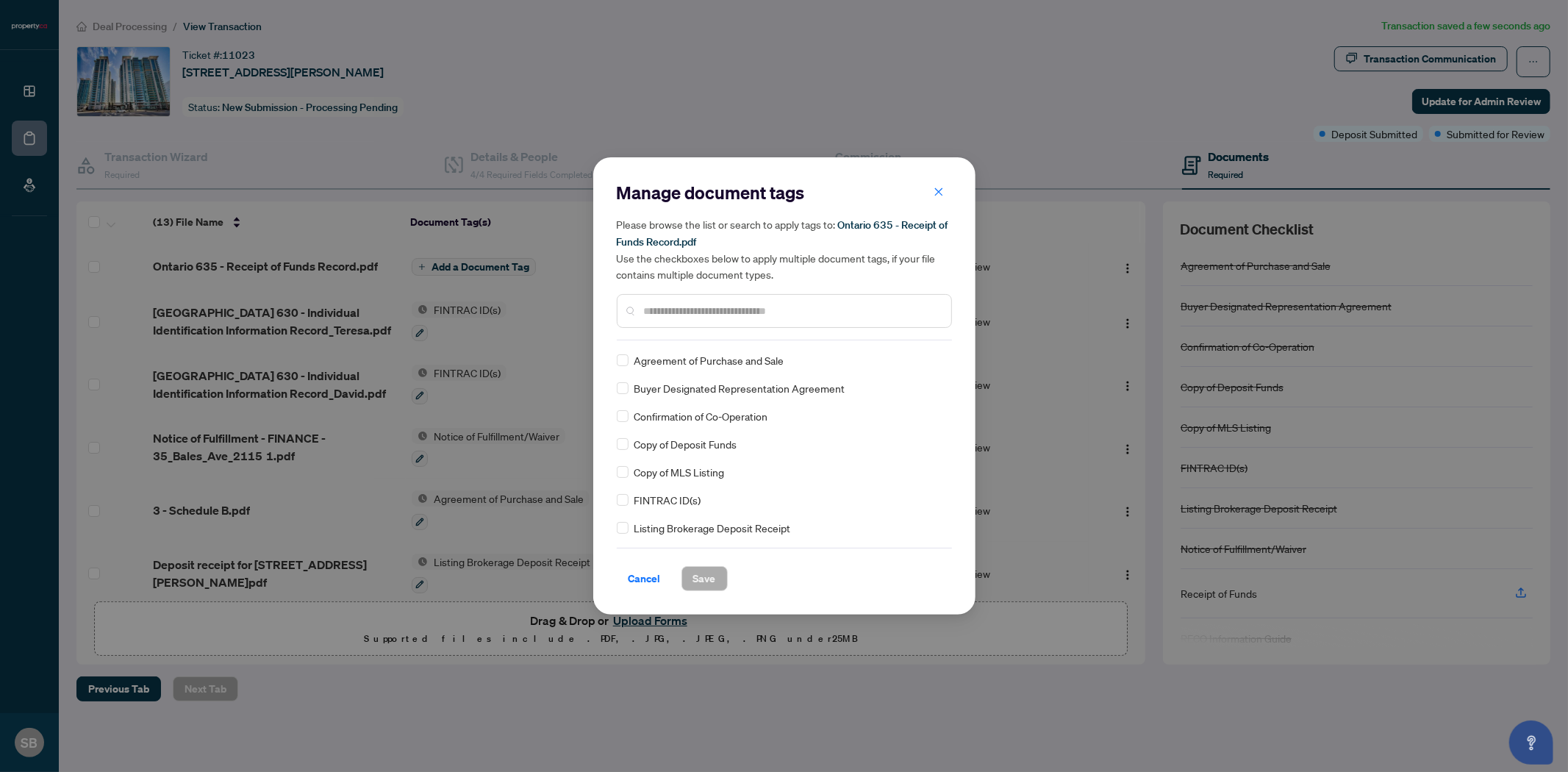
click at [701, 315] on input "text" at bounding box center [792, 310] width 296 height 16
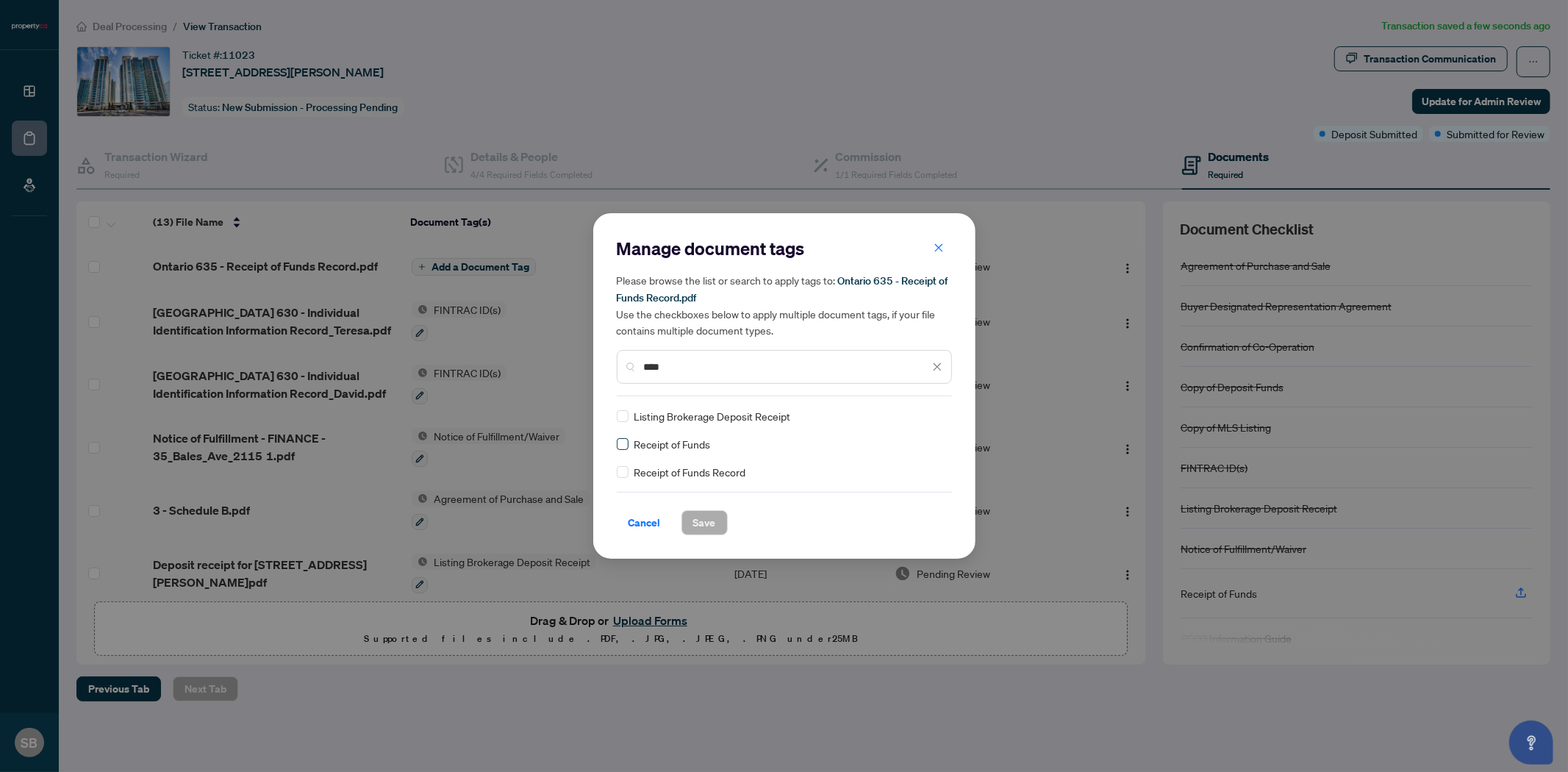
type input "****"
click at [708, 519] on span "Save" at bounding box center [705, 523] width 23 height 24
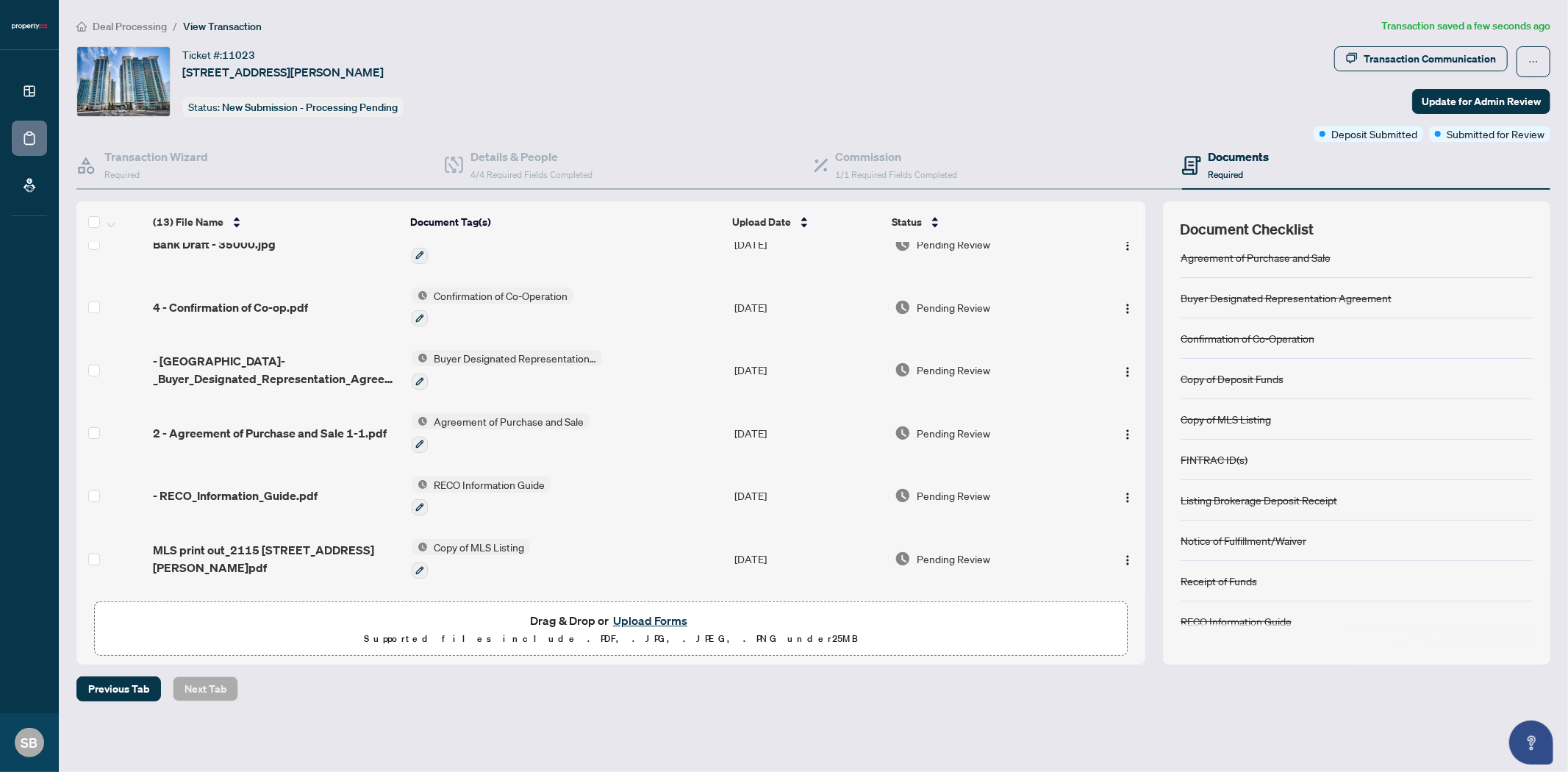
scroll to position [465, 0]
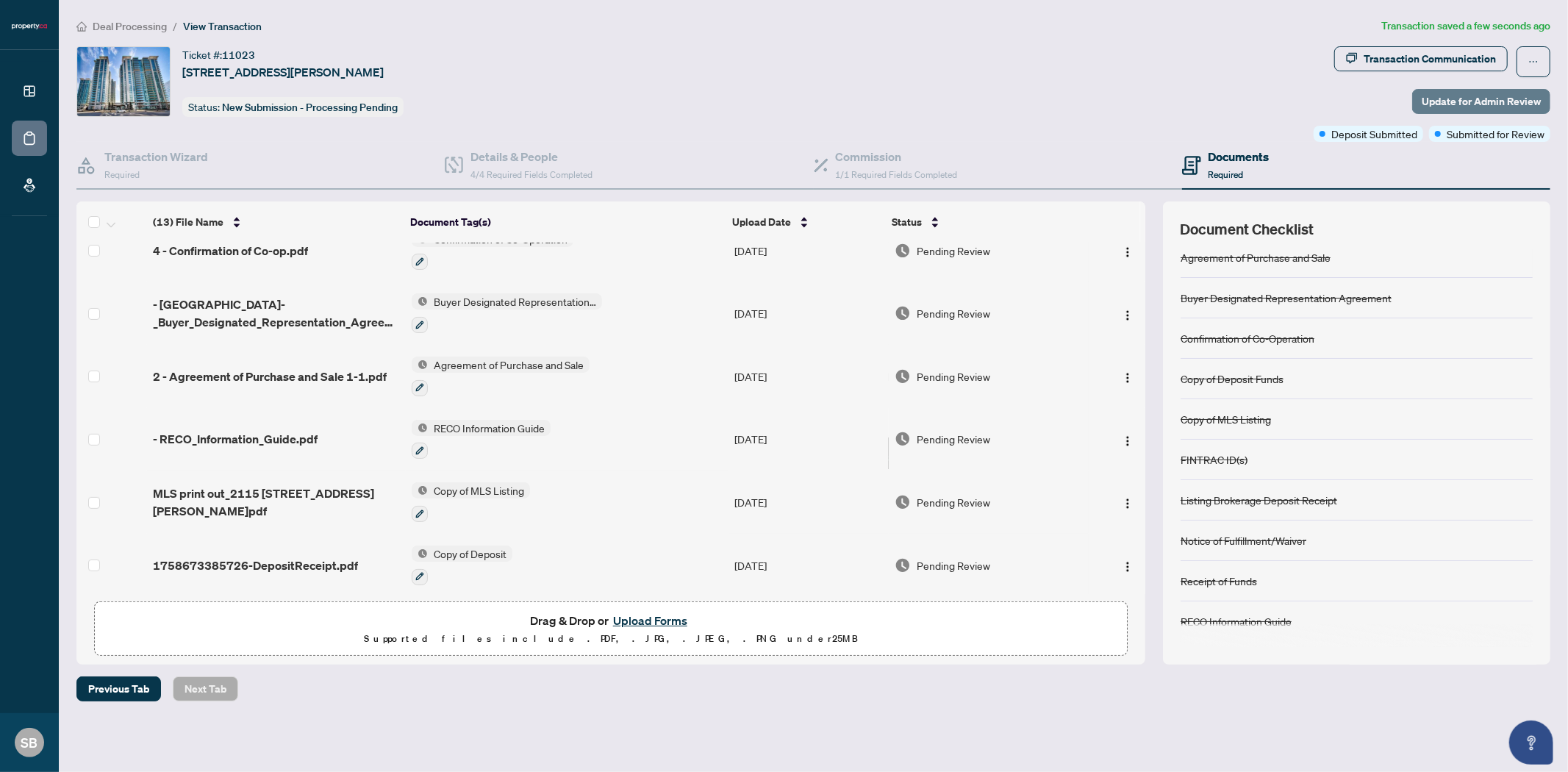
click at [1482, 101] on span "Update for Admin Review" at bounding box center [1480, 101] width 119 height 24
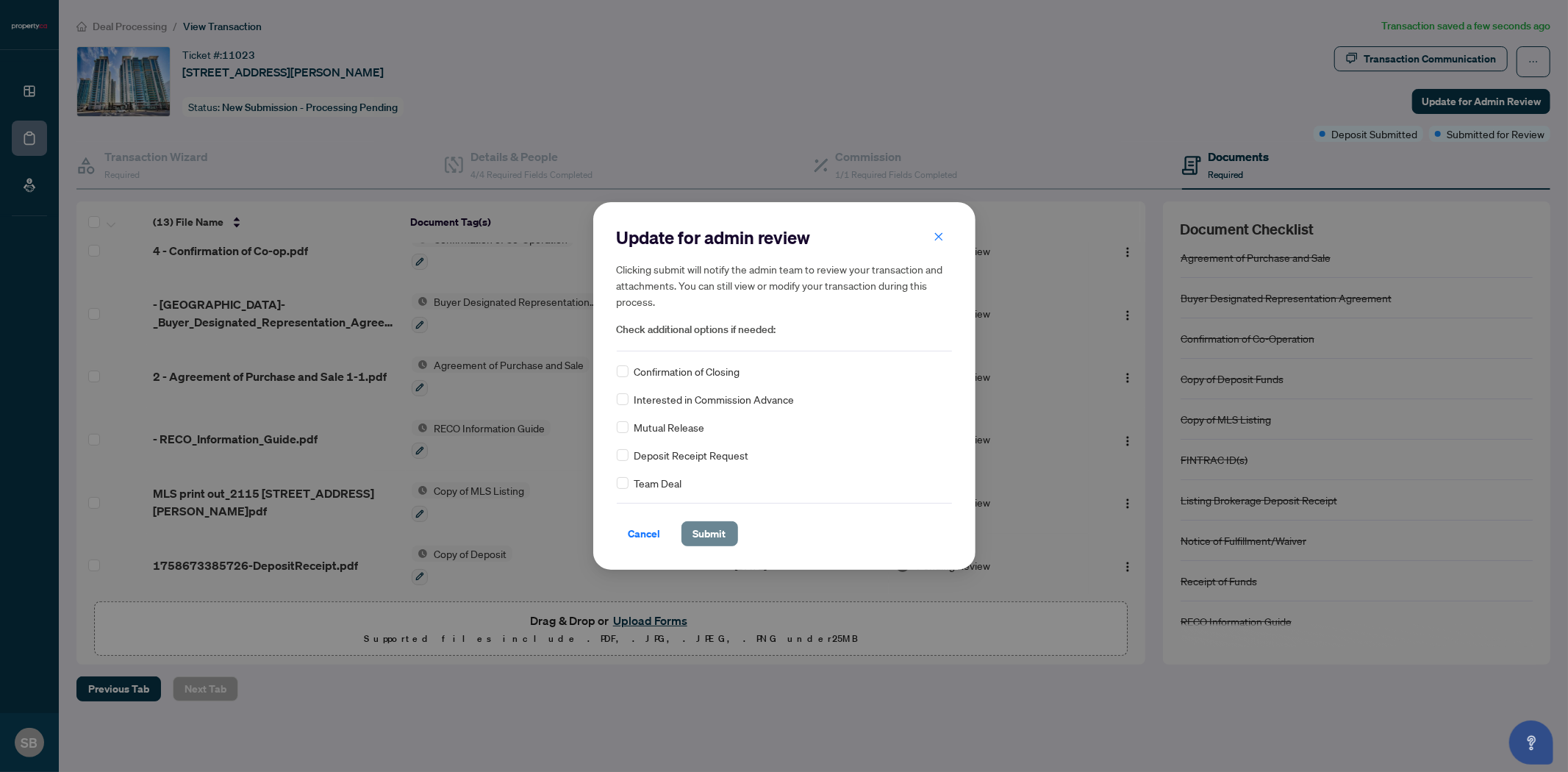
click at [707, 530] on span "Submit" at bounding box center [710, 533] width 33 height 24
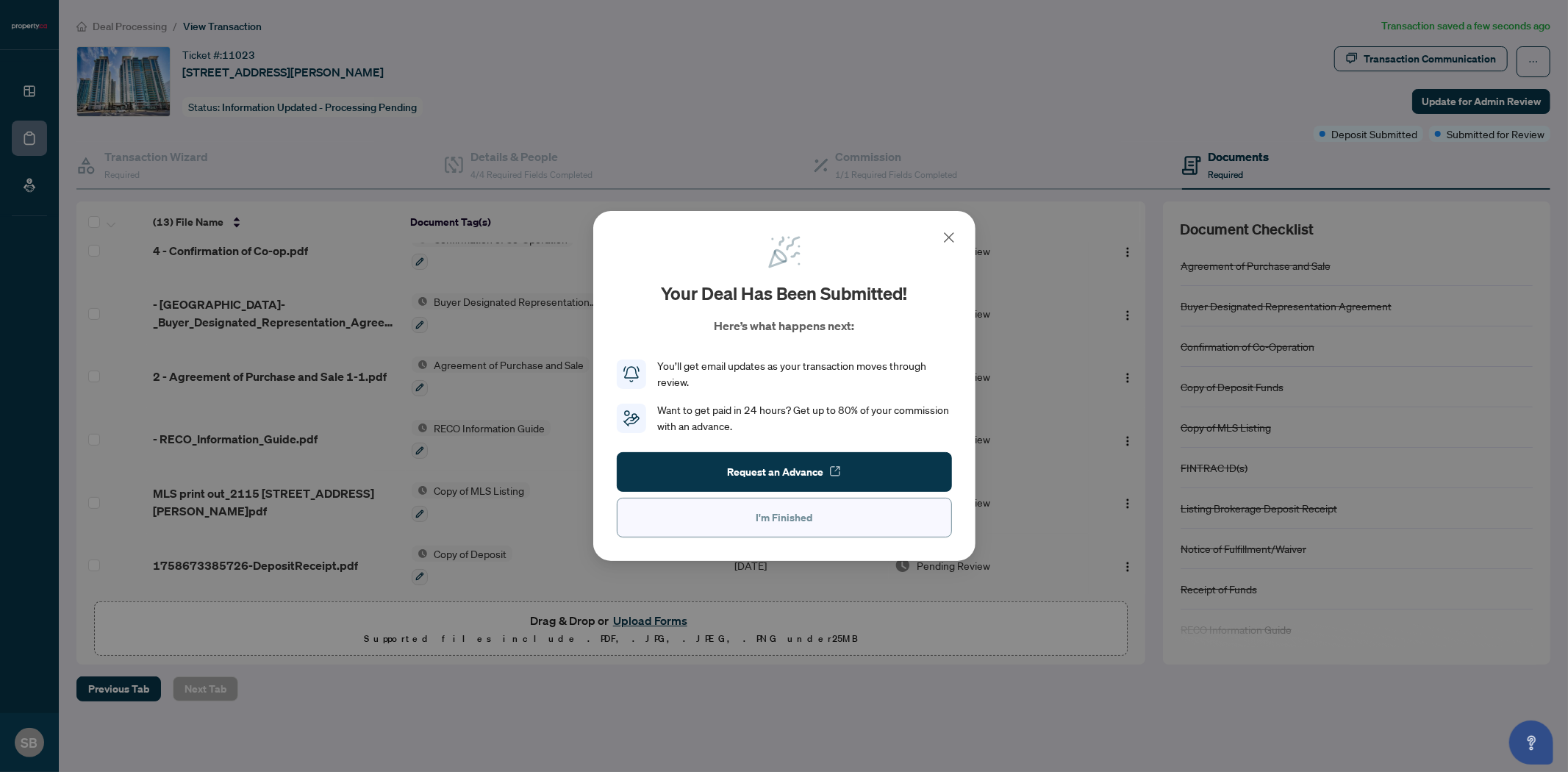
click at [729, 524] on button "I'm Finished" at bounding box center [784, 518] width 335 height 40
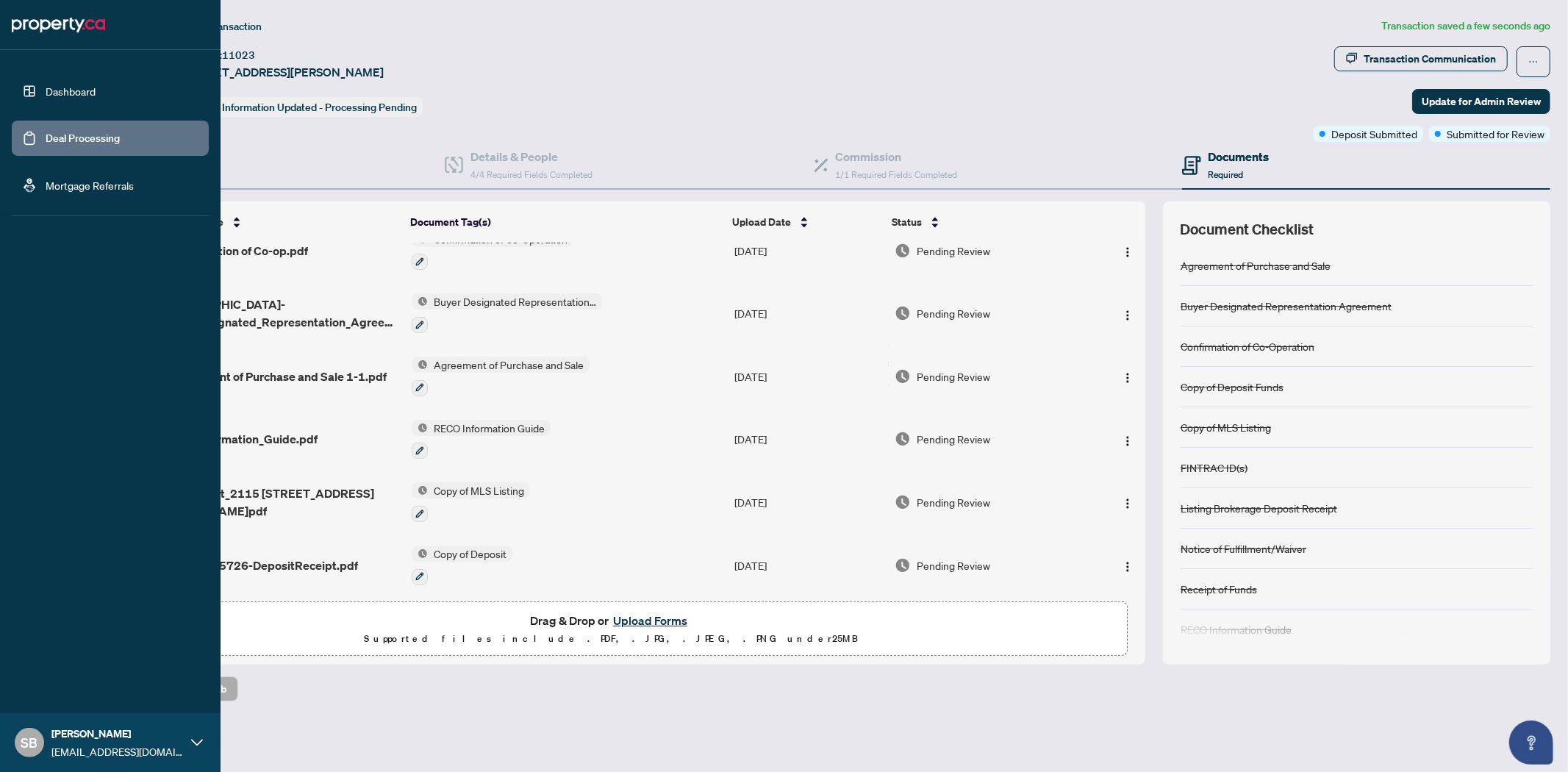
click at [84, 142] on link "Deal Processing" at bounding box center [83, 138] width 74 height 13
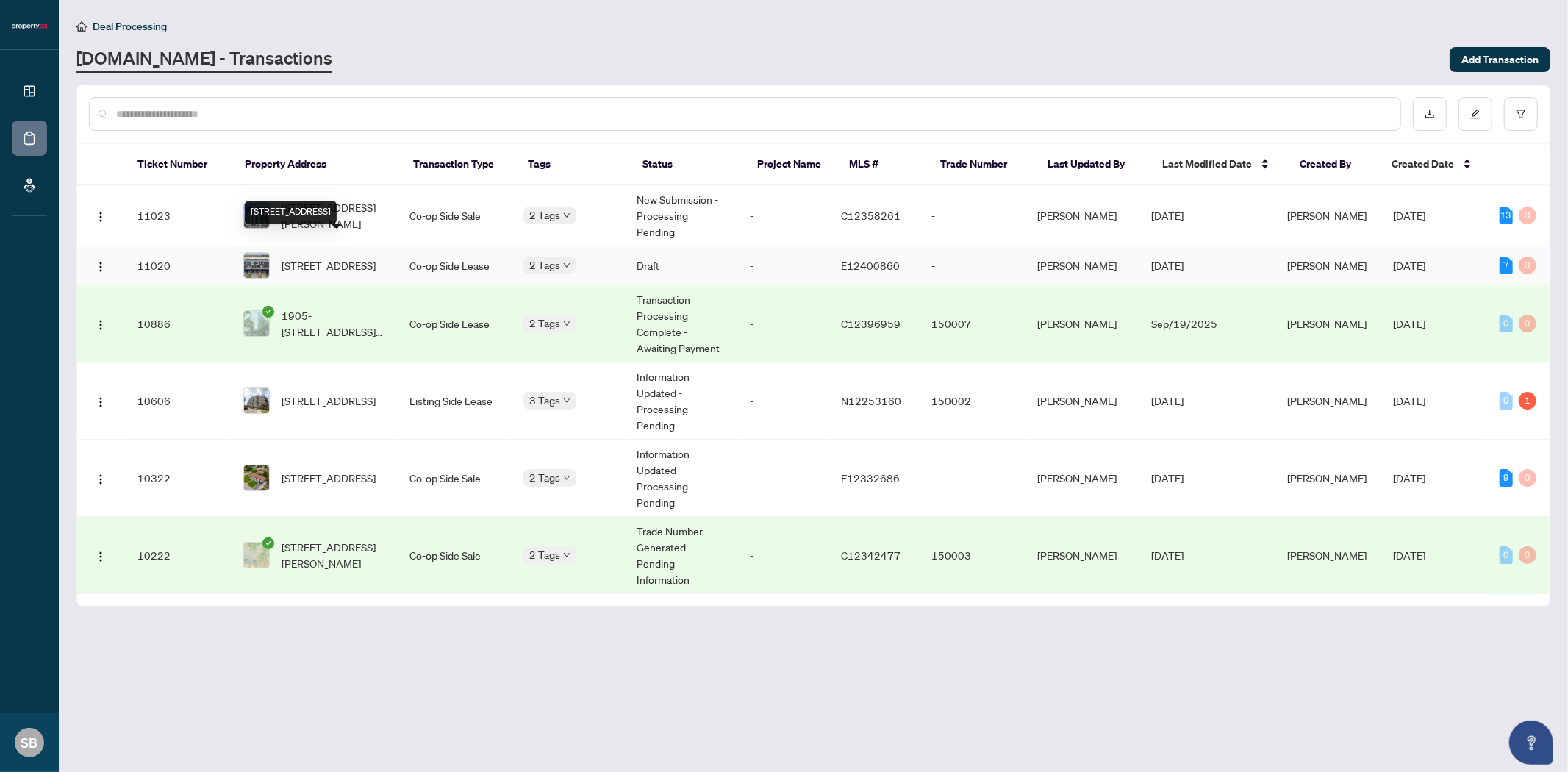
click at [340, 258] on span "[STREET_ADDRESS]" at bounding box center [328, 265] width 94 height 16
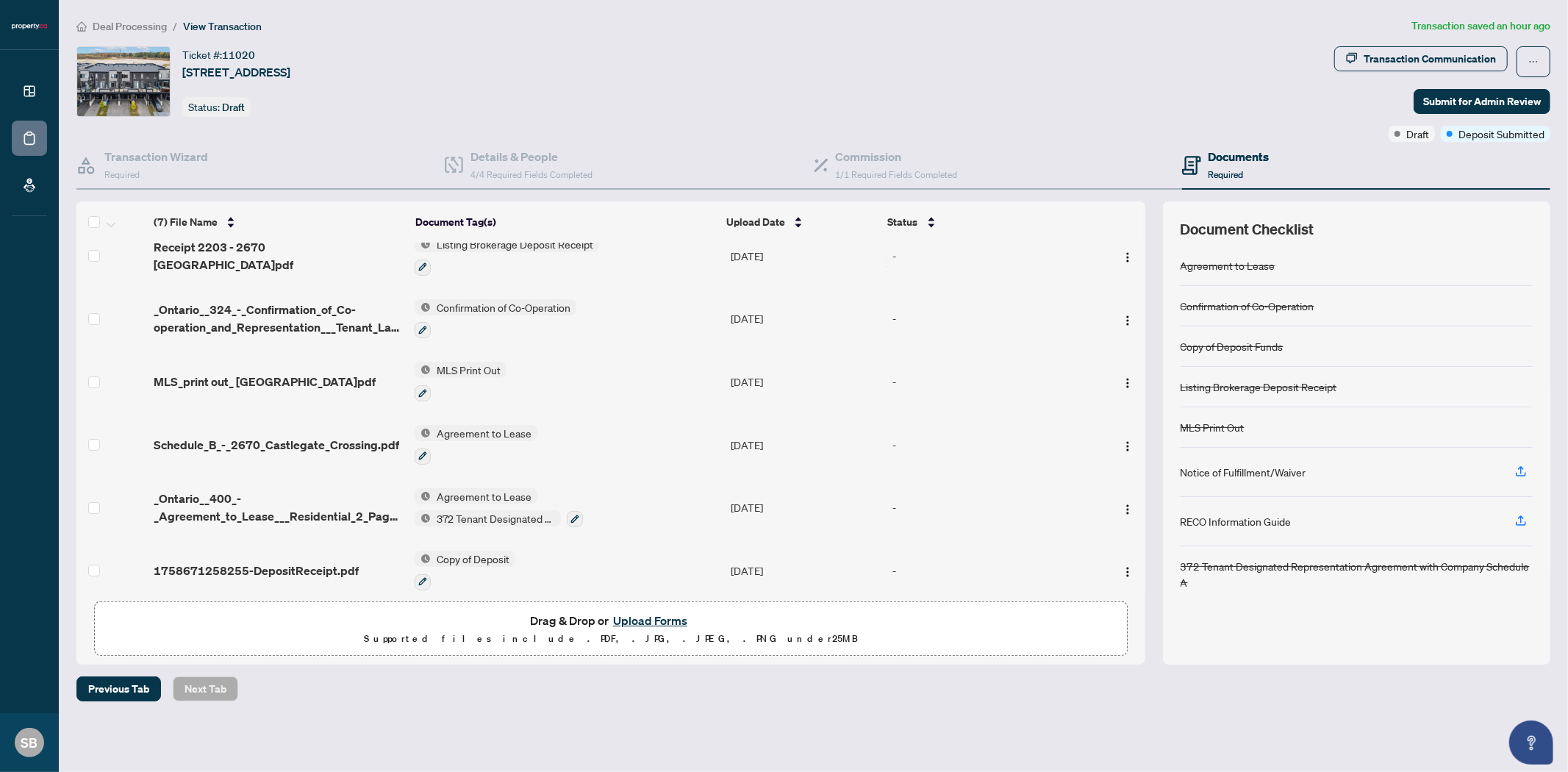
scroll to position [90, 0]
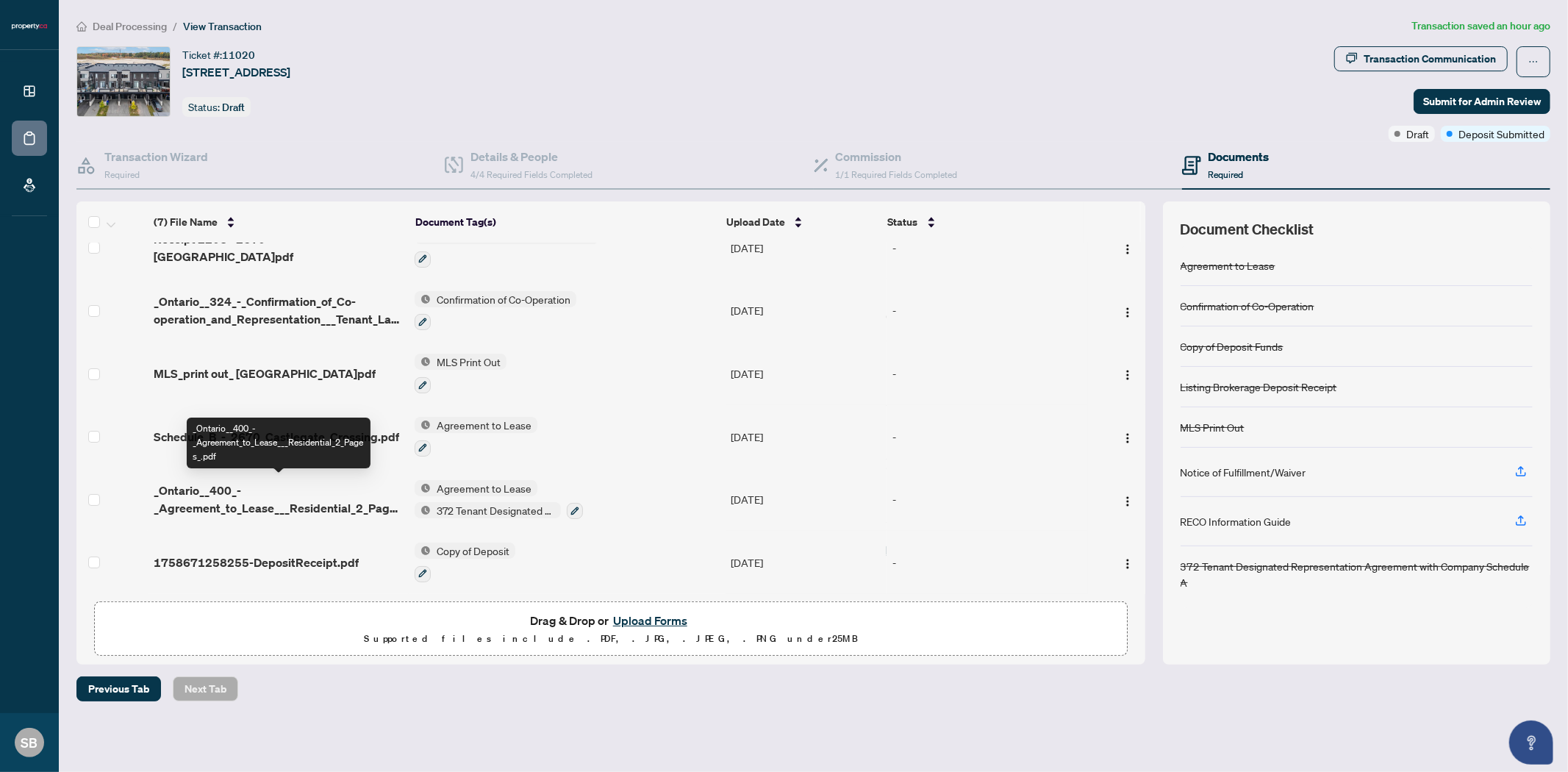
click at [312, 500] on span "_Ontario__400_-_Agreement_to_Lease___Residential_2_Pages_.pdf" at bounding box center [278, 499] width 249 height 35
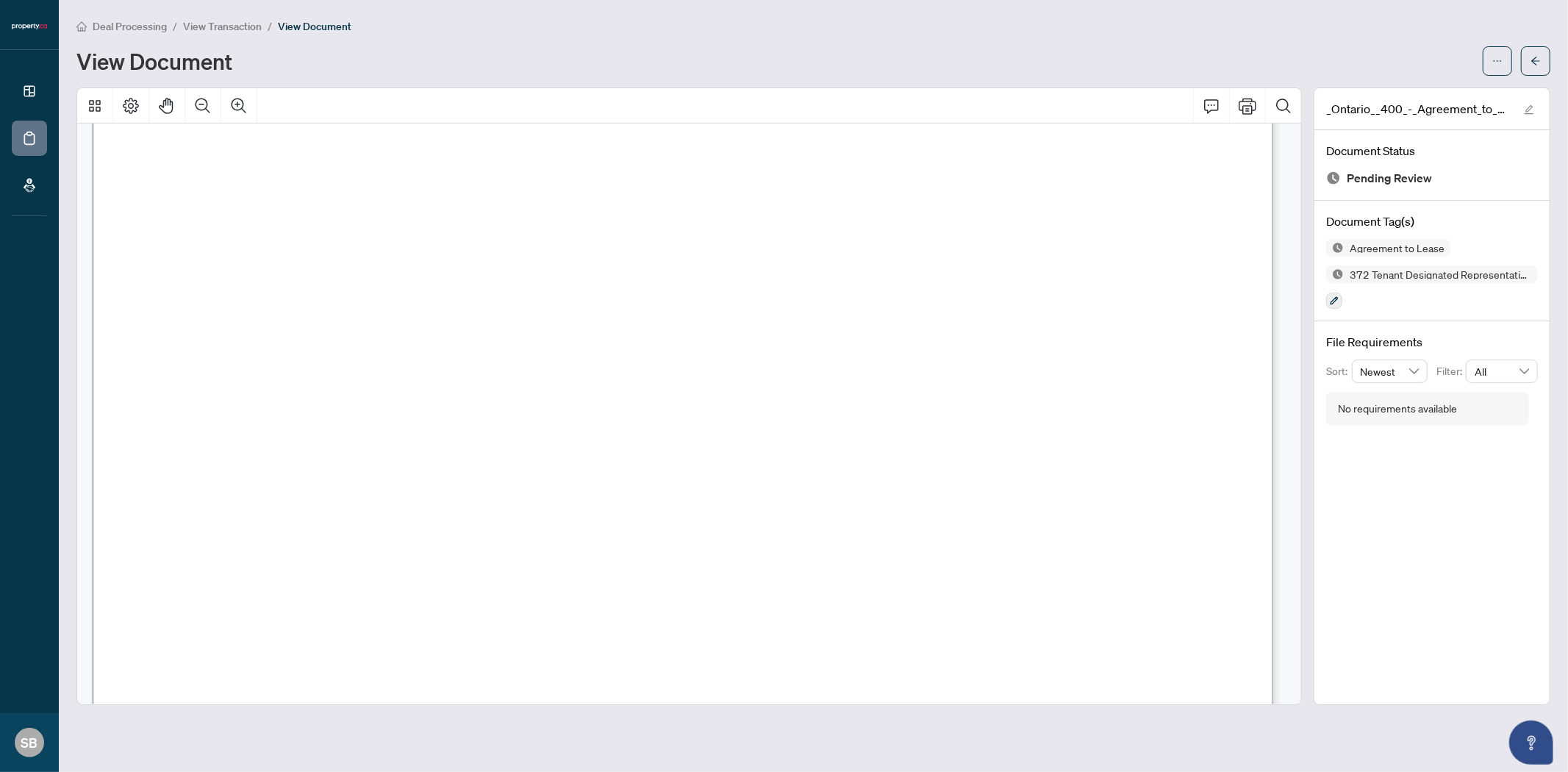
scroll to position [572, 0]
click at [1537, 63] on icon "arrow-left" at bounding box center [1535, 60] width 9 height 8
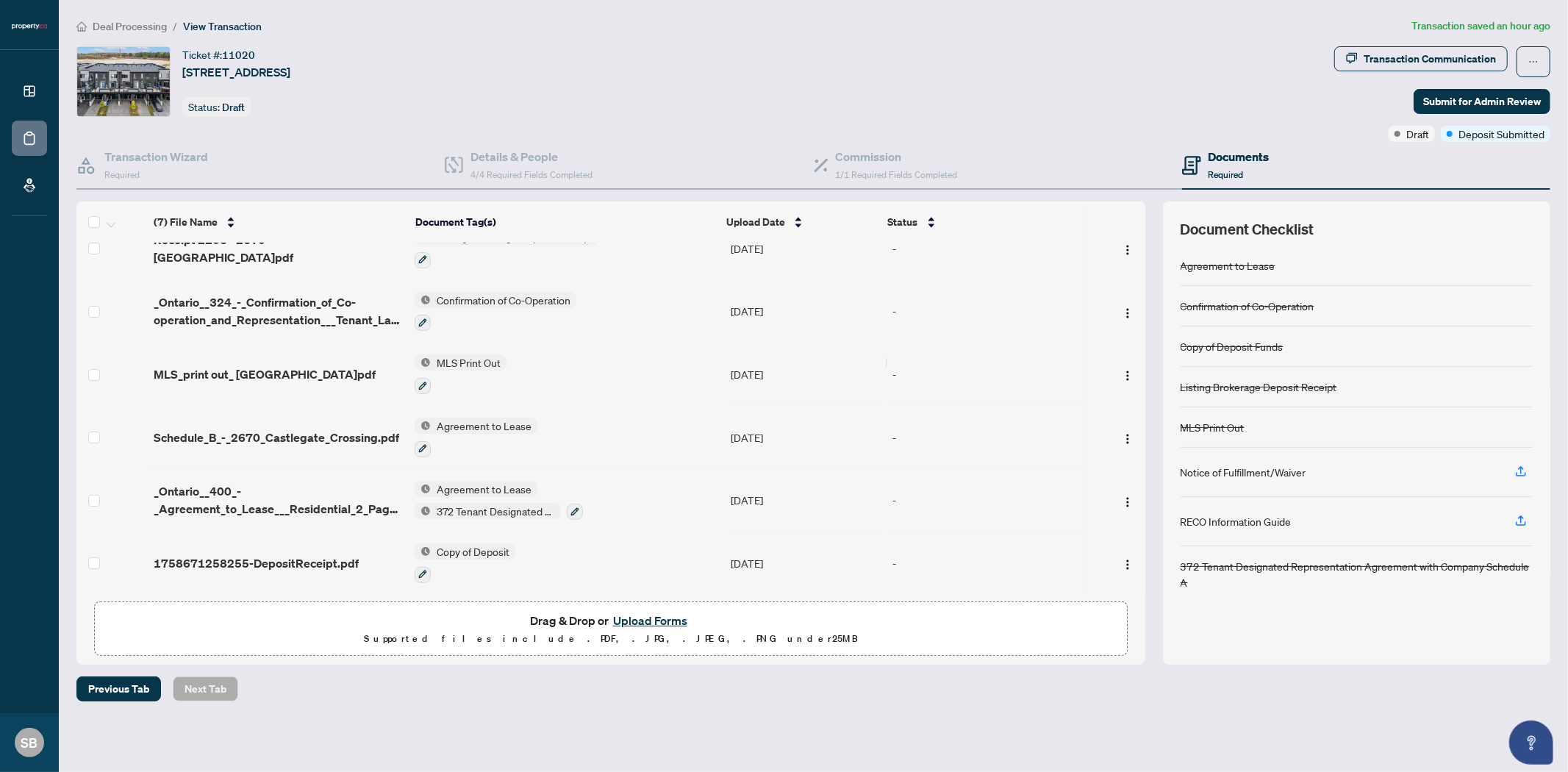
scroll to position [90, 0]
click at [587, 508] on td "Agreement to Lease 372 Tenant Designated Representation Agreement with Company …" at bounding box center [567, 500] width 317 height 63
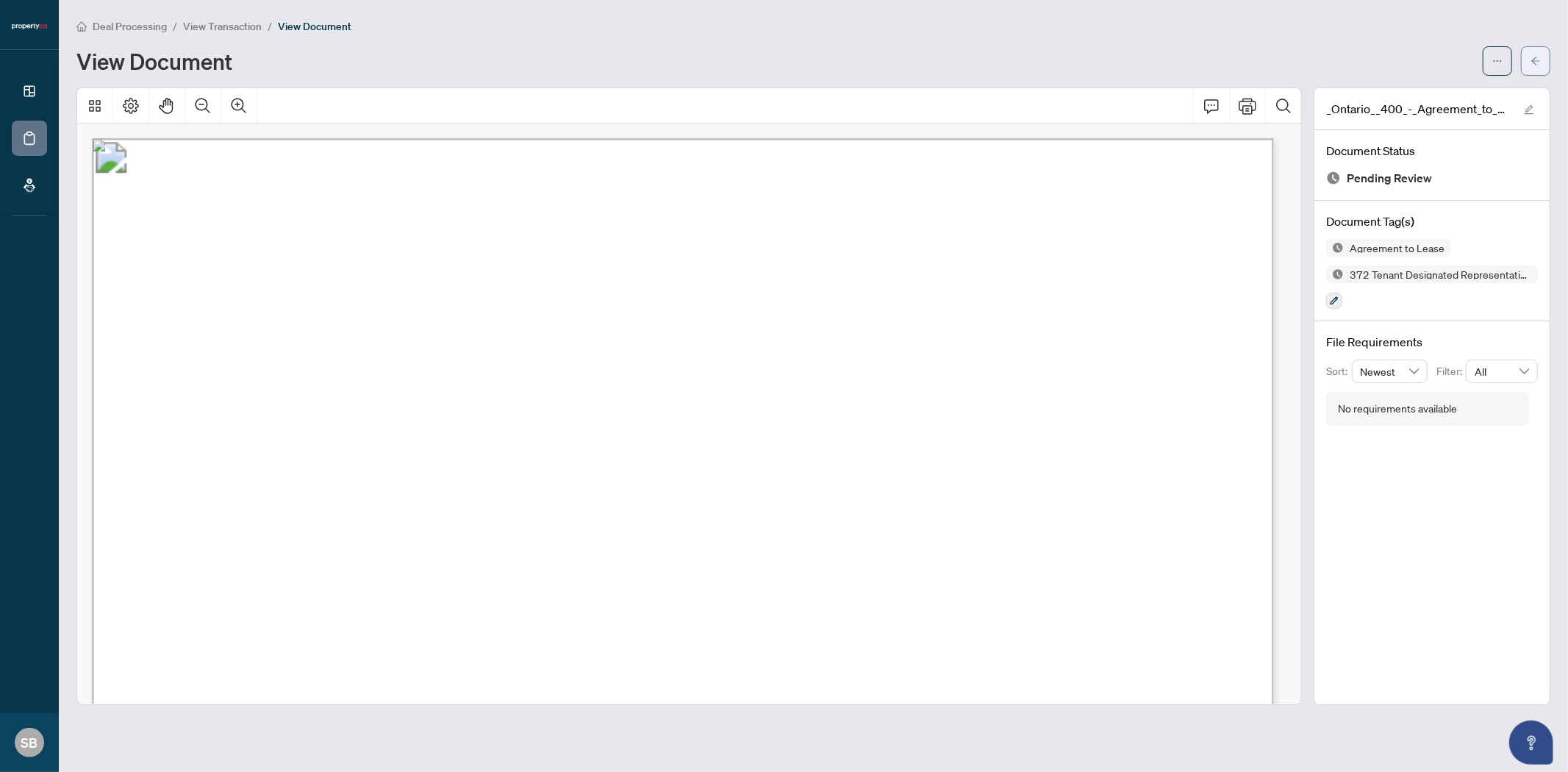
click at [1537, 56] on icon "arrow-left" at bounding box center [1535, 61] width 10 height 10
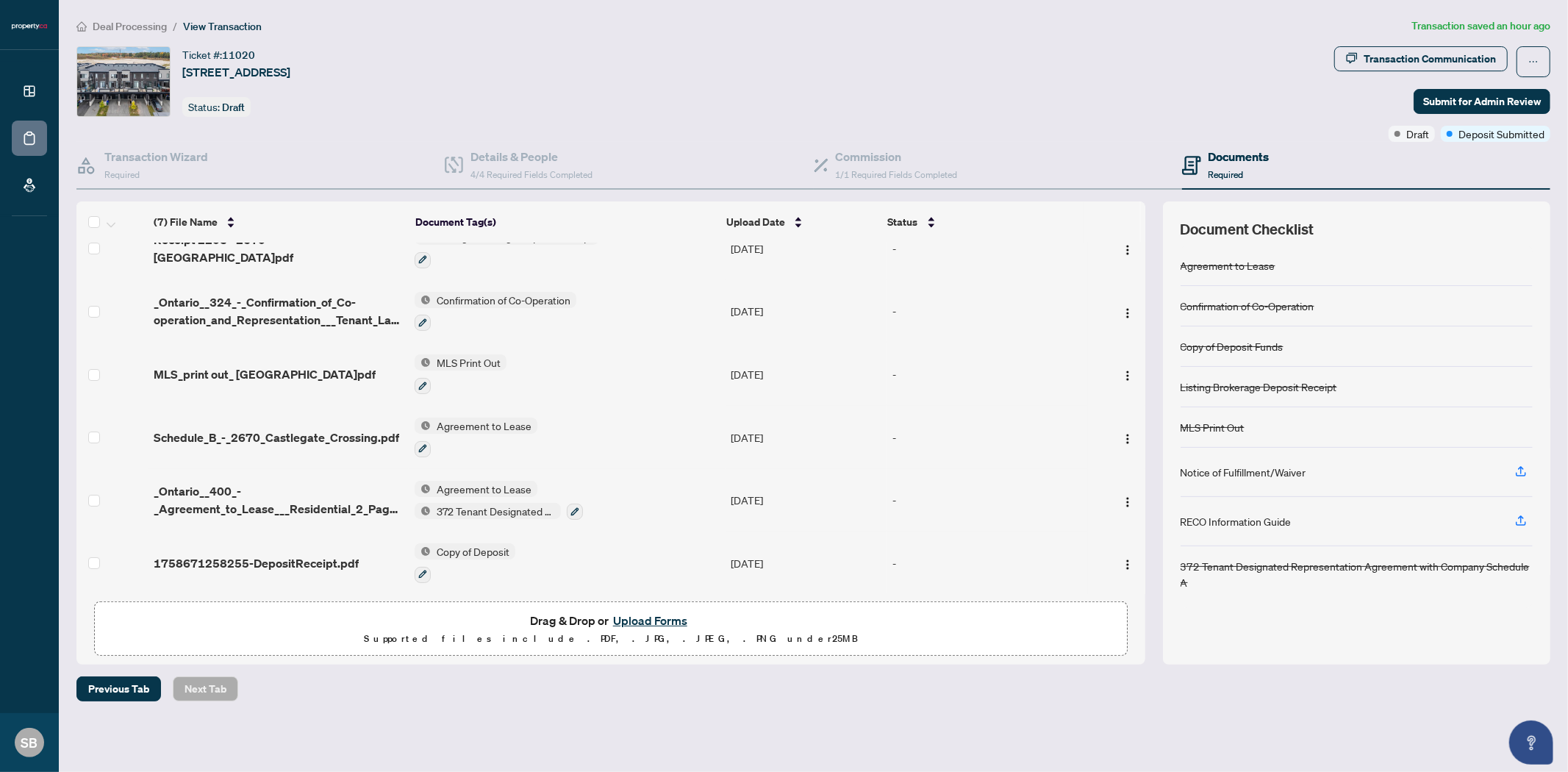
scroll to position [90, 0]
click at [575, 507] on icon "button" at bounding box center [574, 511] width 8 height 8
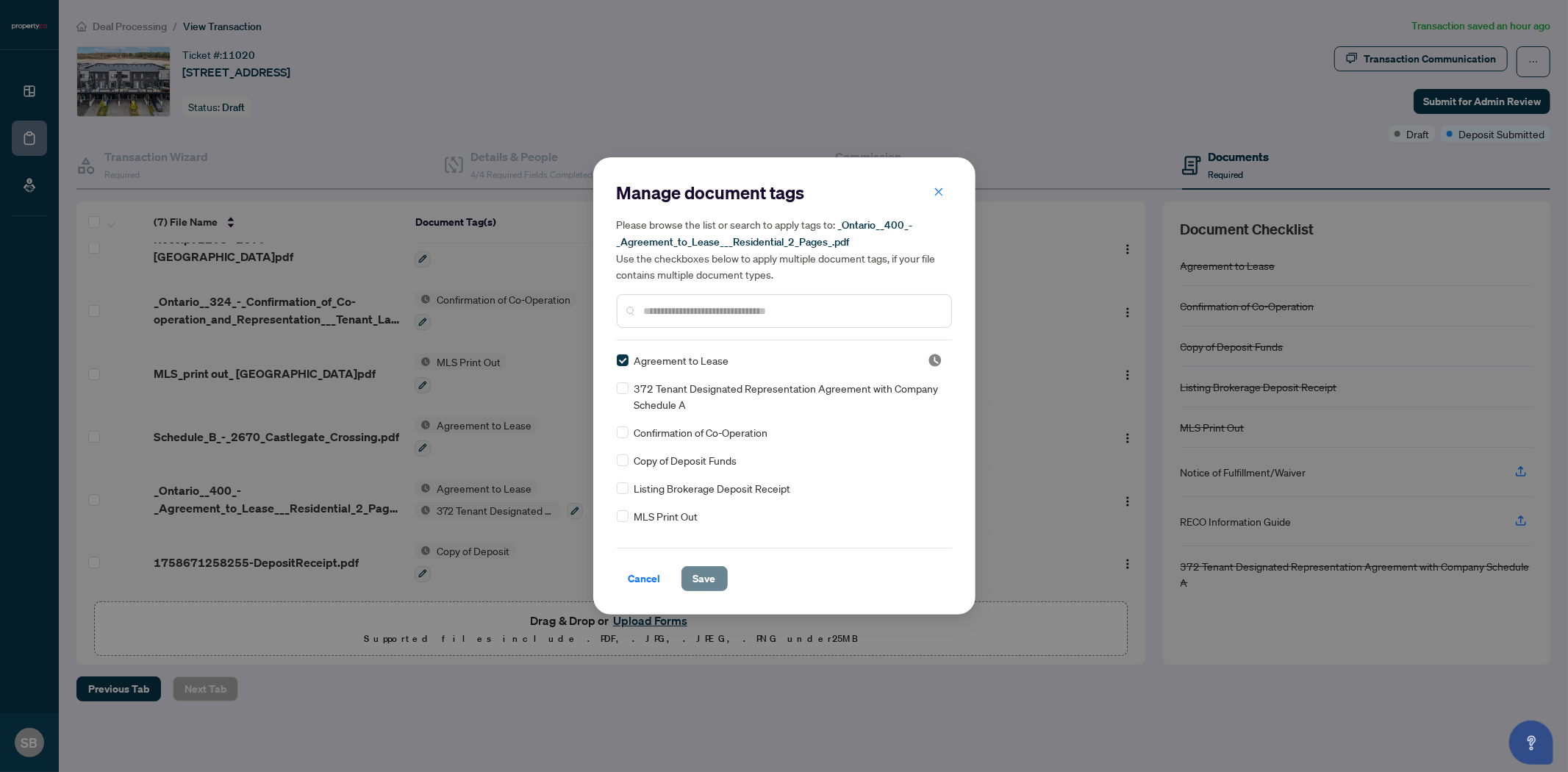
click at [713, 573] on button "Save" at bounding box center [704, 578] width 47 height 25
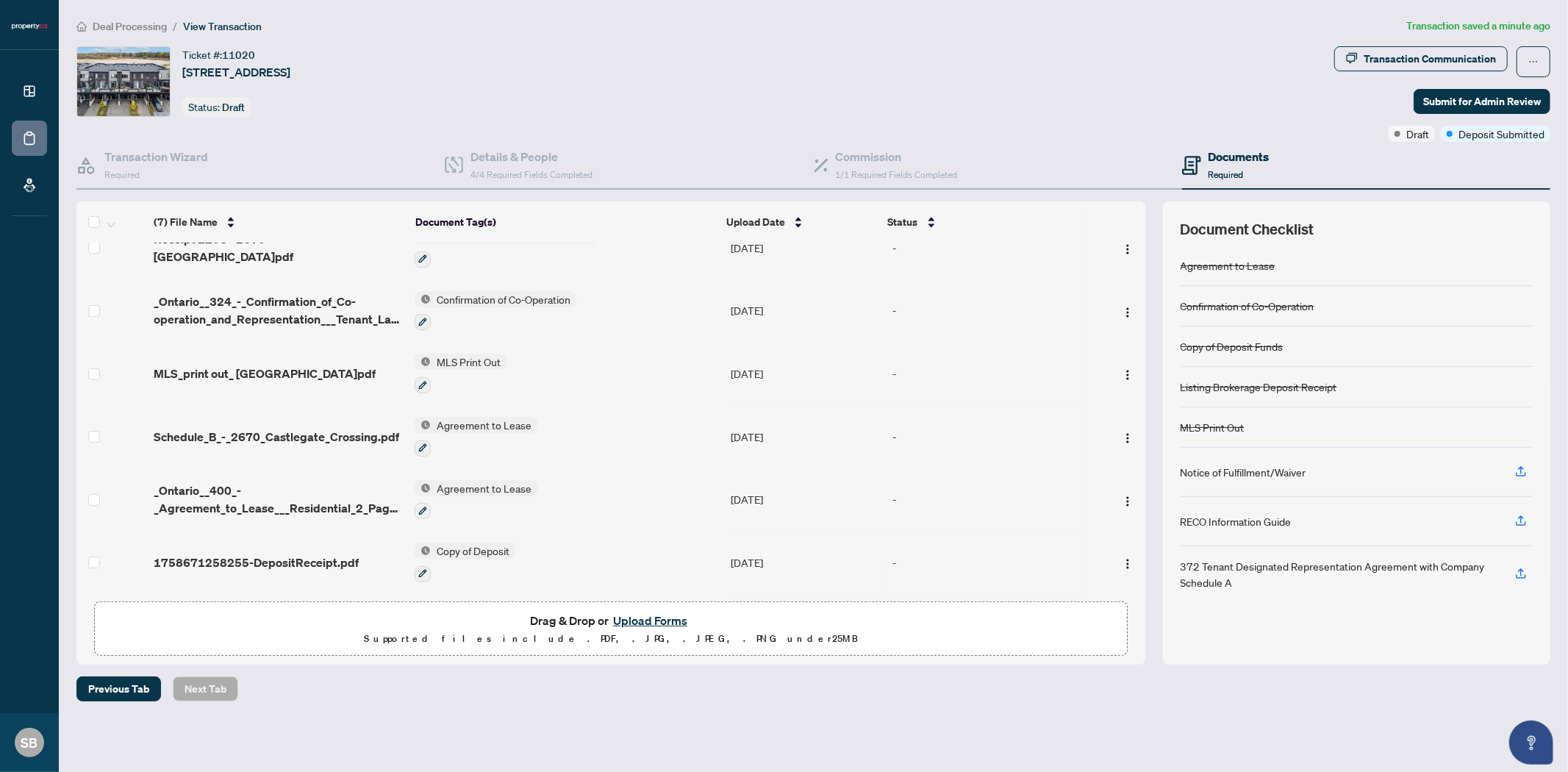
scroll to position [0, 0]
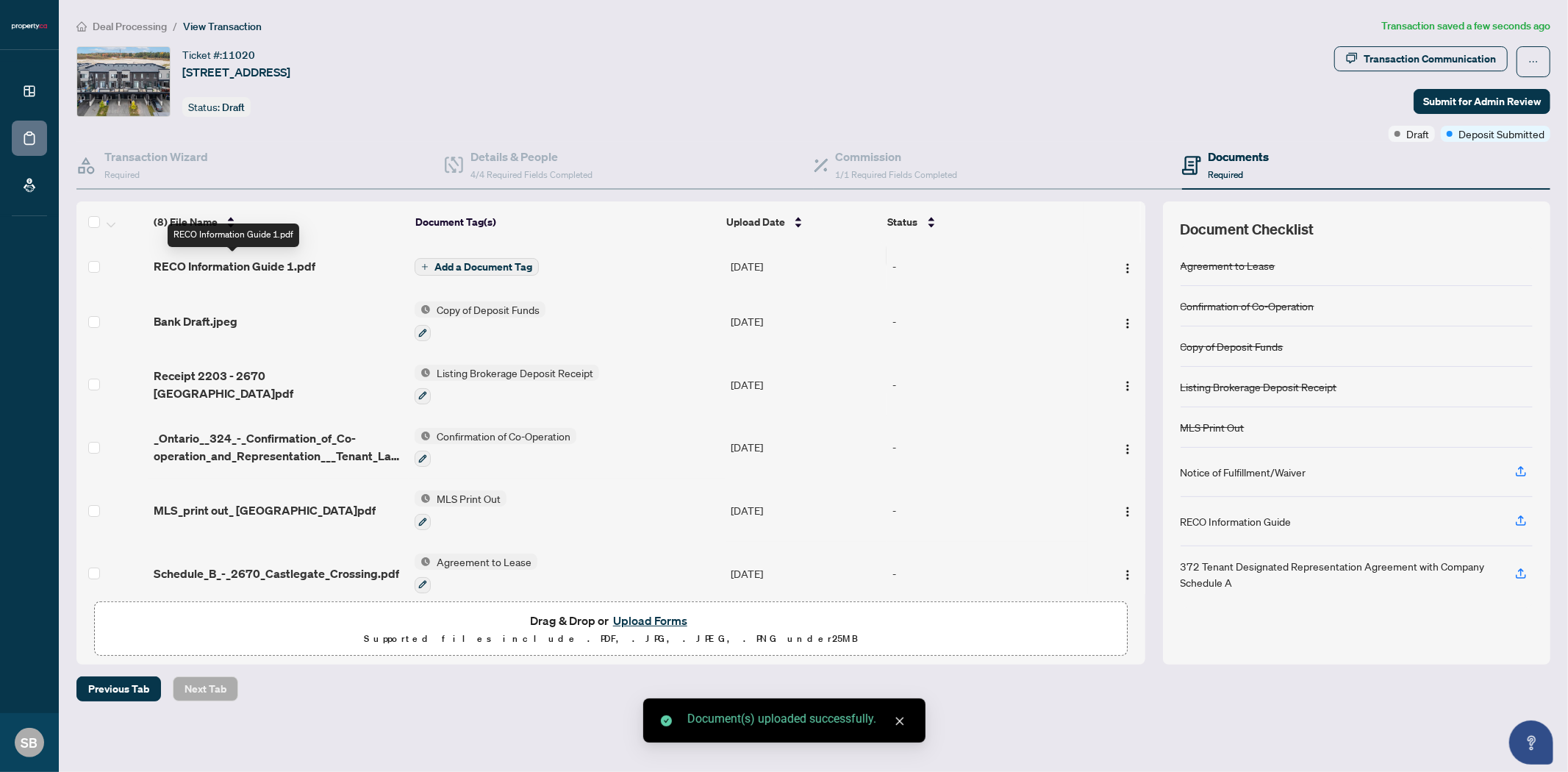
click at [259, 265] on span "RECO Information Guide 1.pdf" at bounding box center [235, 266] width 162 height 17
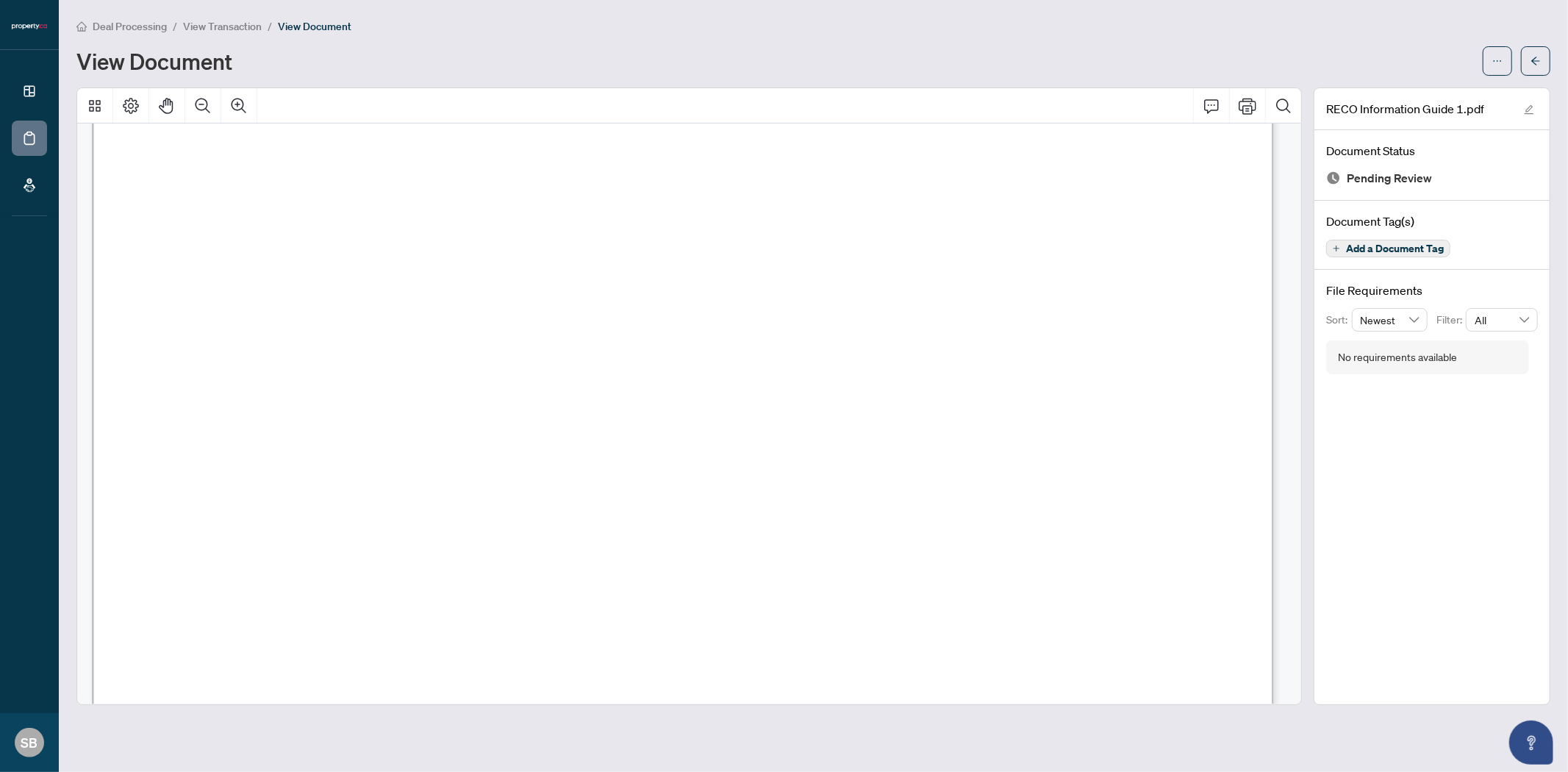
scroll to position [18824, 0]
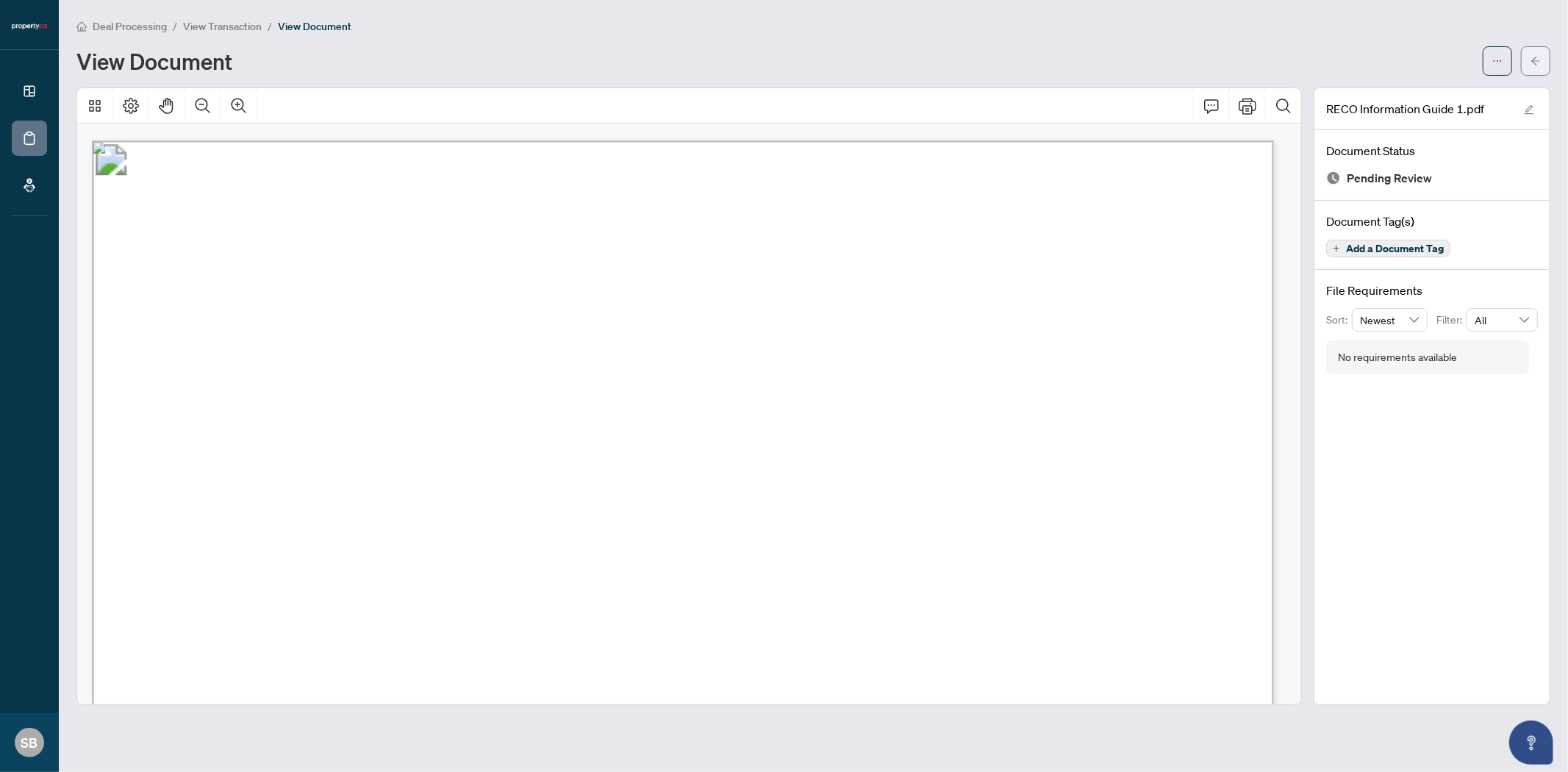
click at [1526, 59] on button "button" at bounding box center [1535, 61] width 30 height 30
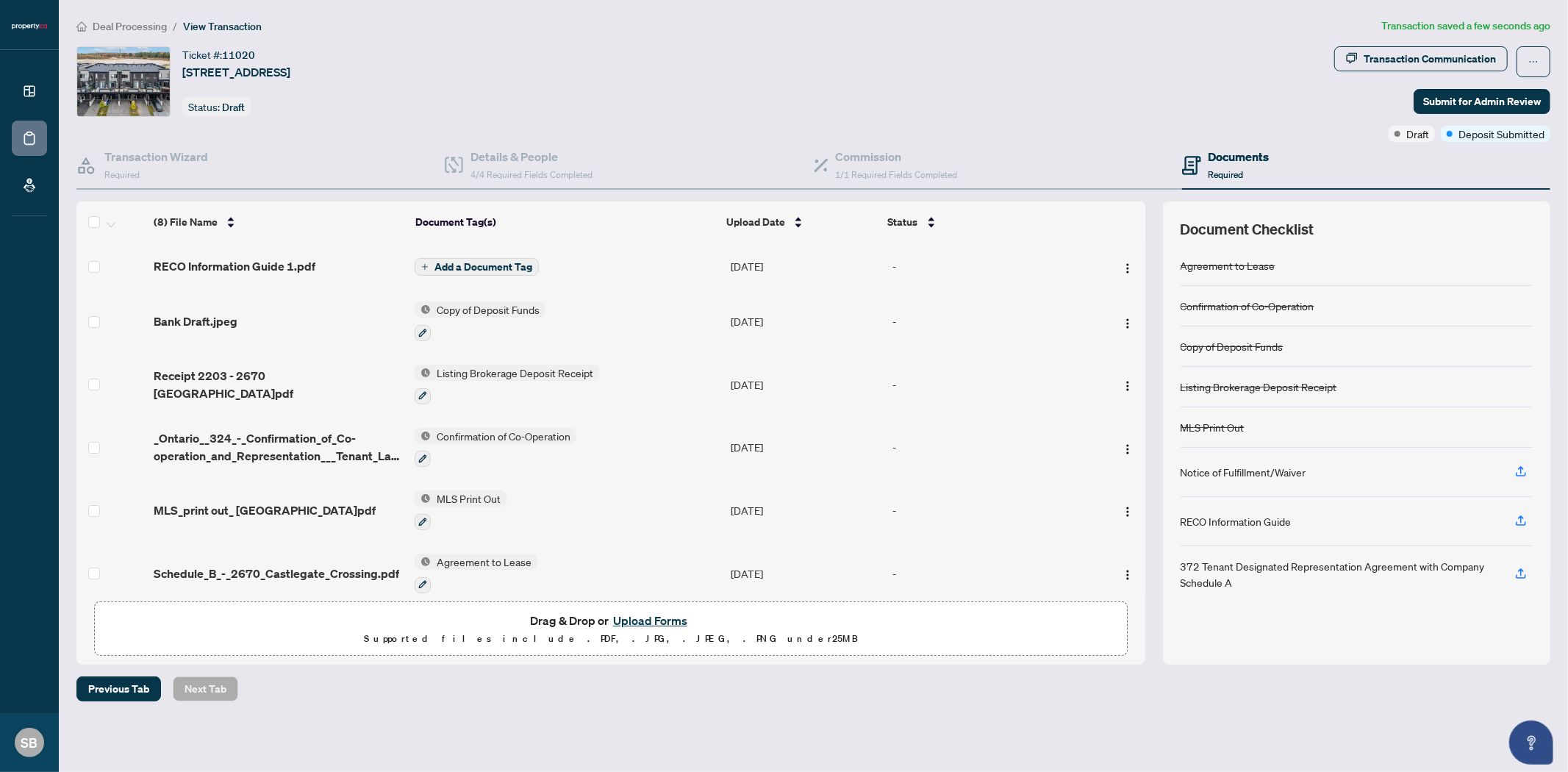
click at [444, 271] on span "Add a Document Tag" at bounding box center [483, 266] width 97 height 10
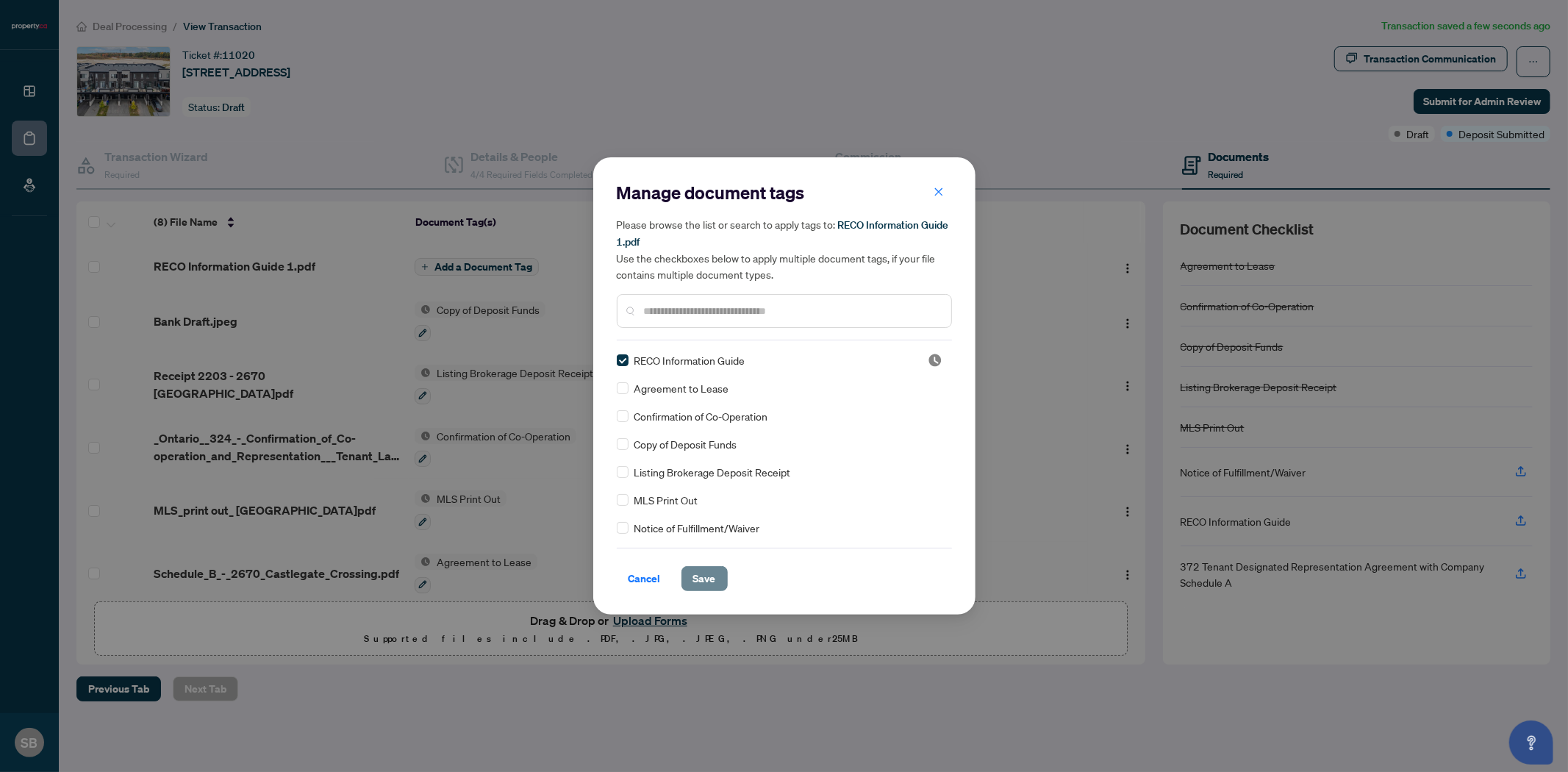
click at [693, 575] on span "Save" at bounding box center [705, 578] width 23 height 24
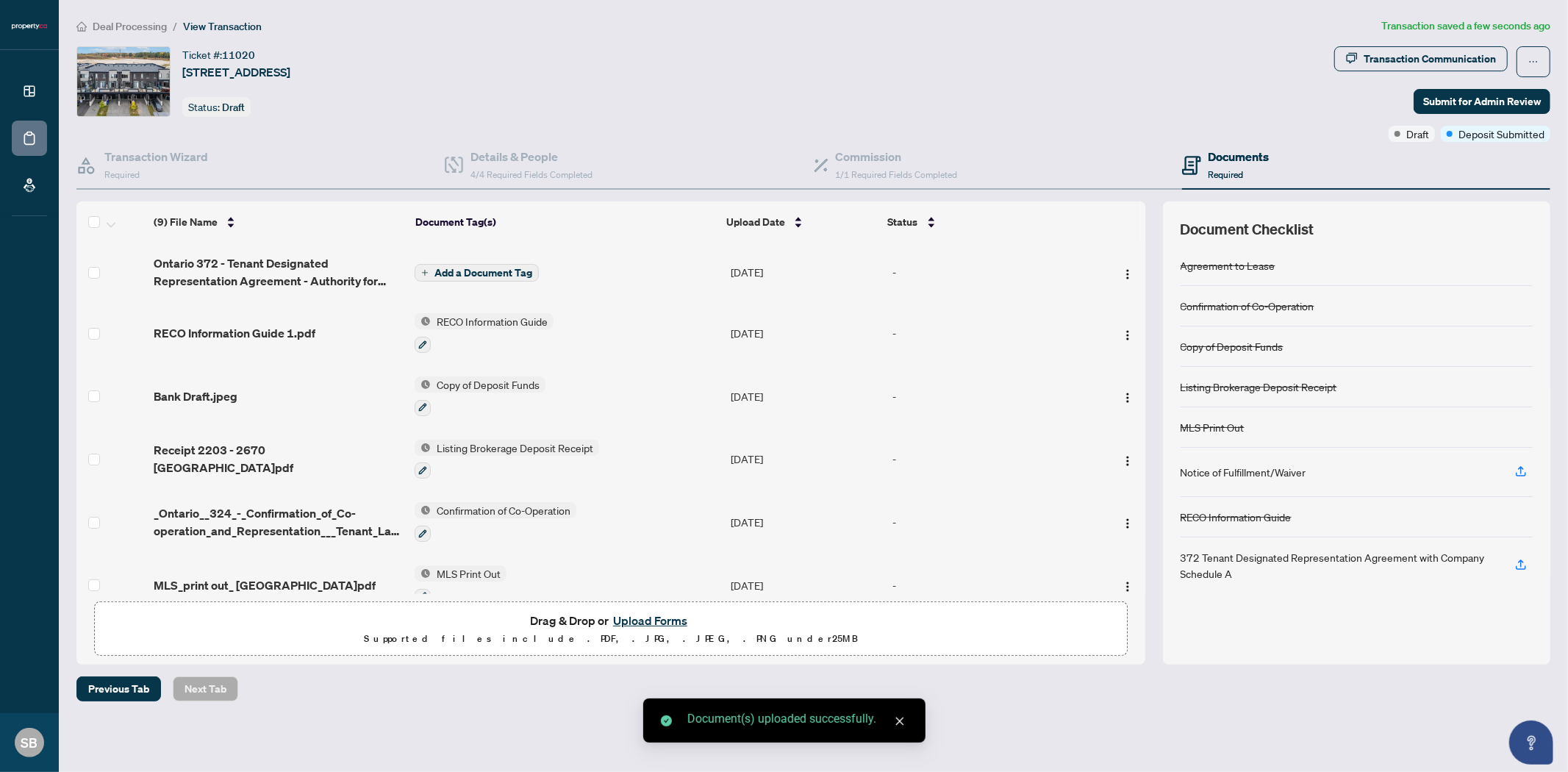
click at [476, 268] on span "Add a Document Tag" at bounding box center [483, 273] width 97 height 10
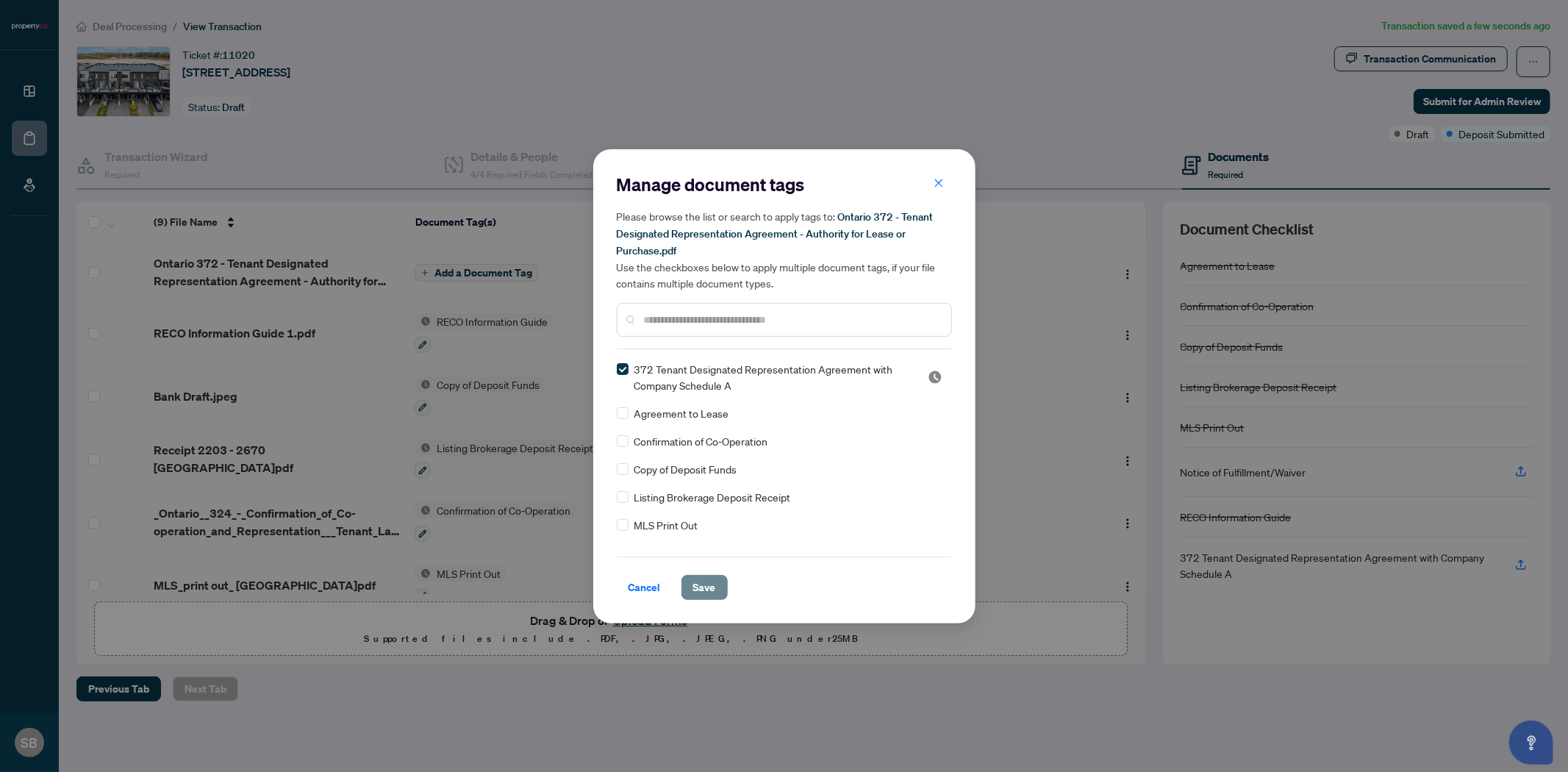
click at [693, 586] on span "Save" at bounding box center [705, 587] width 23 height 24
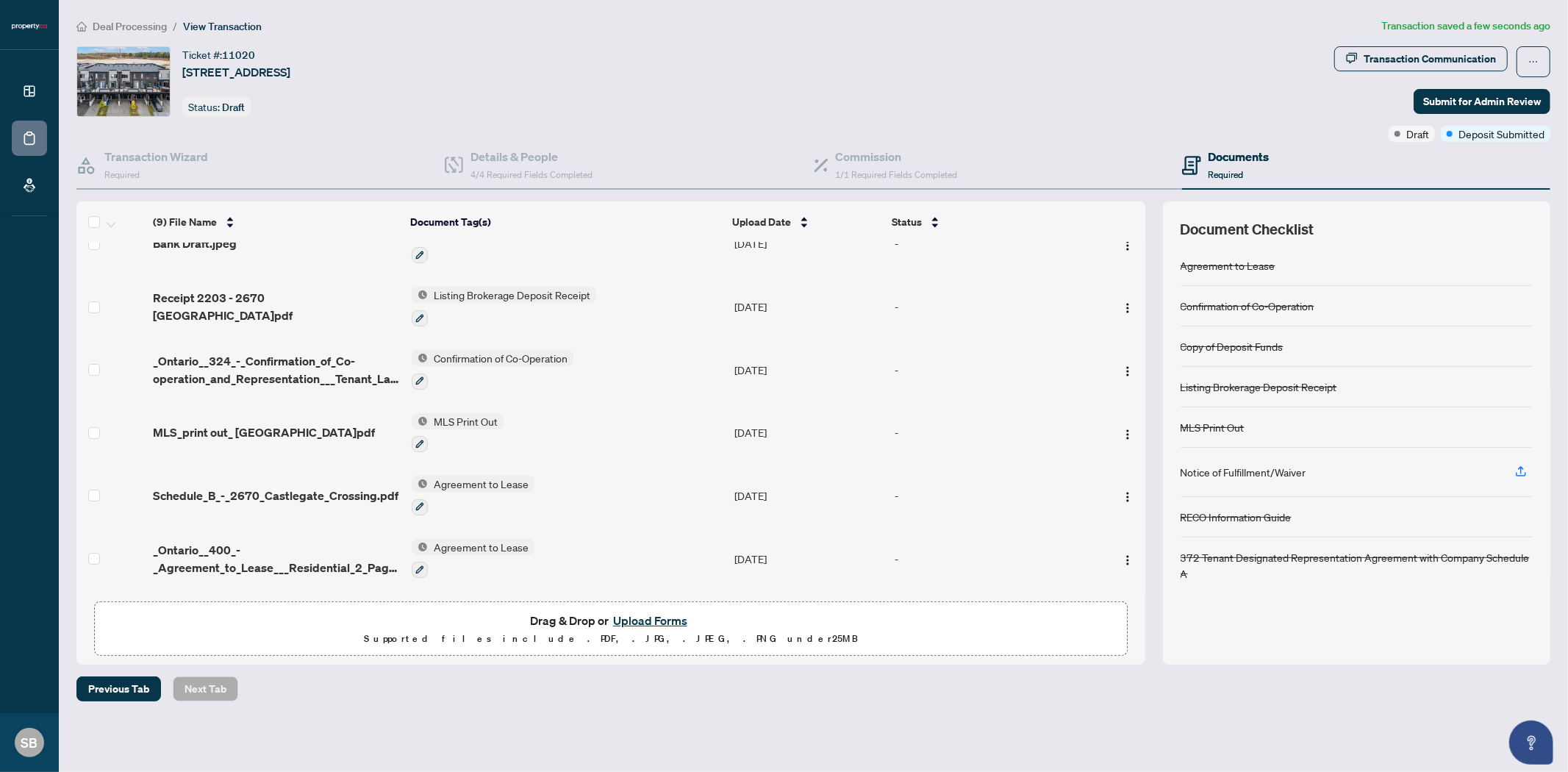
scroll to position [215, 0]
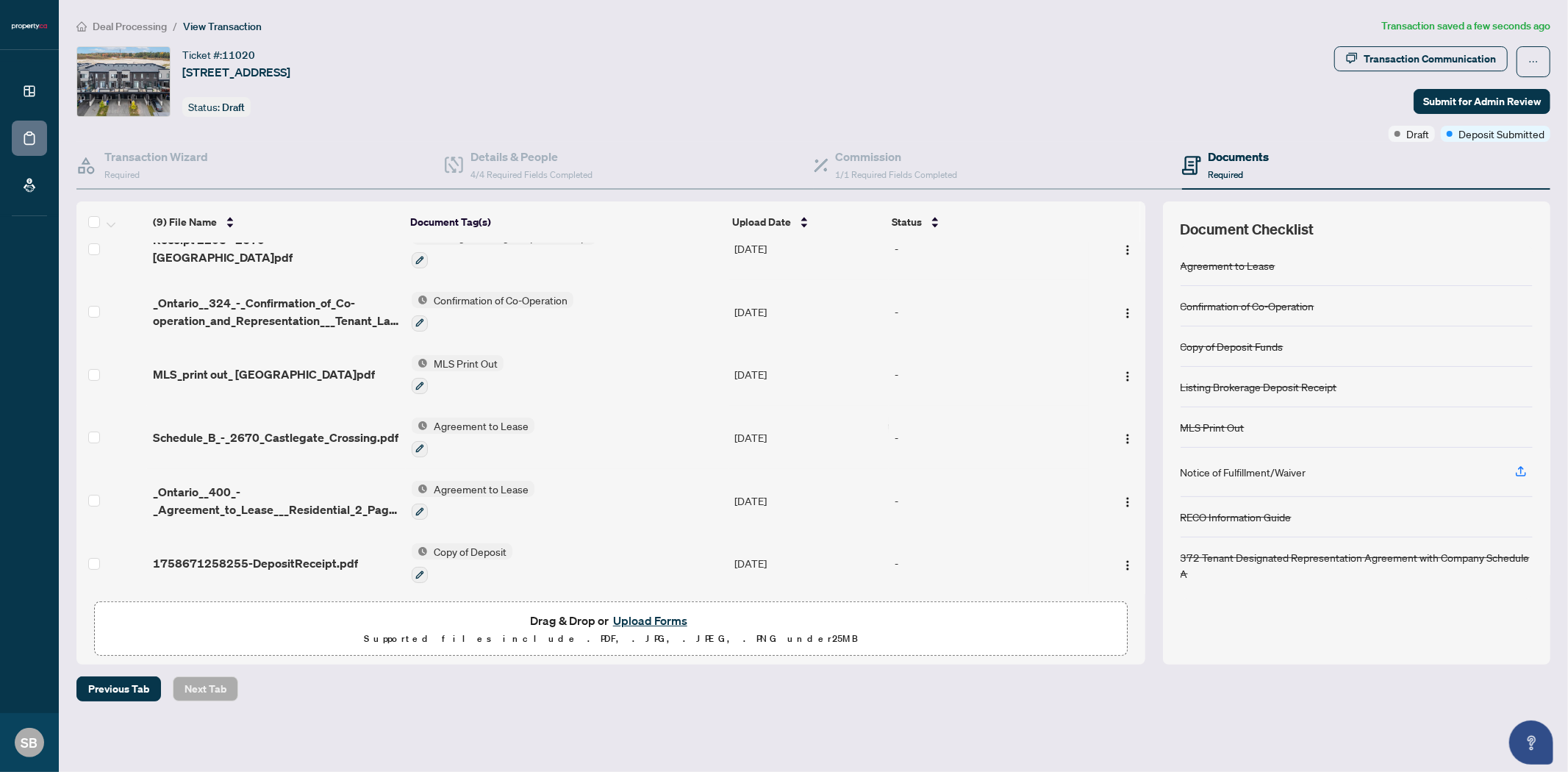
click at [290, 563] on span "1758671258255-DepositReceipt.pdf" at bounding box center [255, 563] width 205 height 17
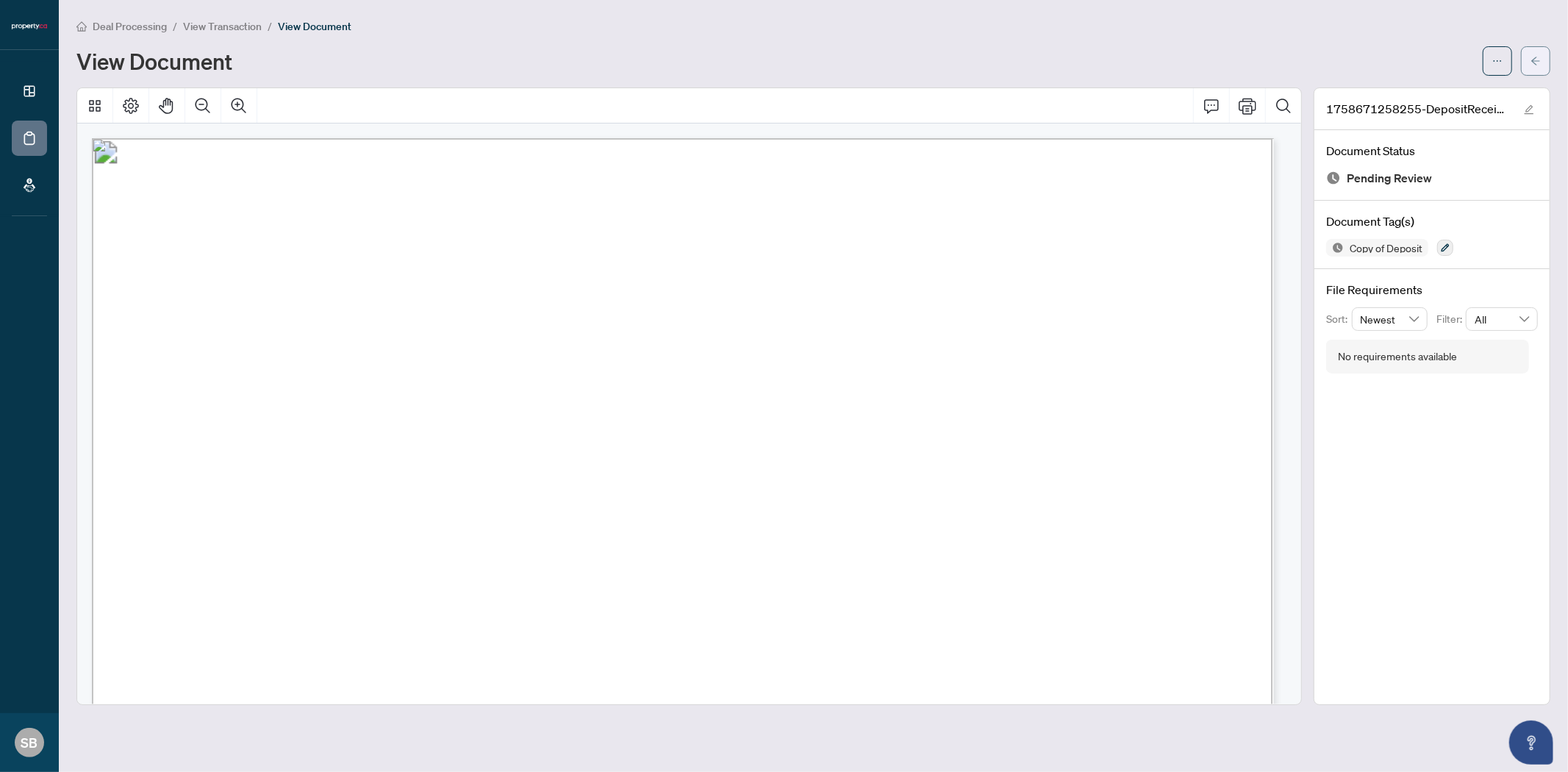
click at [1533, 71] on span "button" at bounding box center [1535, 61] width 10 height 24
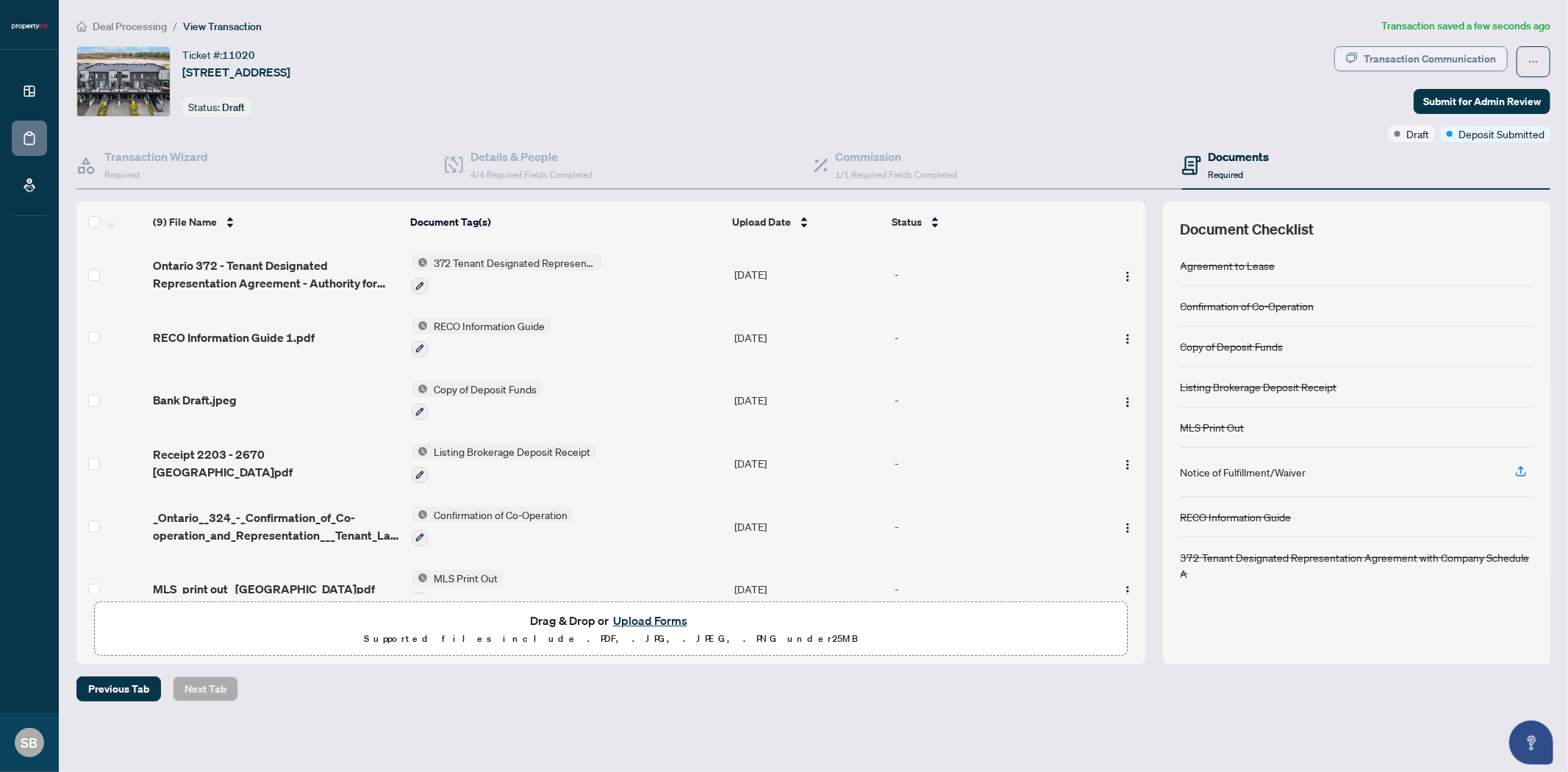
click at [1451, 62] on div "Transaction Communication" at bounding box center [1429, 58] width 133 height 24
type textarea "**********"
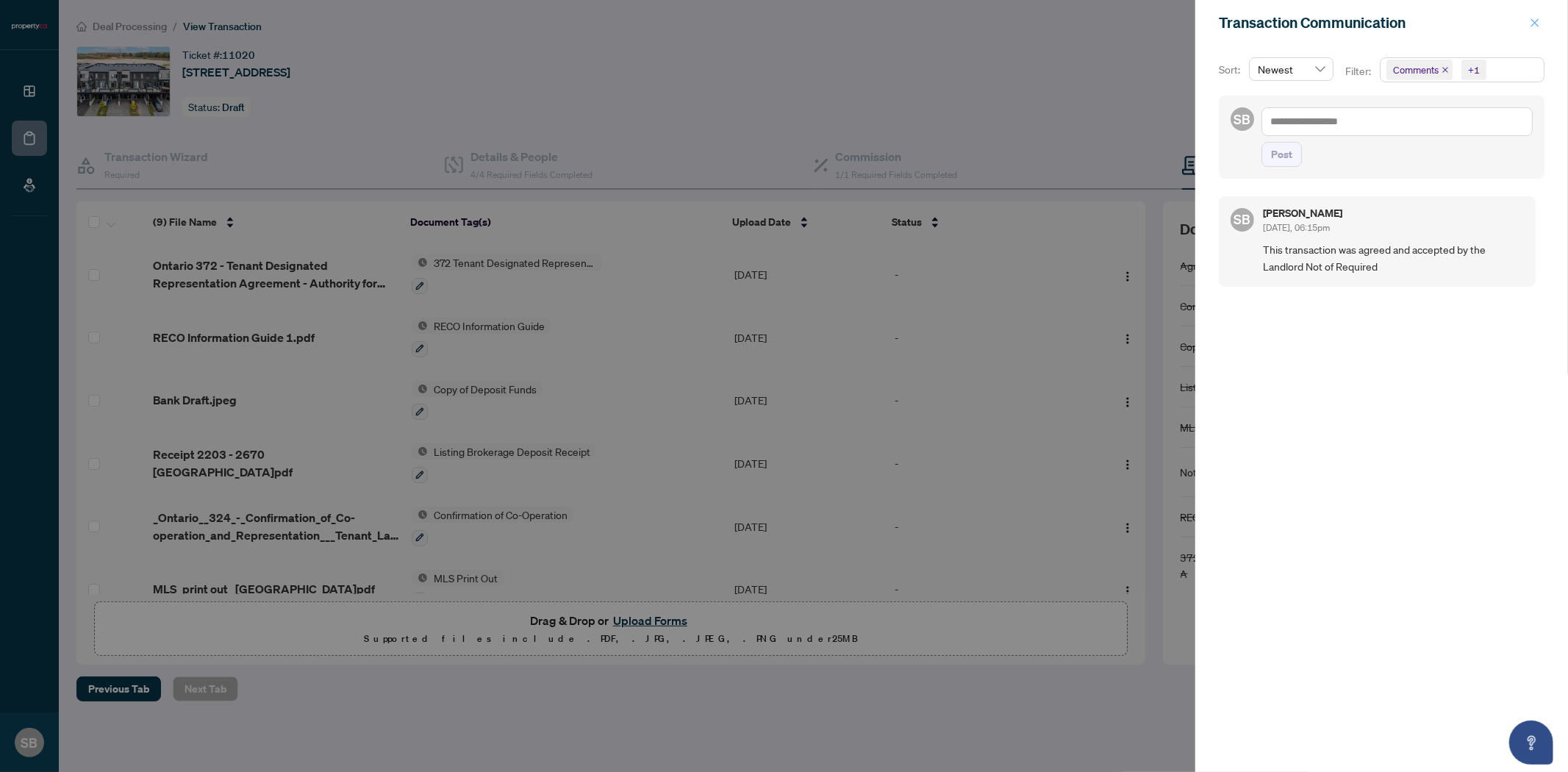
click at [1539, 25] on icon "close" at bounding box center [1535, 22] width 10 height 10
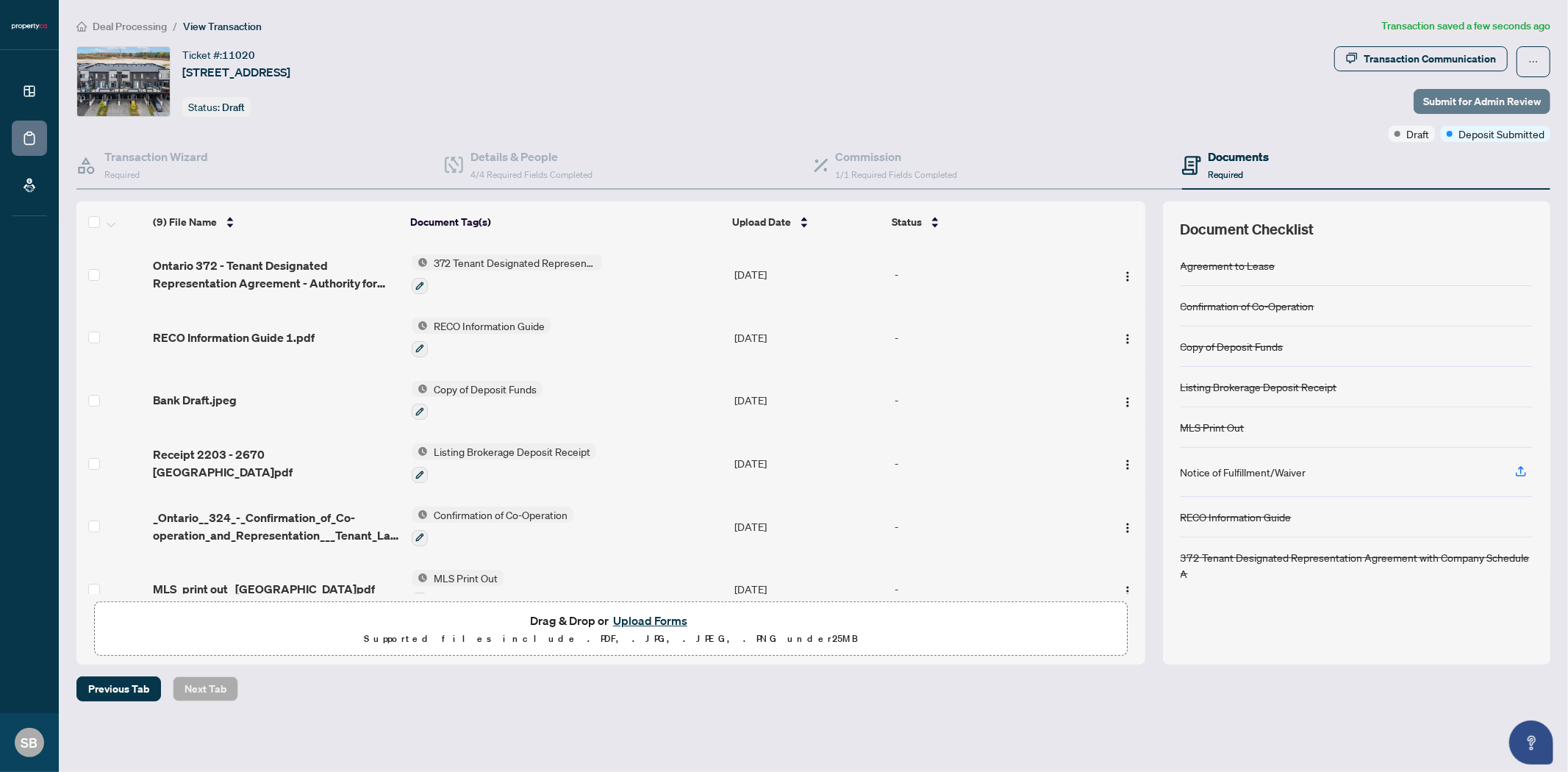
click at [1464, 94] on span "Submit for Admin Review" at bounding box center [1481, 101] width 117 height 24
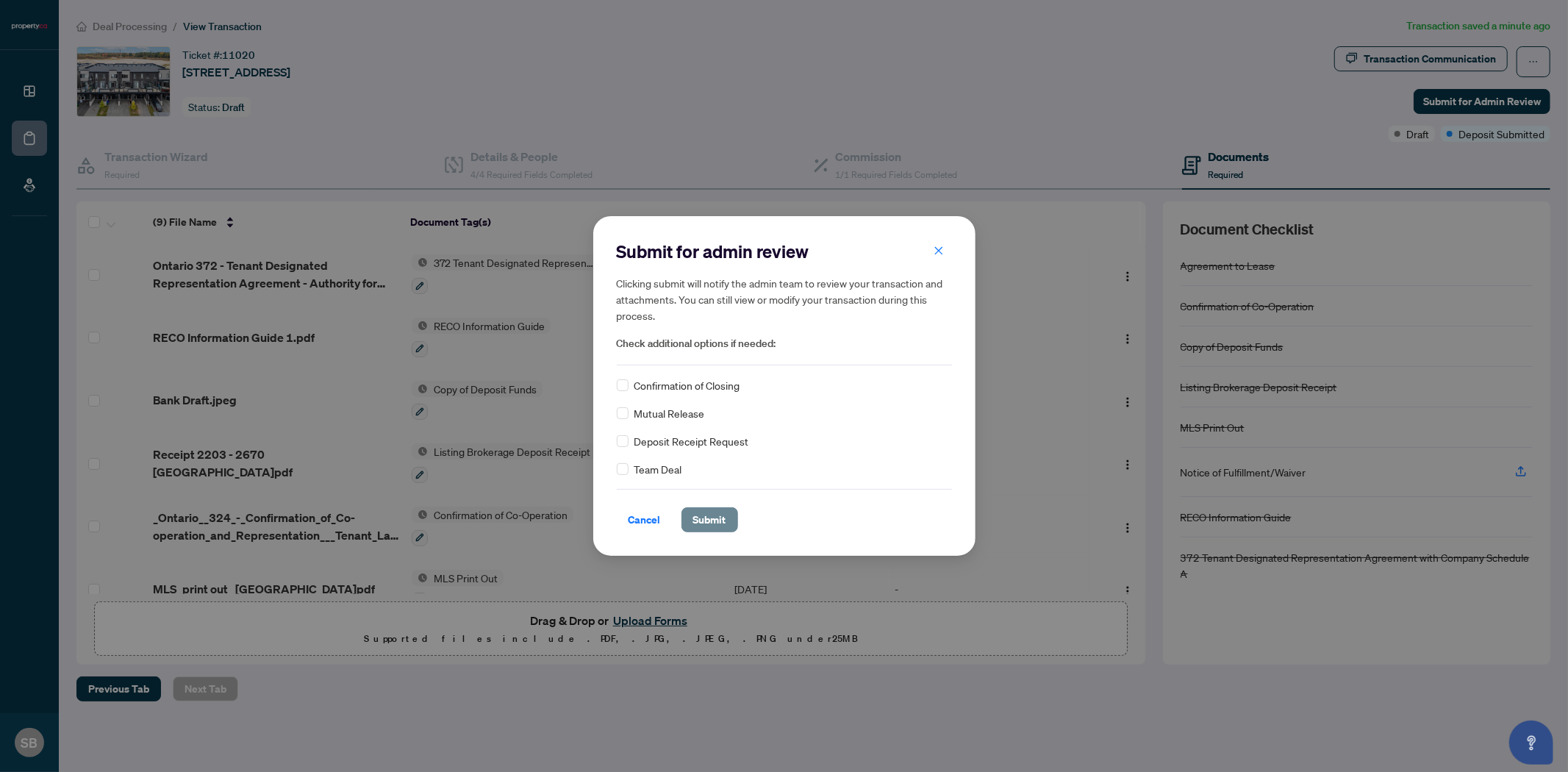
click at [724, 509] on button "Submit" at bounding box center [709, 520] width 56 height 25
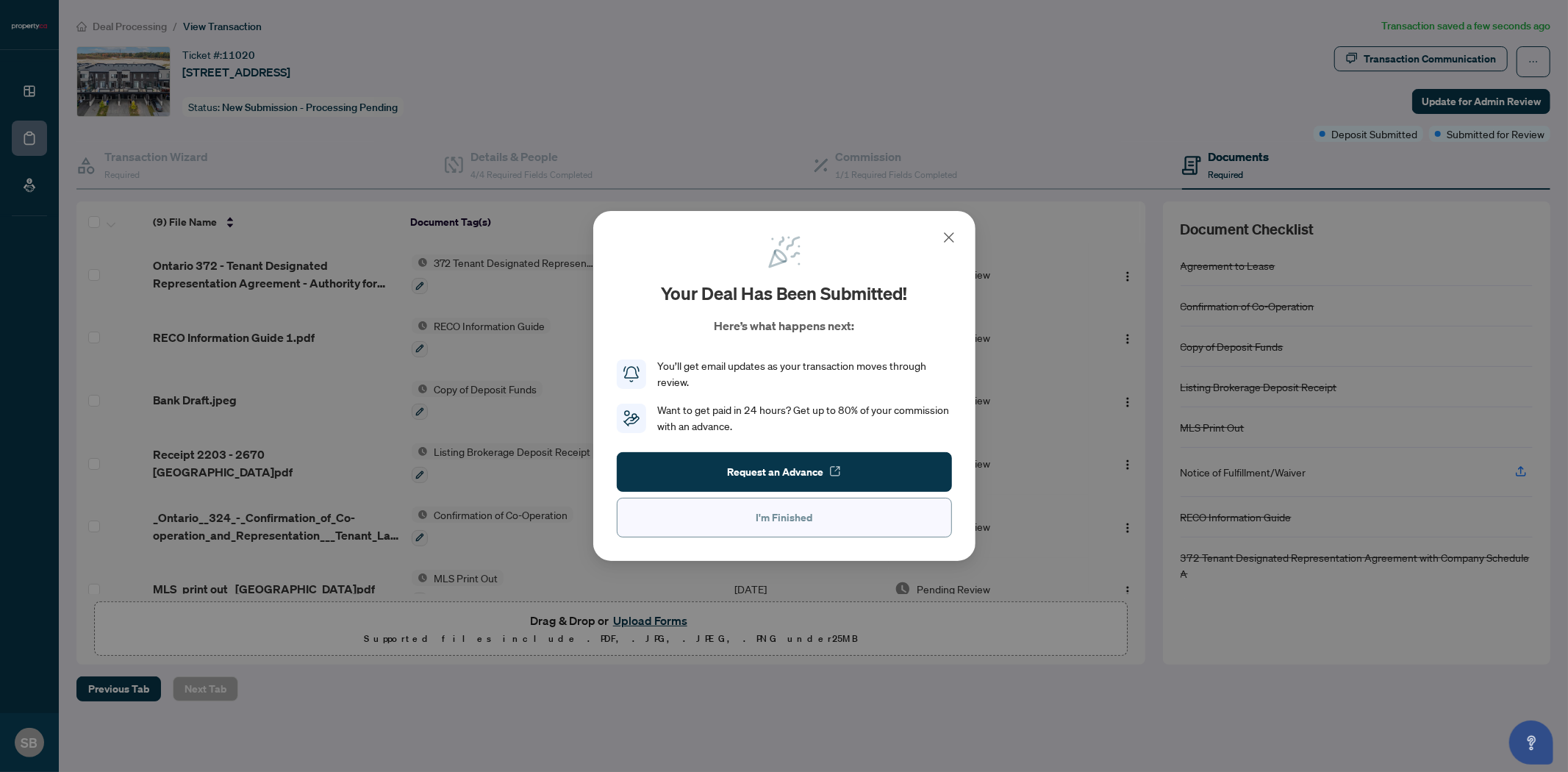
click at [797, 518] on span "I'm Finished" at bounding box center [783, 517] width 56 height 24
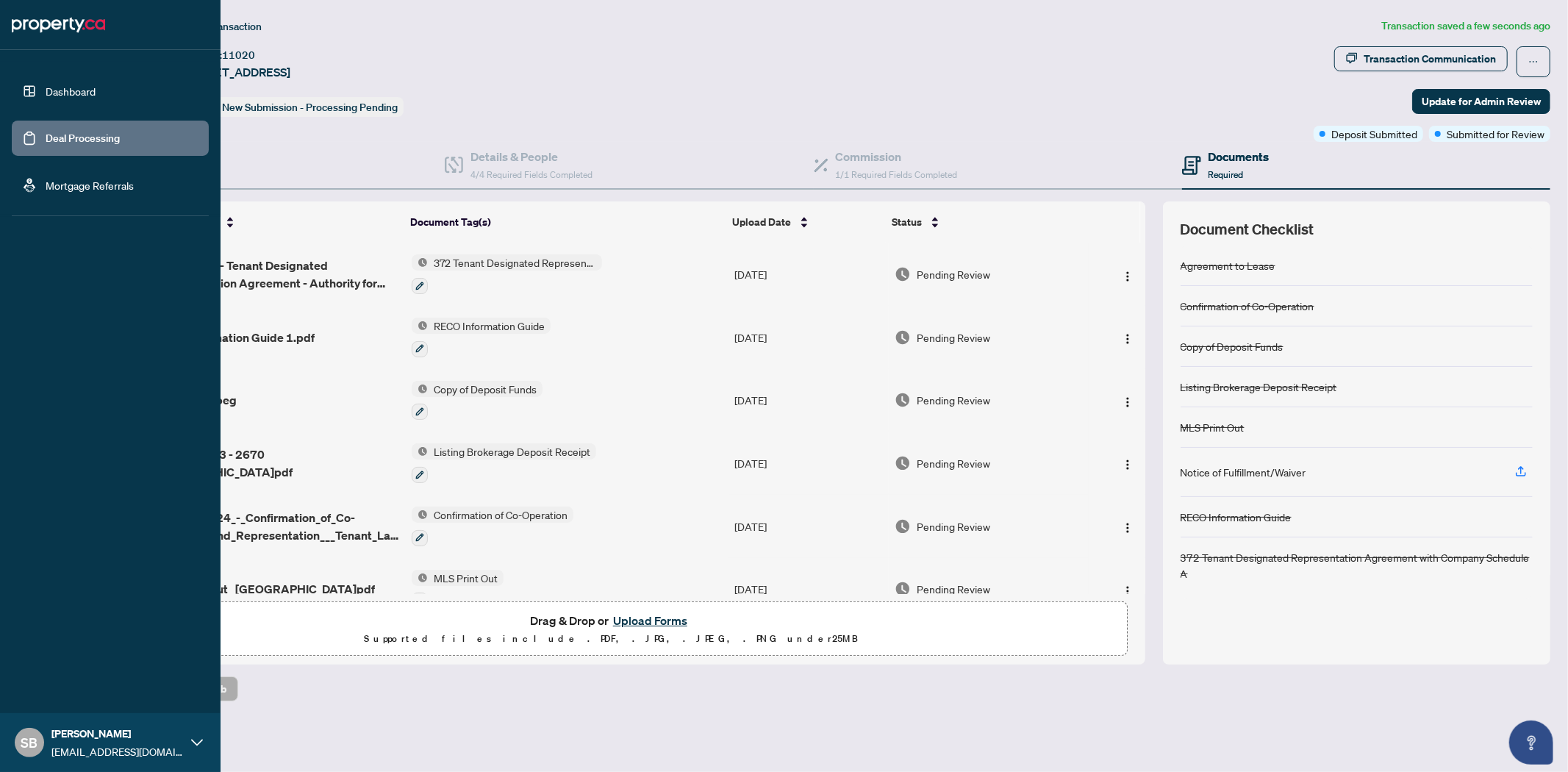
click at [67, 140] on link "Deal Processing" at bounding box center [83, 138] width 74 height 13
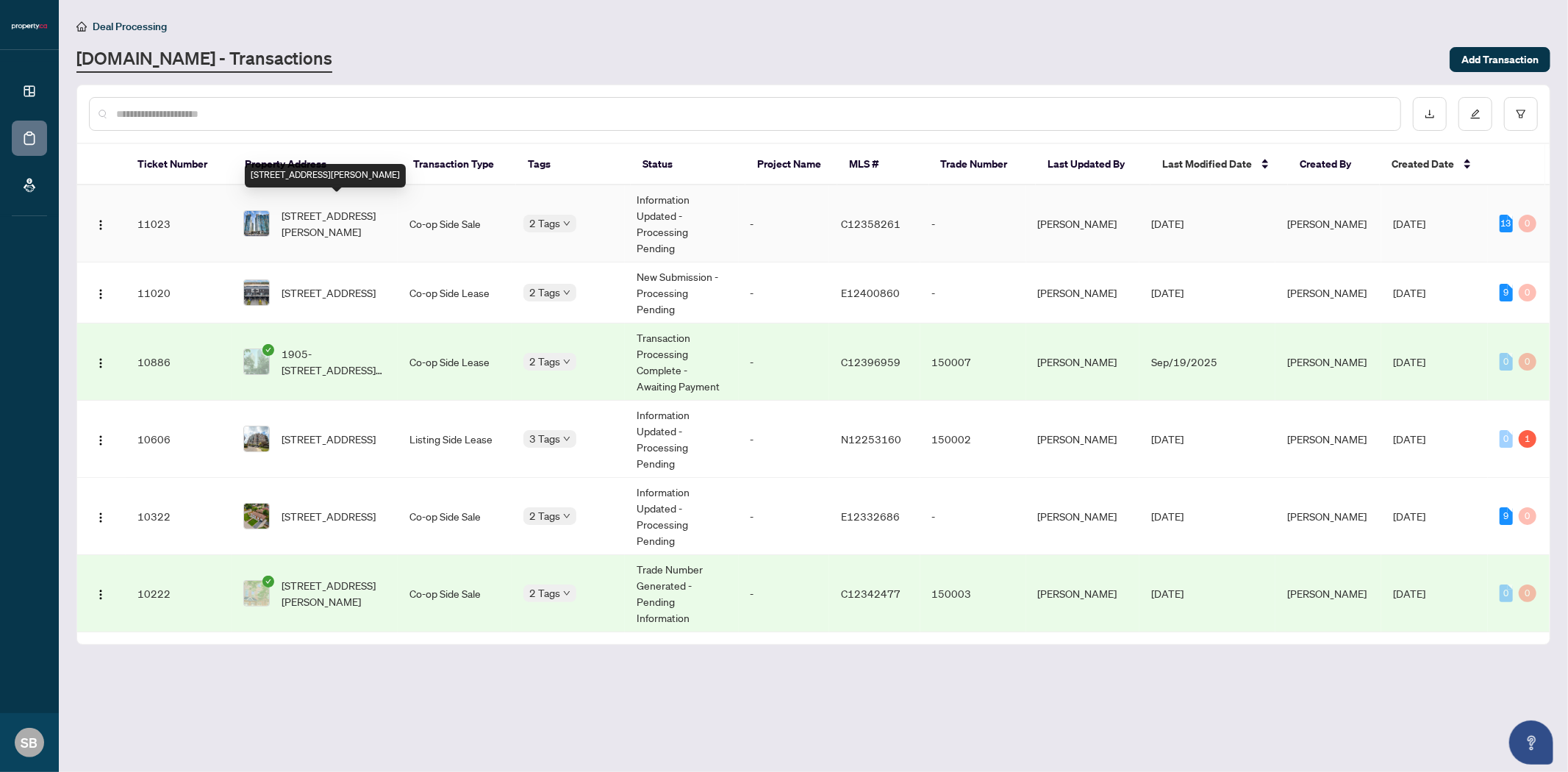
click at [317, 228] on span "[STREET_ADDRESS][PERSON_NAME]" at bounding box center [333, 223] width 104 height 32
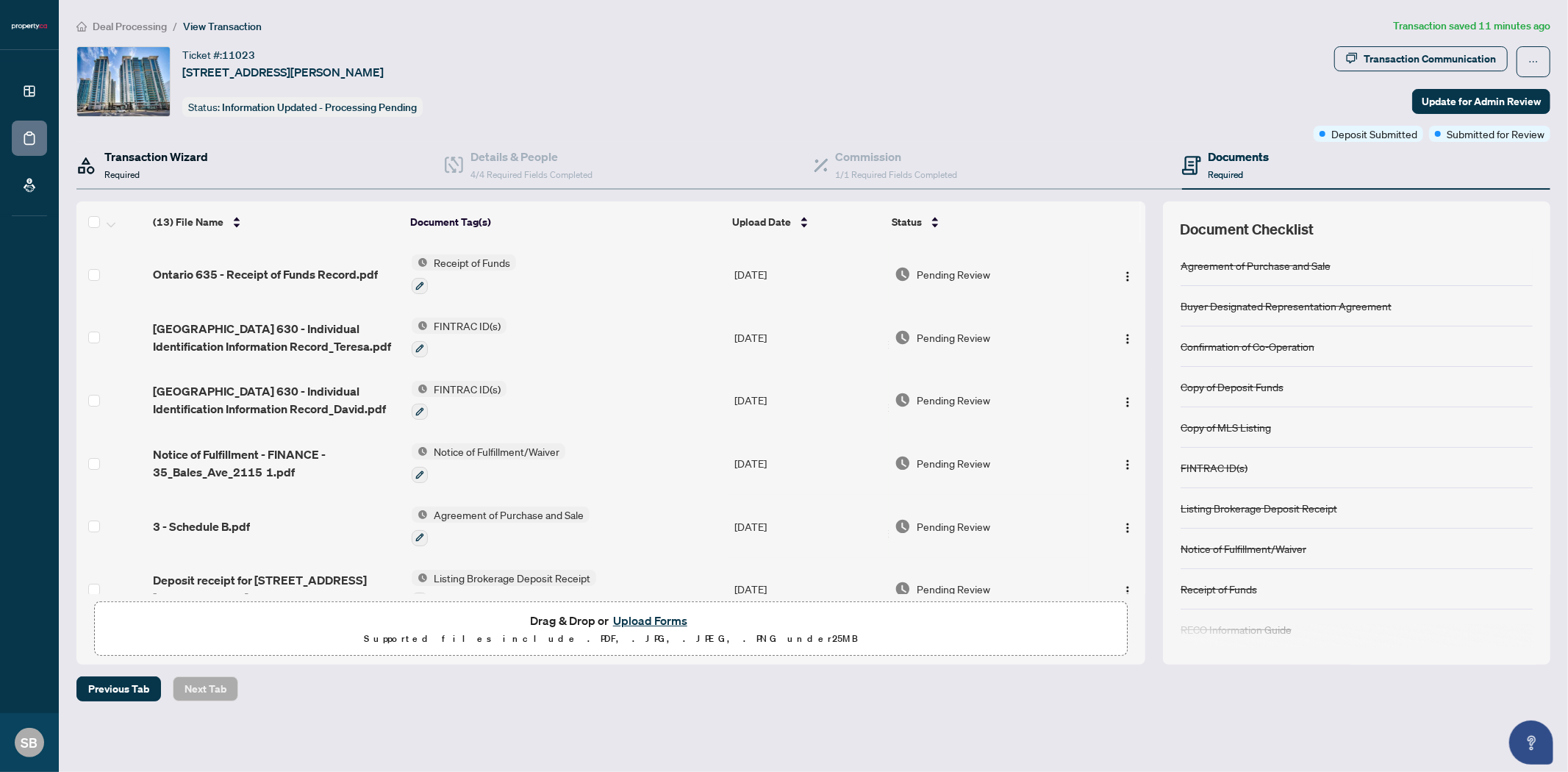
click at [136, 164] on h4 "Transaction Wizard" at bounding box center [155, 156] width 104 height 17
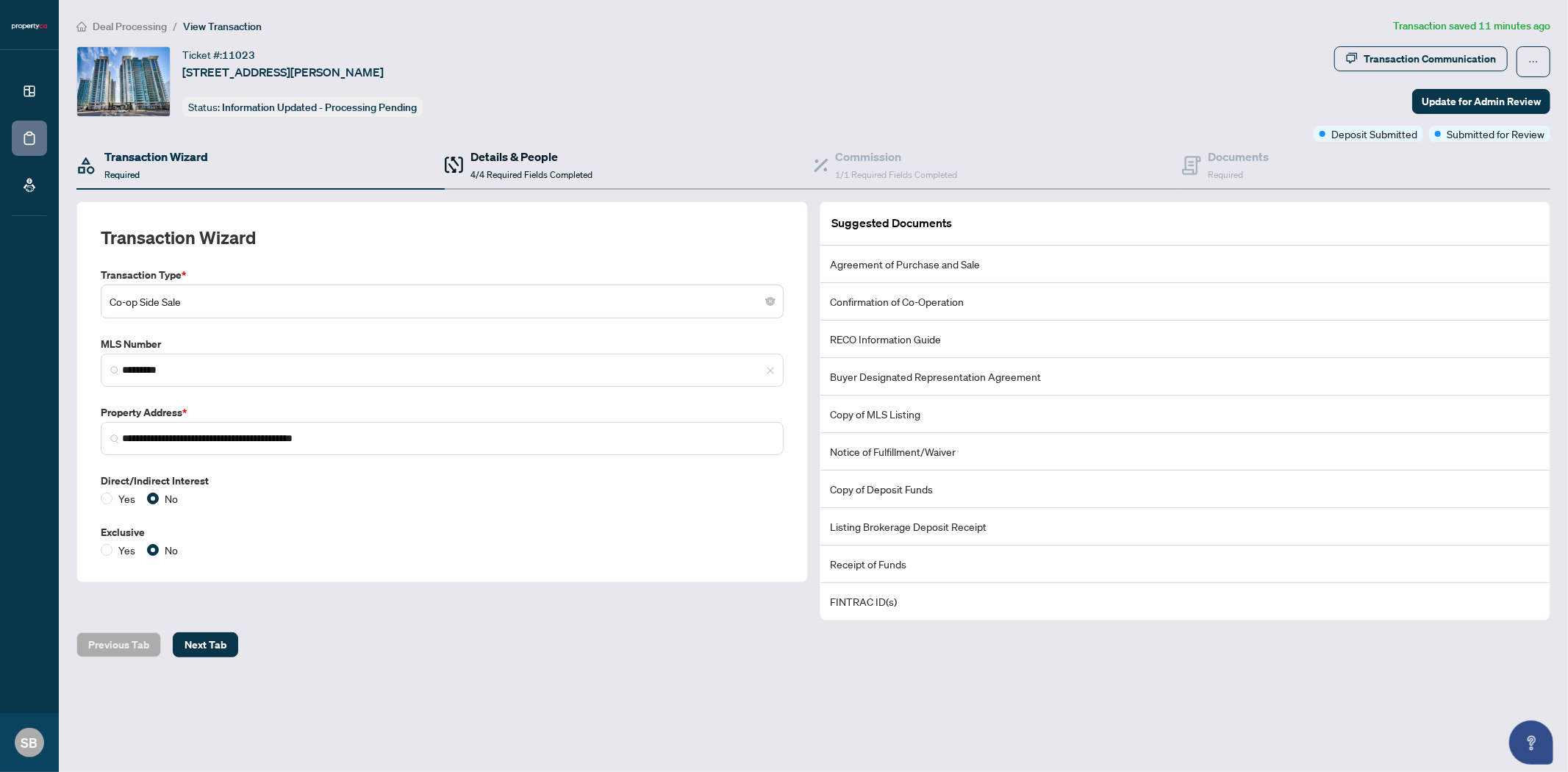
click at [547, 156] on h4 "Details & People" at bounding box center [531, 156] width 122 height 17
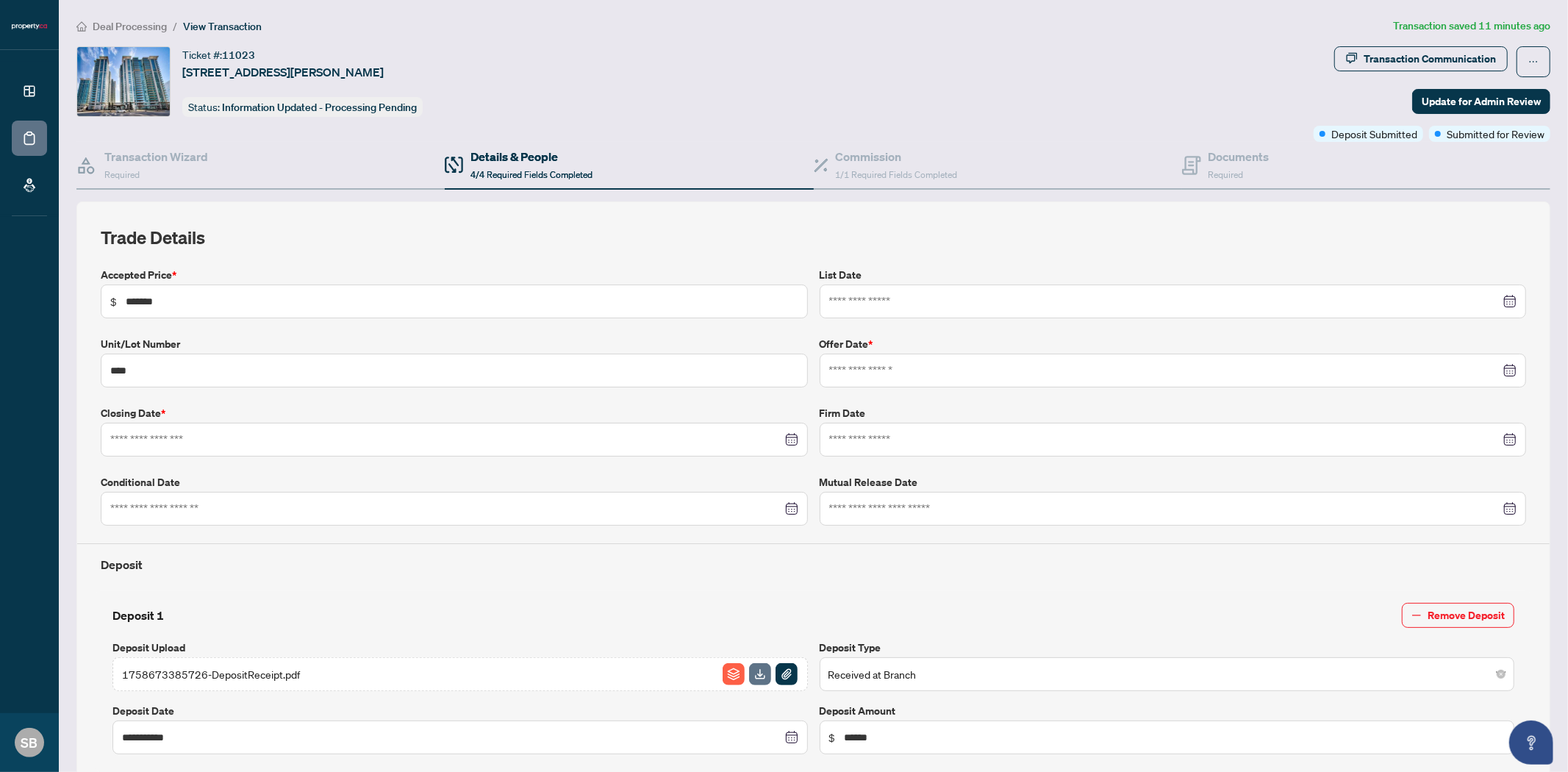
type input "**********"
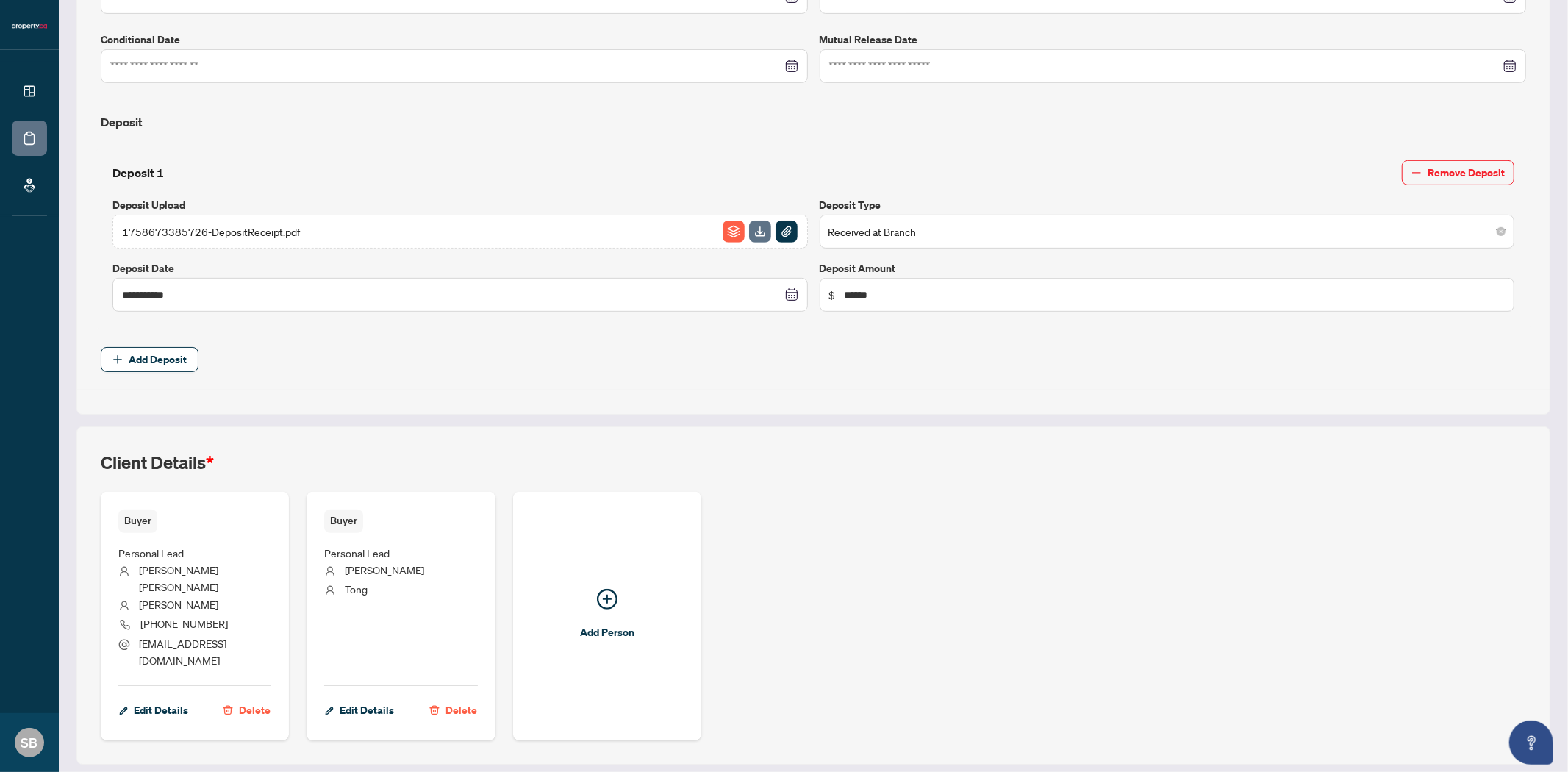
scroll to position [460, 0]
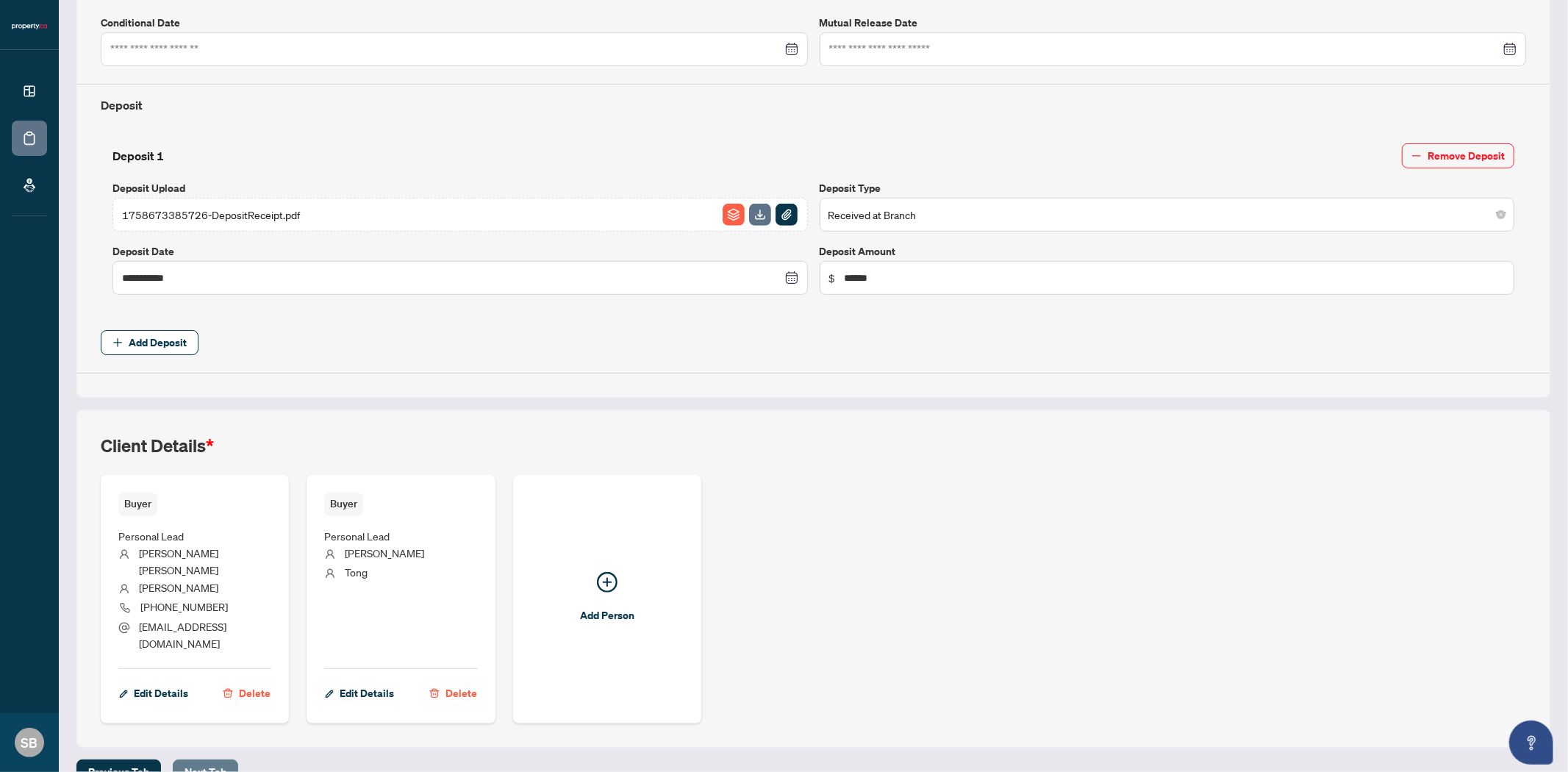
click at [210, 761] on span "Next Tab" at bounding box center [205, 772] width 42 height 24
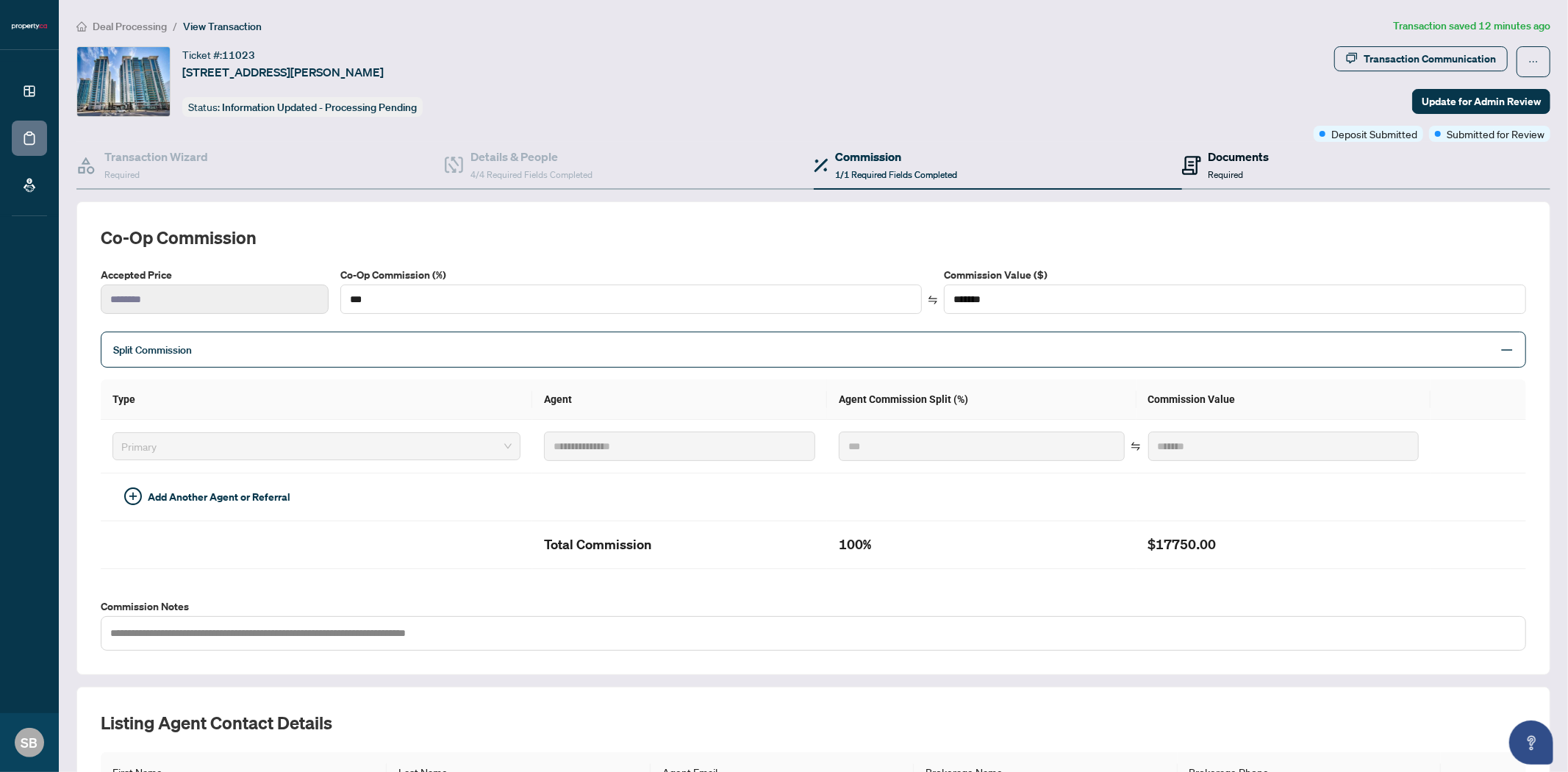
drag, startPoint x: 1216, startPoint y: 165, endPoint x: 1196, endPoint y: 180, distance: 25.0
click at [1216, 165] on div "Documents Required" at bounding box center [1239, 165] width 61 height 34
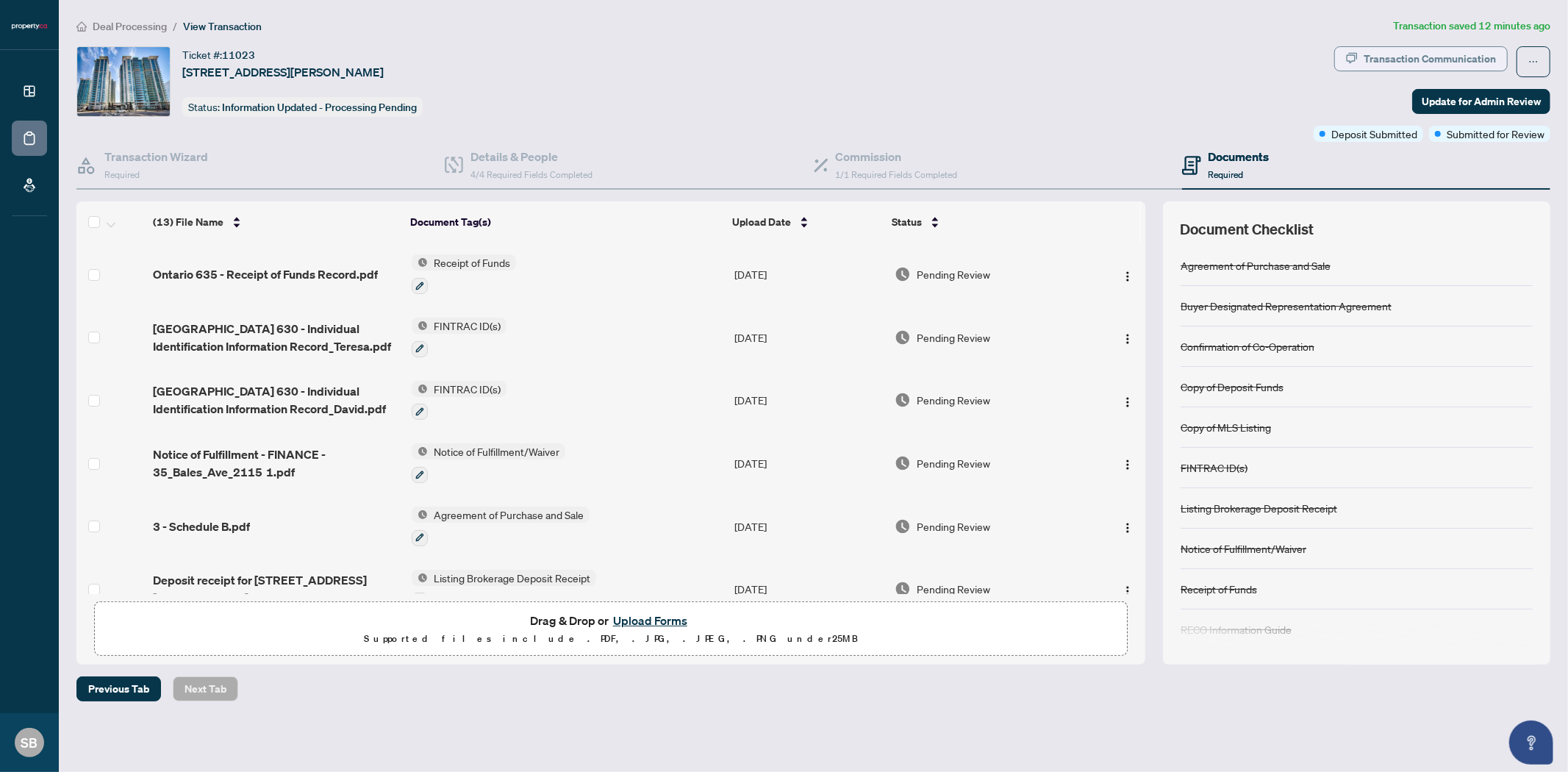
click at [1471, 59] on div "Transaction Communication" at bounding box center [1429, 58] width 133 height 24
type textarea "**********"
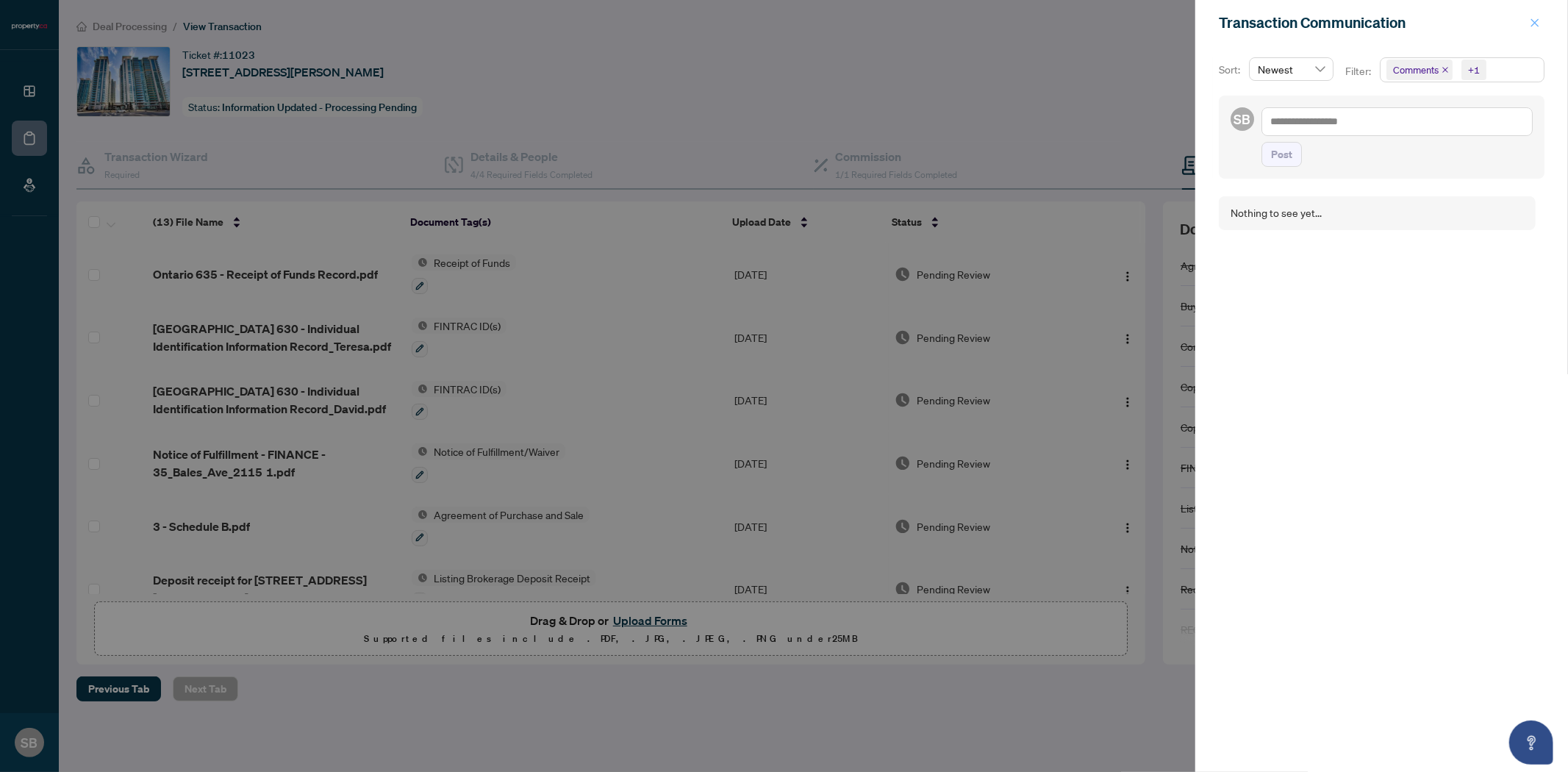
click at [1526, 22] on button "button" at bounding box center [1535, 23] width 19 height 17
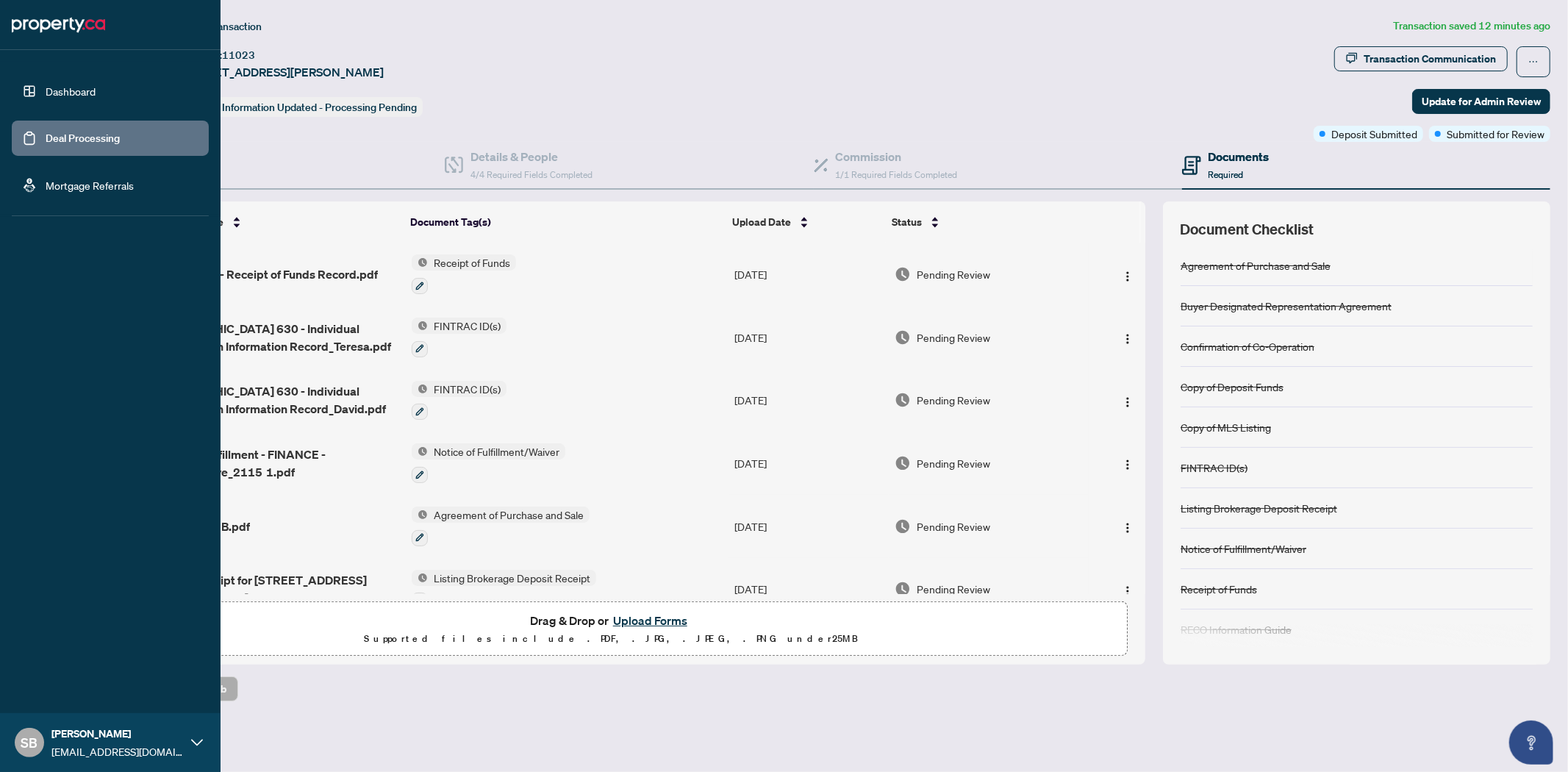
click at [60, 142] on link "Deal Processing" at bounding box center [83, 138] width 74 height 13
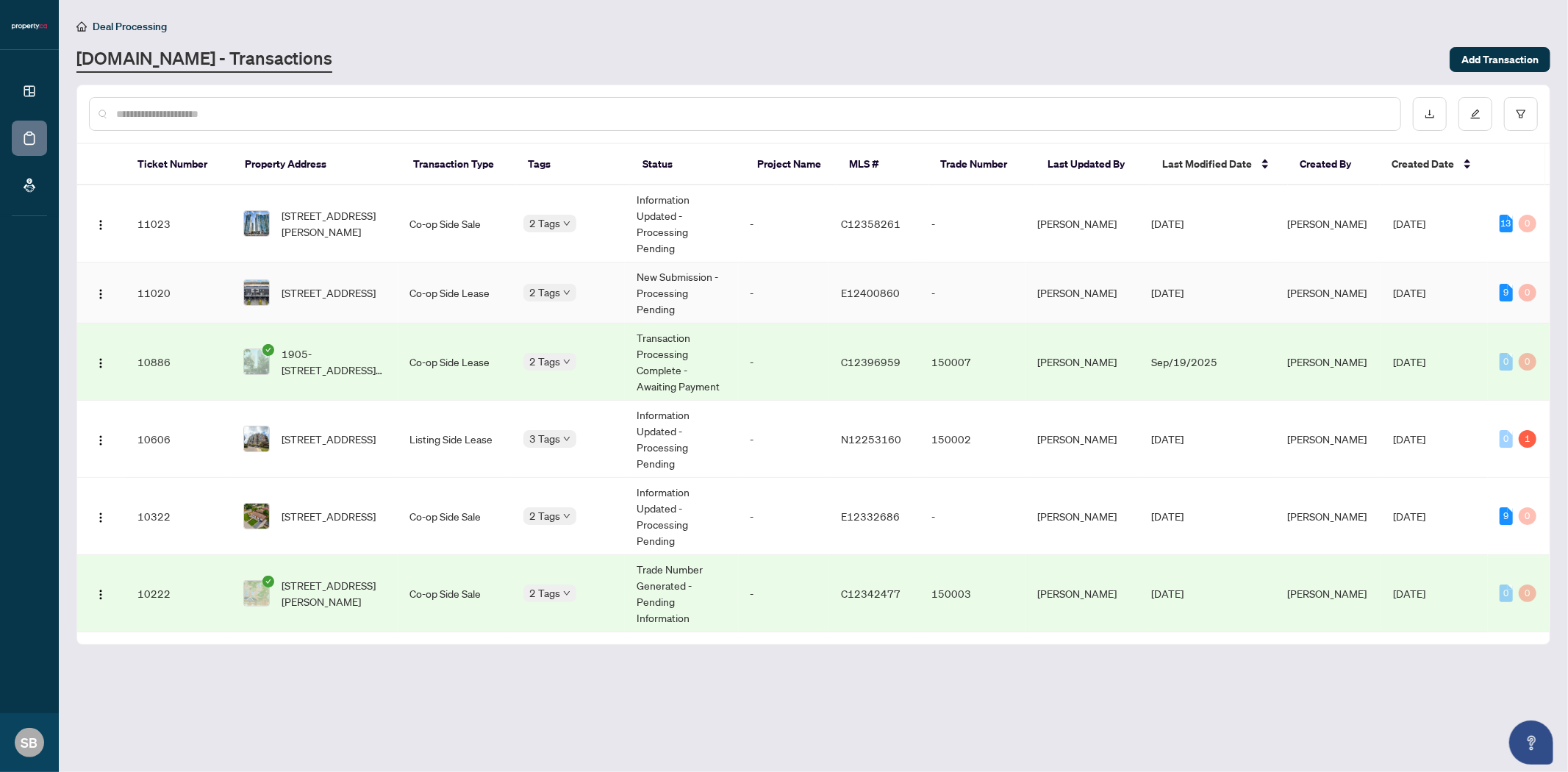
click at [456, 262] on td "Co-op Side Lease" at bounding box center [454, 293] width 113 height 61
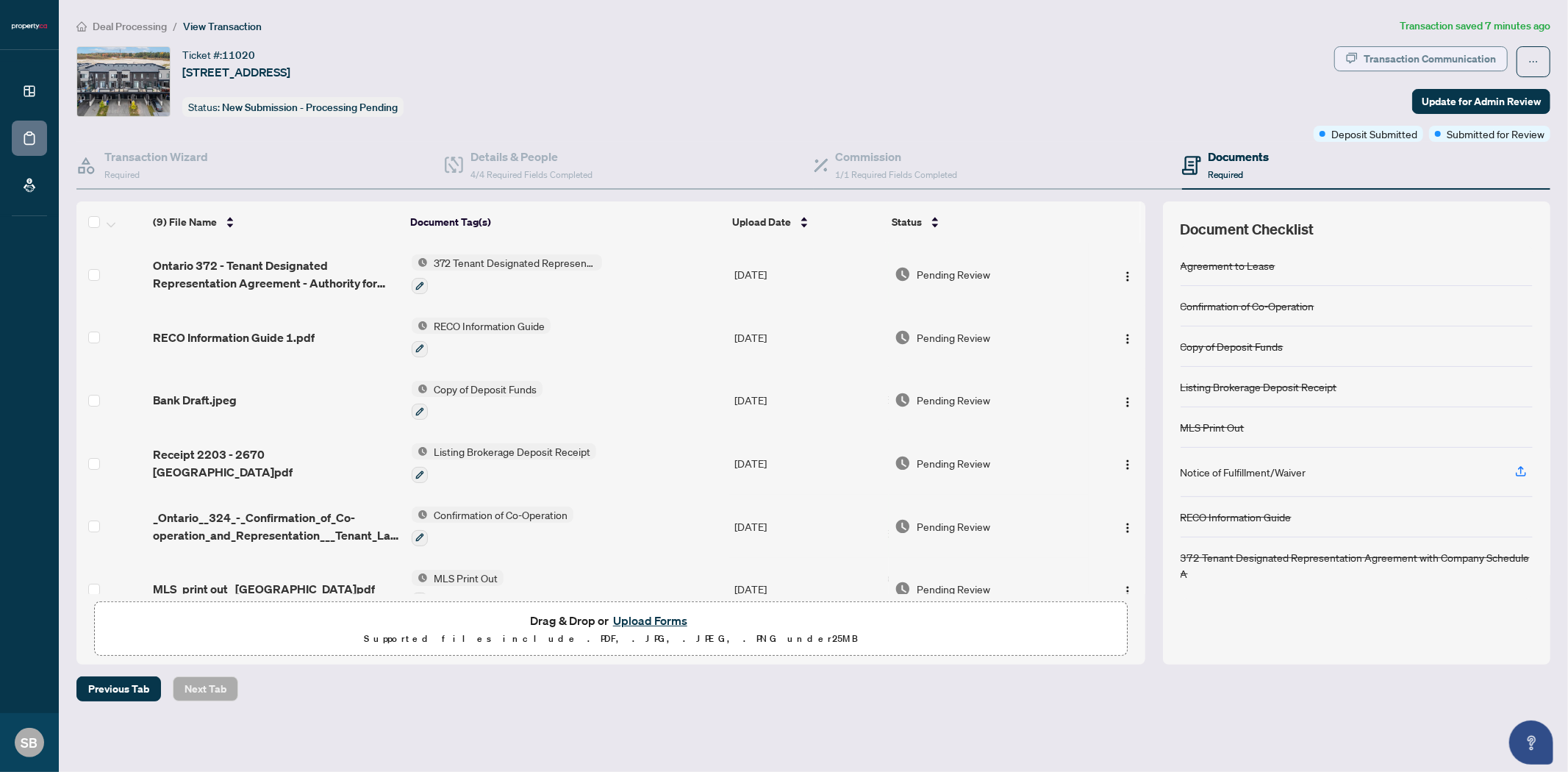
click at [1451, 63] on div "Transaction Communication" at bounding box center [1429, 58] width 133 height 24
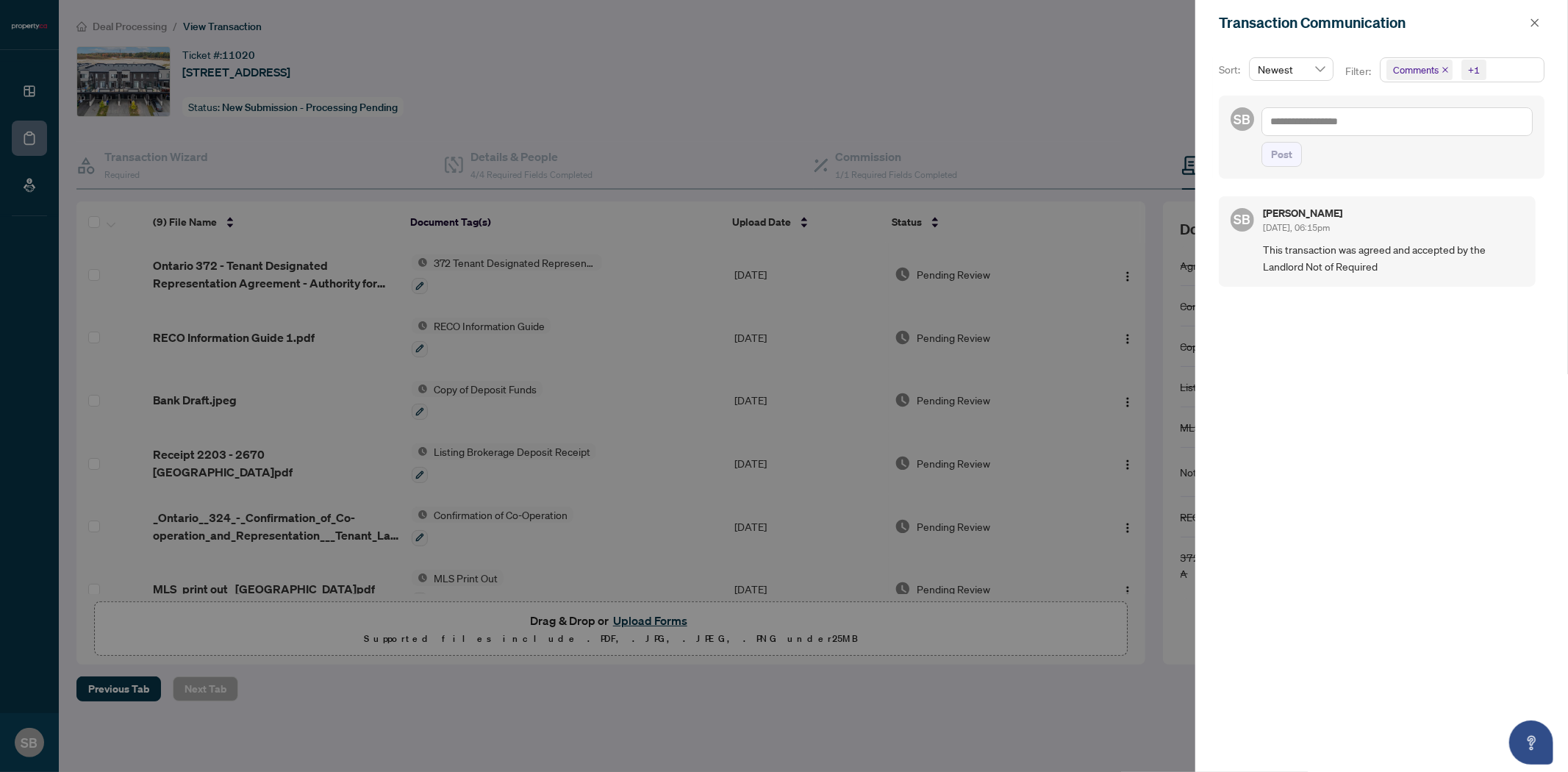
drag, startPoint x: 1539, startPoint y: 17, endPoint x: 1437, endPoint y: 69, distance: 114.5
click at [1539, 17] on icon "close" at bounding box center [1535, 22] width 10 height 10
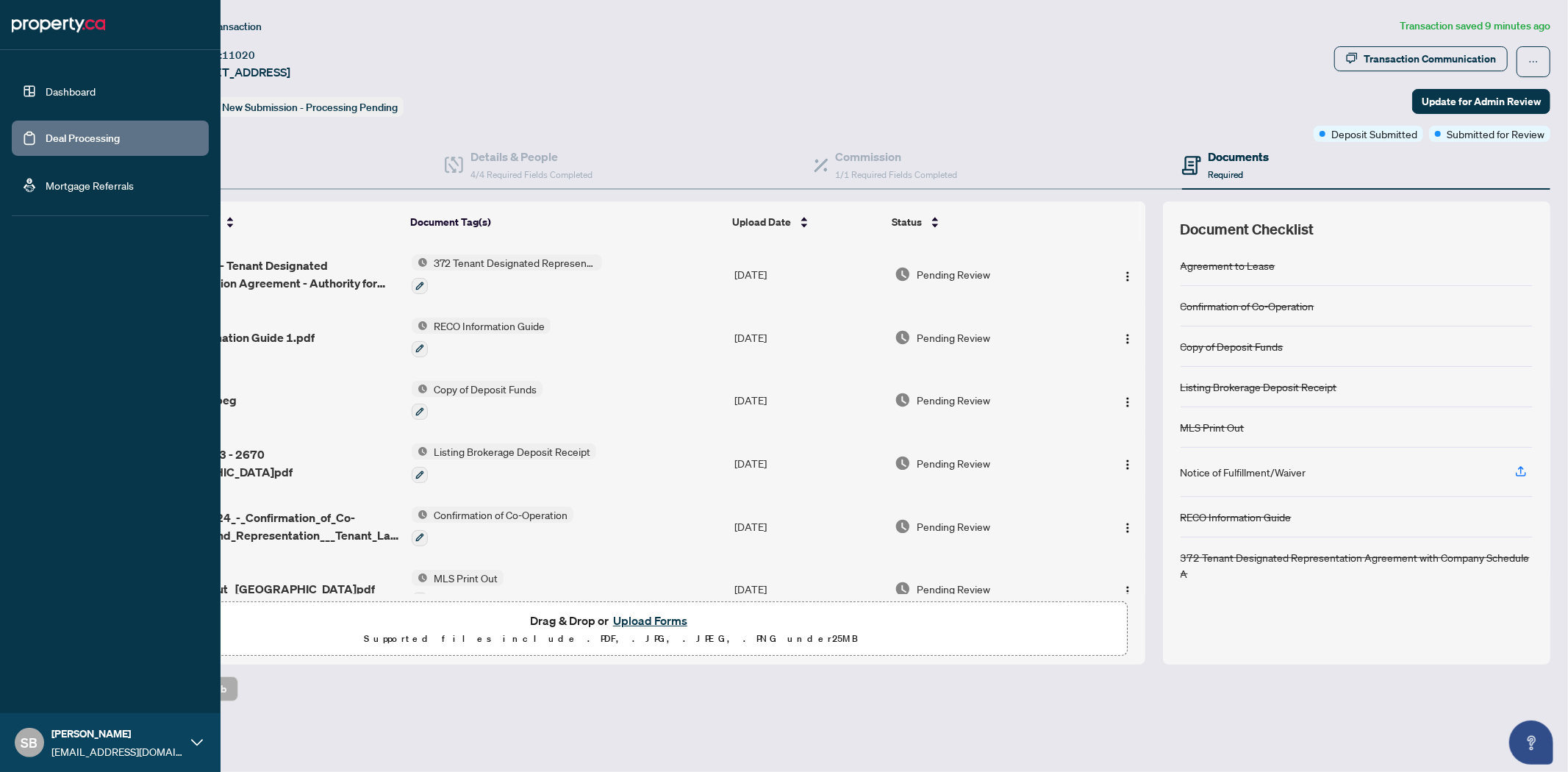
click at [111, 145] on link "Deal Processing" at bounding box center [83, 138] width 74 height 13
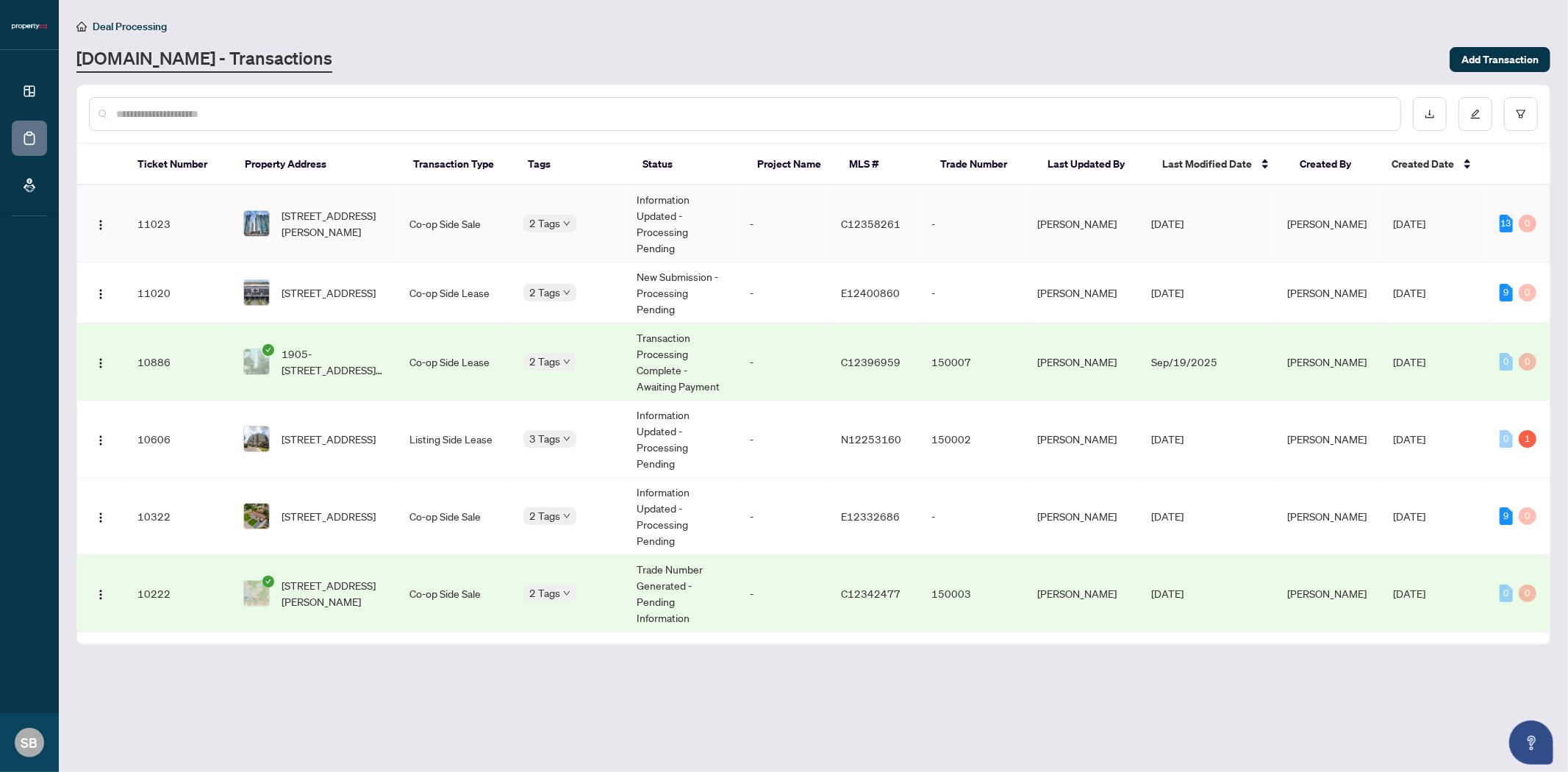
click at [377, 210] on span "[STREET_ADDRESS][PERSON_NAME]" at bounding box center [333, 223] width 104 height 32
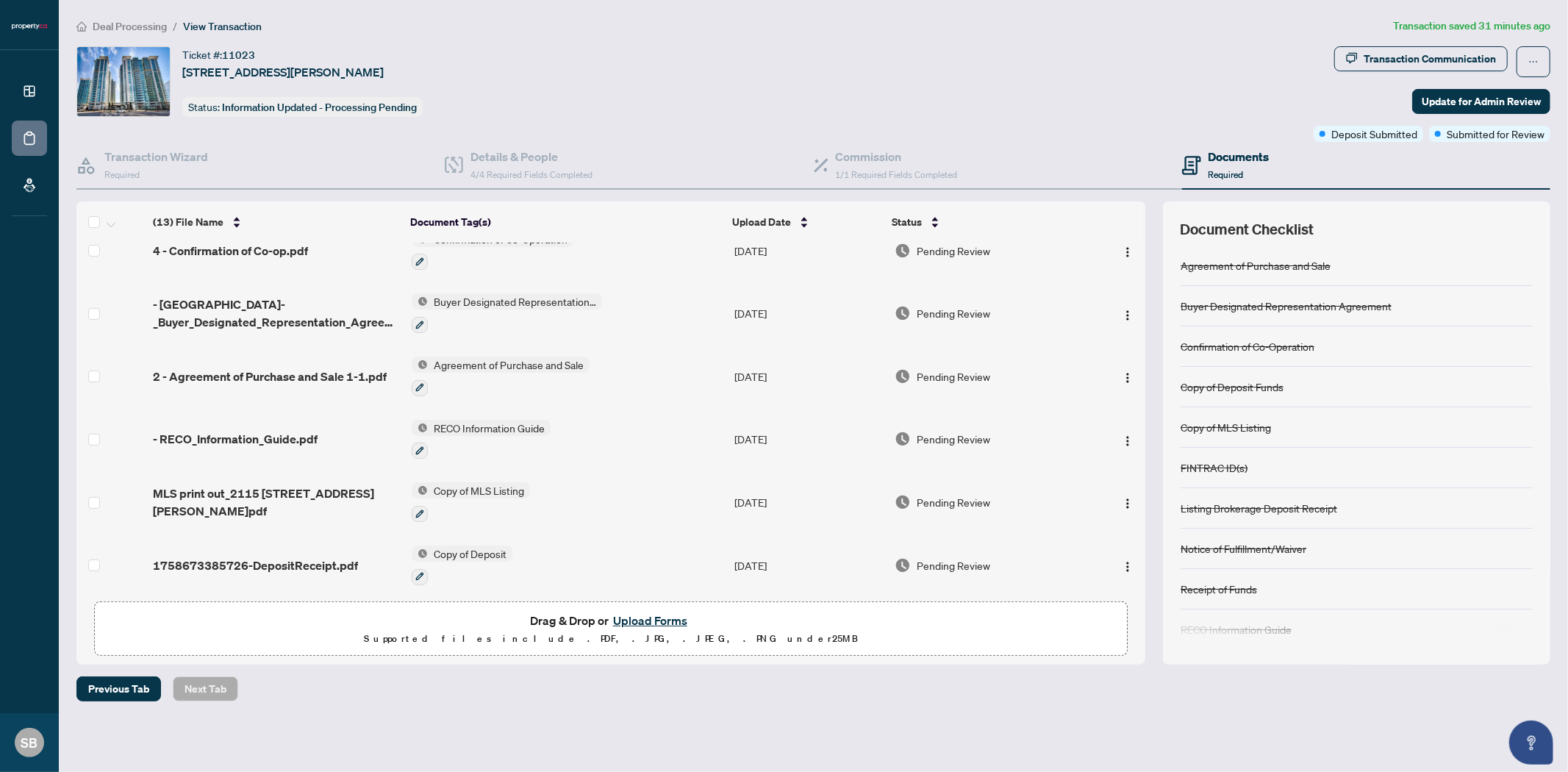
click at [1228, 694] on div "Previous Tab Next Tab" at bounding box center [813, 689] width 1474 height 25
